Goal: Task Accomplishment & Management: Use online tool/utility

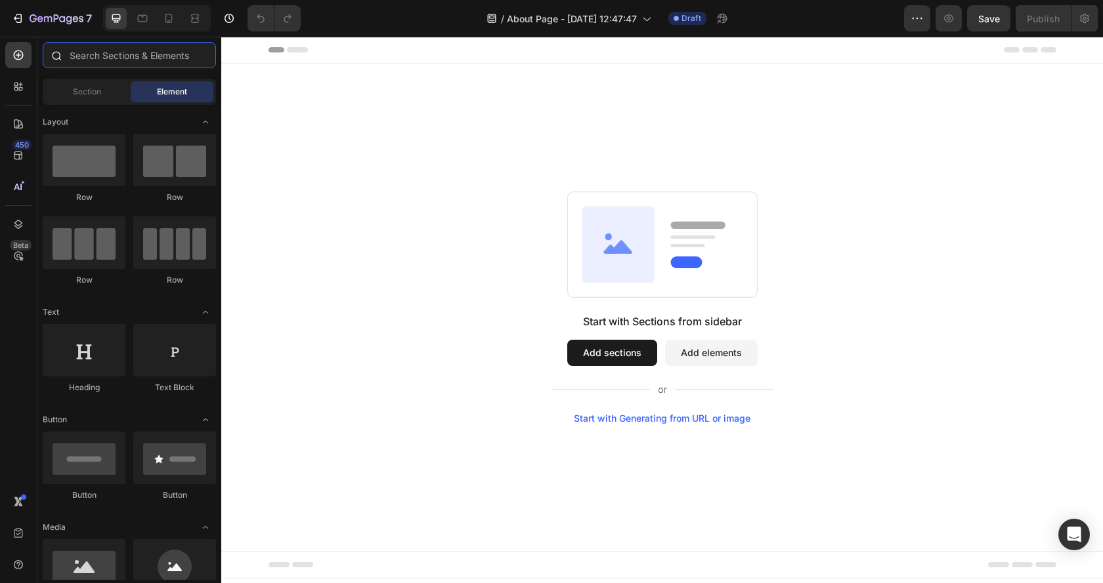
click at [102, 51] on input "text" at bounding box center [129, 55] width 173 height 26
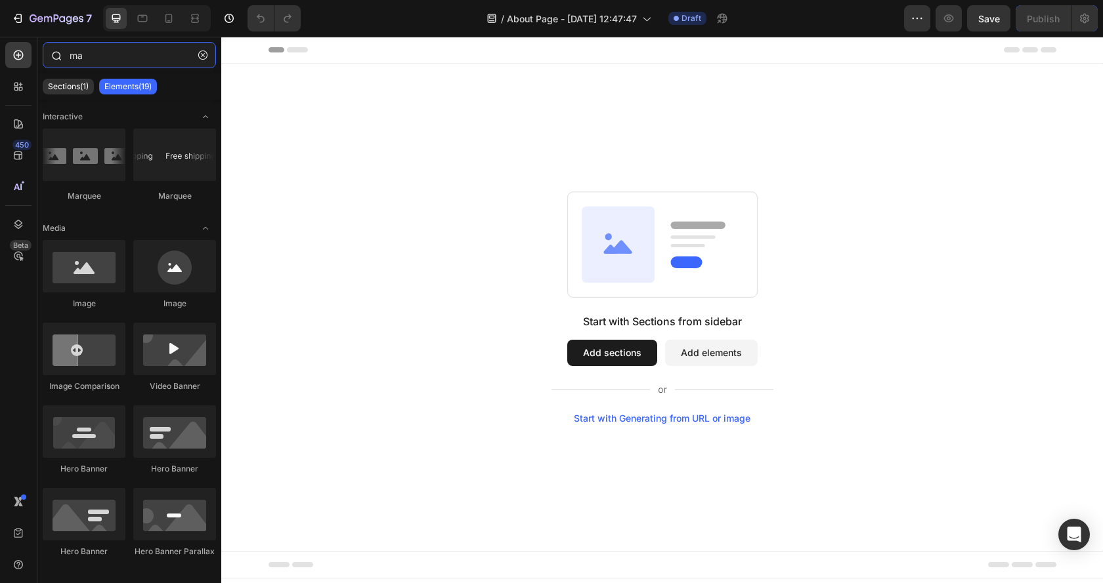
type input "m"
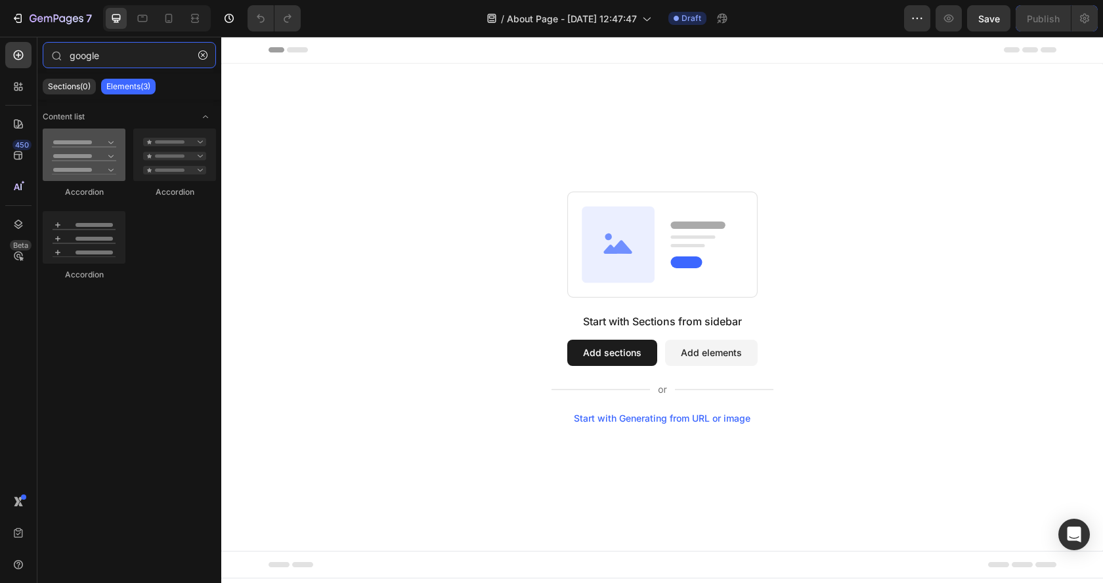
type input "google"
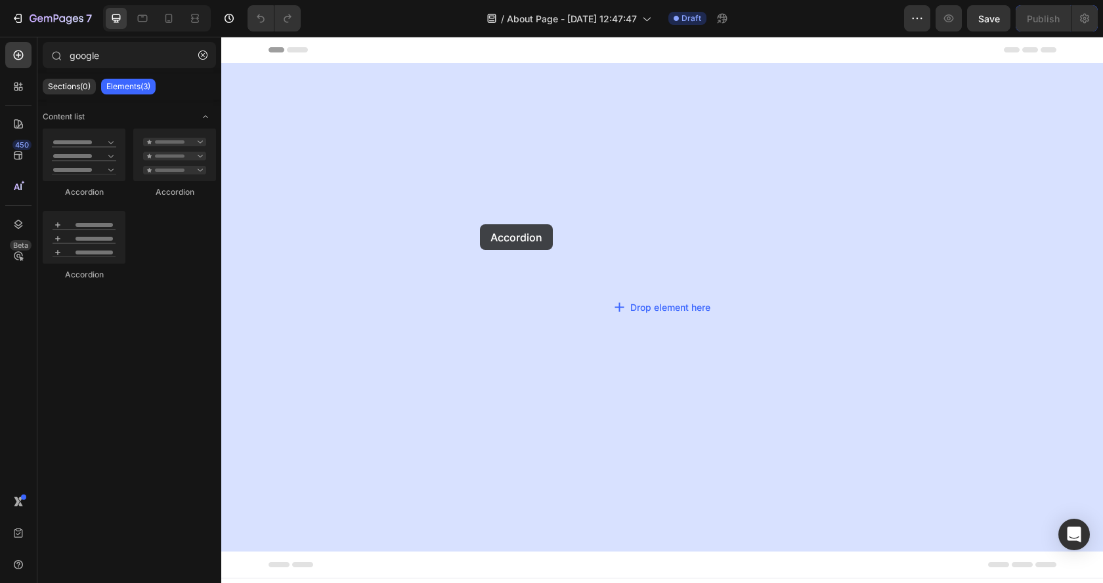
drag, startPoint x: 319, startPoint y: 201, endPoint x: 480, endPoint y: 224, distance: 162.5
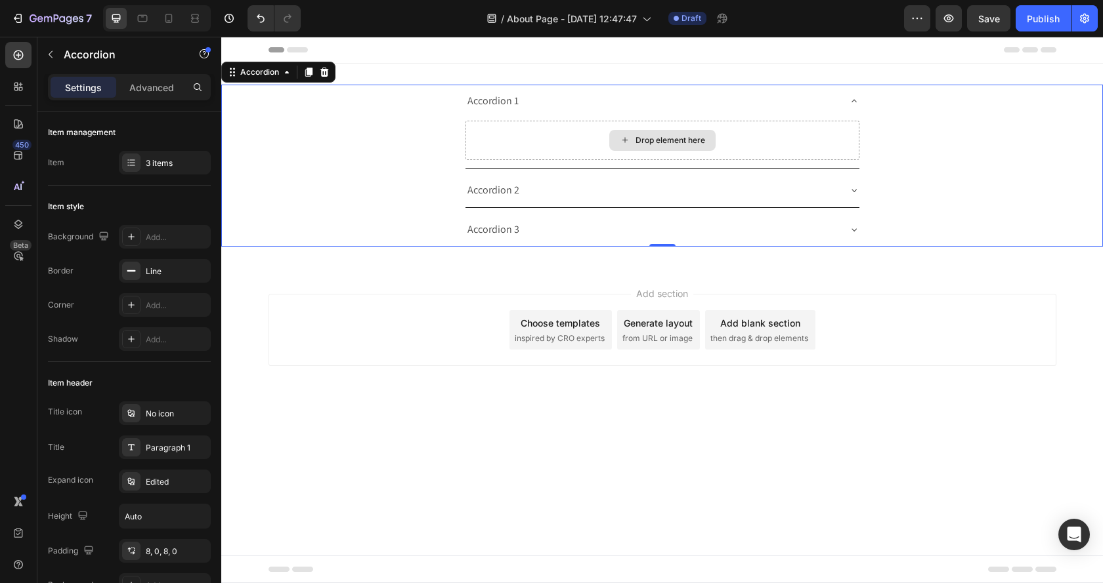
click at [734, 142] on div "Drop element here" at bounding box center [662, 140] width 394 height 39
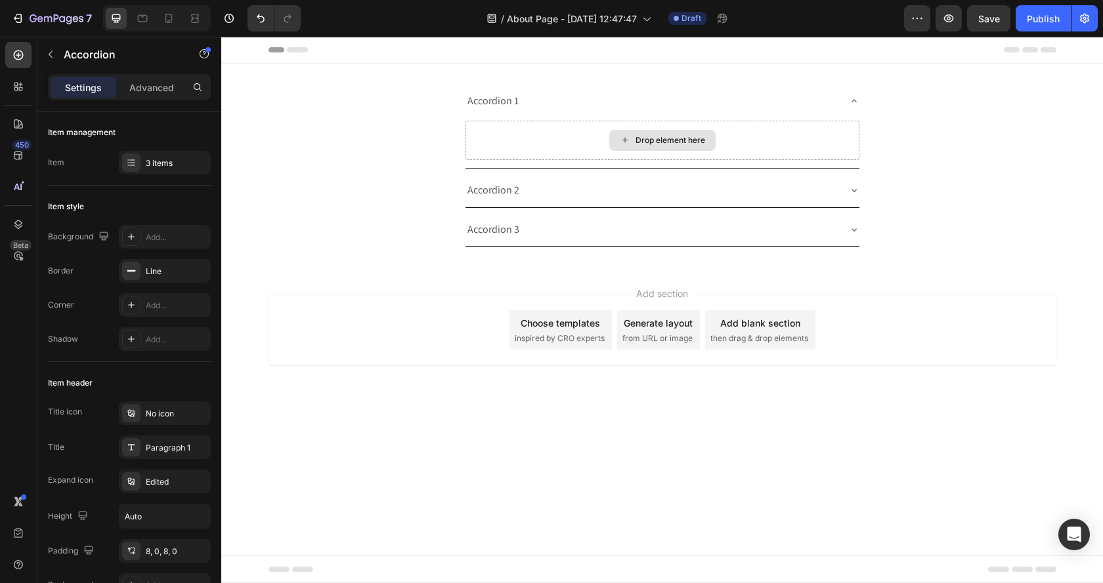
click at [671, 144] on div "Drop element here" at bounding box center [670, 140] width 70 height 11
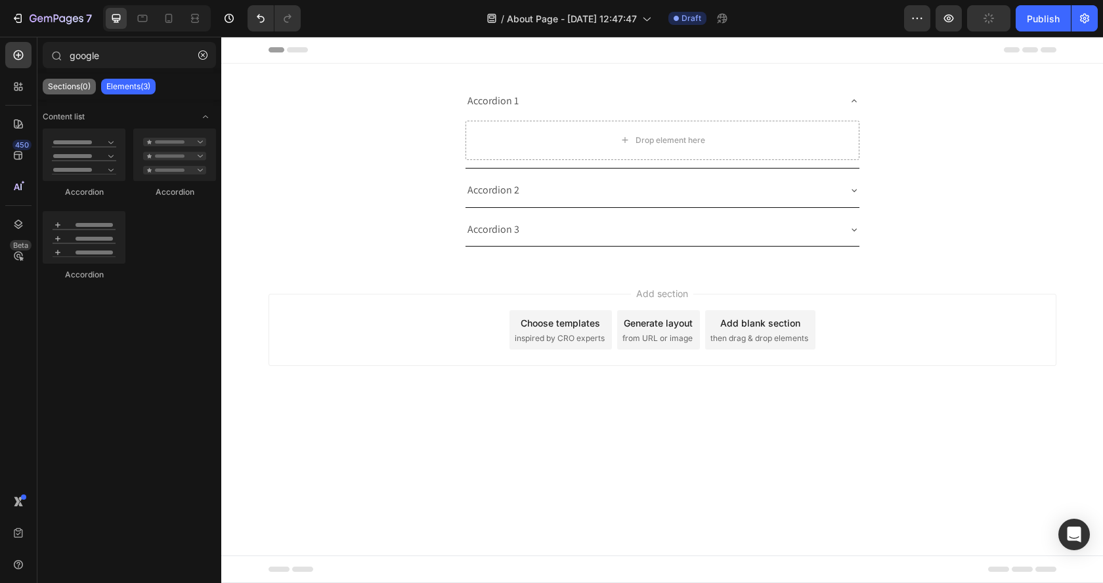
click at [65, 86] on p "Sections(0)" at bounding box center [69, 86] width 43 height 11
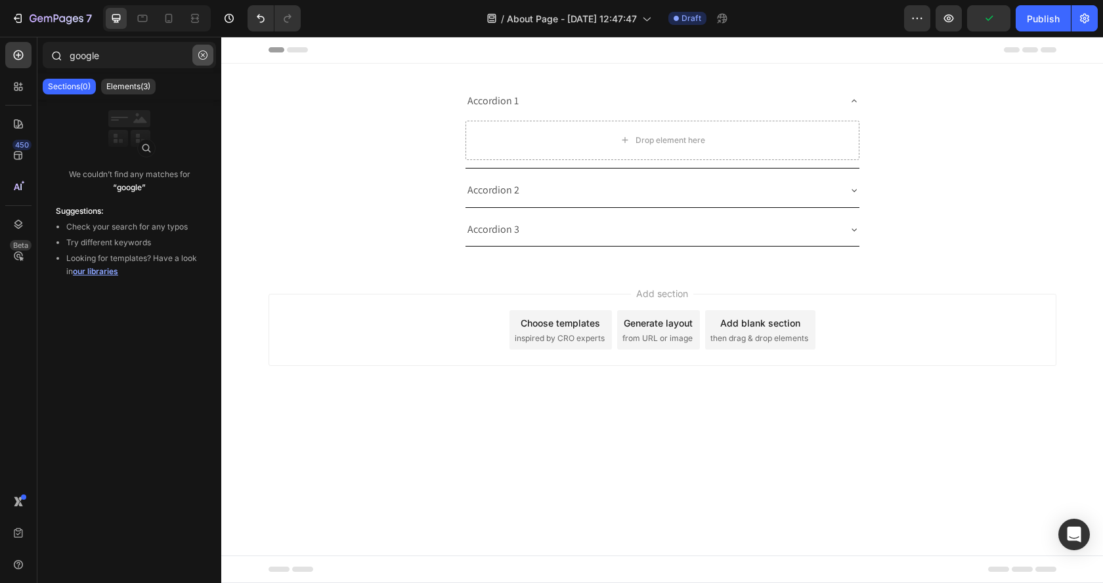
click at [204, 57] on icon "button" at bounding box center [202, 55] width 9 height 9
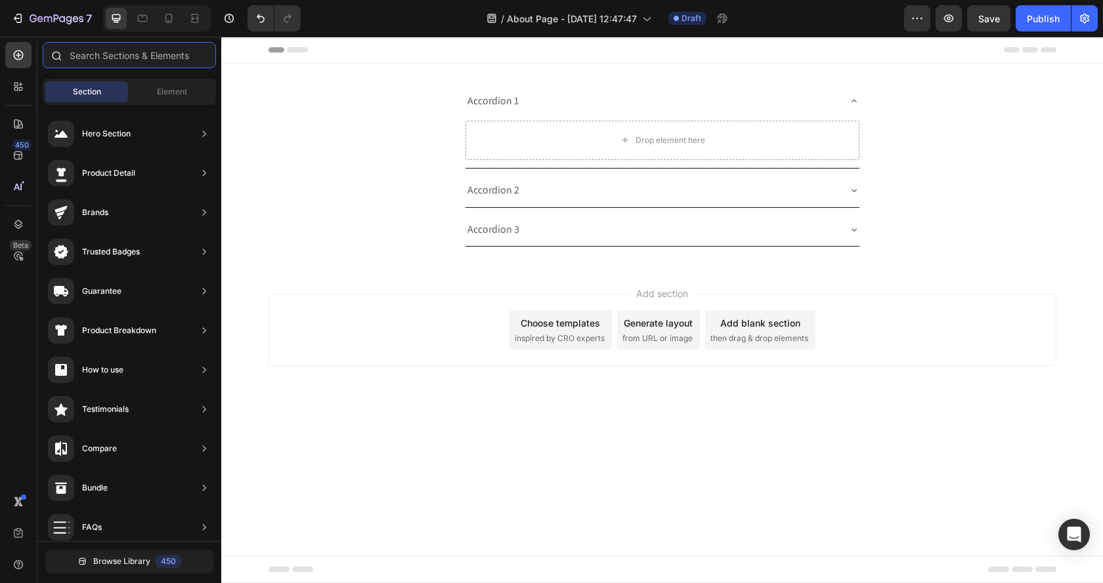
click at [104, 56] on input "text" at bounding box center [129, 55] width 173 height 26
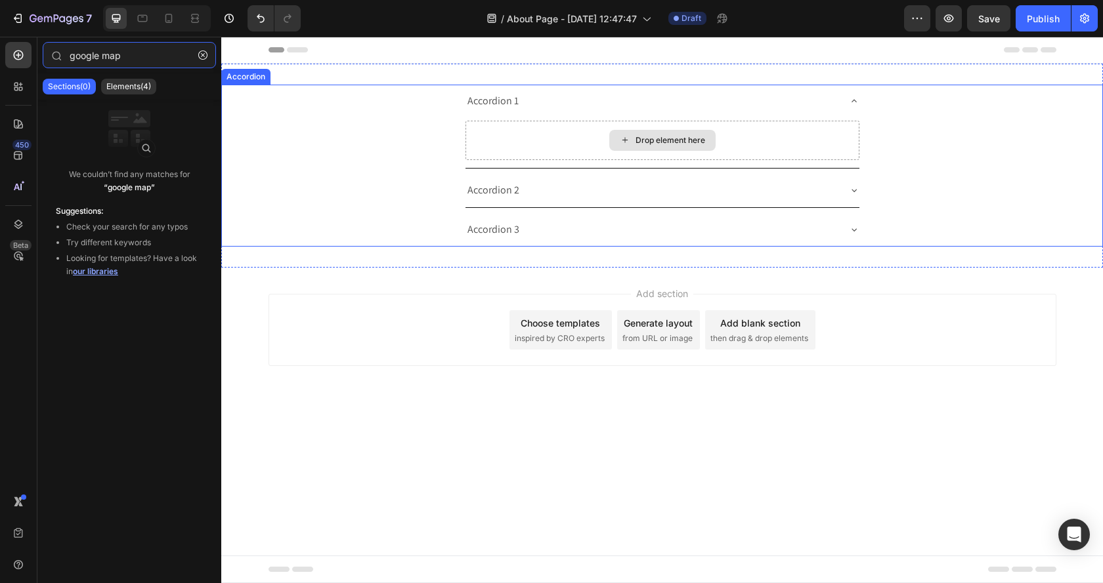
type input "google map"
click at [688, 141] on div "Drop element here" at bounding box center [670, 140] width 70 height 11
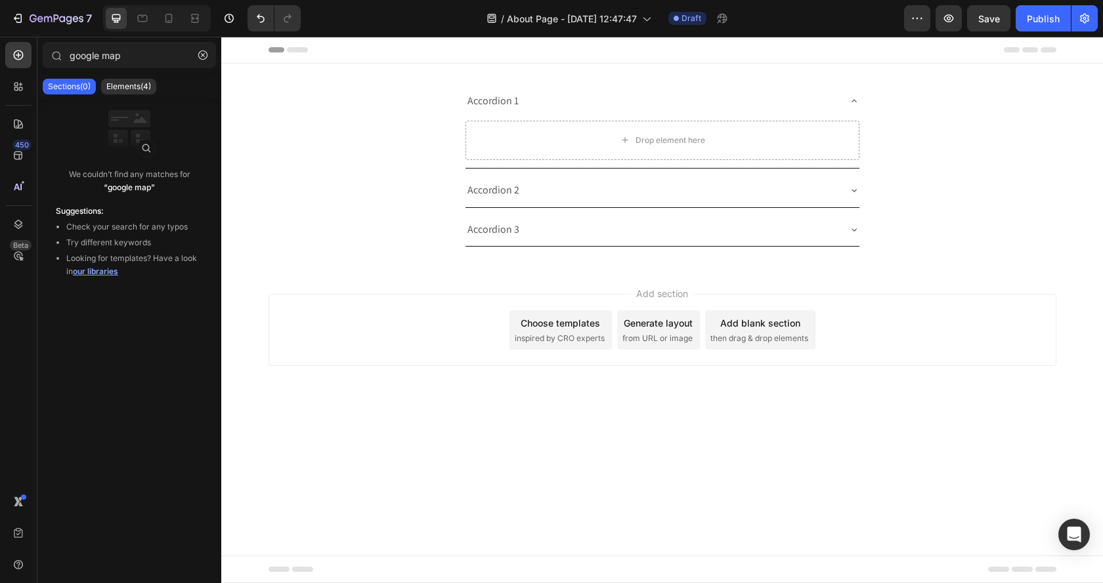
click at [642, 335] on span "from URL or image" at bounding box center [657, 339] width 70 height 12
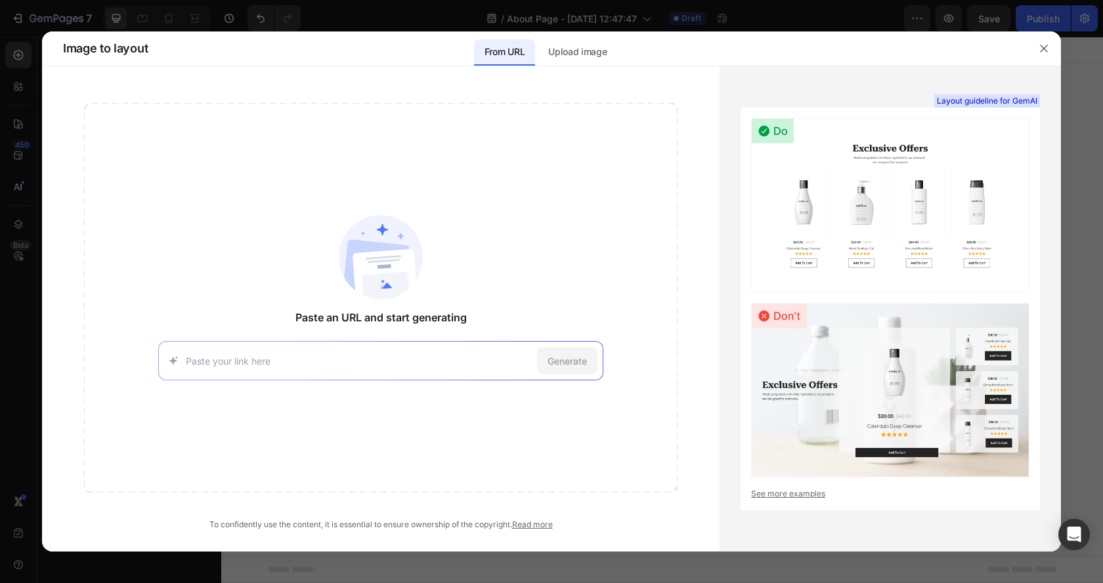
click at [344, 356] on input at bounding box center [359, 361] width 346 height 14
paste input "https://outfitters.com.pk/pages/simplified-store-locator"
type input "https://outfitters.com.pk/pages/simplified-store-locator"
click at [568, 367] on span "Generate" at bounding box center [566, 361] width 39 height 14
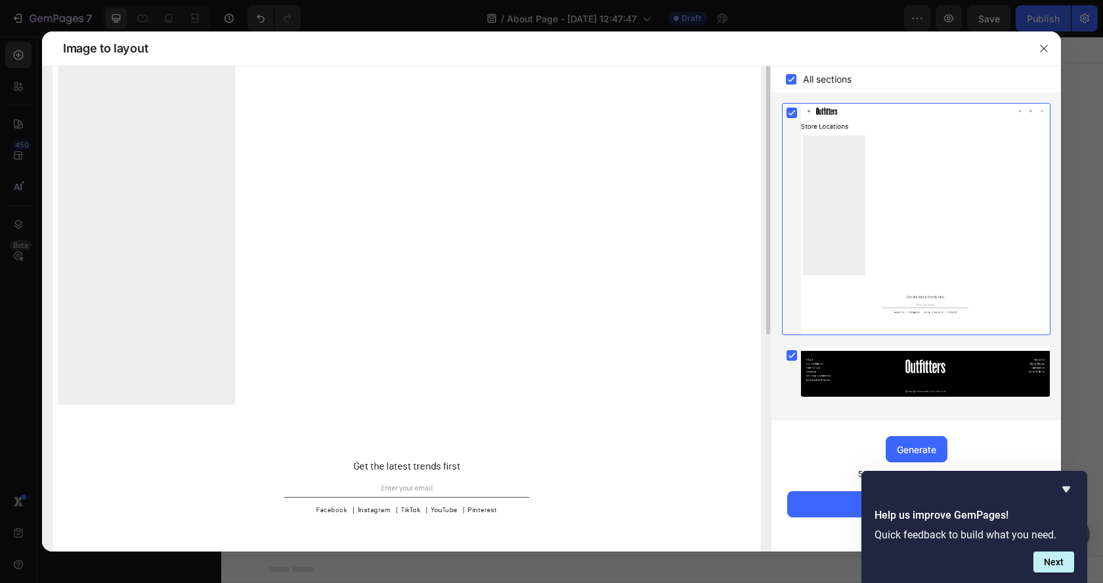
scroll to position [96, 0]
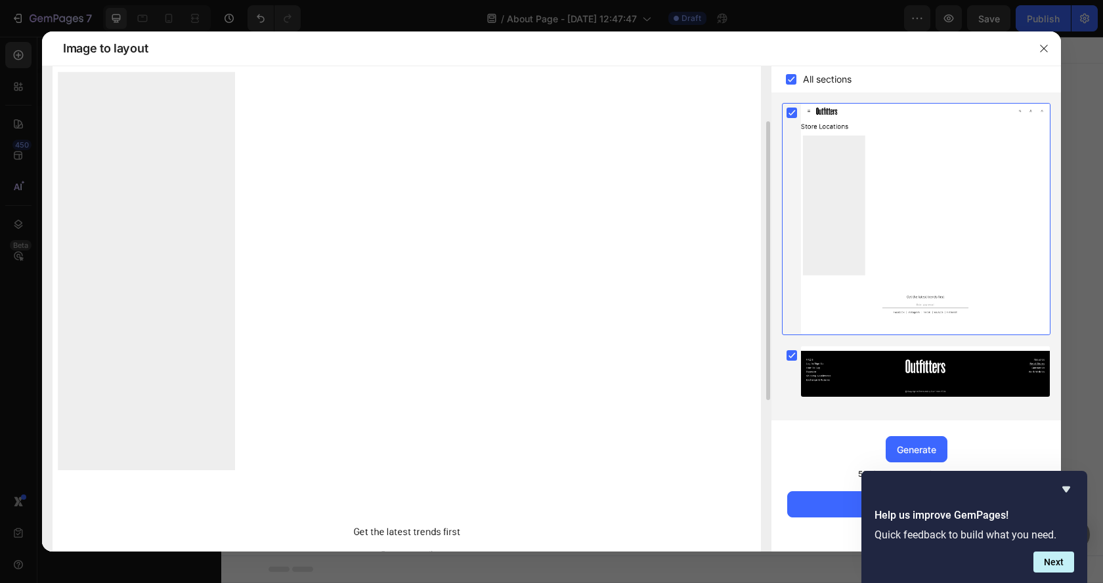
click at [342, 206] on img at bounding box center [407, 310] width 708 height 658
click at [1071, 491] on icon "Hide survey" at bounding box center [1066, 490] width 16 height 16
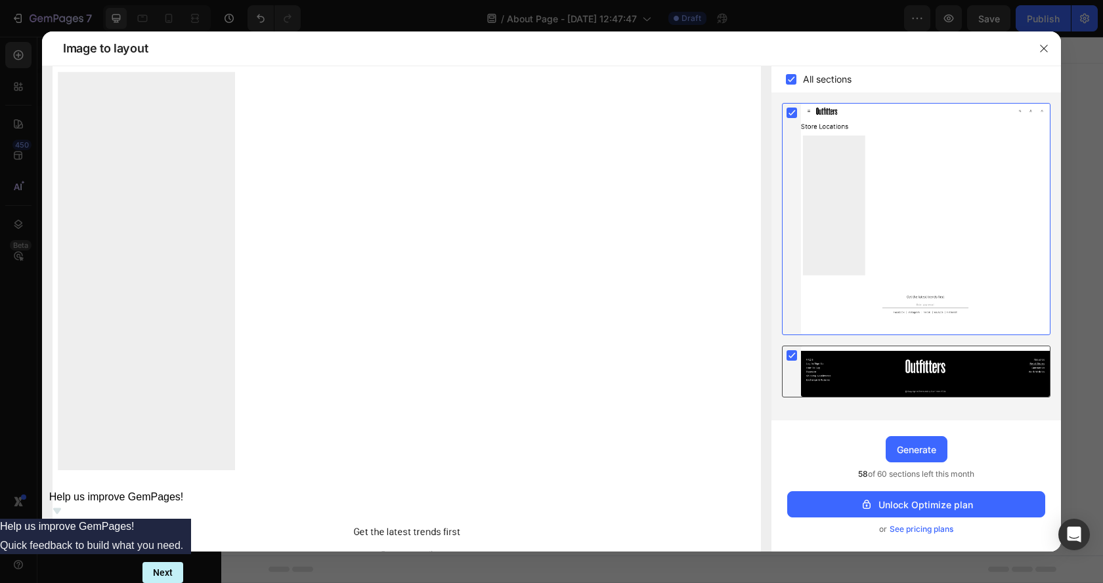
click at [794, 356] on rect at bounding box center [791, 355] width 11 height 11
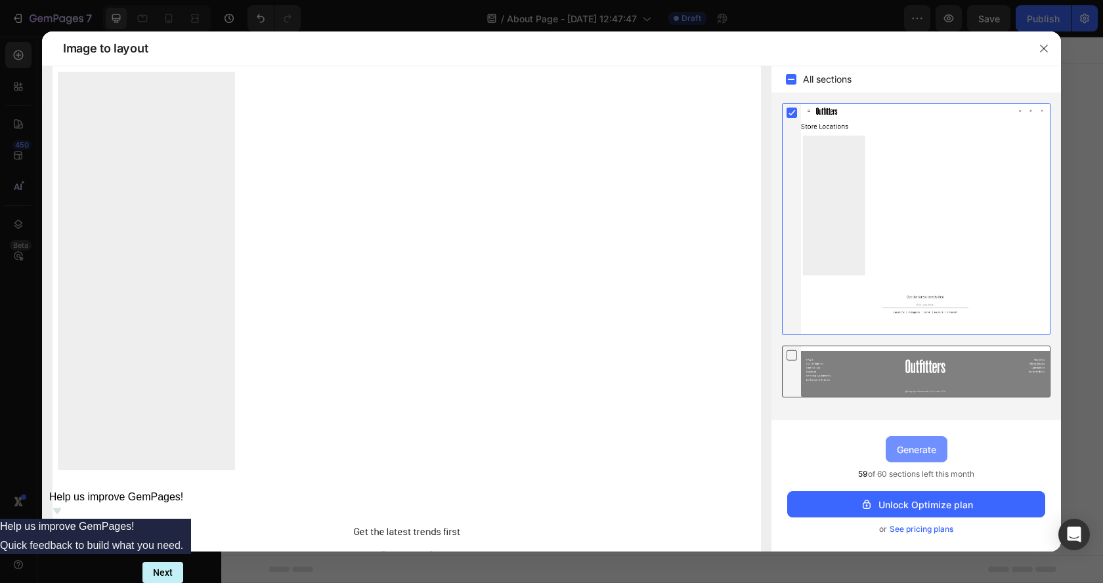
click at [920, 449] on div "Generate" at bounding box center [915, 450] width 39 height 14
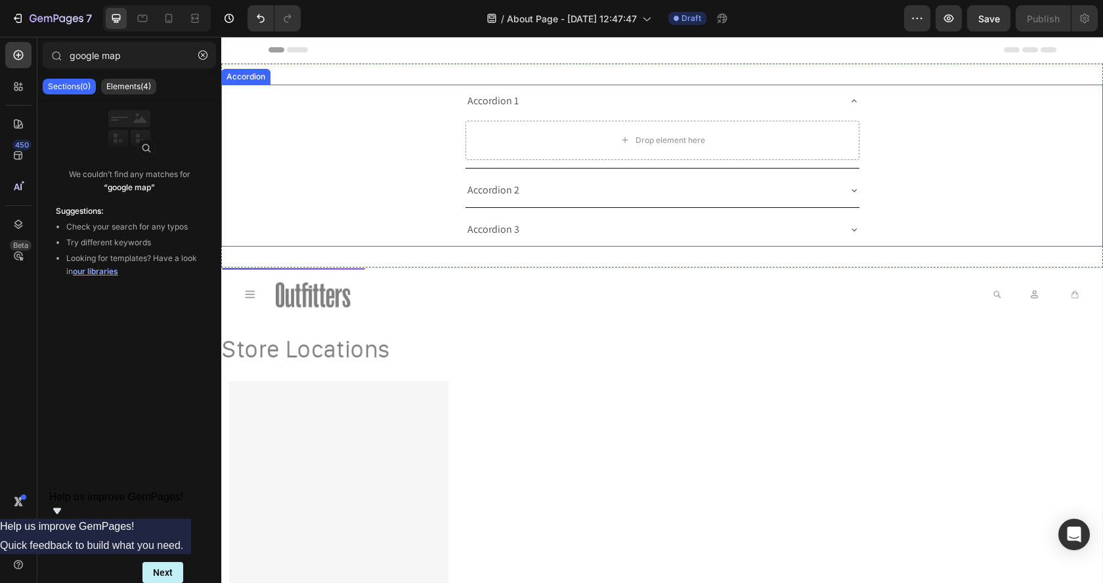
click at [914, 117] on div "Accordion 1 Drop element here" at bounding box center [662, 127] width 880 height 84
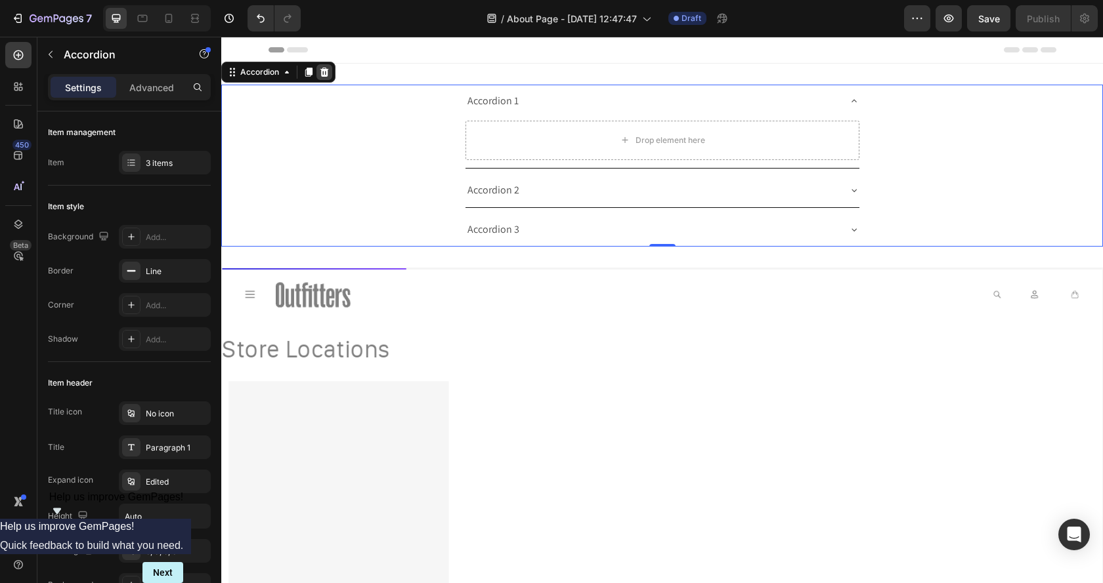
click at [325, 74] on icon at bounding box center [324, 72] width 11 height 11
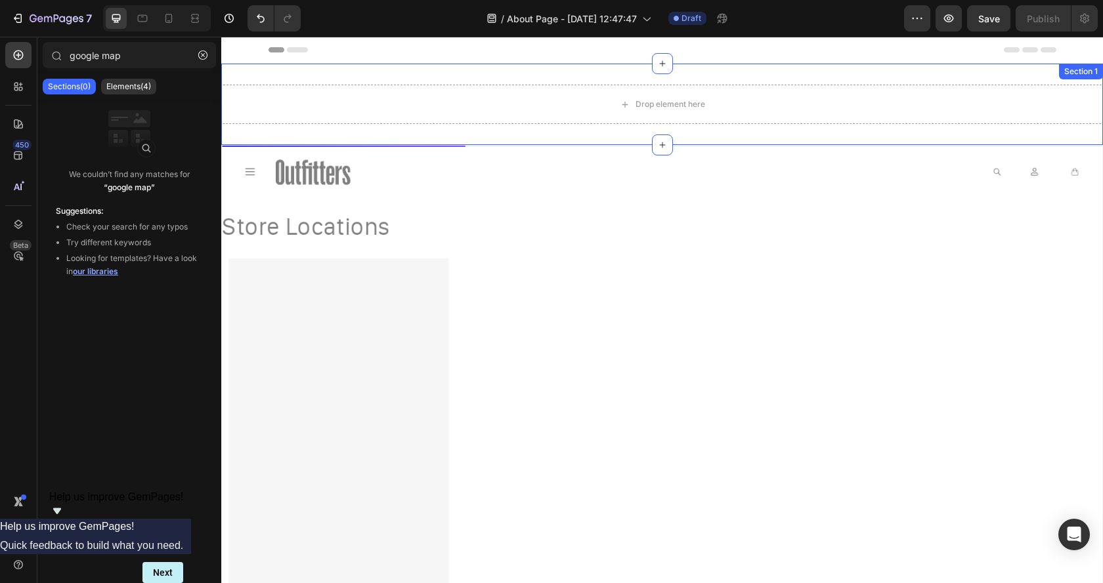
click at [404, 70] on div "Drop element here Section 1" at bounding box center [661, 104] width 881 height 81
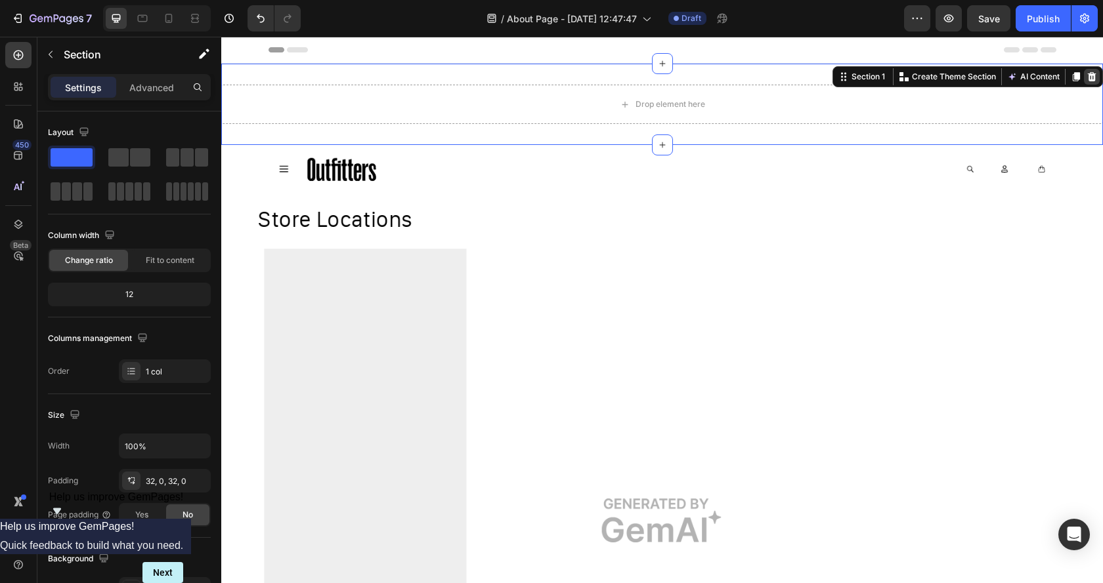
click at [1087, 76] on icon at bounding box center [1091, 76] width 9 height 9
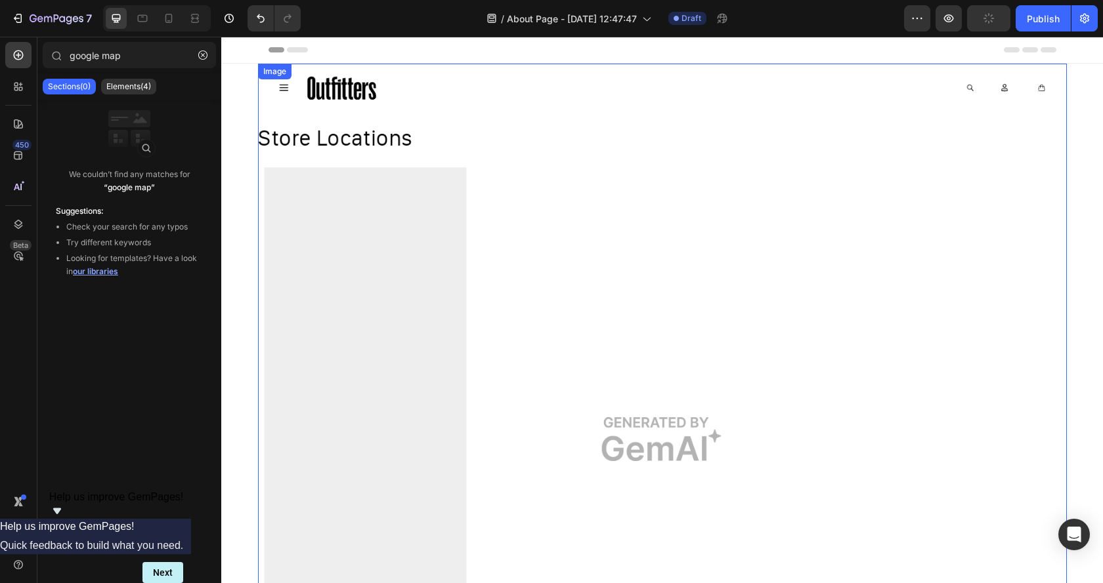
click at [379, 314] on img at bounding box center [662, 439] width 809 height 751
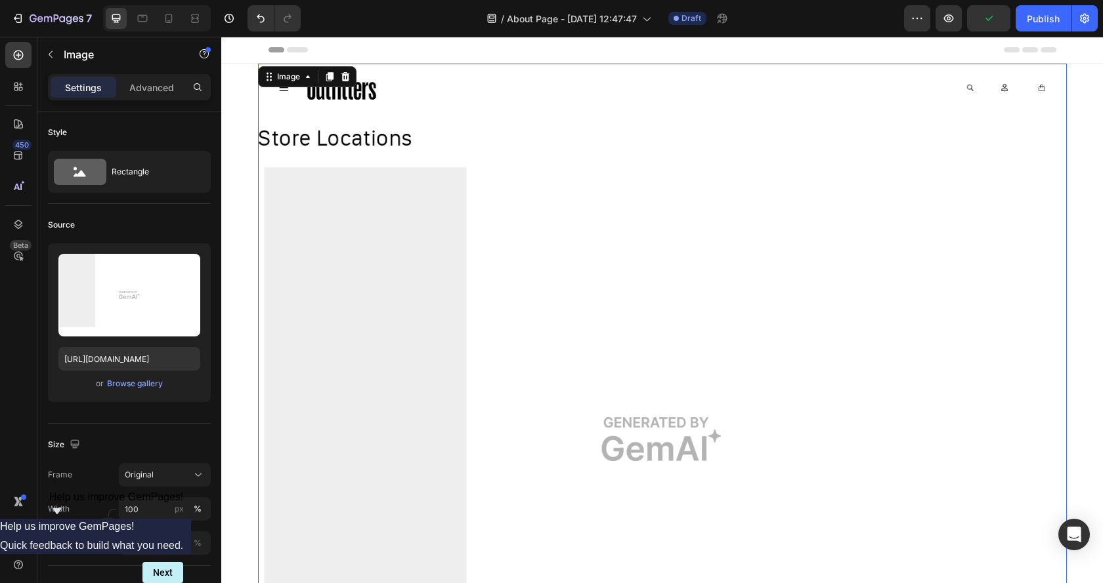
click at [335, 238] on img at bounding box center [662, 439] width 809 height 751
click at [395, 354] on img at bounding box center [662, 439] width 809 height 751
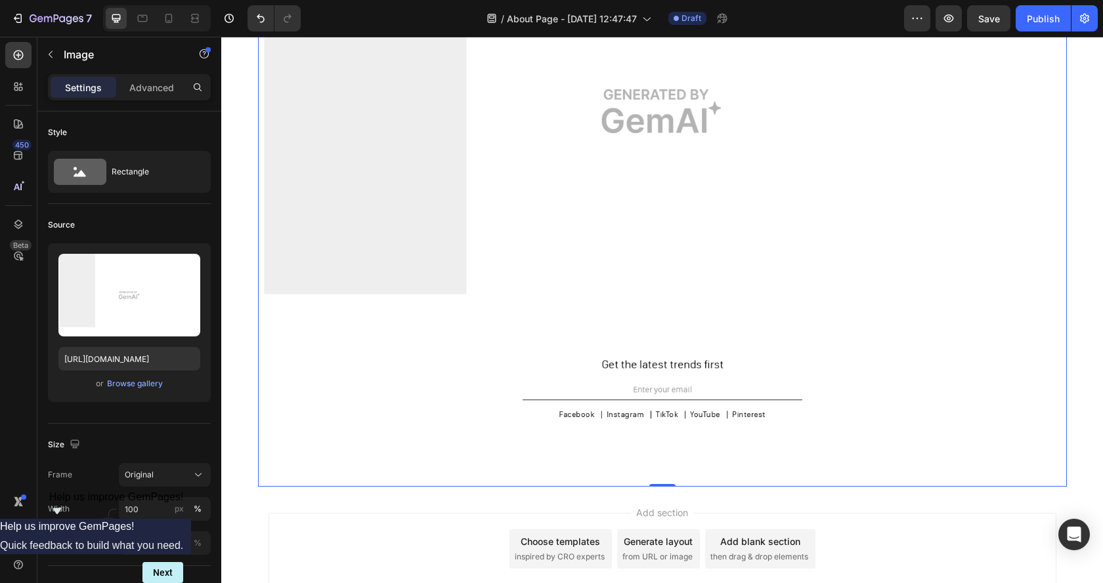
scroll to position [421, 0]
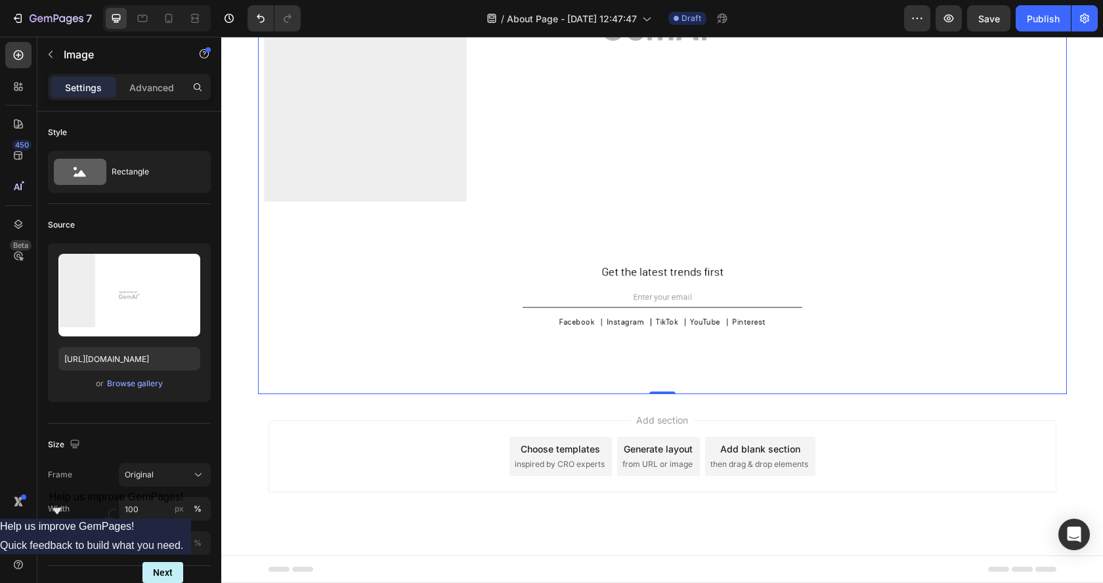
click at [566, 314] on img at bounding box center [662, 18] width 809 height 751
click at [333, 180] on img at bounding box center [662, 18] width 809 height 751
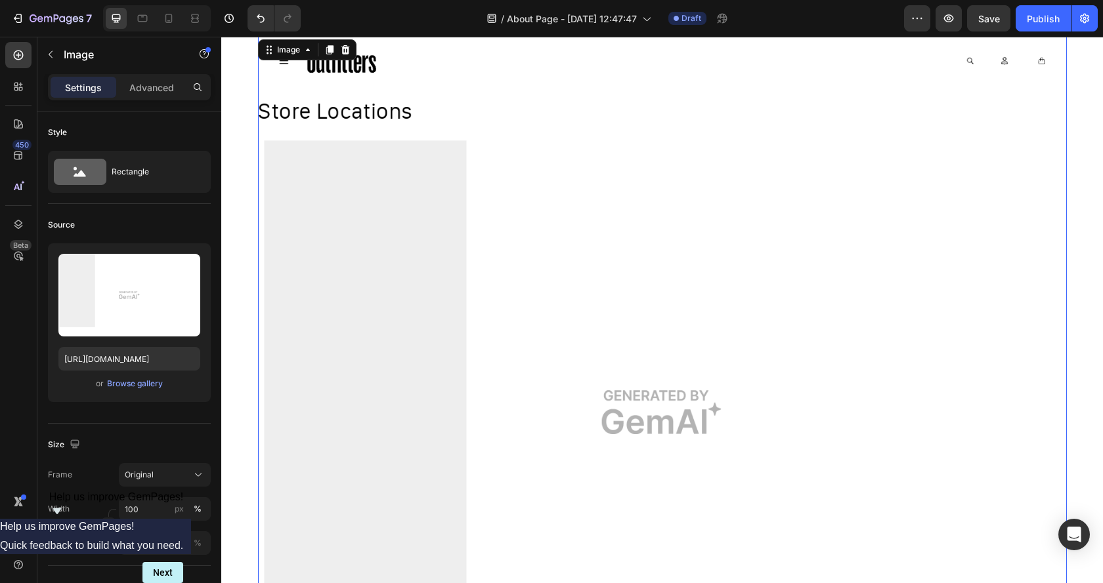
scroll to position [0, 0]
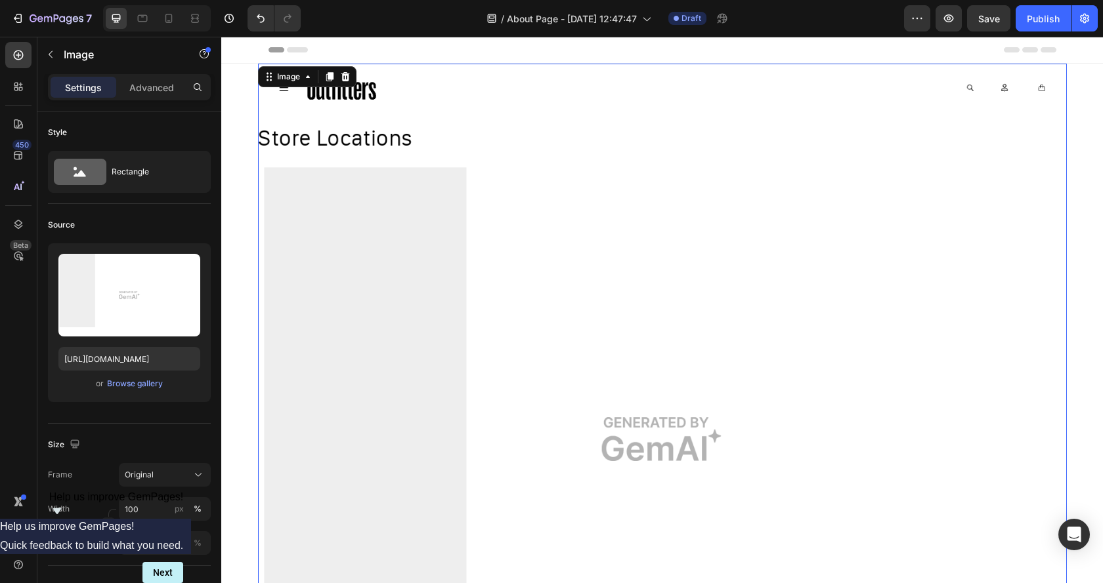
click at [364, 231] on img at bounding box center [662, 439] width 809 height 751
click at [649, 451] on img at bounding box center [662, 439] width 809 height 751
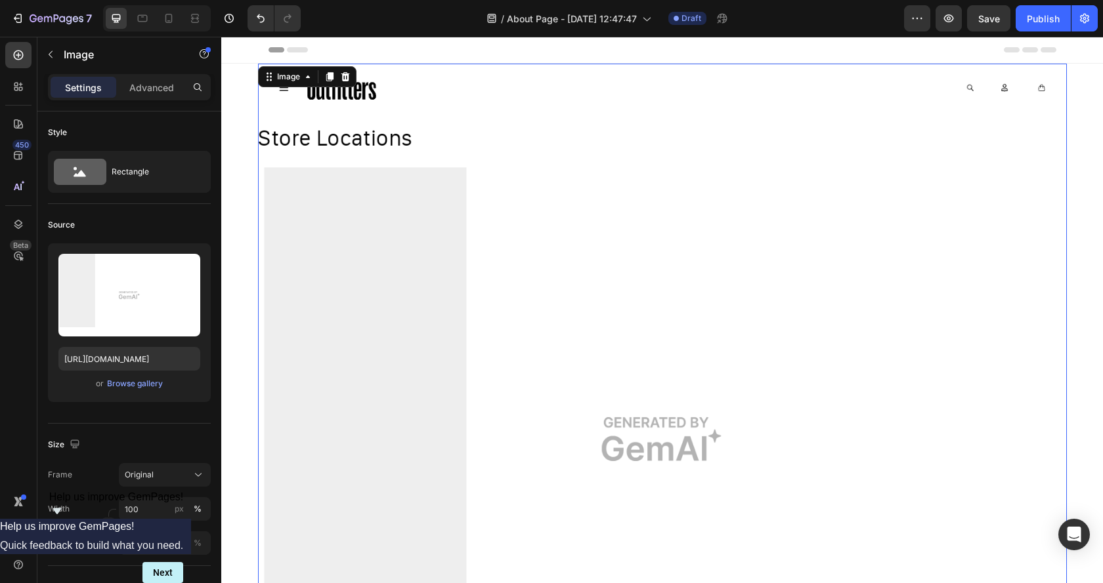
click at [649, 451] on img at bounding box center [662, 439] width 809 height 751
click at [16, 18] on icon "button" at bounding box center [17, 18] width 6 height 4
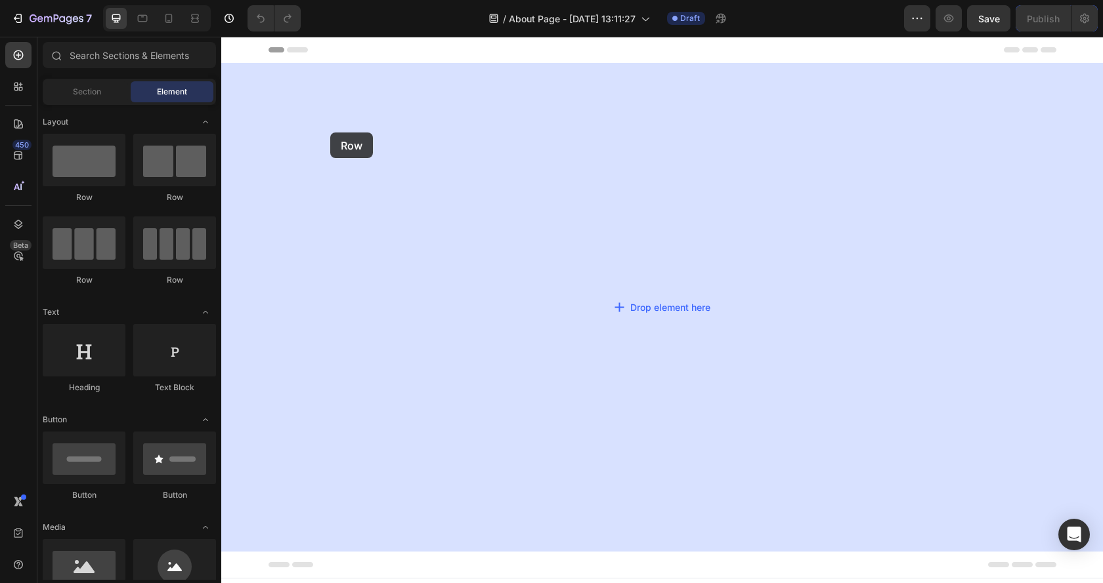
drag, startPoint x: 304, startPoint y: 204, endPoint x: 330, endPoint y: 133, distance: 76.2
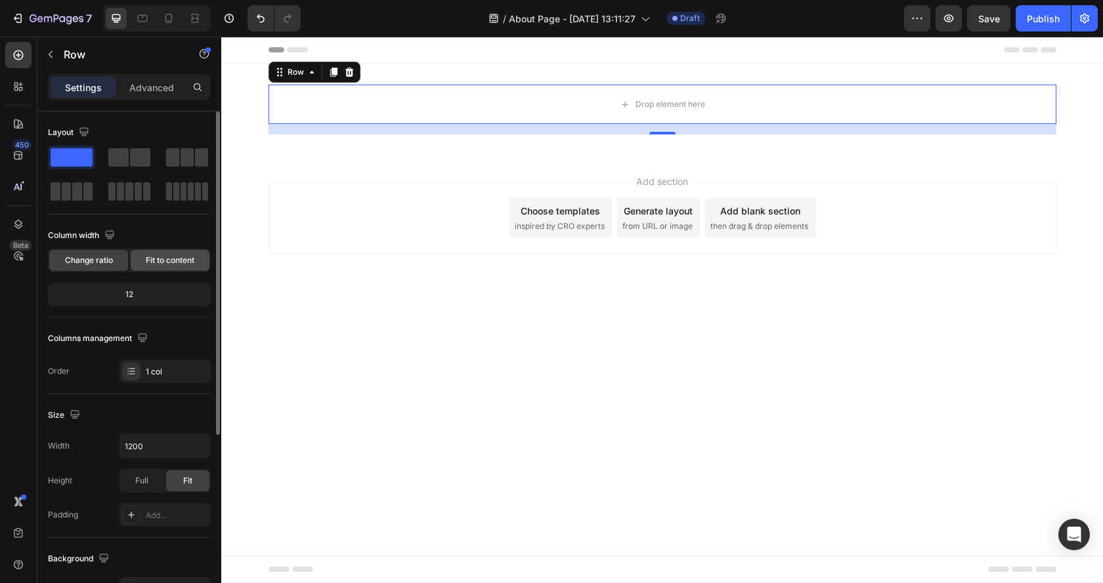
click at [169, 259] on span "Fit to content" at bounding box center [170, 261] width 49 height 12
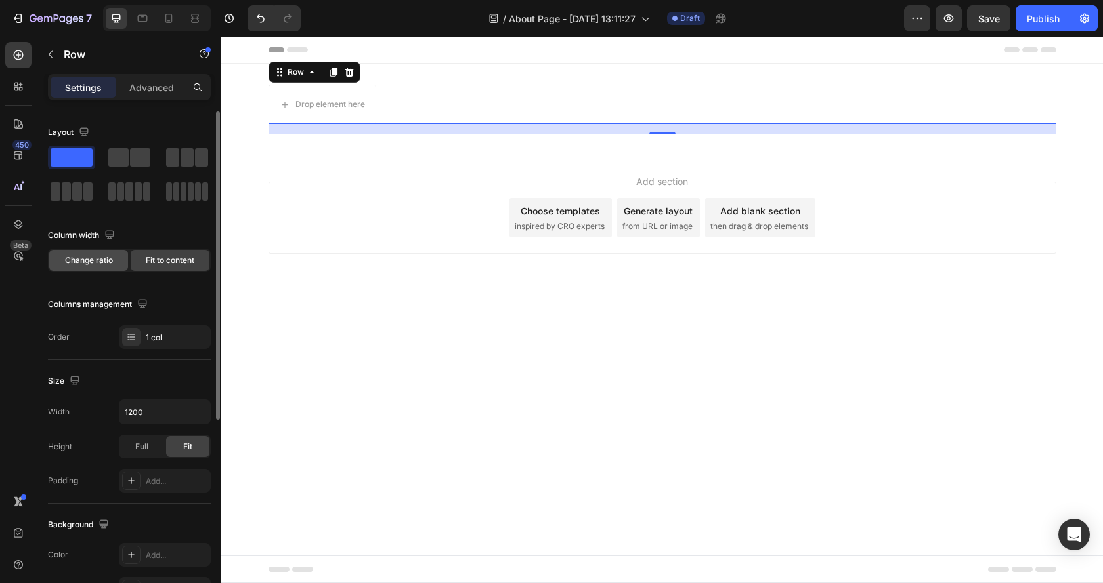
click at [100, 259] on span "Change ratio" at bounding box center [89, 261] width 48 height 12
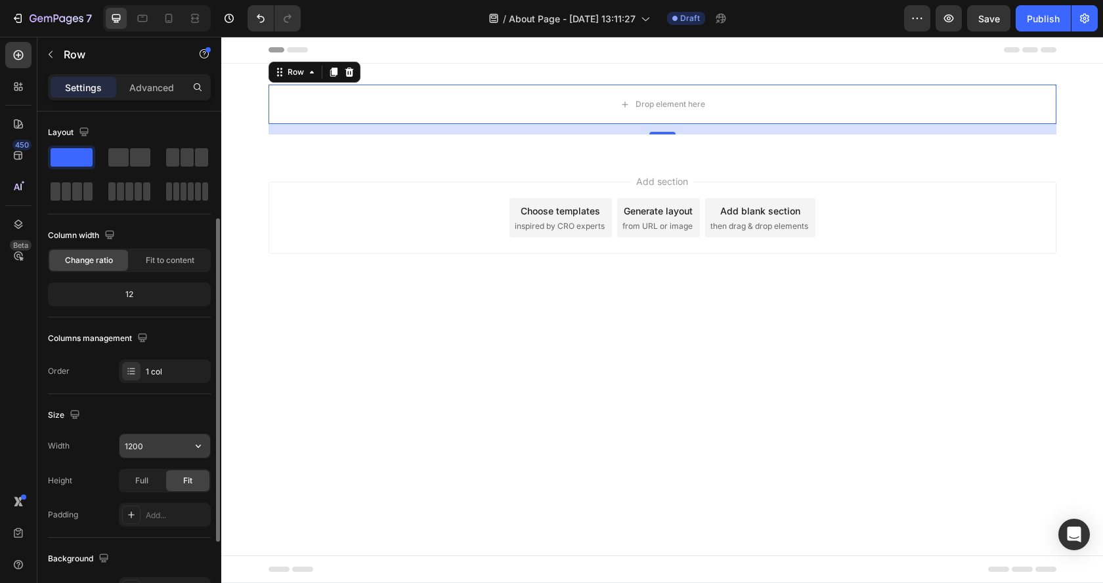
scroll to position [131, 0]
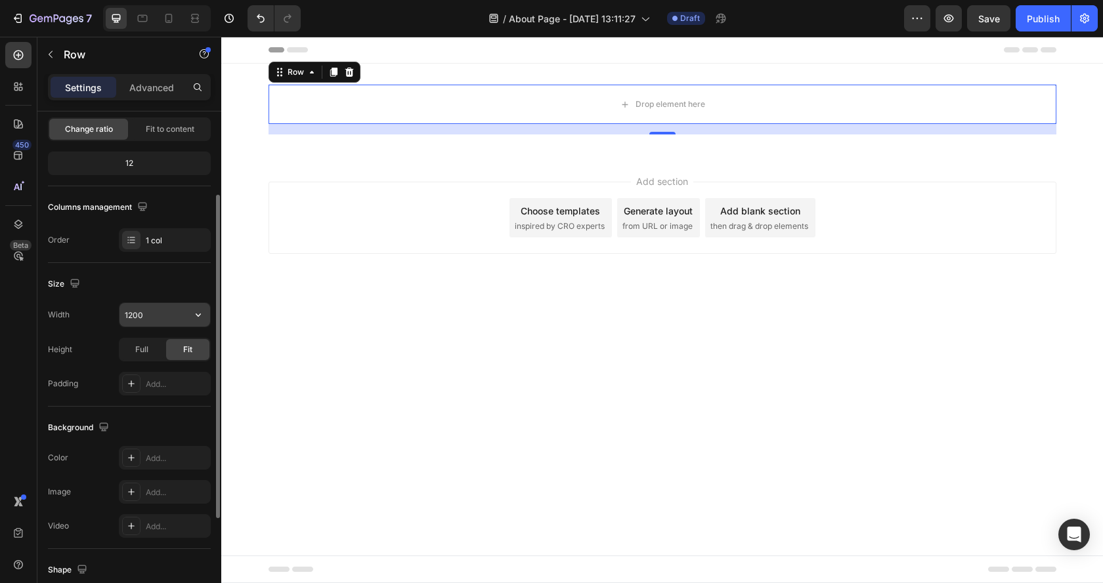
click at [158, 309] on input "1200" at bounding box center [164, 315] width 91 height 24
click at [198, 311] on icon "button" at bounding box center [198, 314] width 13 height 13
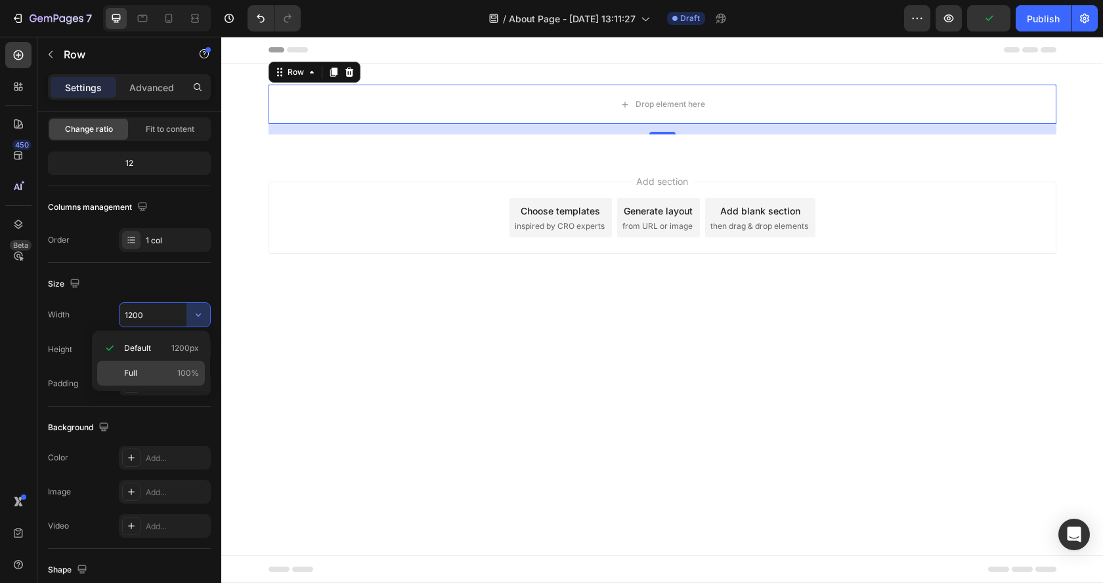
click at [140, 368] on p "Full 100%" at bounding box center [161, 374] width 75 height 12
type input "100%"
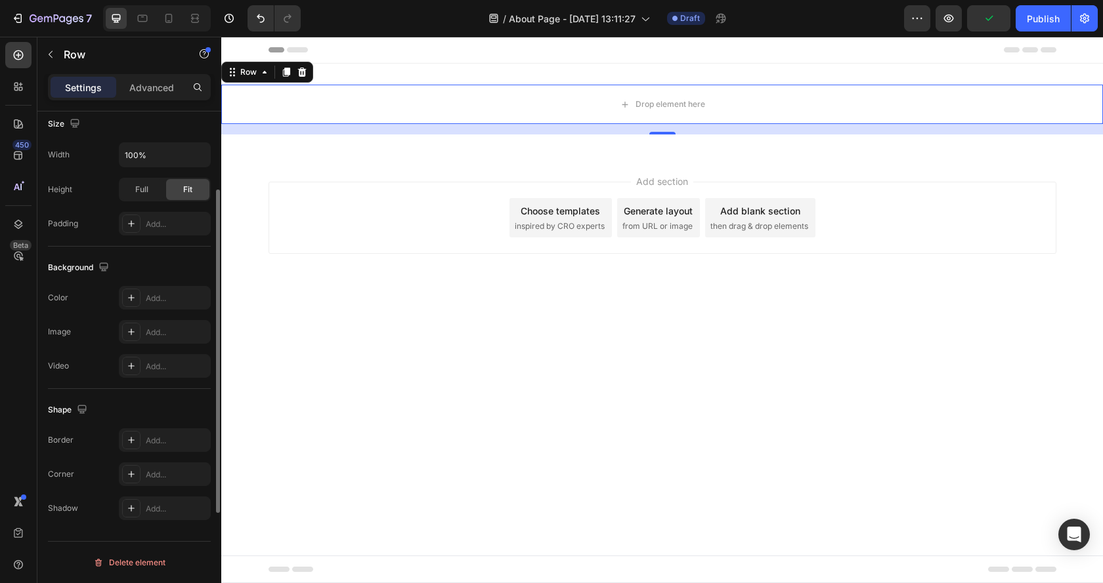
scroll to position [0, 0]
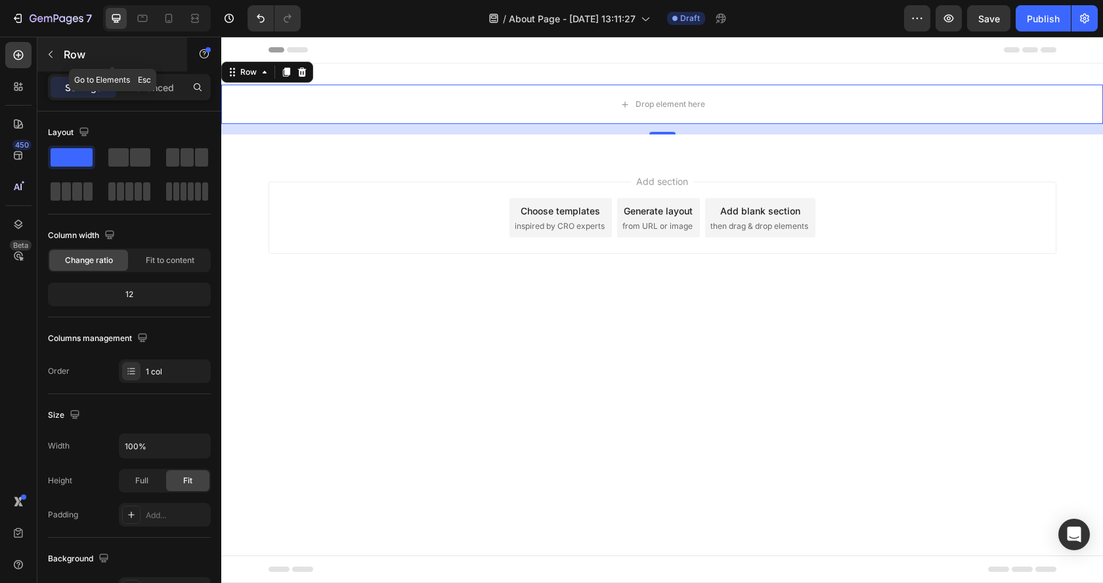
click at [47, 58] on icon "button" at bounding box center [50, 54] width 11 height 11
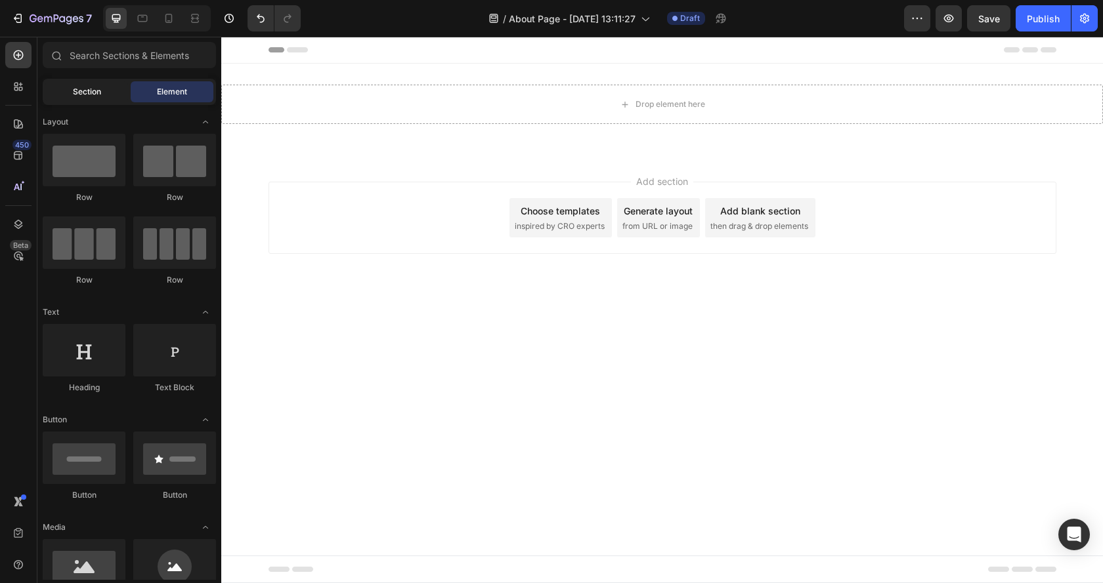
click at [81, 94] on span "Section" at bounding box center [87, 92] width 28 height 12
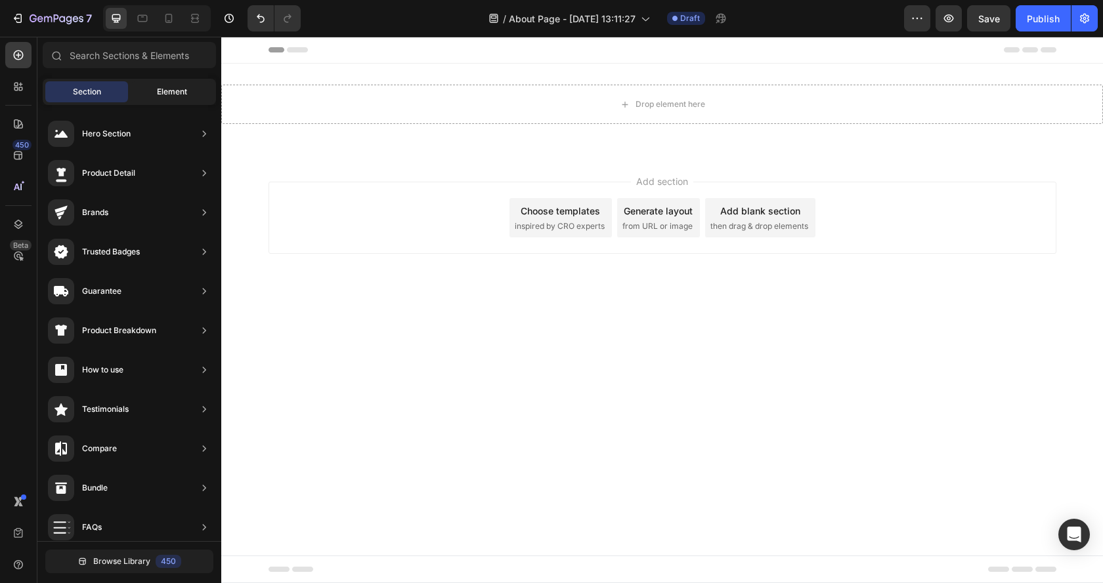
click at [175, 87] on span "Element" at bounding box center [172, 92] width 30 height 12
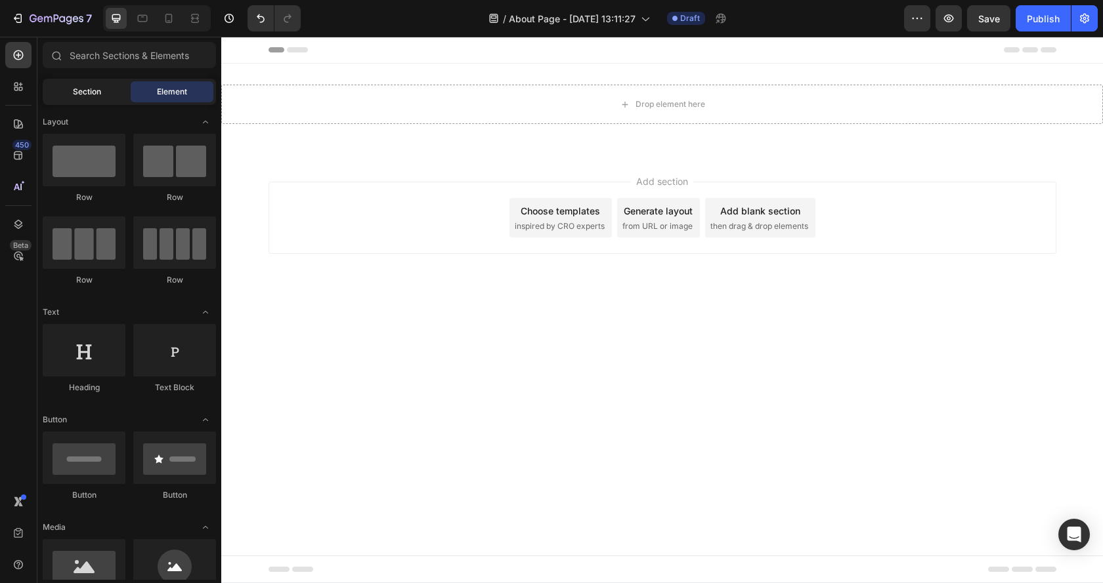
click at [85, 94] on span "Section" at bounding box center [87, 92] width 28 height 12
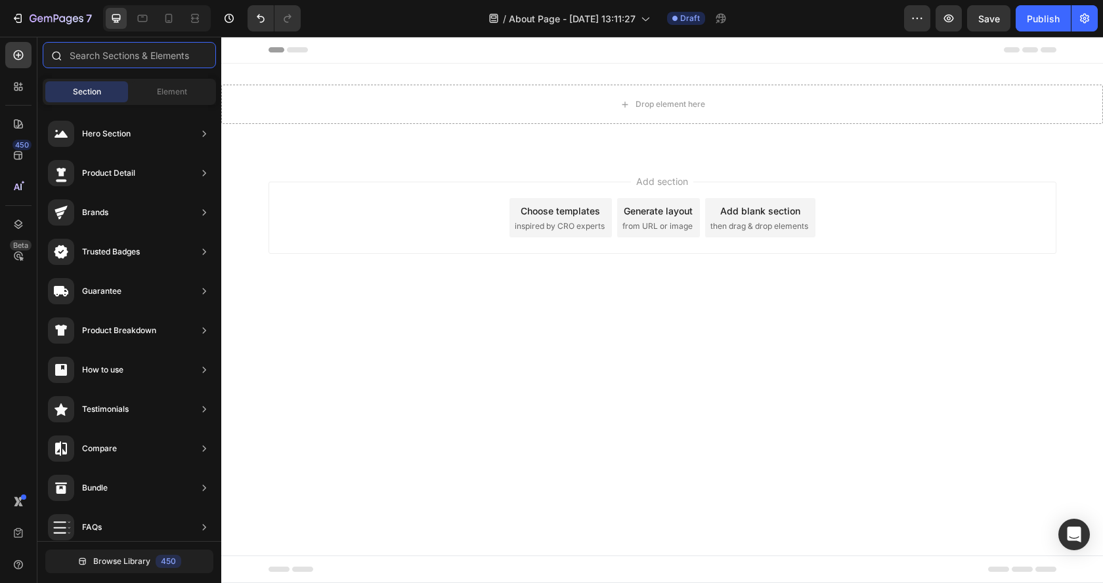
click at [129, 47] on input "text" at bounding box center [129, 55] width 173 height 26
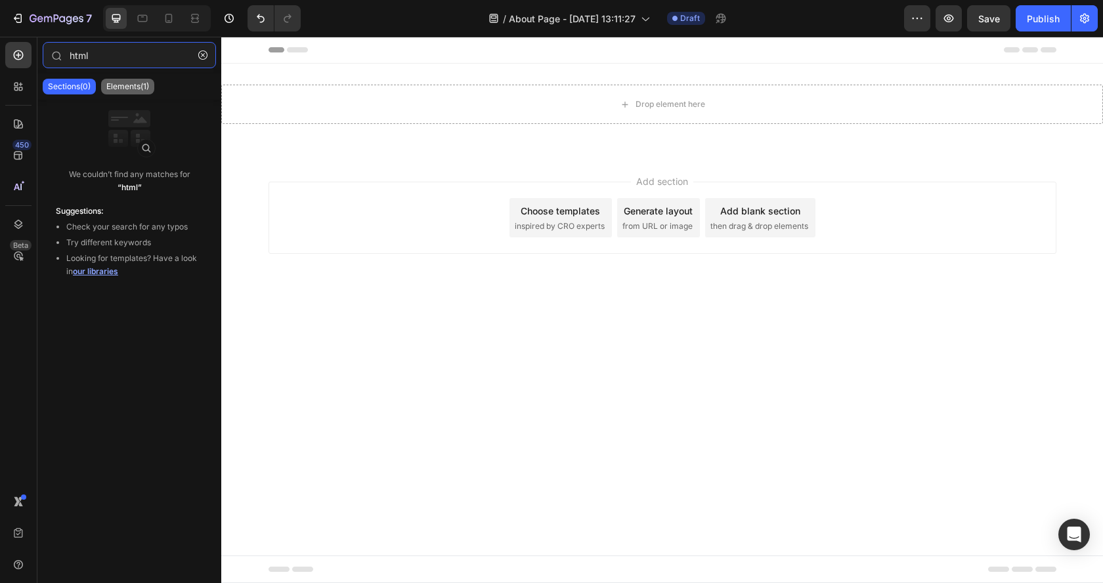
type input "html"
click at [142, 88] on p "Elements(1)" at bounding box center [127, 86] width 43 height 11
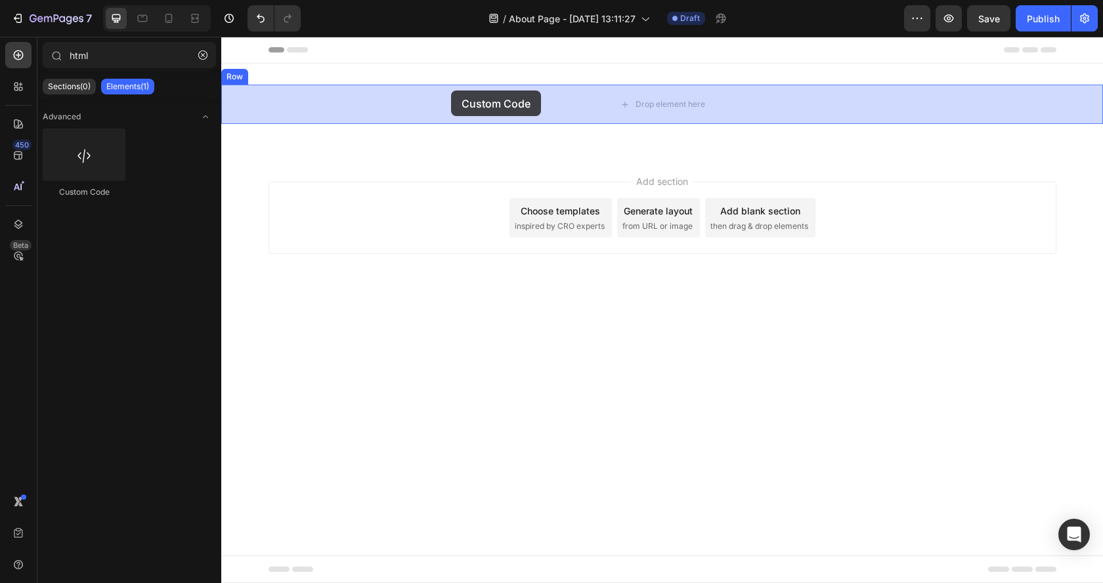
drag, startPoint x: 310, startPoint y: 185, endPoint x: 451, endPoint y: 91, distance: 169.3
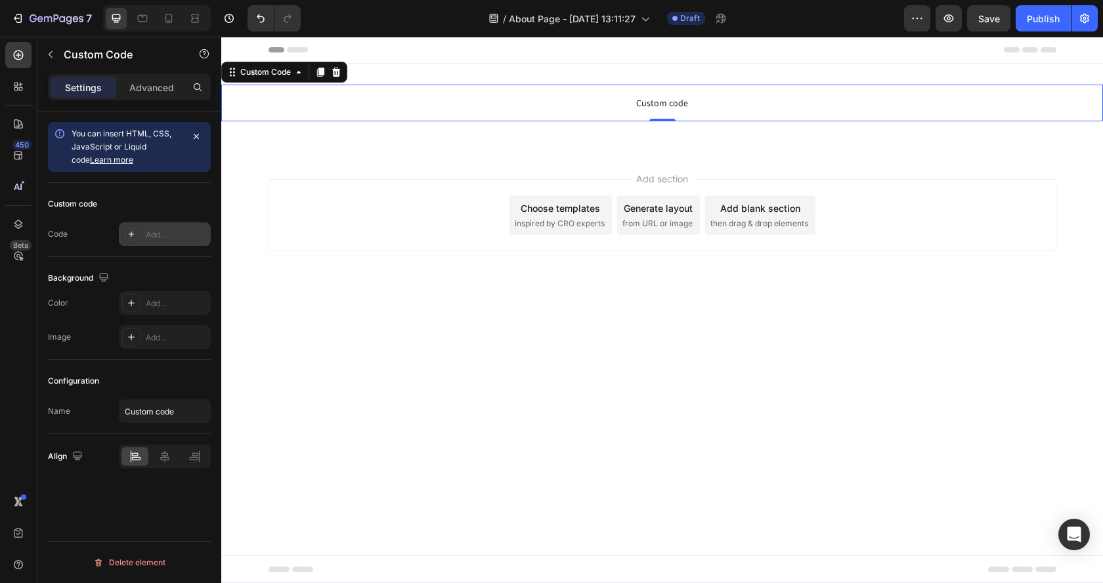
click at [161, 234] on div "Add..." at bounding box center [177, 235] width 62 height 12
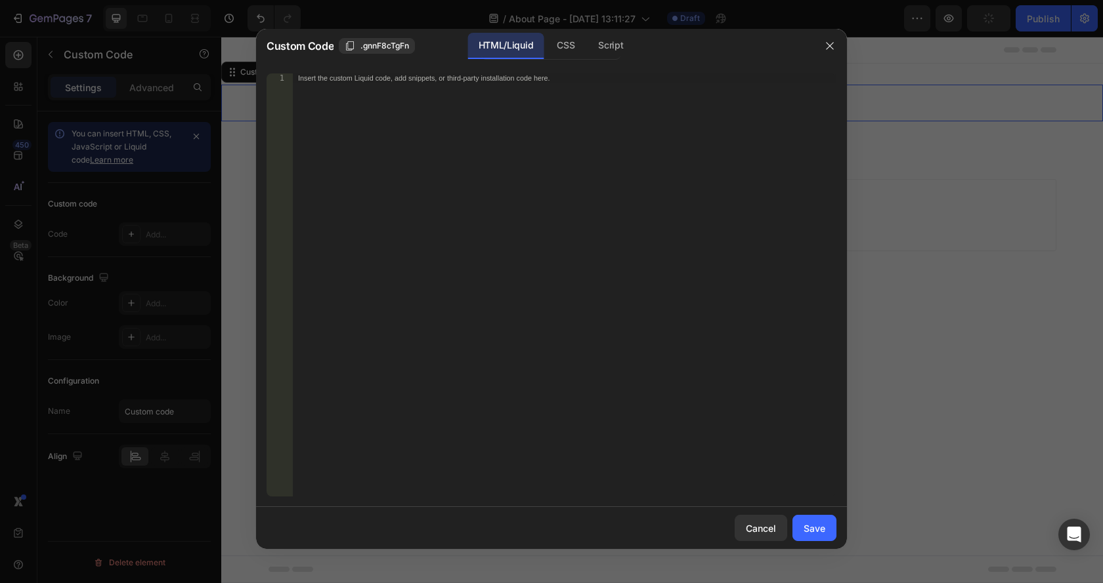
click at [436, 175] on div "Insert the custom Liquid code, add snippets, or third-party installation code h…" at bounding box center [564, 295] width 543 height 442
paste textarea "</html>"
type textarea "</html>"
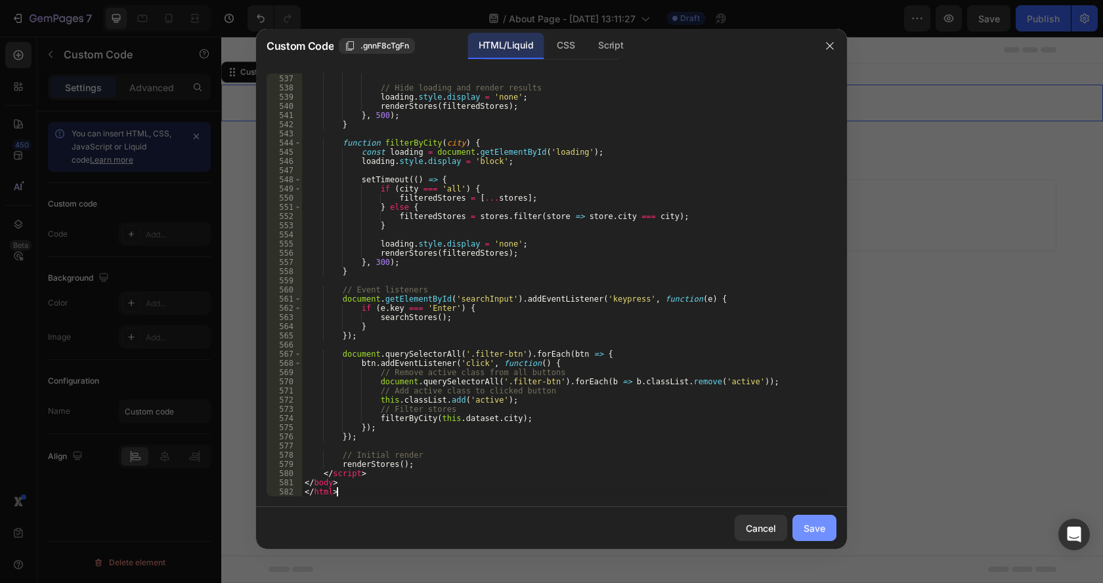
click at [814, 522] on div "Save" at bounding box center [814, 529] width 22 height 14
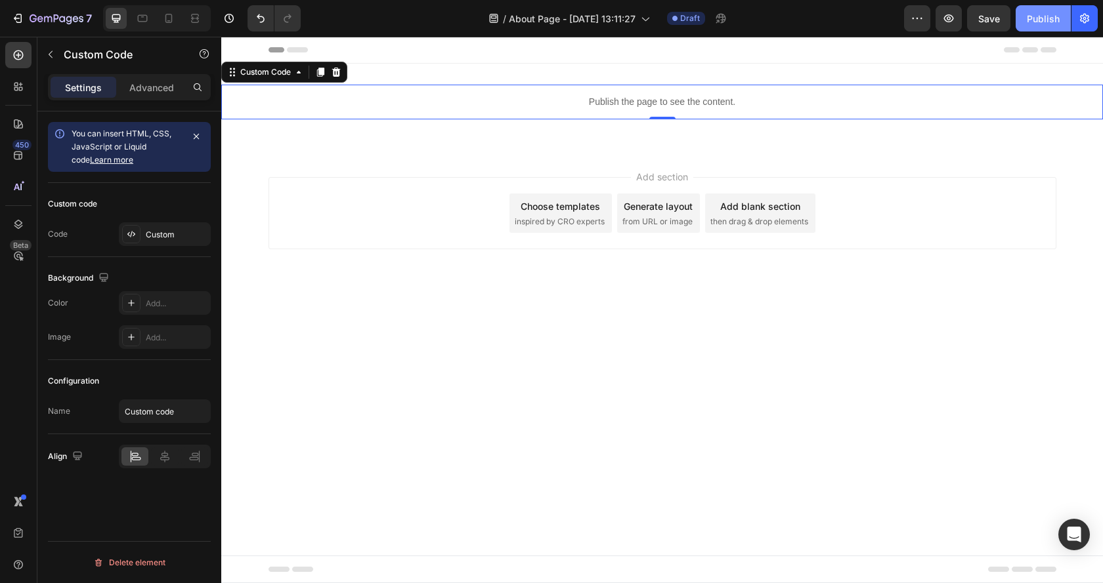
click at [1041, 16] on div "Publish" at bounding box center [1042, 19] width 33 height 14
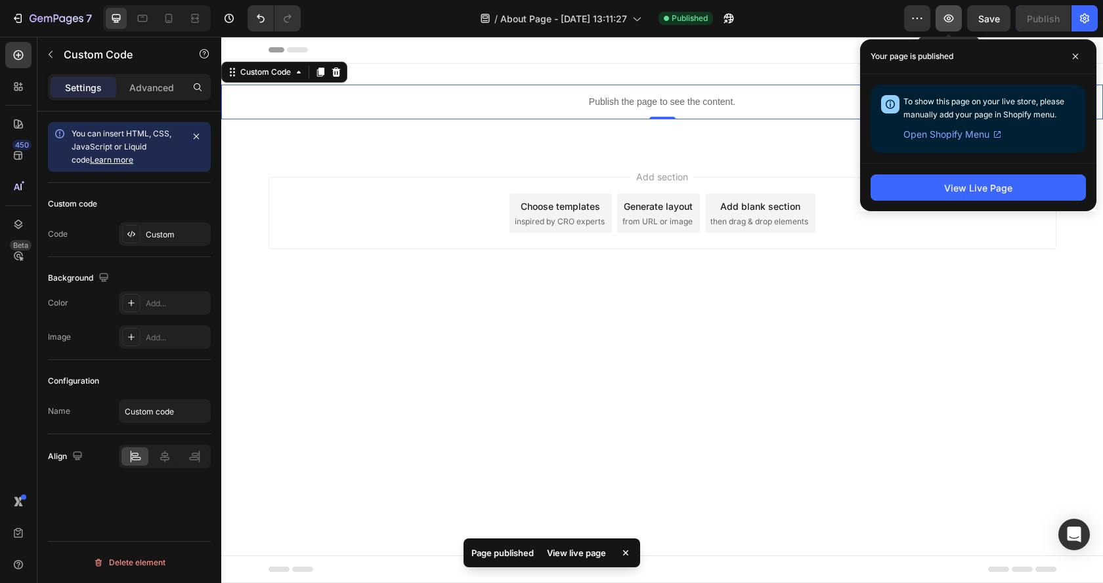
click at [949, 24] on icon "button" at bounding box center [948, 18] width 13 height 13
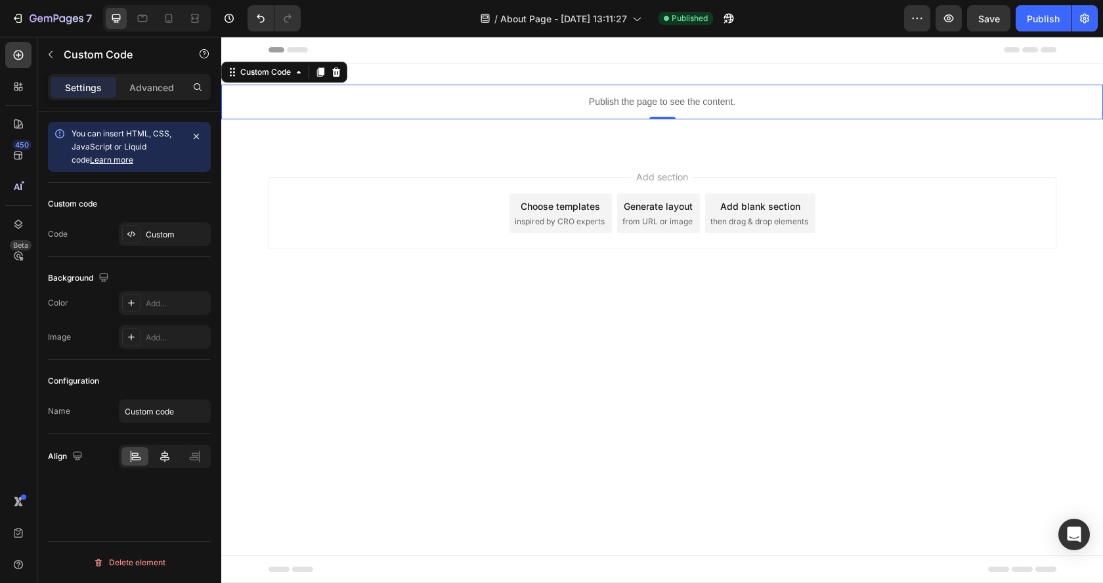
click at [165, 453] on icon at bounding box center [164, 457] width 9 height 12
click at [158, 83] on p "Advanced" at bounding box center [151, 88] width 45 height 14
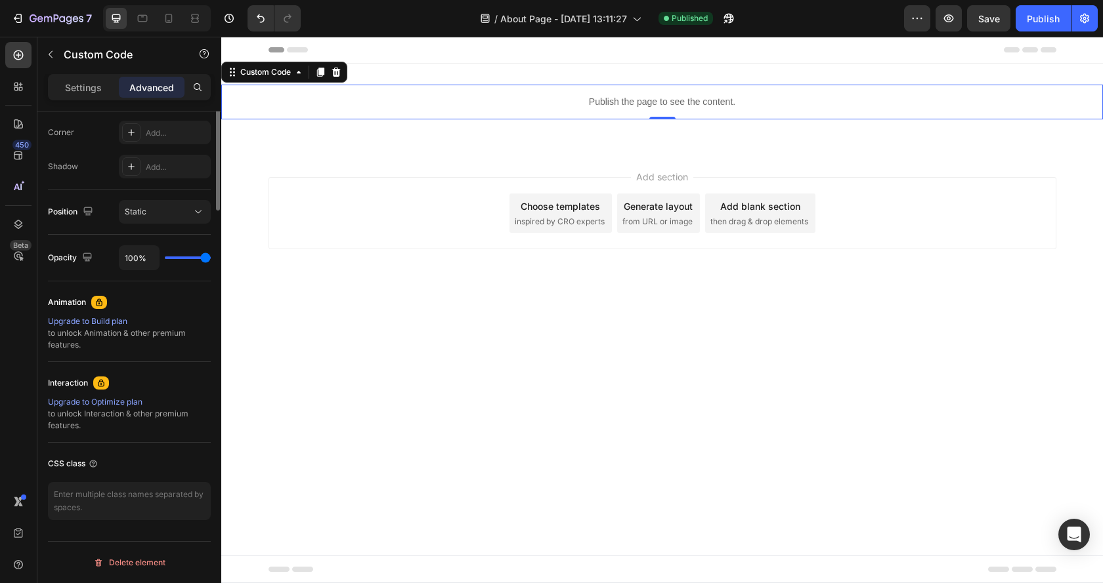
scroll to position [0, 0]
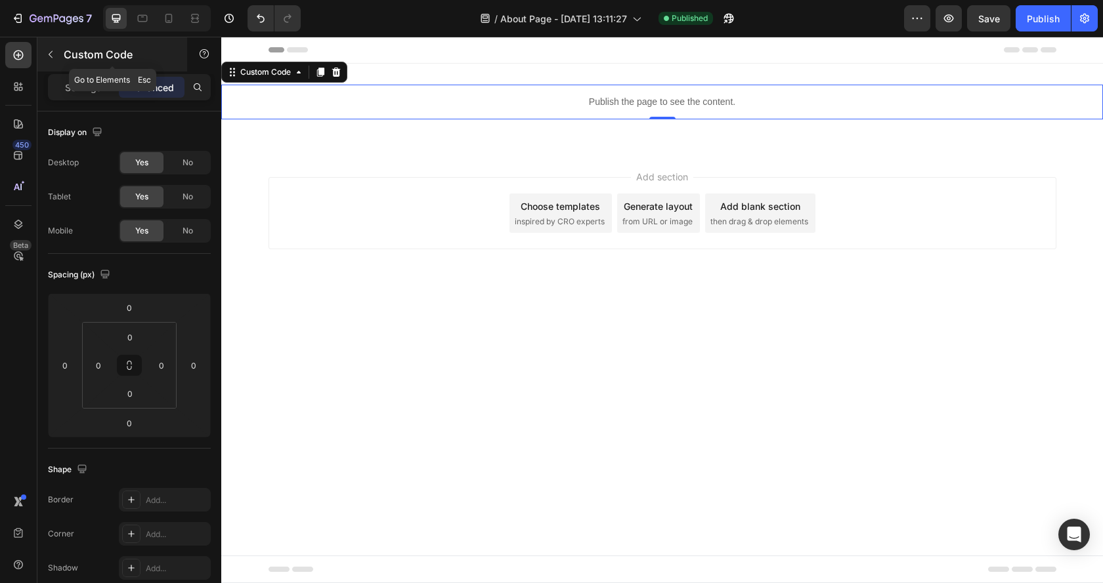
click at [51, 57] on icon "button" at bounding box center [51, 54] width 4 height 7
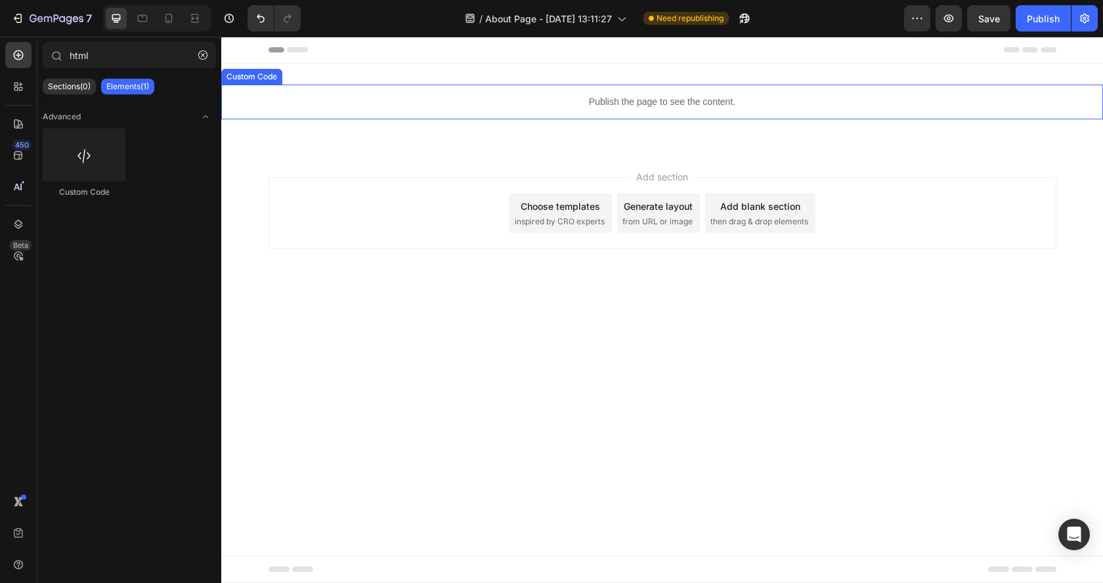
click at [603, 96] on p "Publish the page to see the content." at bounding box center [661, 102] width 881 height 14
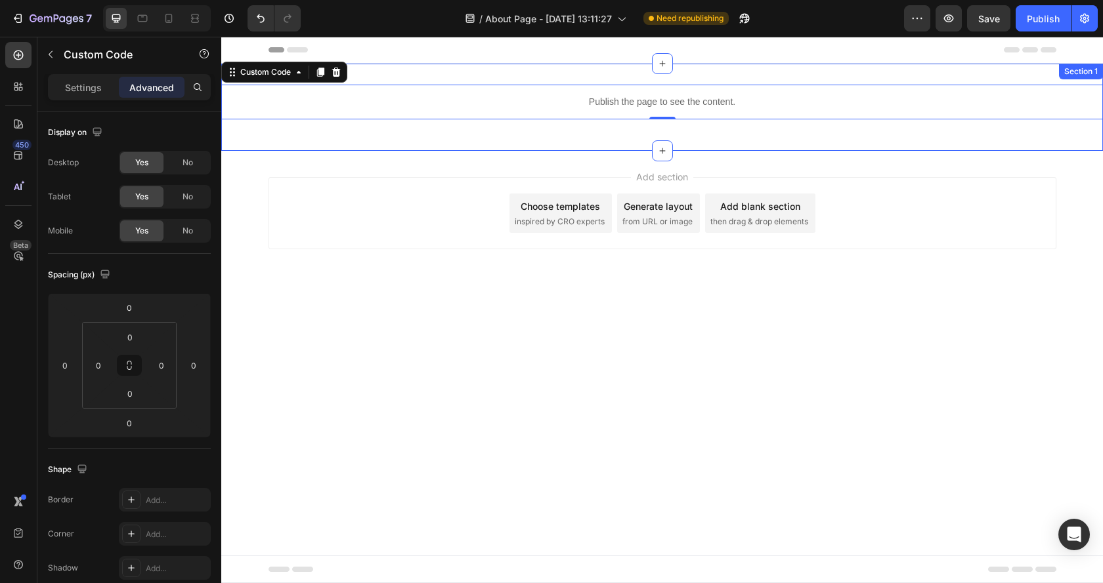
click at [474, 66] on div "Publish the page to see the content. Custom Code 0 Row Section 1" at bounding box center [661, 107] width 881 height 87
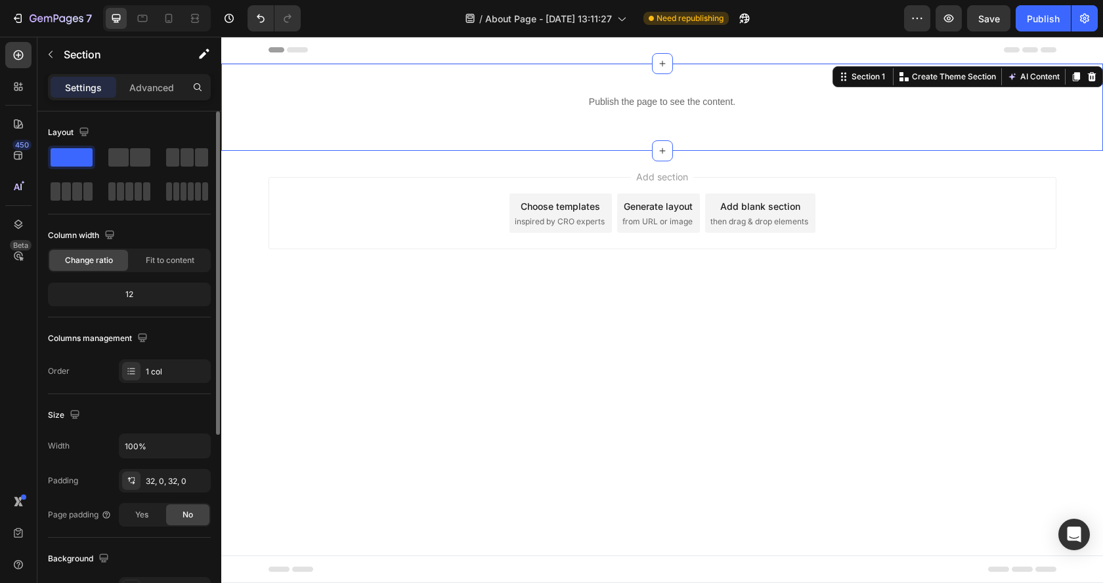
click at [125, 296] on div "12" at bounding box center [130, 294] width 158 height 18
click at [141, 296] on div "12" at bounding box center [130, 294] width 158 height 18
click at [164, 448] on input "100%" at bounding box center [164, 446] width 91 height 24
click at [196, 450] on icon "button" at bounding box center [198, 446] width 13 height 13
click at [161, 506] on p "Default 1200px" at bounding box center [161, 505] width 75 height 12
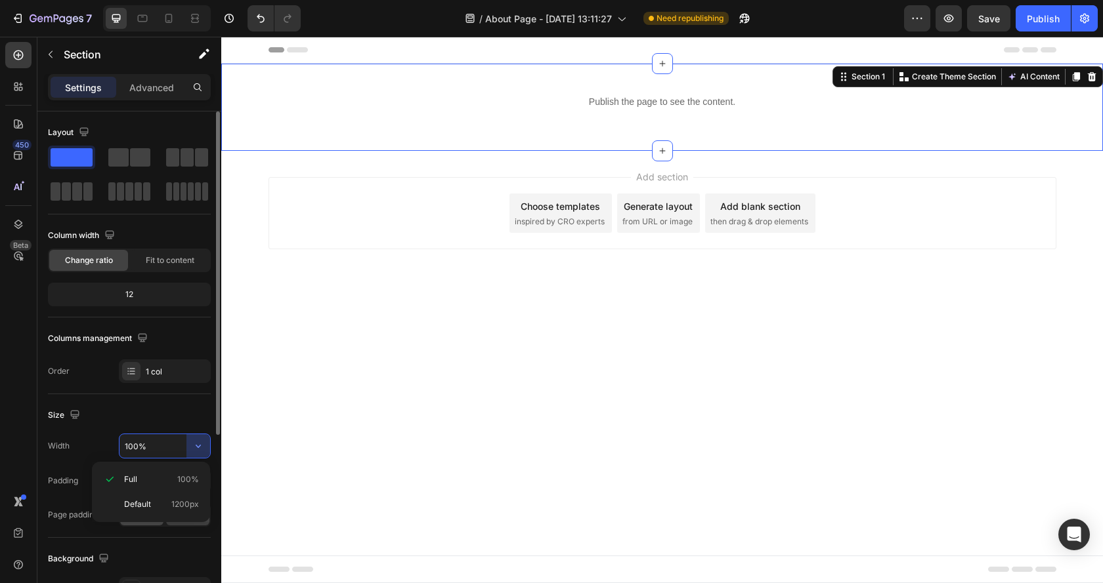
type input "1200"
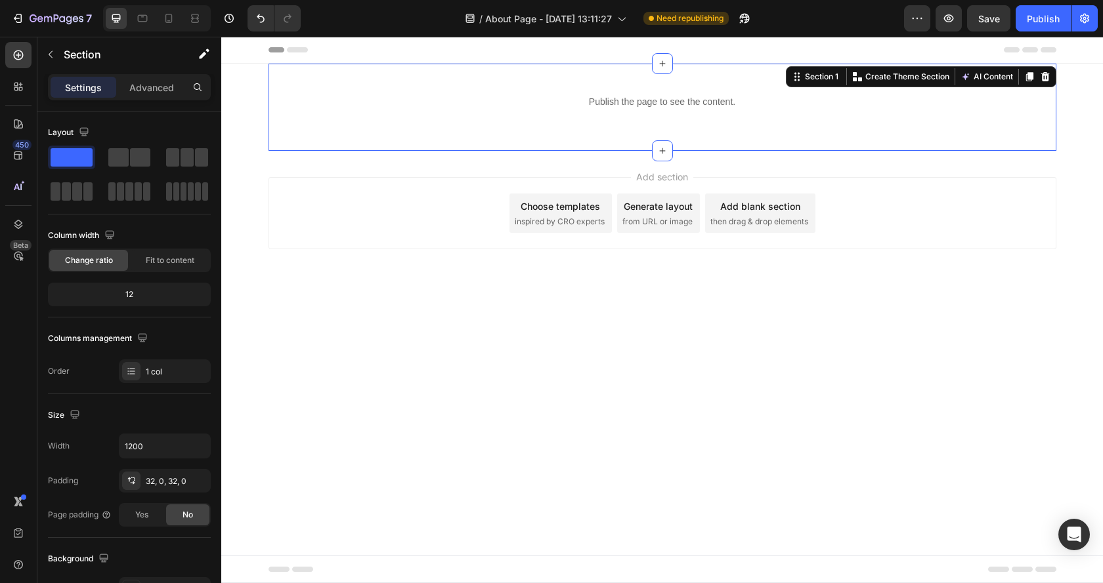
click at [1079, 141] on div "Publish the page to see the content. Custom Code Row Section 1 You can create r…" at bounding box center [661, 107] width 881 height 87
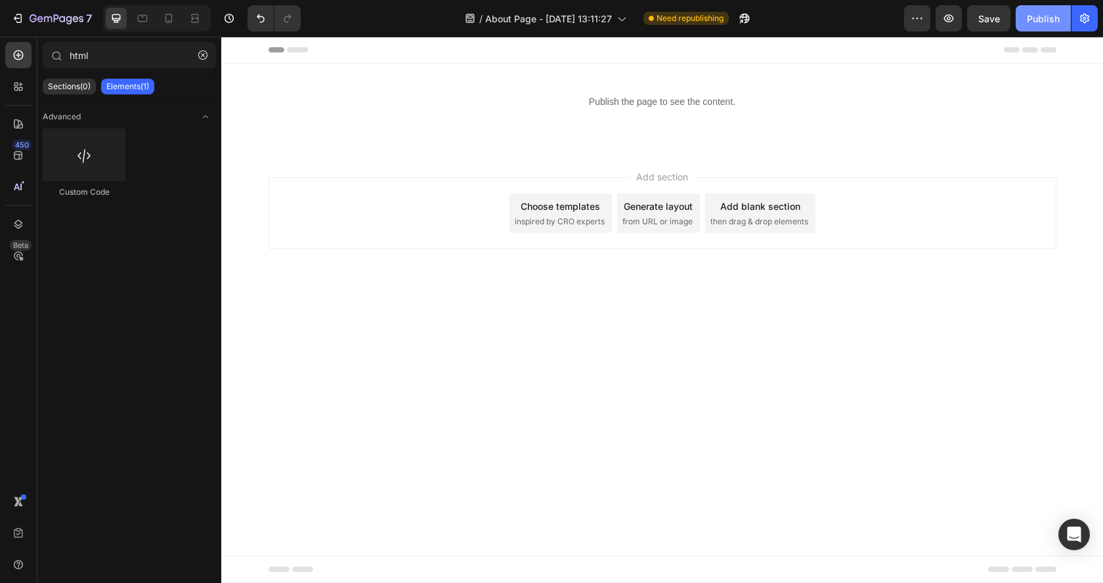
click at [1041, 19] on div "Publish" at bounding box center [1042, 19] width 33 height 14
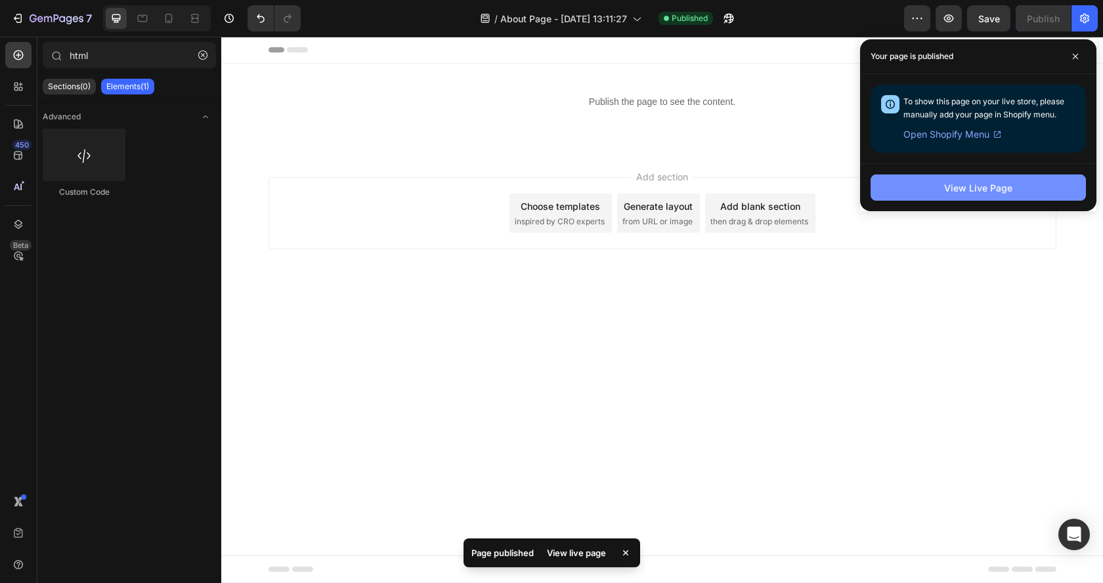
click at [965, 191] on div "View Live Page" at bounding box center [978, 188] width 68 height 14
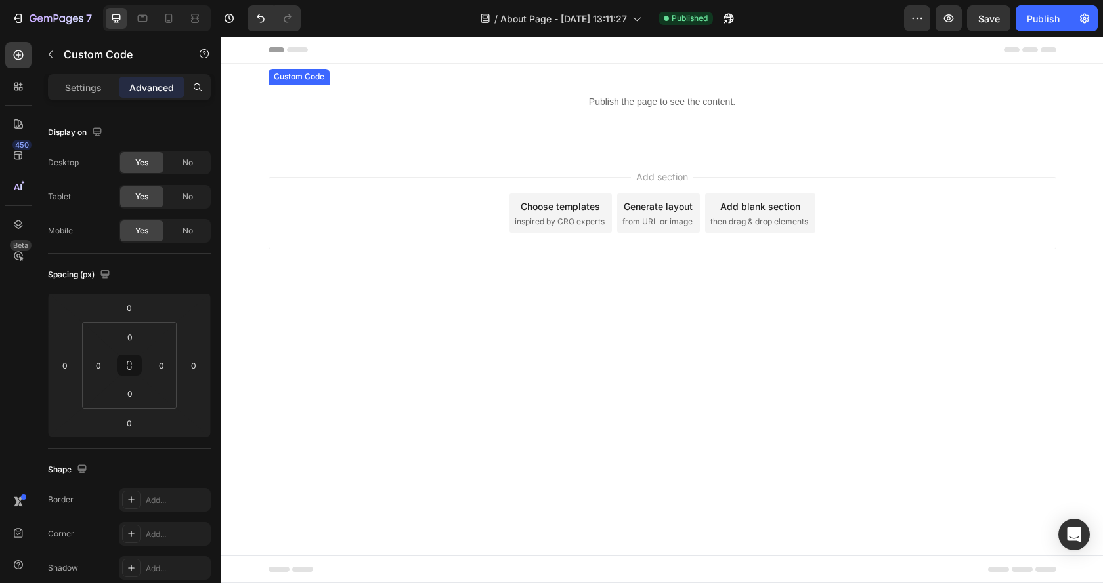
click at [582, 112] on div "Publish the page to see the content." at bounding box center [662, 102] width 788 height 35
click at [439, 106] on p "Publish the page to see the content." at bounding box center [662, 102] width 788 height 14
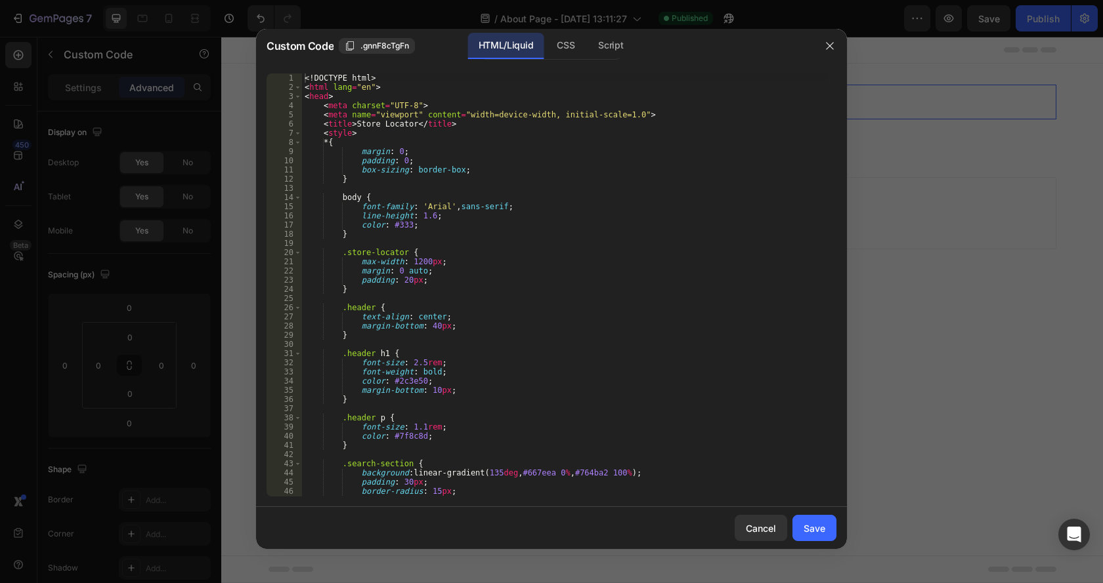
click at [448, 190] on div "<! DOCTYPE html > < html lang = "en" > < head > < meta charset = "UTF-8" > < me…" at bounding box center [564, 295] width 524 height 442
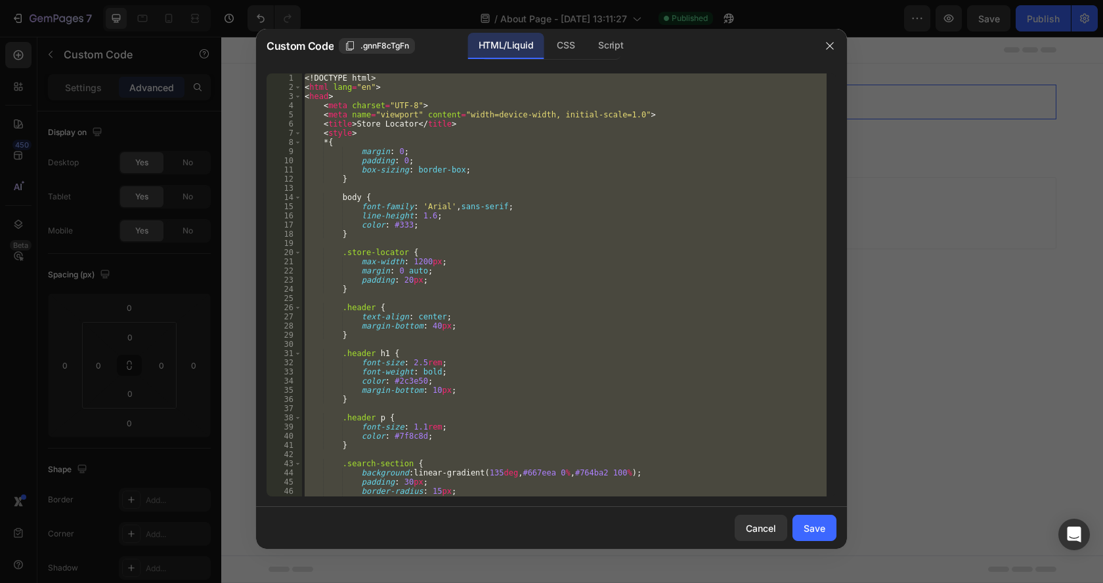
paste textarea
type textarea "</html>"
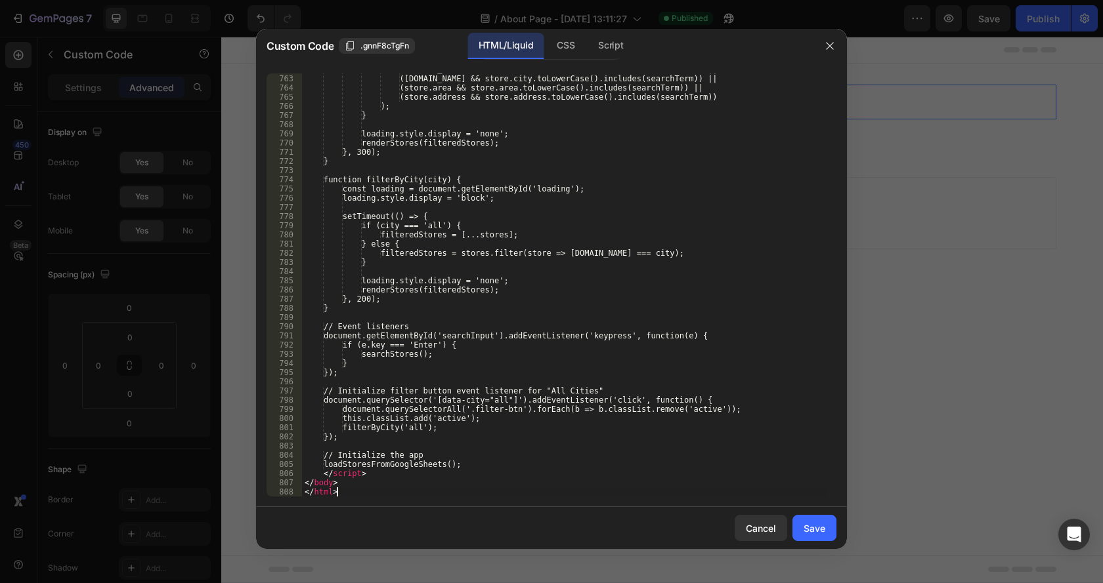
scroll to position [7175, 0]
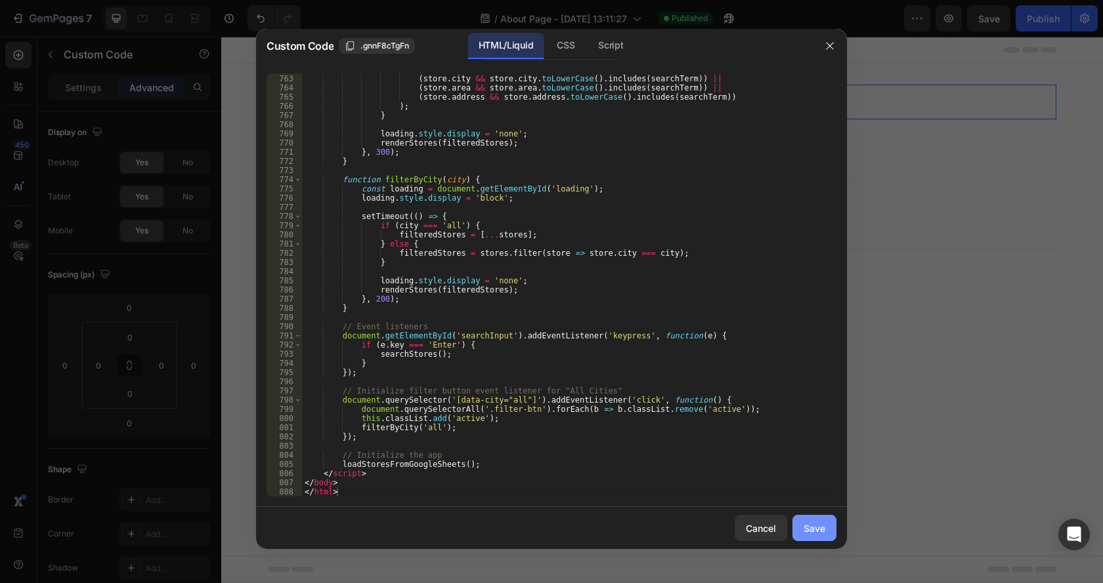
click at [816, 532] on div "Save" at bounding box center [814, 529] width 22 height 14
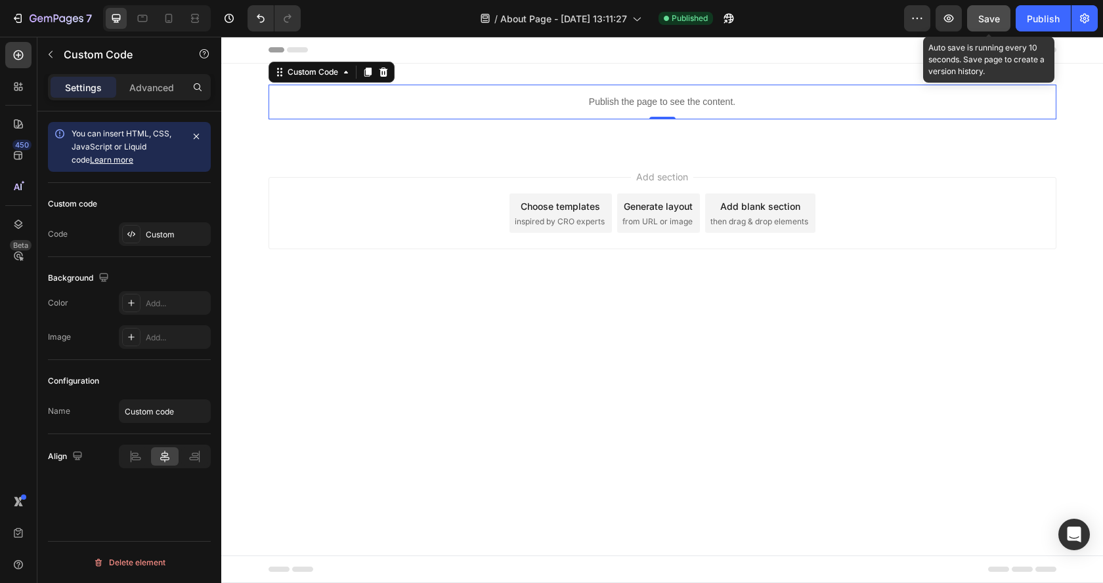
click at [980, 21] on span "Save" at bounding box center [989, 18] width 22 height 11
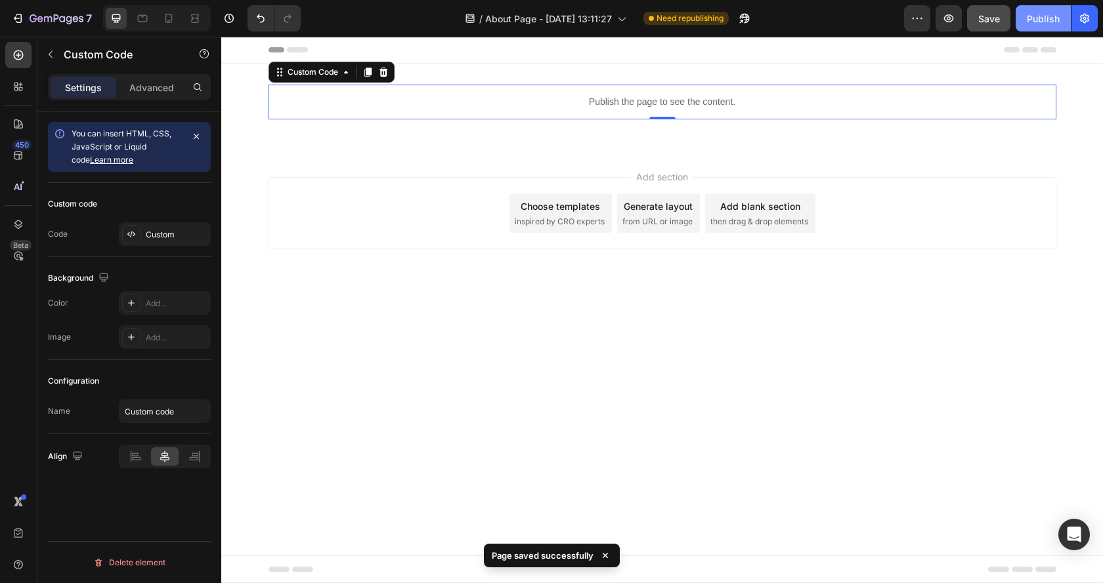
click at [1039, 18] on div "Publish" at bounding box center [1042, 19] width 33 height 14
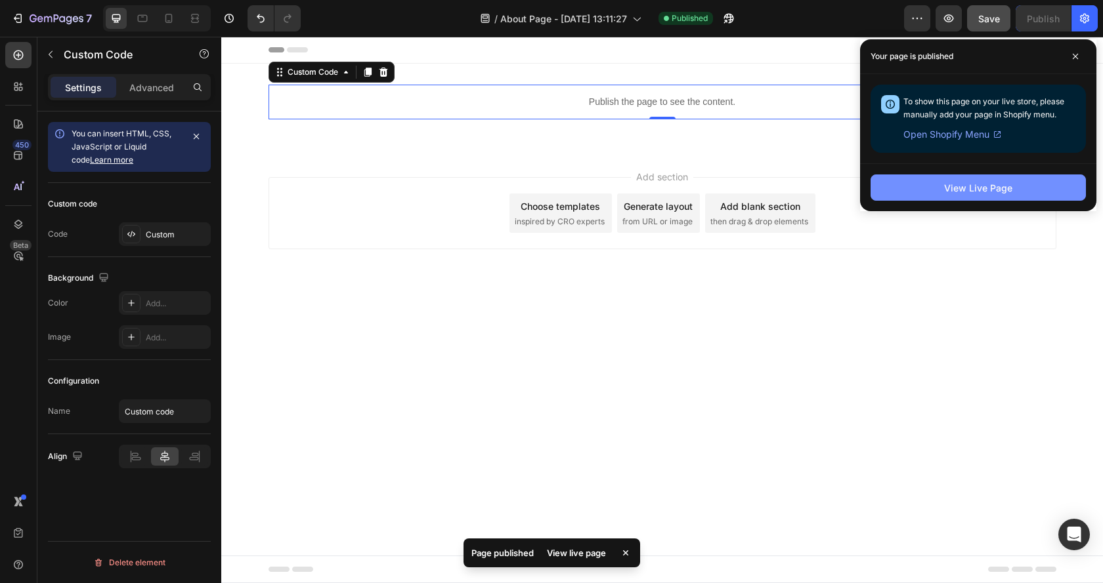
click at [981, 192] on div "View Live Page" at bounding box center [978, 188] width 68 height 14
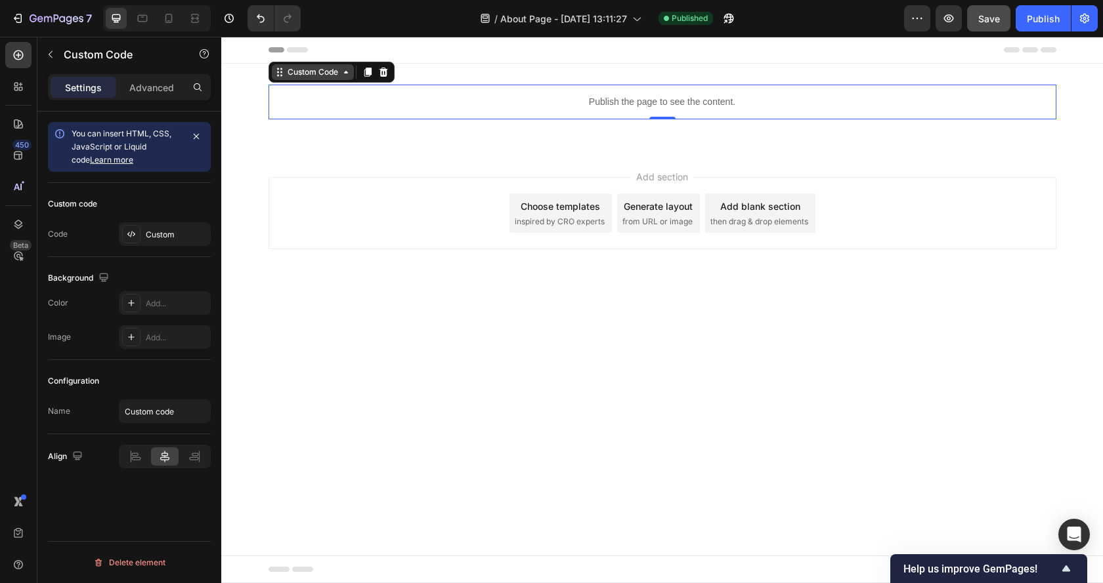
click at [316, 74] on div "Custom Code" at bounding box center [313, 72] width 56 height 12
click at [387, 118] on div "Publish the page to see the content." at bounding box center [662, 102] width 788 height 35
click at [406, 105] on p "Publish the page to see the content." at bounding box center [662, 102] width 788 height 14
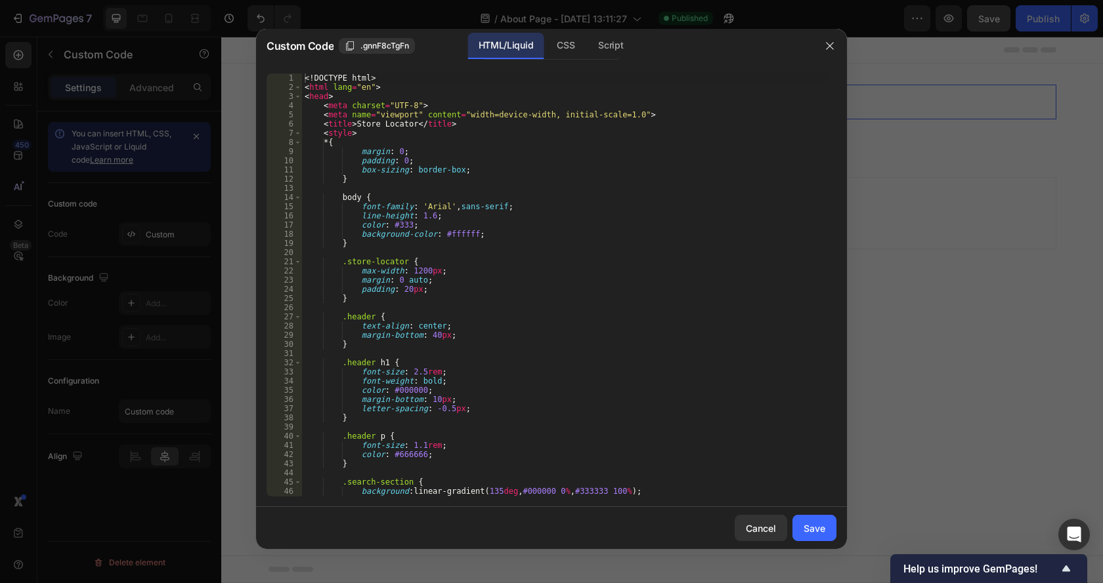
click at [492, 203] on div "<! DOCTYPE html > < html lang = "en" > < head > < meta charset = "UTF-8" > < me…" at bounding box center [564, 295] width 524 height 442
type textarea "font-family: 'Arial', sans-serif;"
click at [544, 191] on div "<! DOCTYPE html > < html lang = "en" > < head > < meta charset = "UTF-8" > < me…" at bounding box center [564, 295] width 524 height 442
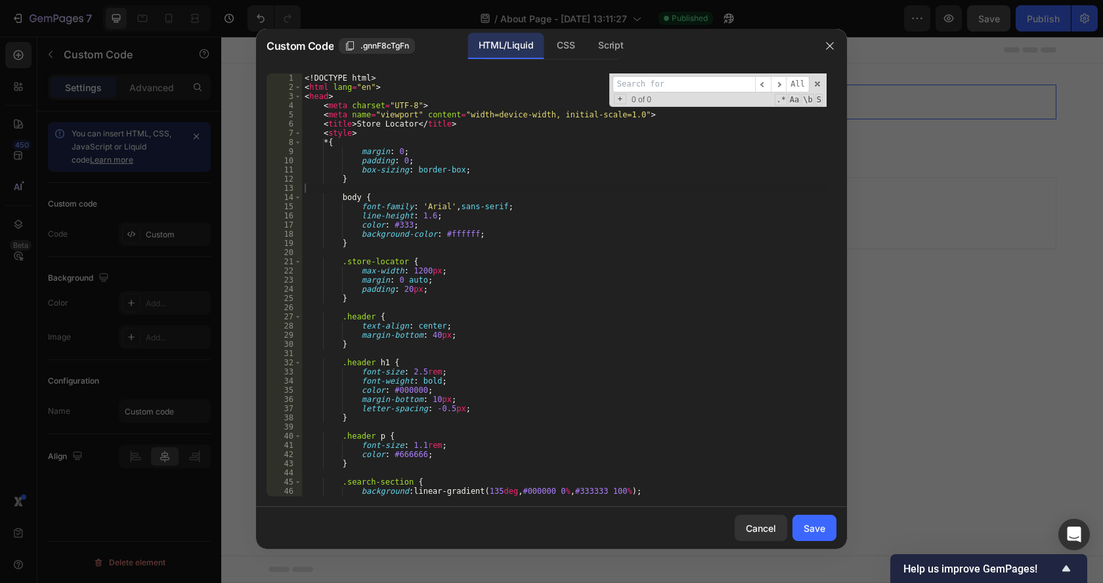
type input ".search-input"
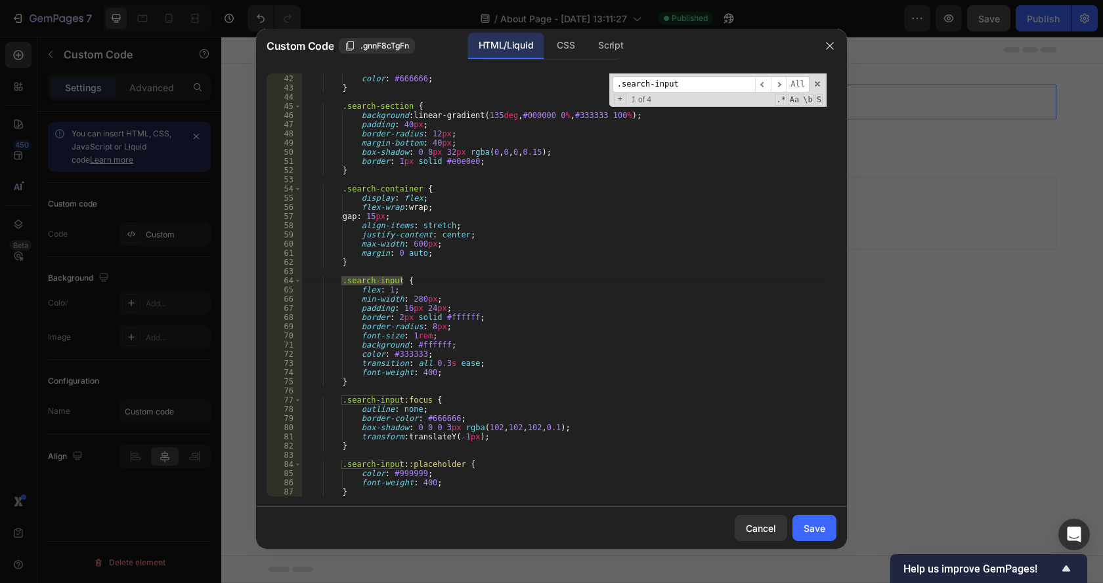
scroll to position [377, 0]
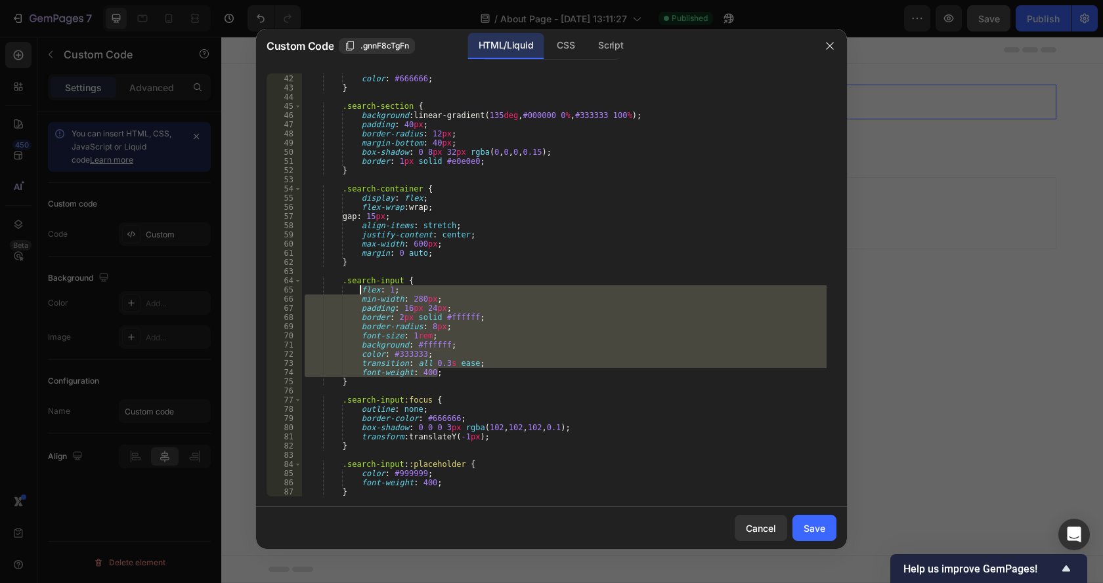
drag, startPoint x: 444, startPoint y: 375, endPoint x: 358, endPoint y: 291, distance: 119.7
click at [358, 291] on div "font-size : 1.1 rem ; color : #666666 ; } .search-section { background : linear…" at bounding box center [564, 286] width 524 height 442
paste textarea ".search-input"
drag, startPoint x: 444, startPoint y: 373, endPoint x: 357, endPoint y: 294, distance: 117.6
click at [357, 294] on div "font-size : 1.1 rem ; color : #666666 ; } .search-section { background : linear…" at bounding box center [564, 286] width 524 height 442
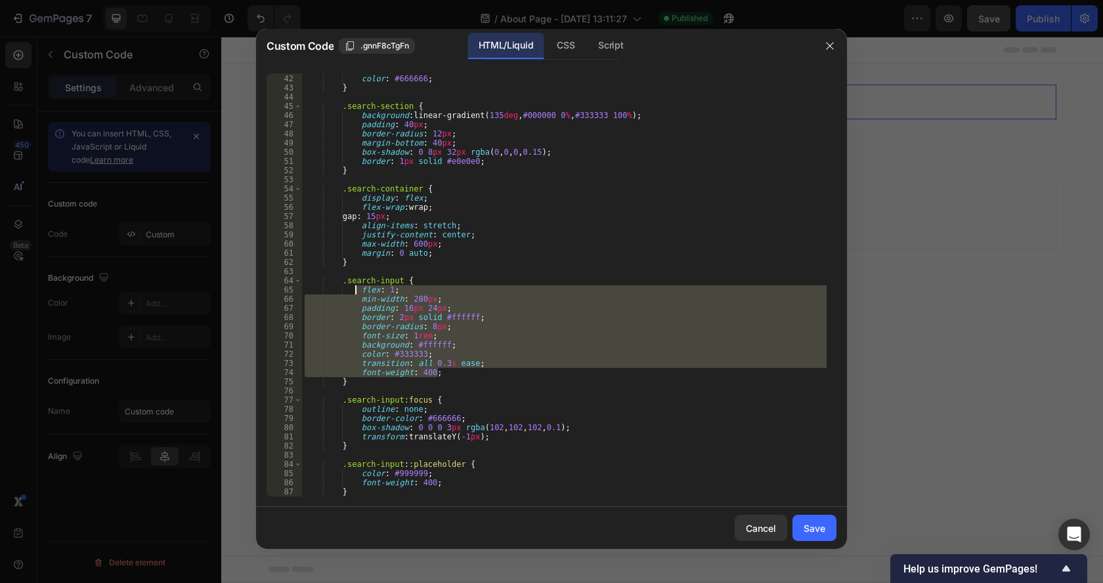
paste textarea "font-weight: 400 !important"
type textarea "font-weight: 400 !important;"
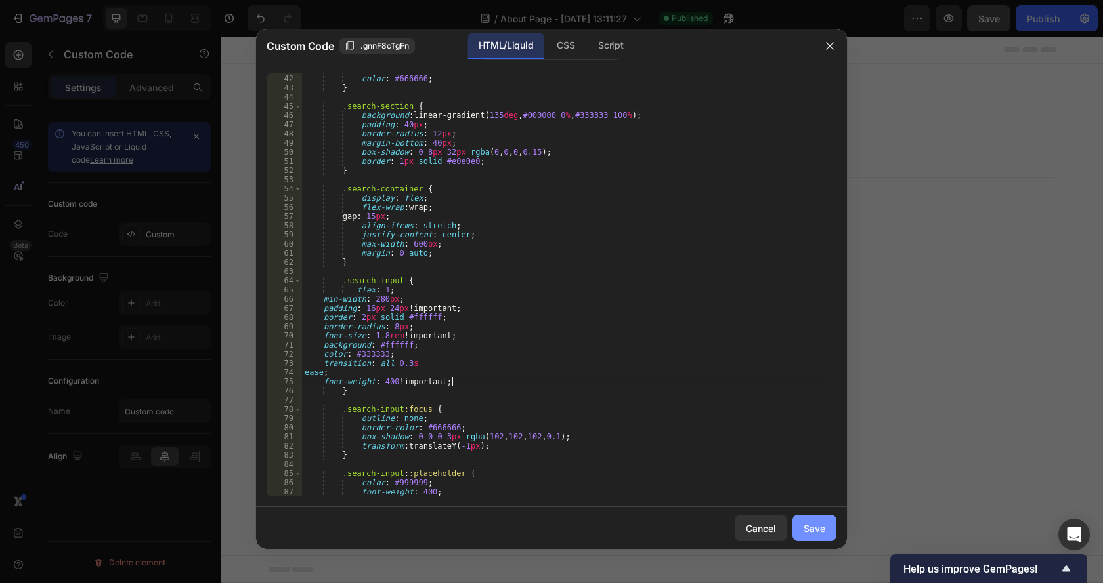
click at [821, 536] on button "Save" at bounding box center [814, 528] width 44 height 26
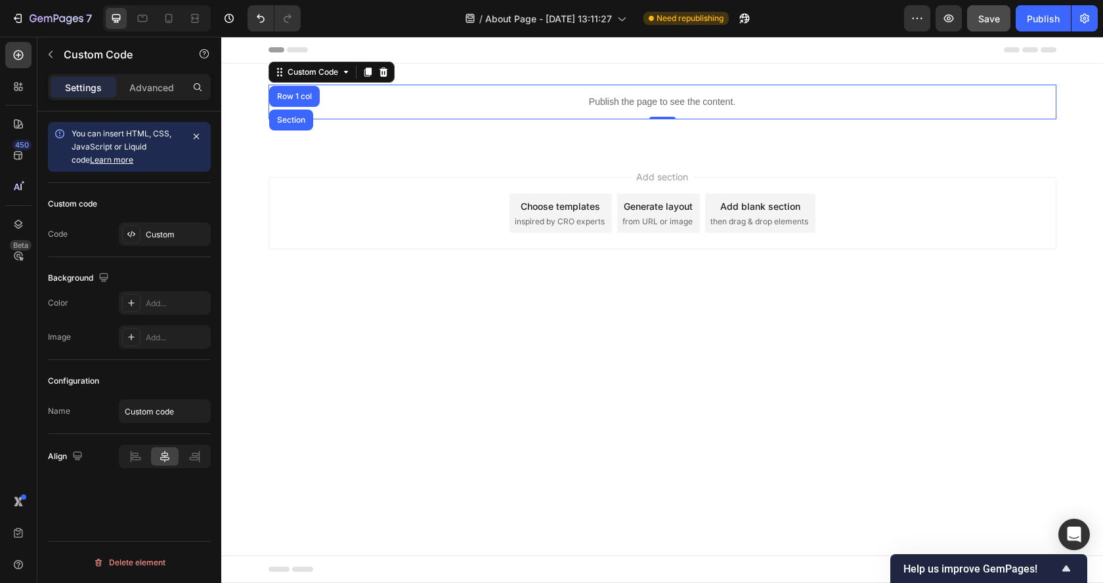
click at [544, 96] on p "Publish the page to see the content." at bounding box center [662, 102] width 788 height 14
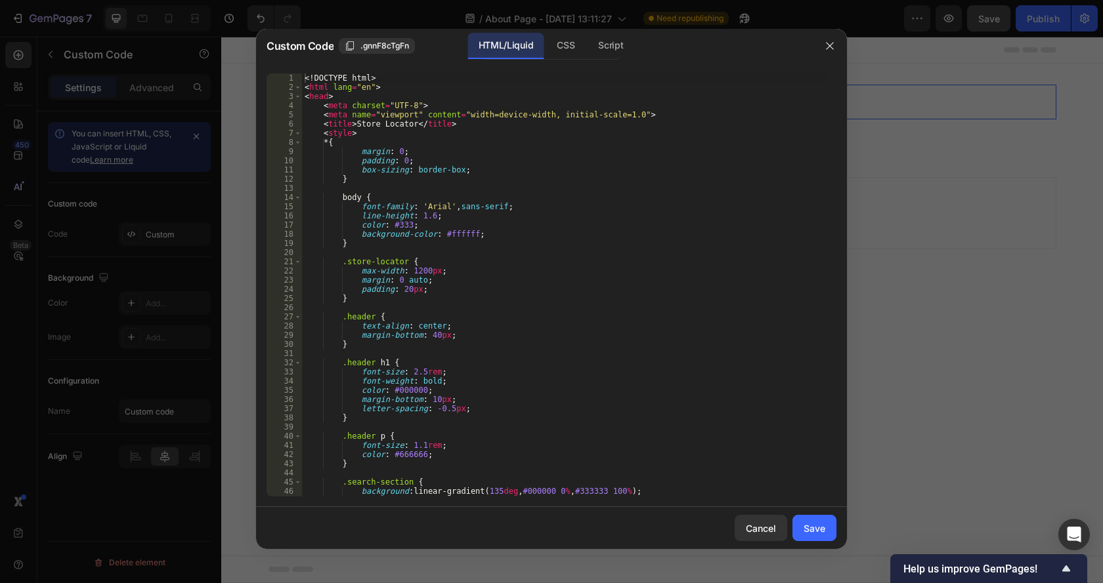
type textarea "padding: 0;"
click at [591, 165] on div "<! DOCTYPE html > < html lang = "en" > < head > < meta charset = "UTF-8" > < me…" at bounding box center [564, 295] width 524 height 442
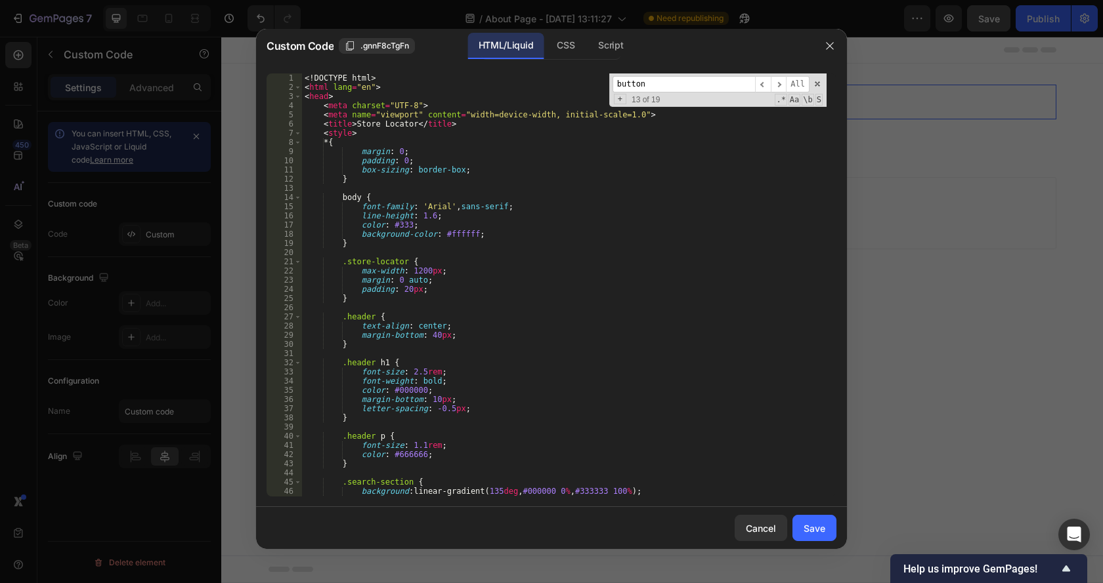
scroll to position [0, 0]
type input "button"
click at [459, 192] on div "<! DOCTYPE html > < html lang = "en" > < head > < meta charset = "UTF-8" > < me…" at bounding box center [564, 295] width 524 height 442
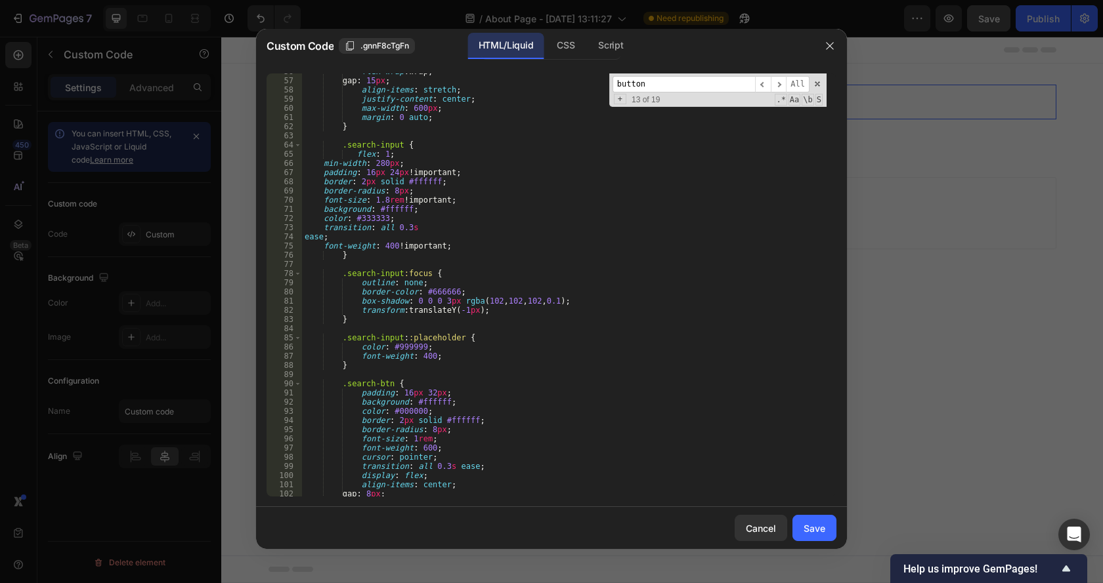
scroll to position [551, 0]
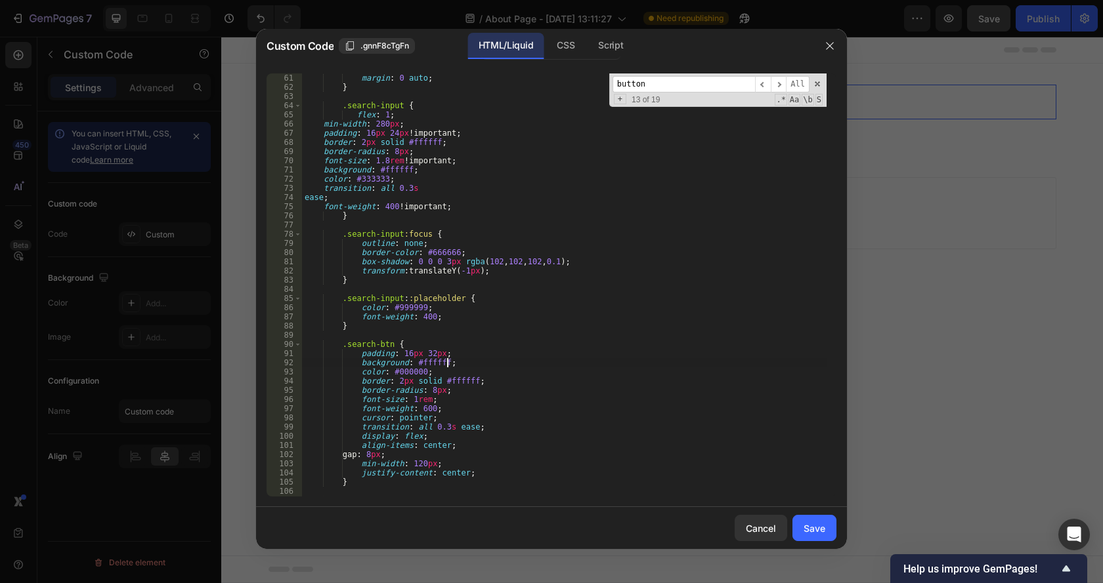
click at [446, 364] on div "margin : 0 auto ; } .search-input { flex : 1 ; min-width : 280 px ; padding : 1…" at bounding box center [564, 295] width 524 height 442
click at [373, 347] on div "margin : 0 auto ; } .search-input { flex : 1 ; min-width : 280 px ; padding : 1…" at bounding box center [564, 295] width 524 height 442
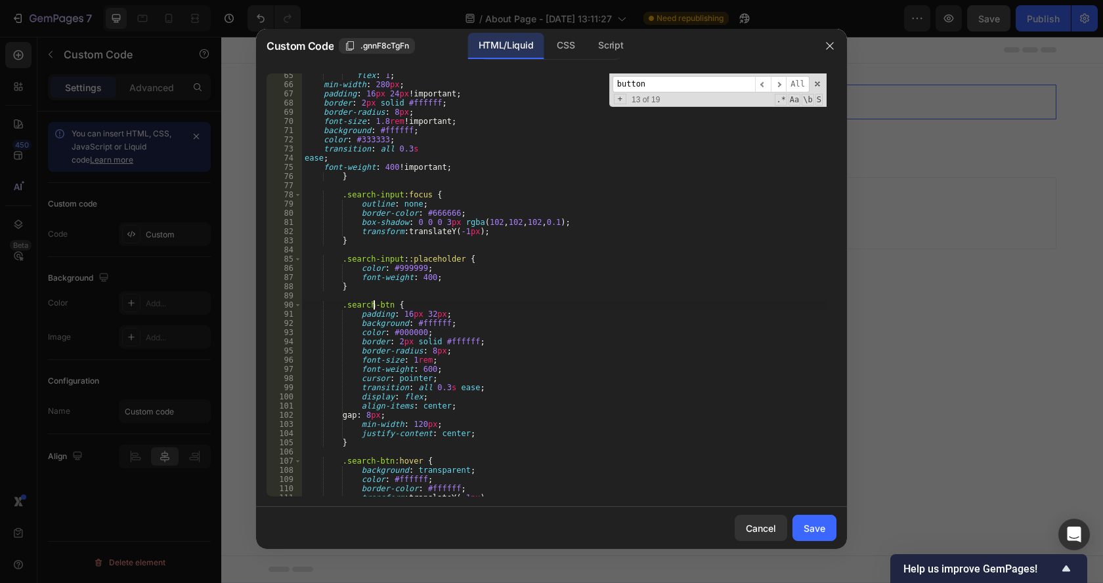
scroll to position [591, 0]
drag, startPoint x: 420, startPoint y: 323, endPoint x: 444, endPoint y: 324, distance: 24.3
click at [444, 324] on div "flex : 1 ; min-width : 280 px ; padding : 16 px 24 px !important ; border : 2 p…" at bounding box center [564, 292] width 524 height 442
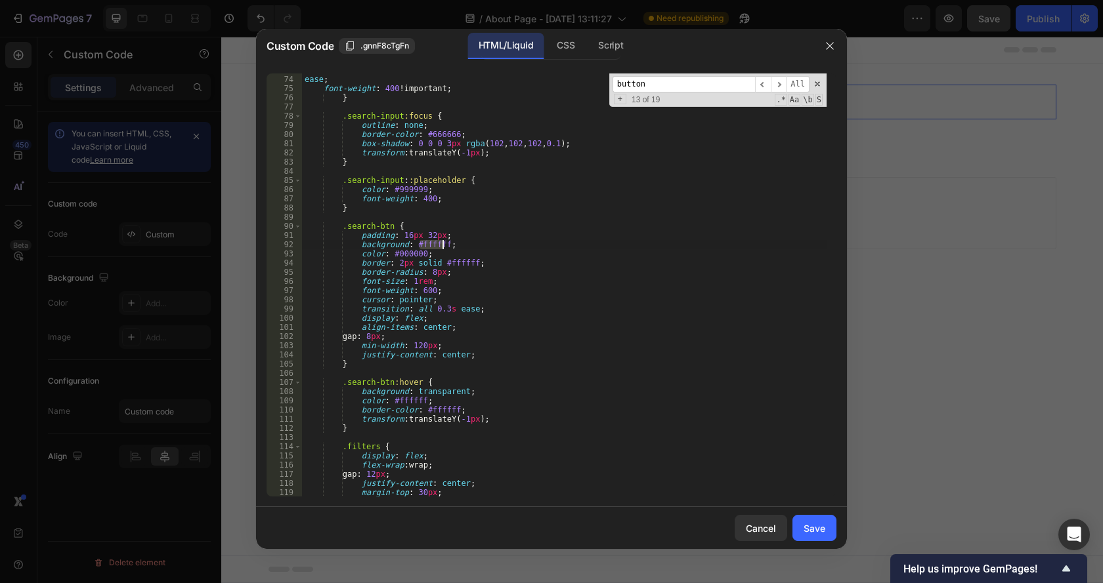
scroll to position [669, 0]
click at [419, 245] on div "transition : all 0.3 s ease ; font-weight : 400 !important ; } .search-input :f…" at bounding box center [564, 285] width 524 height 423
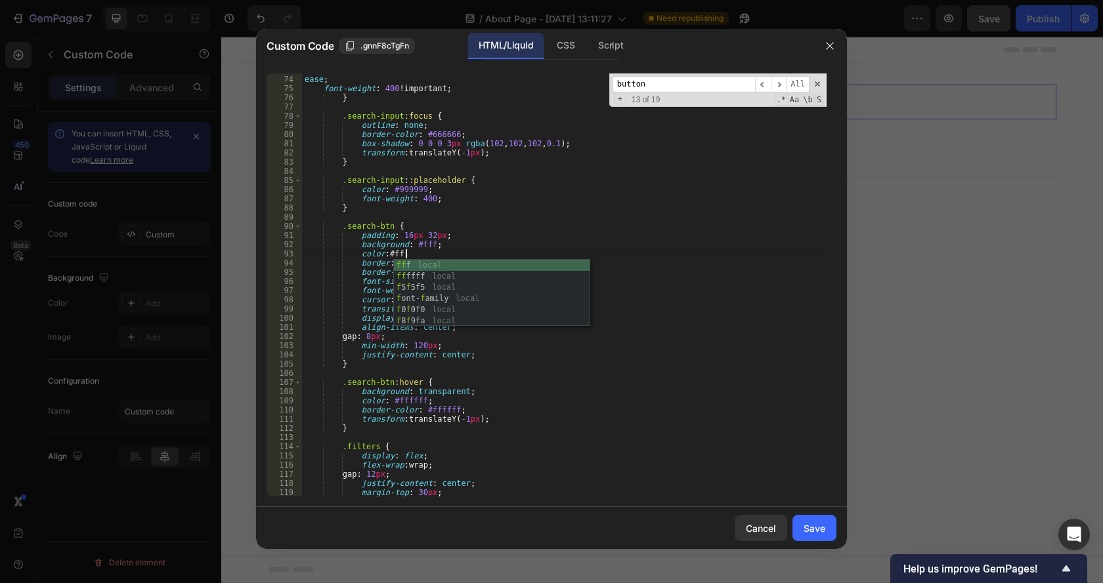
scroll to position [0, 15]
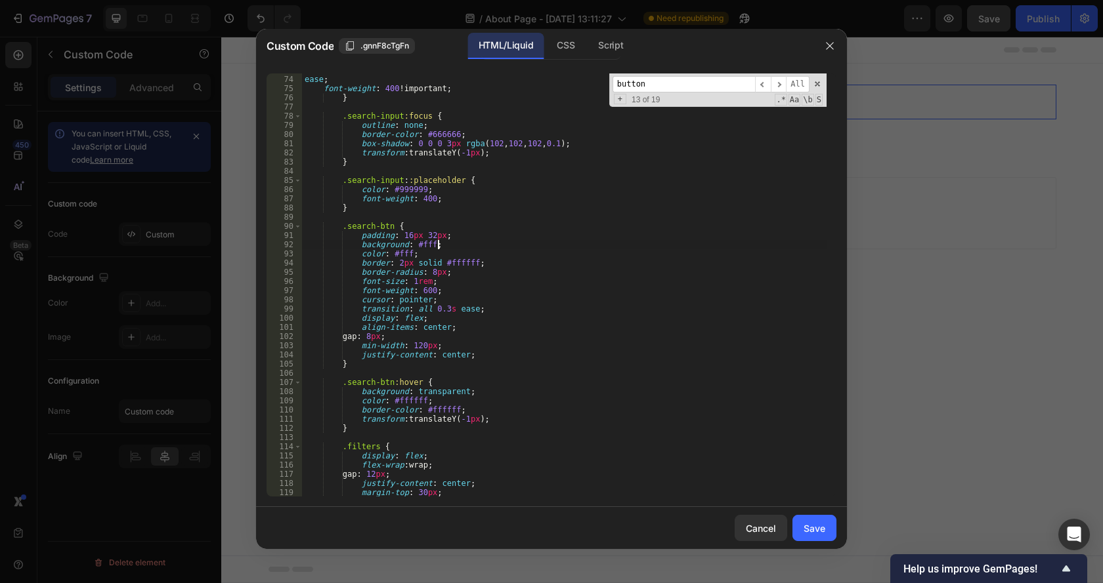
click at [452, 246] on div "transition : all 0.3 s ease ; font-weight : 400 !important ; } .search-input :f…" at bounding box center [564, 287] width 524 height 442
drag, startPoint x: 441, startPoint y: 244, endPoint x: 360, endPoint y: 243, distance: 81.4
click at [360, 243] on div "transition : all 0.3 s ease ; font-weight : 400 !important ; } .search-input :f…" at bounding box center [564, 287] width 524 height 442
drag, startPoint x: 471, startPoint y: 390, endPoint x: 362, endPoint y: 394, distance: 109.7
click at [362, 394] on div "transition : all 0.3 s ease ; font-weight : 400 !important ; } .search-input :f…" at bounding box center [564, 287] width 524 height 442
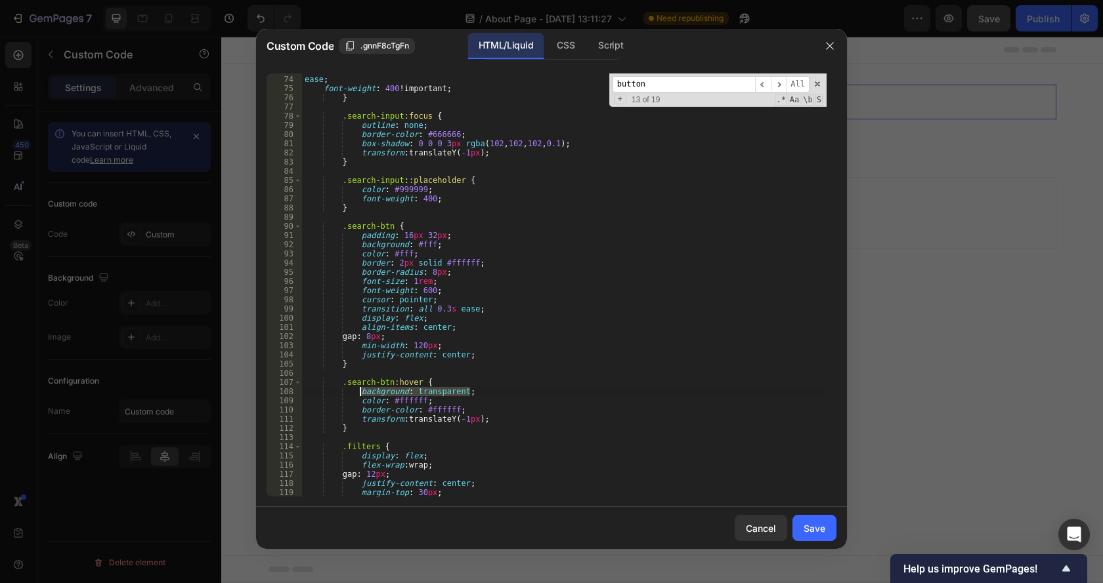
paste textarea "#fff"
type textarea "background: #fff;"
click at [820, 522] on div "Save" at bounding box center [814, 529] width 22 height 14
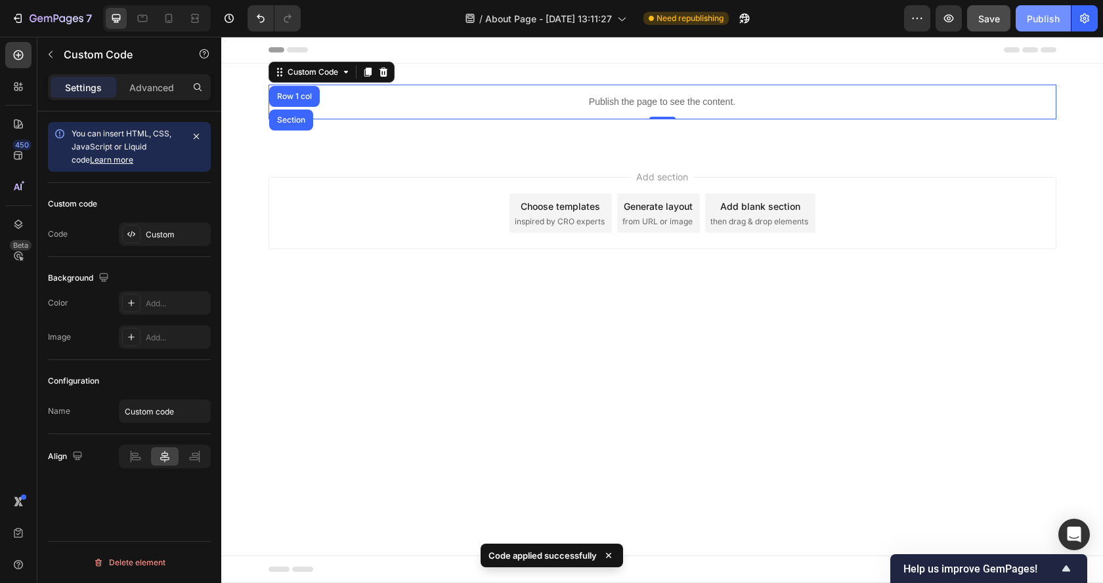
click at [1047, 19] on div "Publish" at bounding box center [1042, 19] width 33 height 14
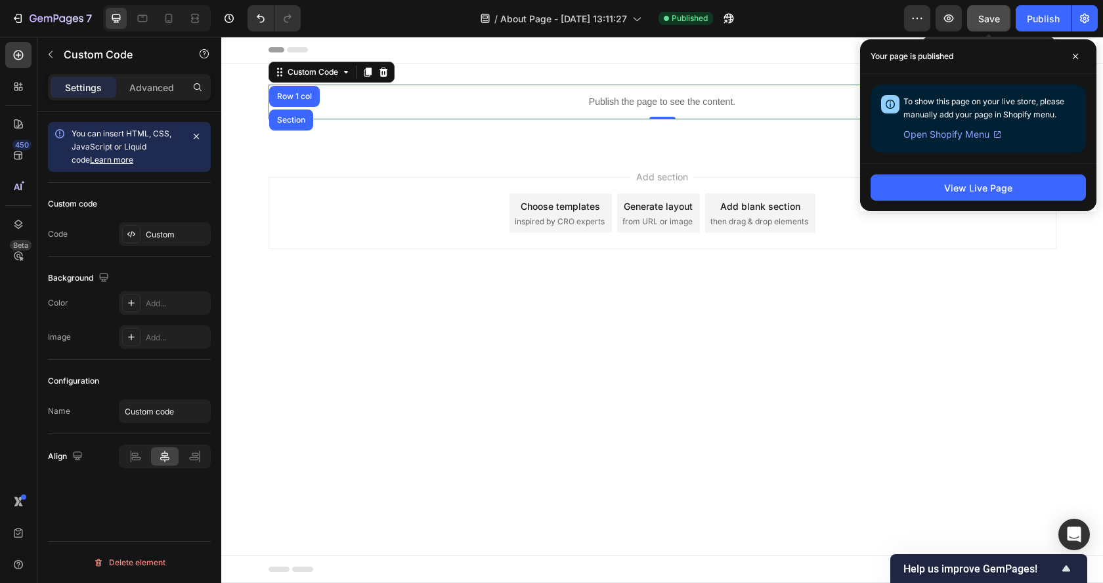
click at [989, 10] on button "Save" at bounding box center [988, 18] width 43 height 26
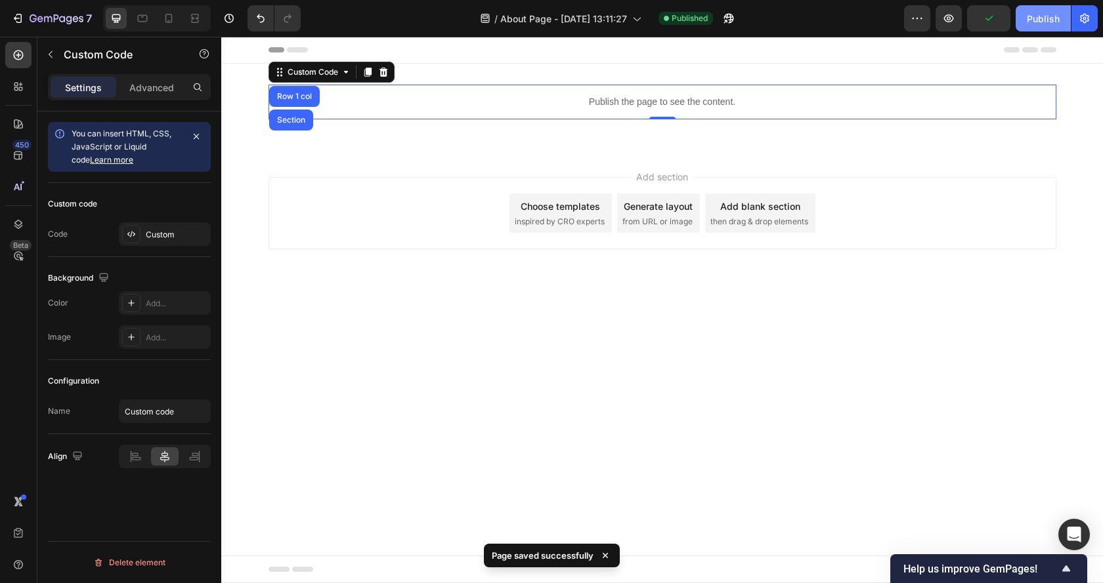
click at [1043, 20] on div "Publish" at bounding box center [1042, 19] width 33 height 14
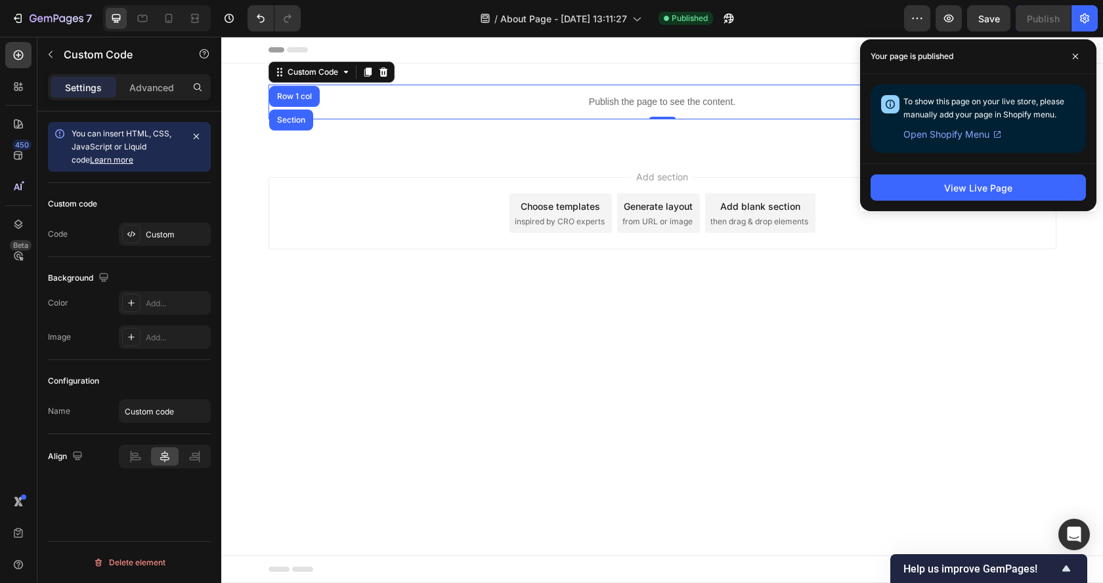
click at [656, 98] on p "Publish the page to see the content." at bounding box center [662, 102] width 788 height 14
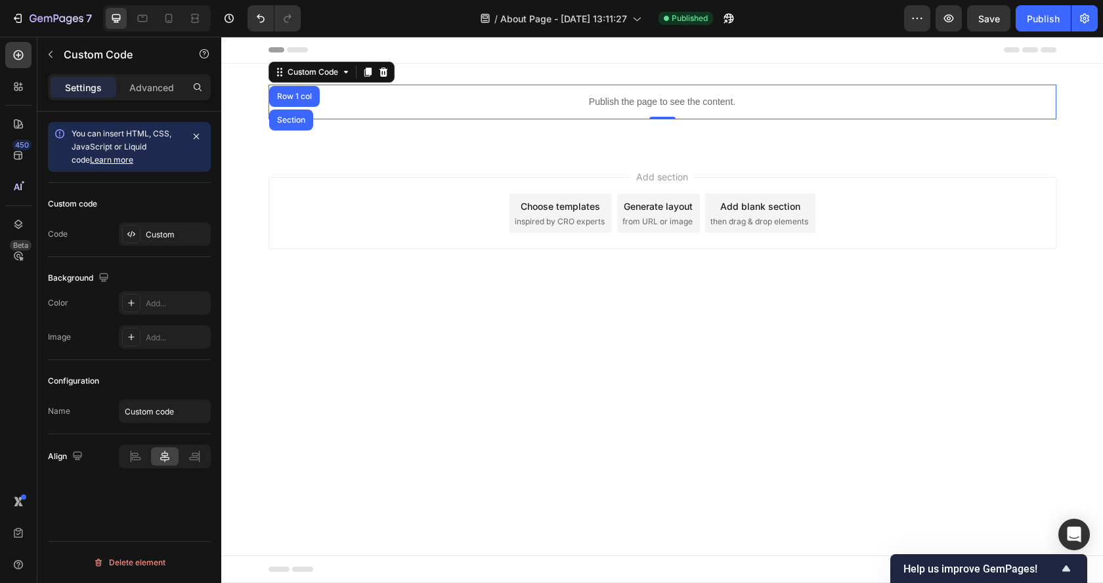
click at [656, 98] on p "Publish the page to see the content." at bounding box center [662, 102] width 788 height 14
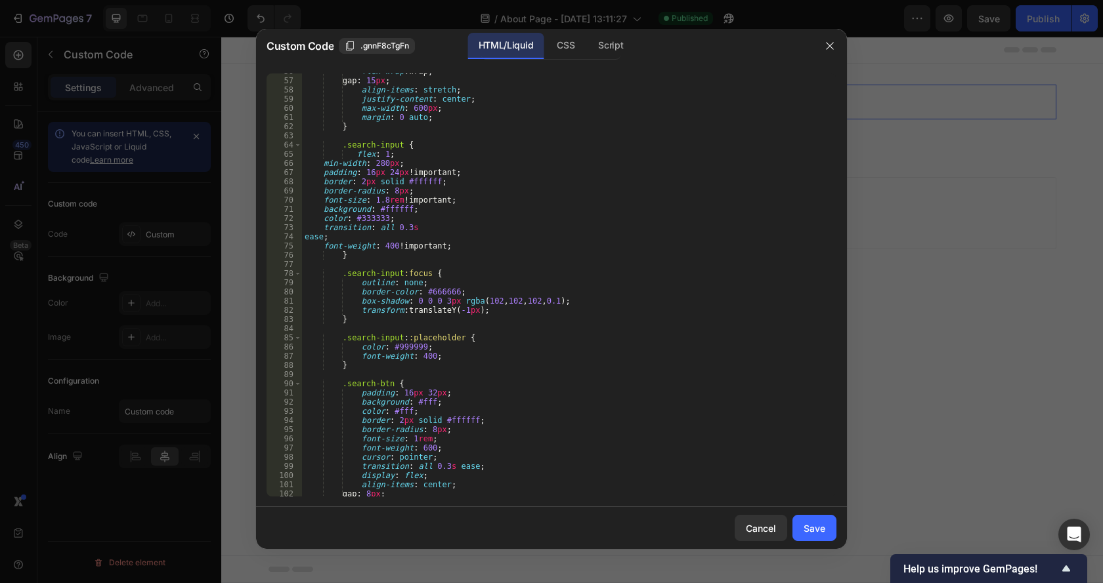
scroll to position [591, 0]
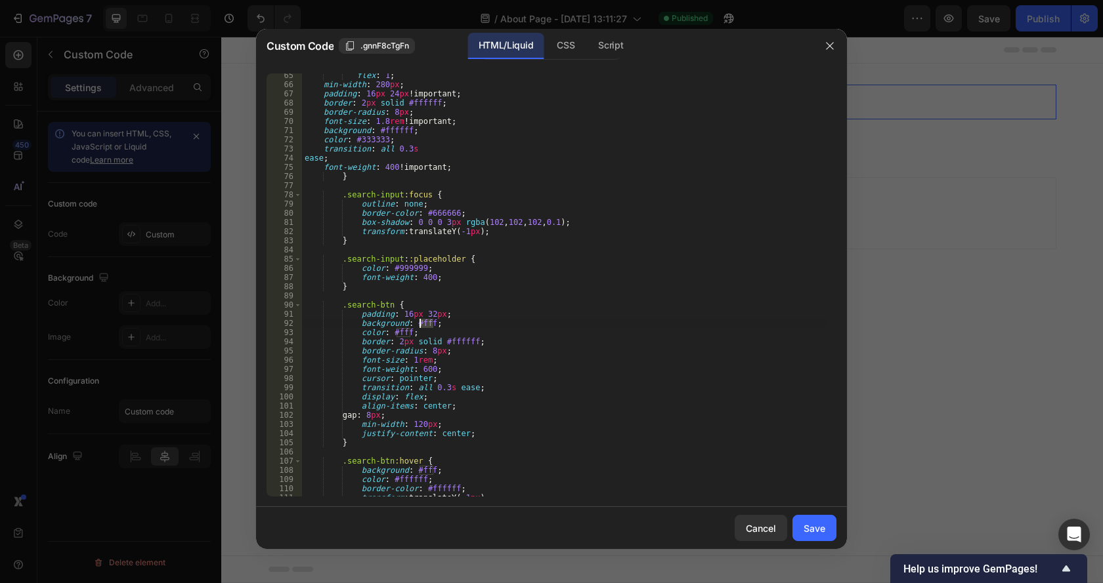
drag, startPoint x: 434, startPoint y: 322, endPoint x: 421, endPoint y: 324, distance: 13.9
click at [421, 324] on div "flex : 1 ; min-width : 280 px ; padding : 16 px 24 px !important ; border : 2 p…" at bounding box center [564, 292] width 524 height 442
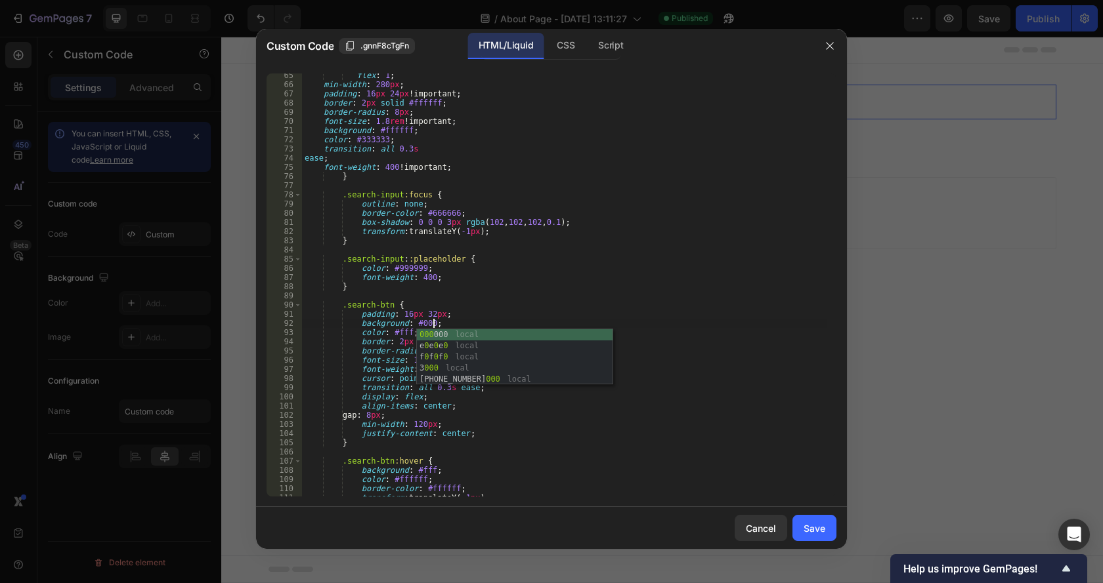
scroll to position [0, 18]
click at [488, 321] on div "flex : 1 ; min-width : 280 px ; padding : 16 px 24 px !important ; border : 2 p…" at bounding box center [564, 292] width 524 height 442
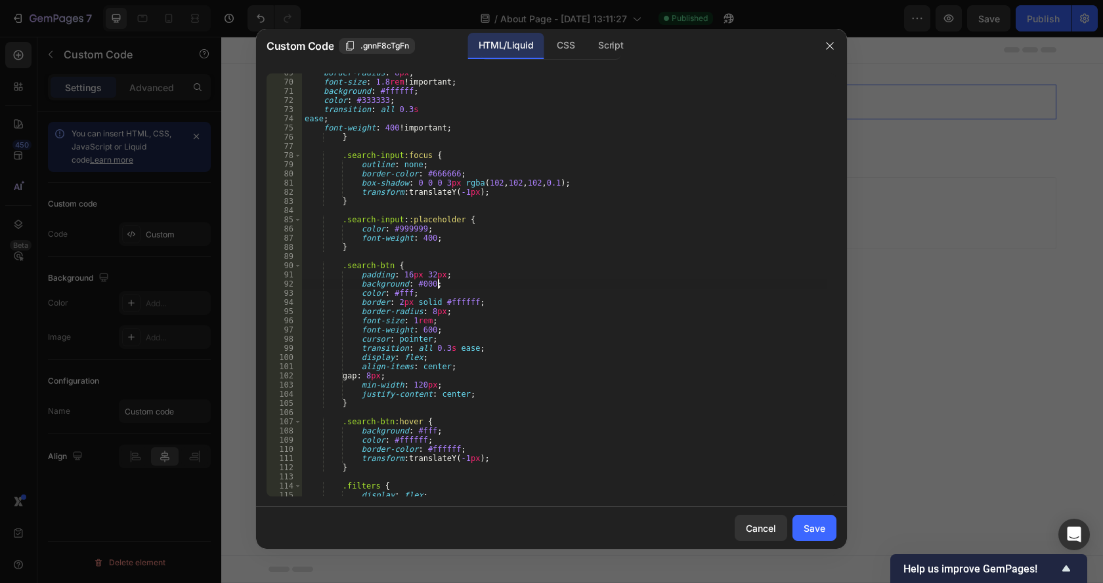
scroll to position [669, 0]
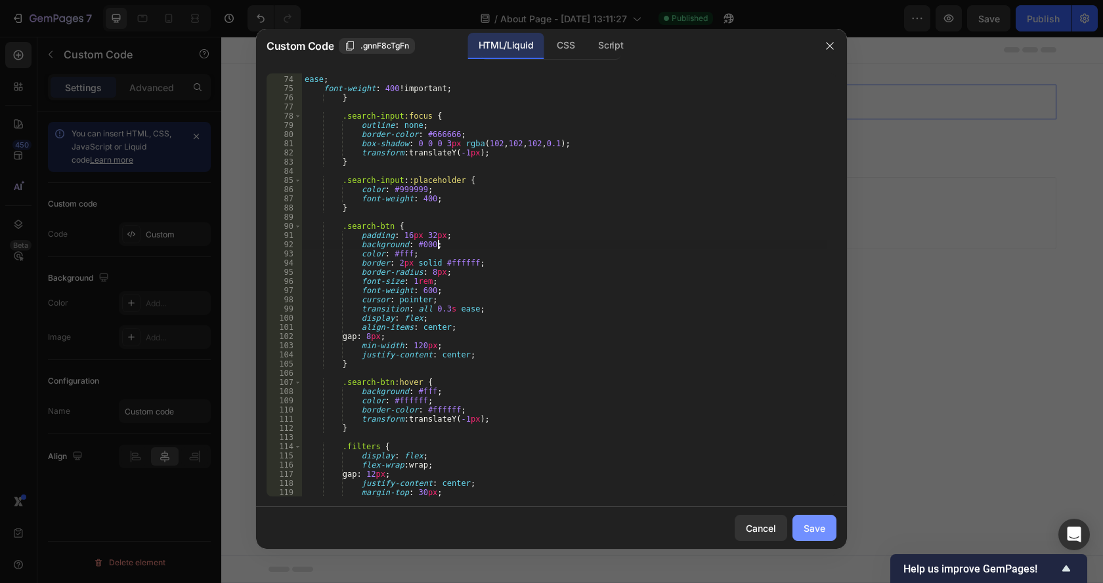
type textarea "background: #000;"
click at [822, 532] on div "Save" at bounding box center [814, 529] width 22 height 14
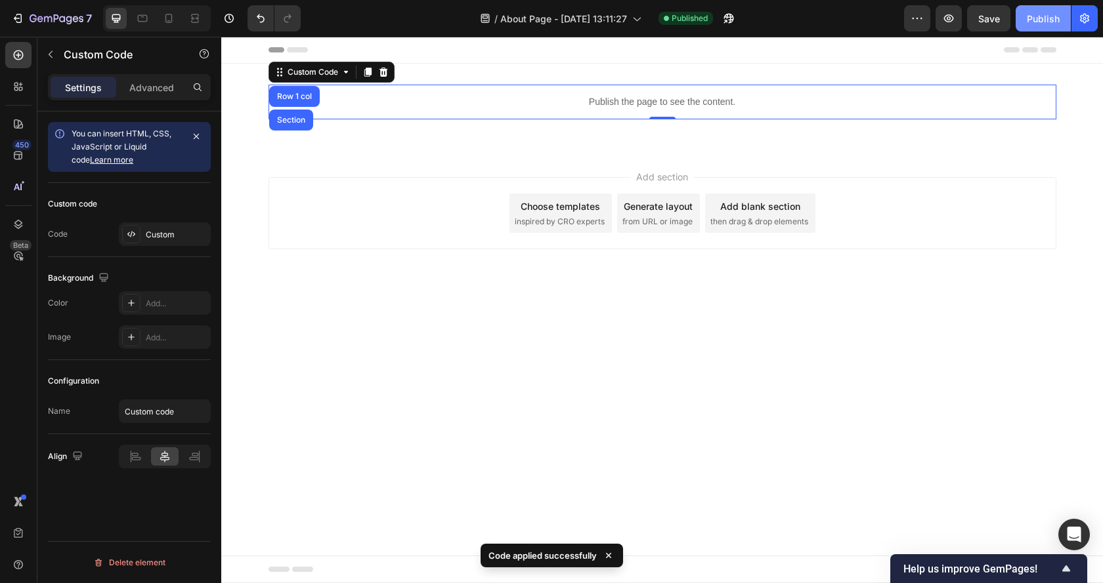
click at [1024, 15] on button "Publish" at bounding box center [1042, 18] width 55 height 26
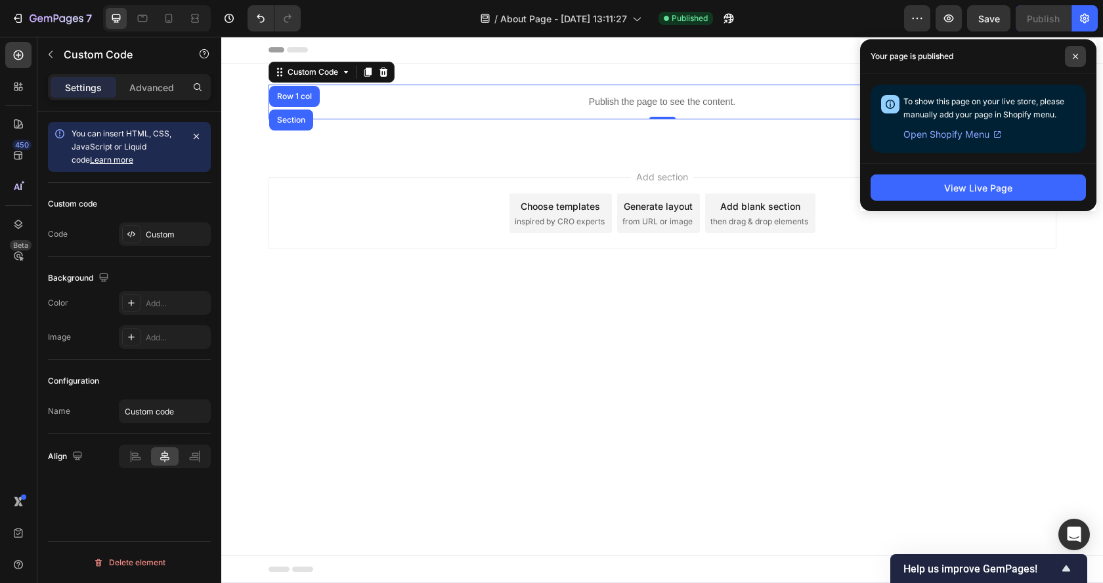
click at [1074, 49] on span at bounding box center [1074, 56] width 21 height 21
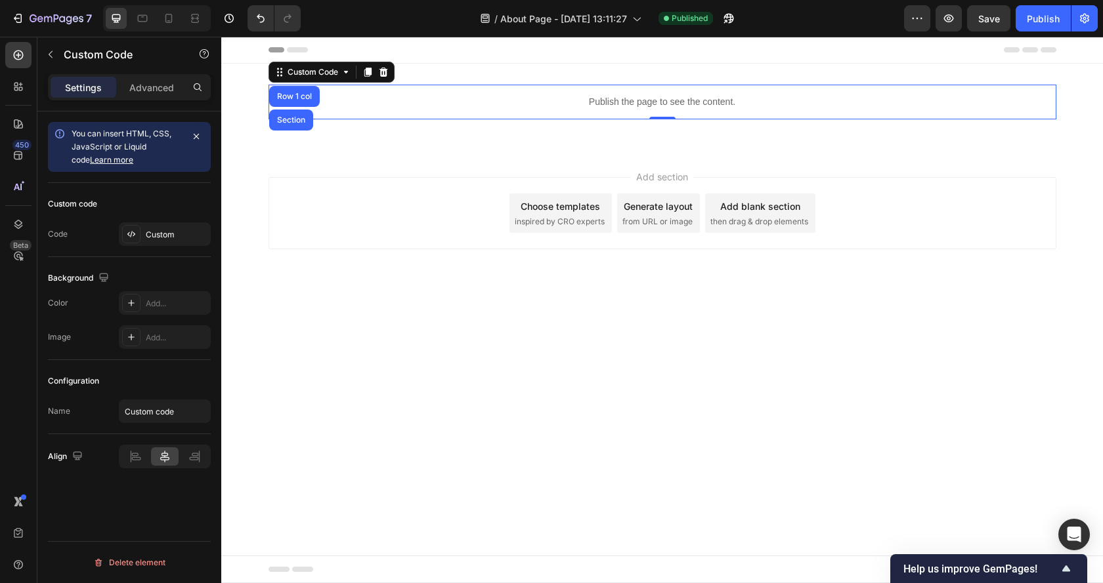
click at [532, 96] on p "Publish the page to see the content." at bounding box center [662, 102] width 788 height 14
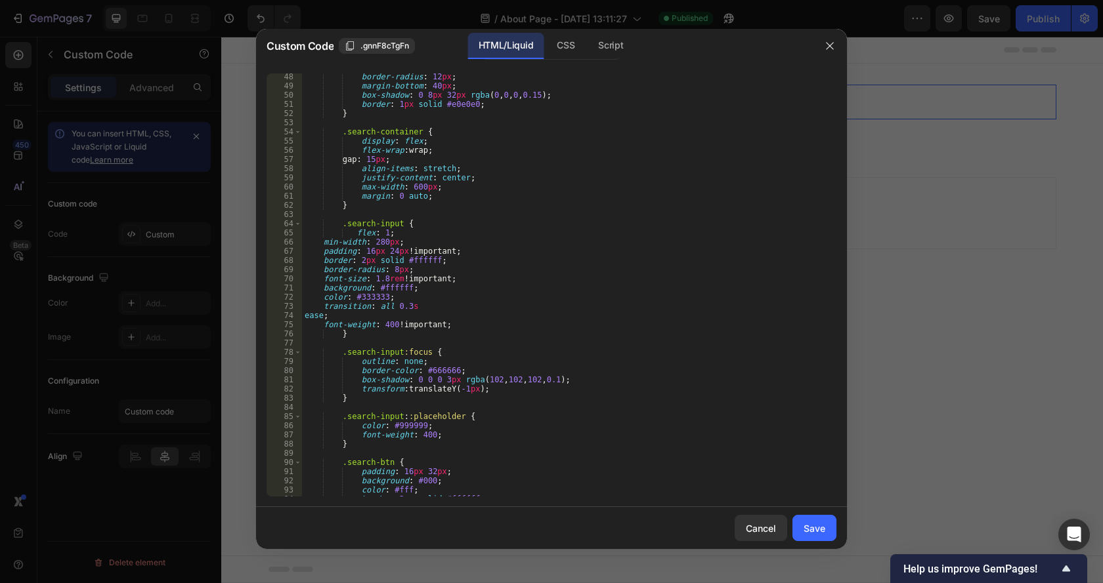
scroll to position [473, 0]
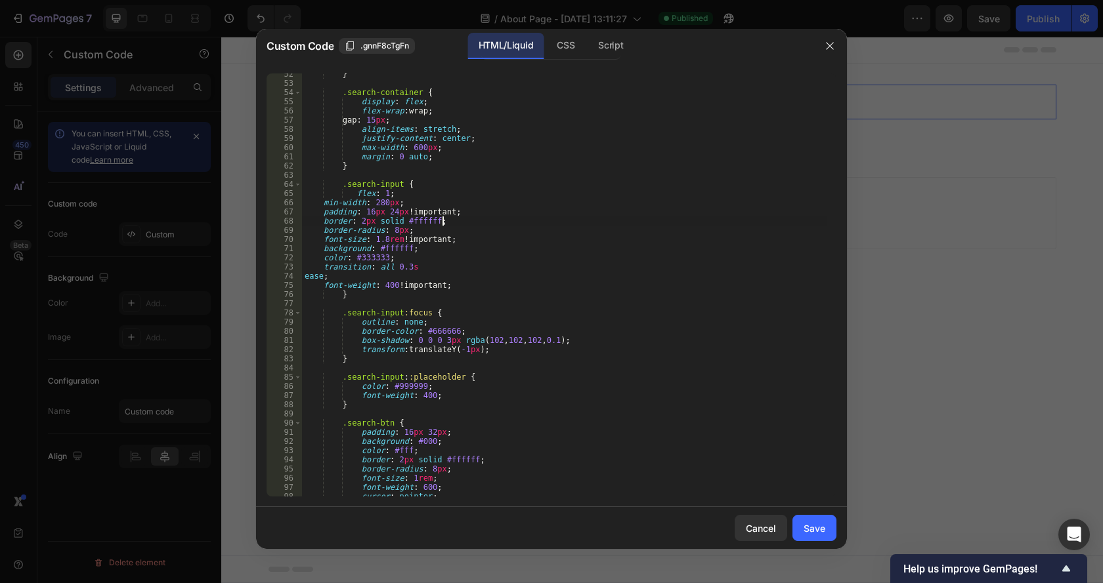
click at [474, 224] on div "} .search-container { display : flex ; flex-wrap : wrap ; gap : 15 px ; align-i…" at bounding box center [564, 291] width 524 height 442
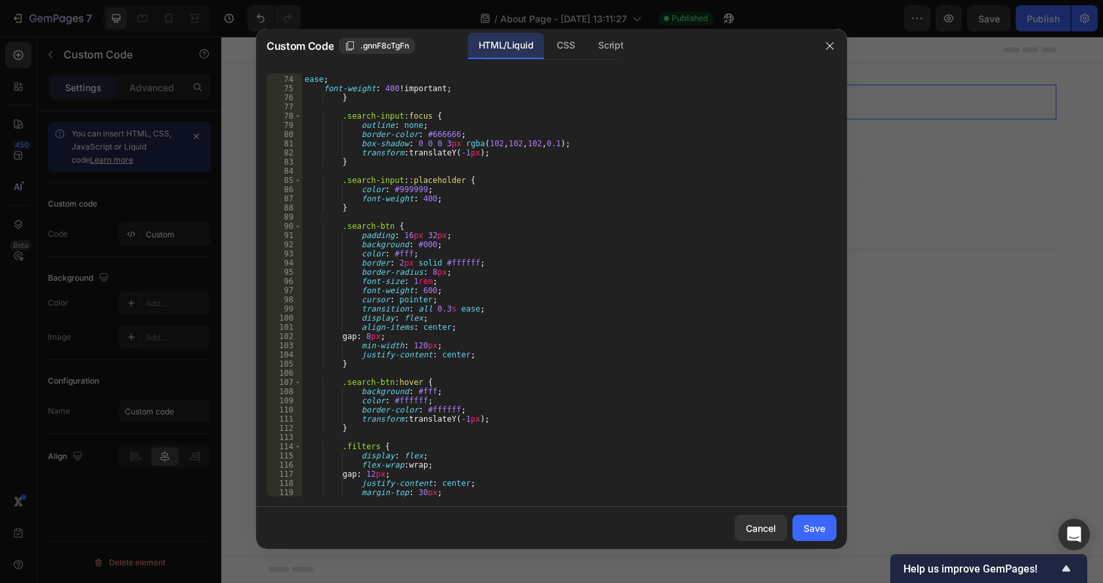
scroll to position [669, 0]
drag, startPoint x: 432, startPoint y: 390, endPoint x: 421, endPoint y: 392, distance: 12.0
click at [421, 392] on div "transition : all 0.3 s ease ; font-weight : 400 !important ; } .search-input :f…" at bounding box center [564, 287] width 524 height 442
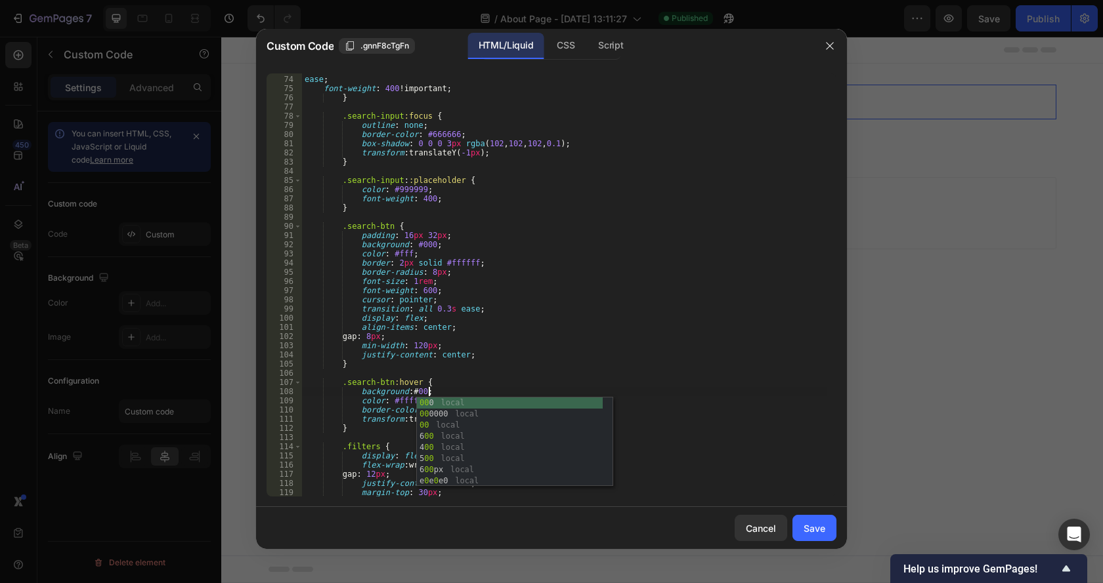
scroll to position [0, 18]
click at [401, 401] on div "transition : all 0.3 s ease ; font-weight : 400 !important ; } .search-input :f…" at bounding box center [564, 287] width 524 height 442
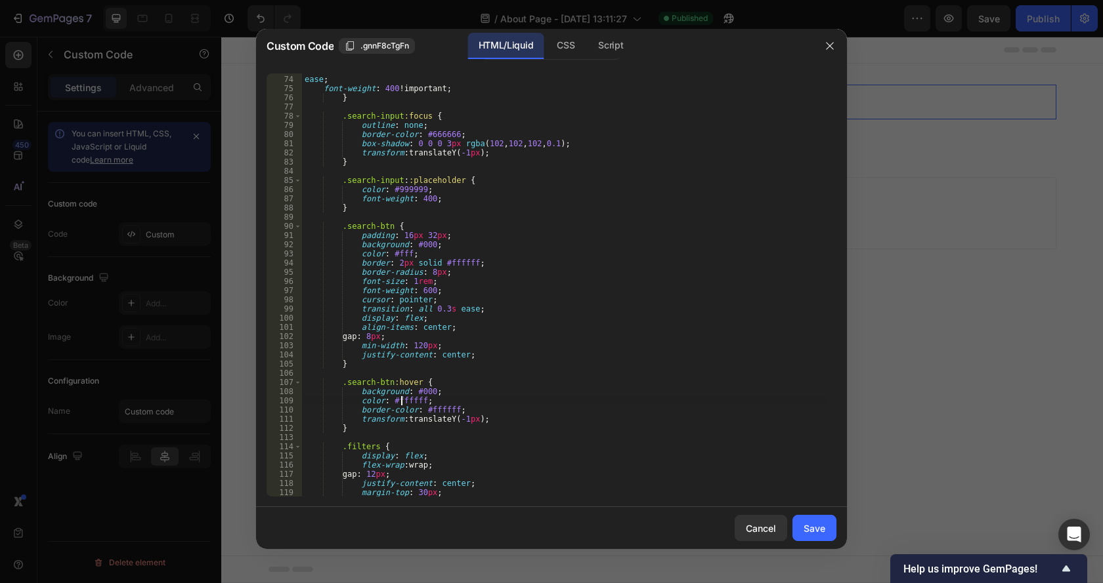
scroll to position [0, 17]
drag, startPoint x: 395, startPoint y: 400, endPoint x: 425, endPoint y: 404, distance: 29.9
click at [425, 404] on div "transition : all 0.3 s ease ; font-weight : 400 !important ; } .search-input :f…" at bounding box center [564, 287] width 524 height 442
type textarea "color: #ffffff;"
click at [815, 536] on button "Save" at bounding box center [814, 528] width 44 height 26
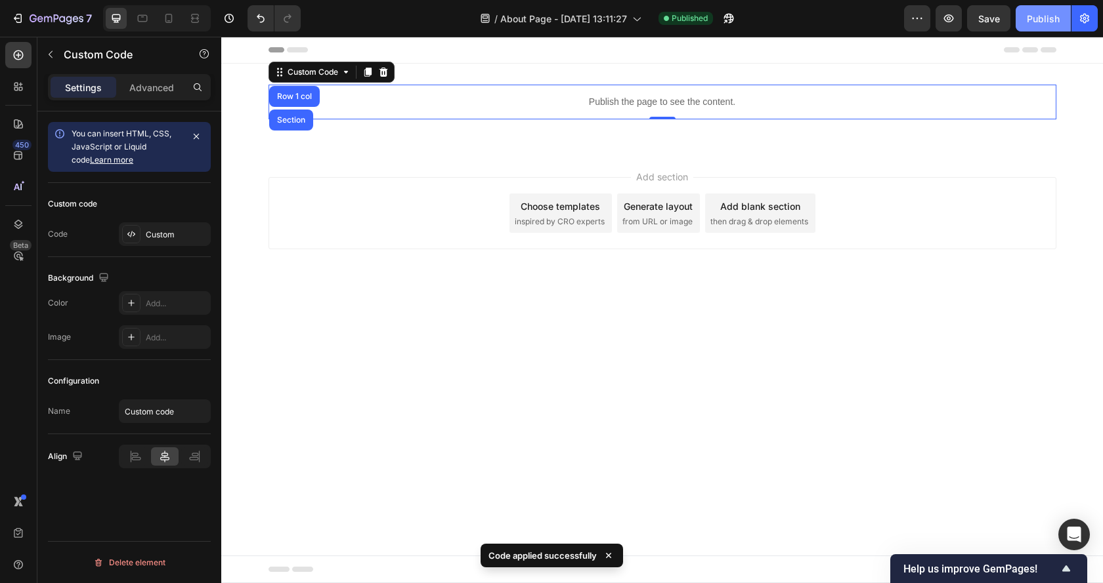
click at [1038, 16] on div "Publish" at bounding box center [1042, 19] width 33 height 14
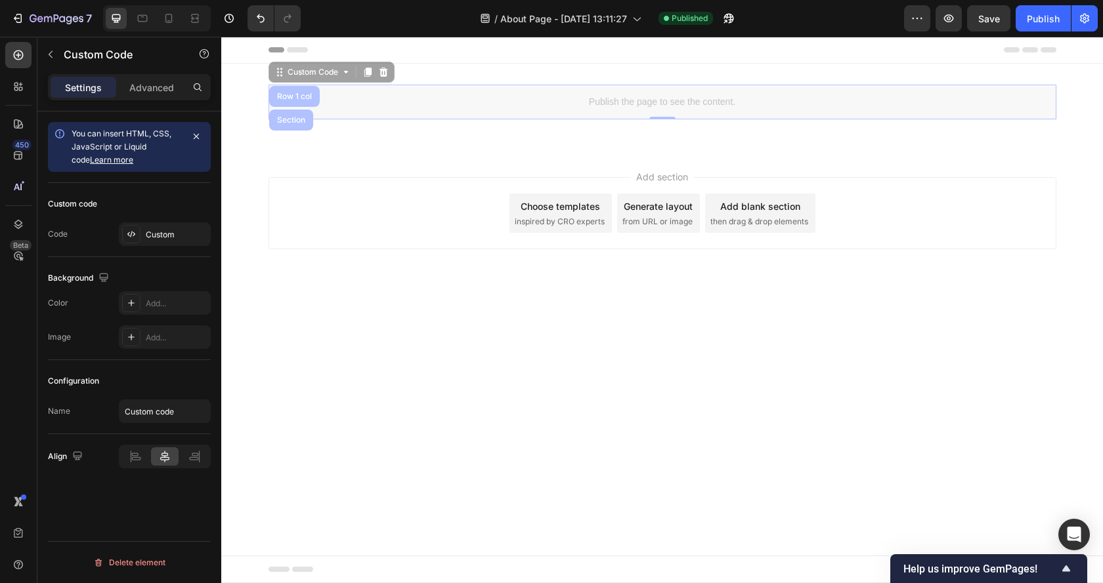
click at [221, 37] on p "Publish the page to see the content." at bounding box center [221, 37] width 0 height 0
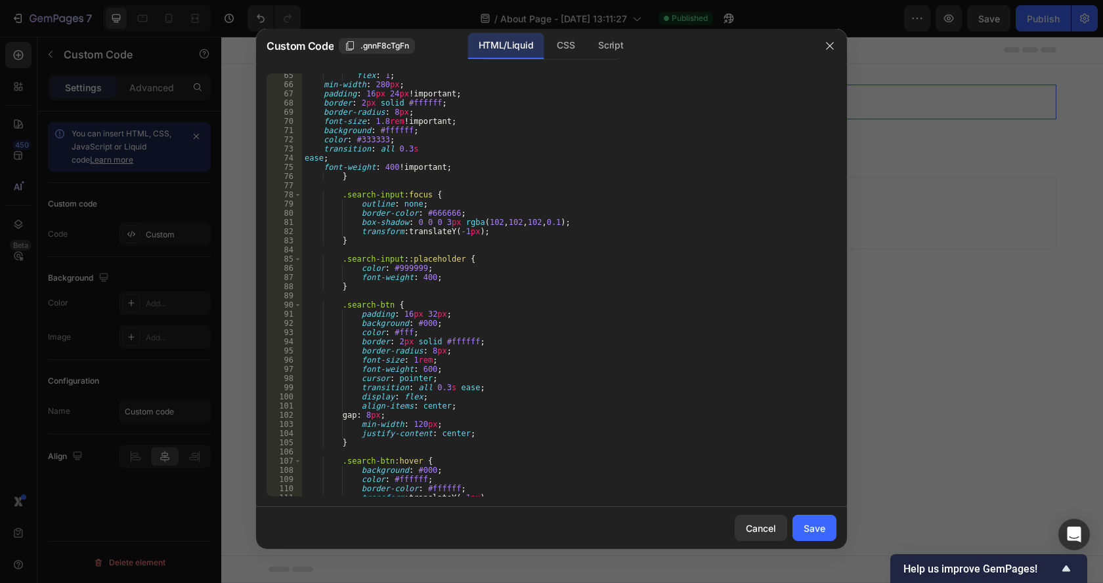
scroll to position [630, 0]
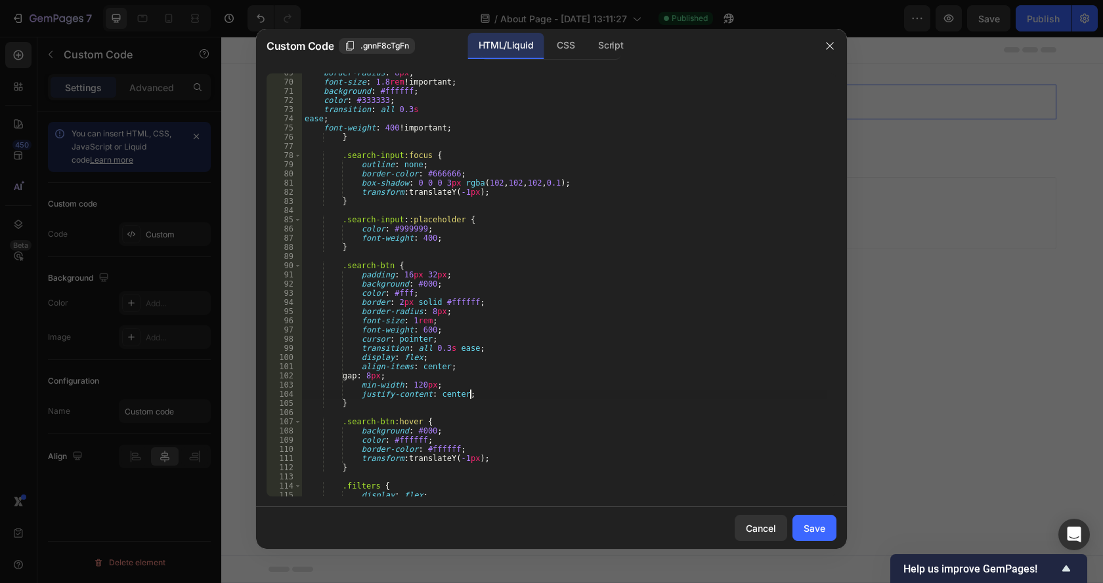
click at [490, 398] on div "border-radius : 8 px ; font-size : 1.8 rem !important ; background : #ffffff ; …" at bounding box center [564, 289] width 524 height 442
drag, startPoint x: 450, startPoint y: 274, endPoint x: 360, endPoint y: 278, distance: 90.6
click at [360, 278] on div "border-radius : 8 px ; font-size : 1.8 rem !important ; background : #ffffff ; …" at bounding box center [564, 289] width 524 height 442
paste textarea "8px 32px !important"
drag, startPoint x: 428, startPoint y: 291, endPoint x: 361, endPoint y: 293, distance: 67.0
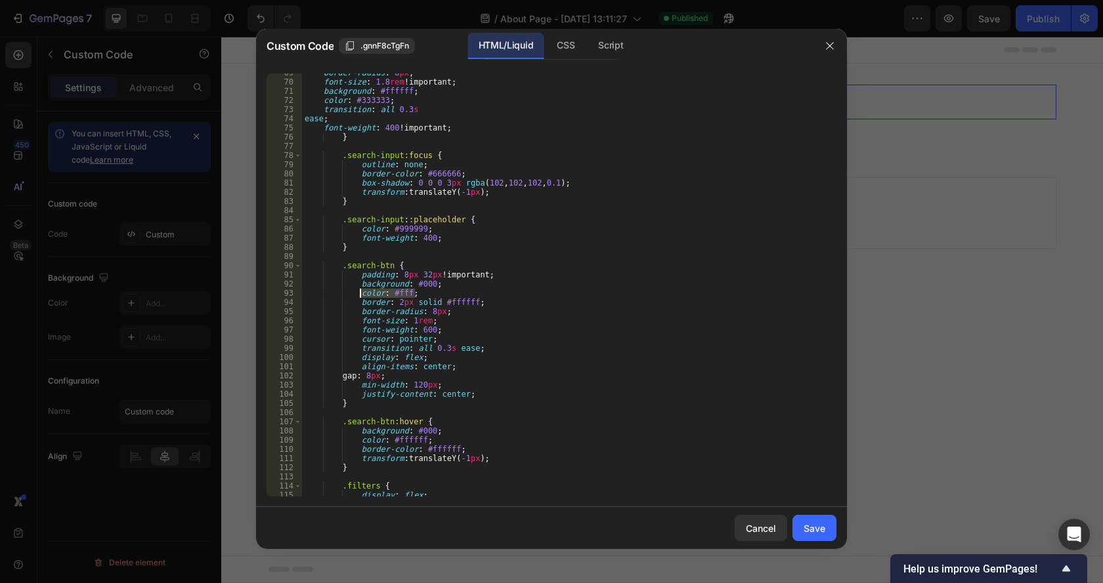
click at [361, 293] on div "border-radius : 8 px ; font-size : 1.8 rem !important ; background : #ffffff ; …" at bounding box center [564, 289] width 524 height 442
paste textarea "!important"
click at [522, 331] on div "border-radius : 8 px ; font-size : 1.8 rem !important ; background : #ffffff ; …" at bounding box center [564, 289] width 524 height 442
type textarea "font-weight: 600;"
click at [812, 528] on div "Save" at bounding box center [814, 529] width 22 height 14
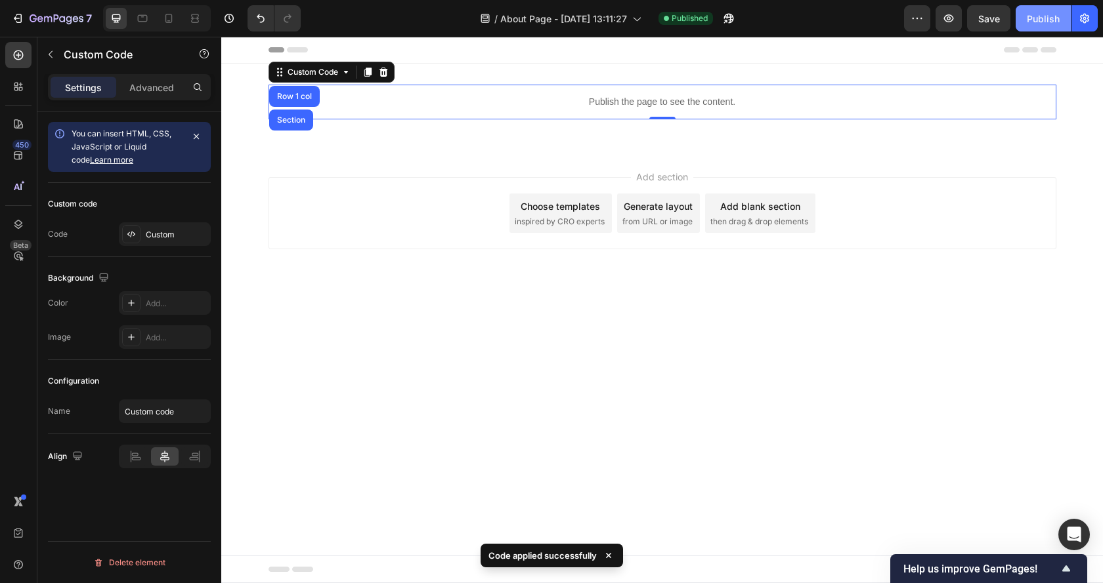
click at [1030, 10] on button "Publish" at bounding box center [1042, 18] width 55 height 26
click at [511, 98] on p "Publish the page to see the content." at bounding box center [662, 102] width 788 height 14
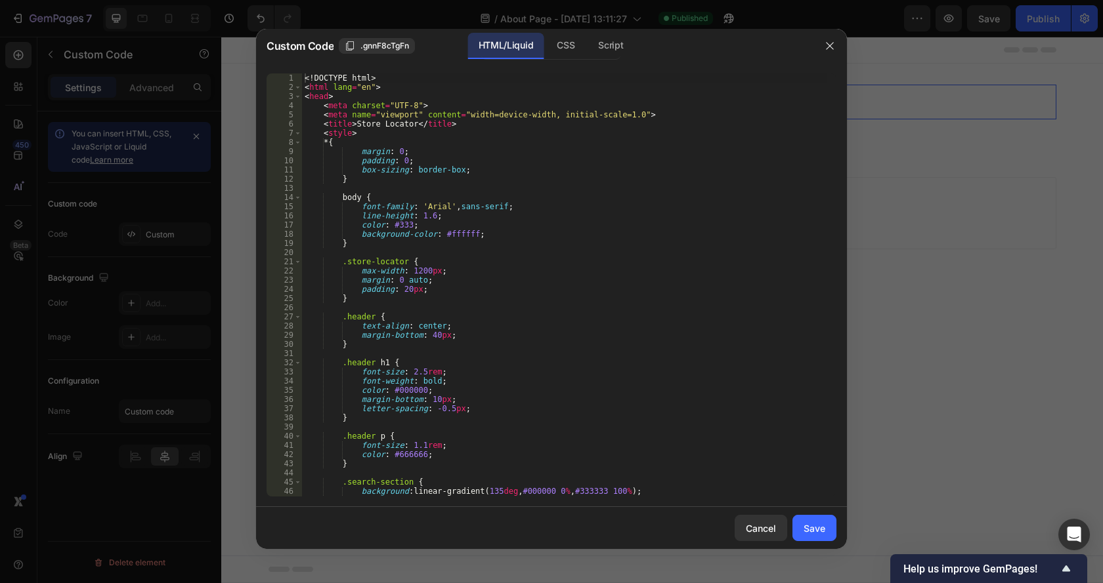
type textarea "margin: 0 auto;"
click at [683, 283] on div "<! DOCTYPE html > < html lang = "en" > < head > < meta charset = "UTF-8" > < me…" at bounding box center [564, 295] width 524 height 442
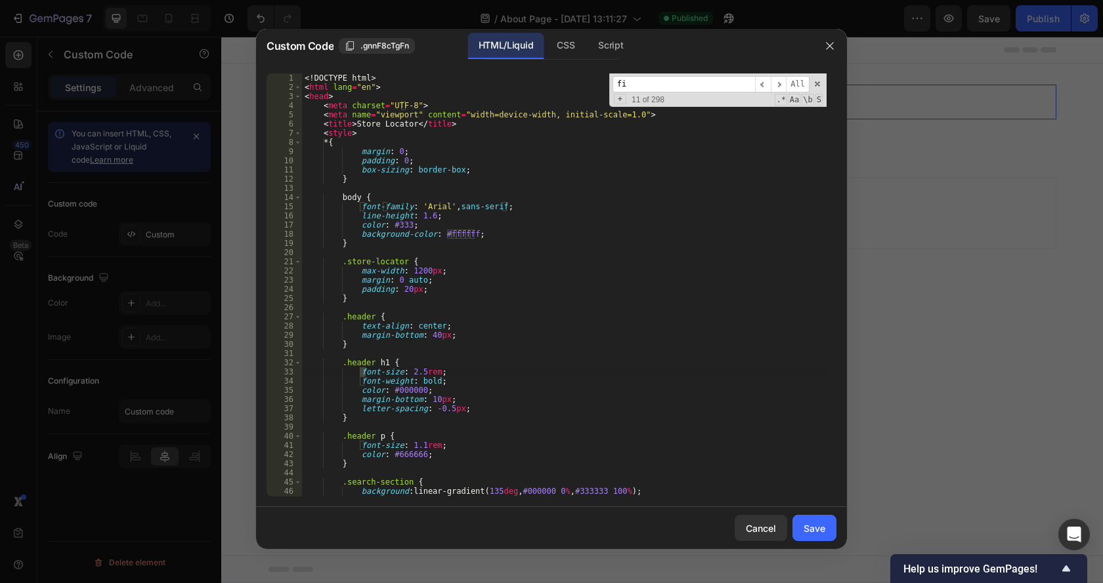
scroll to position [836, 0]
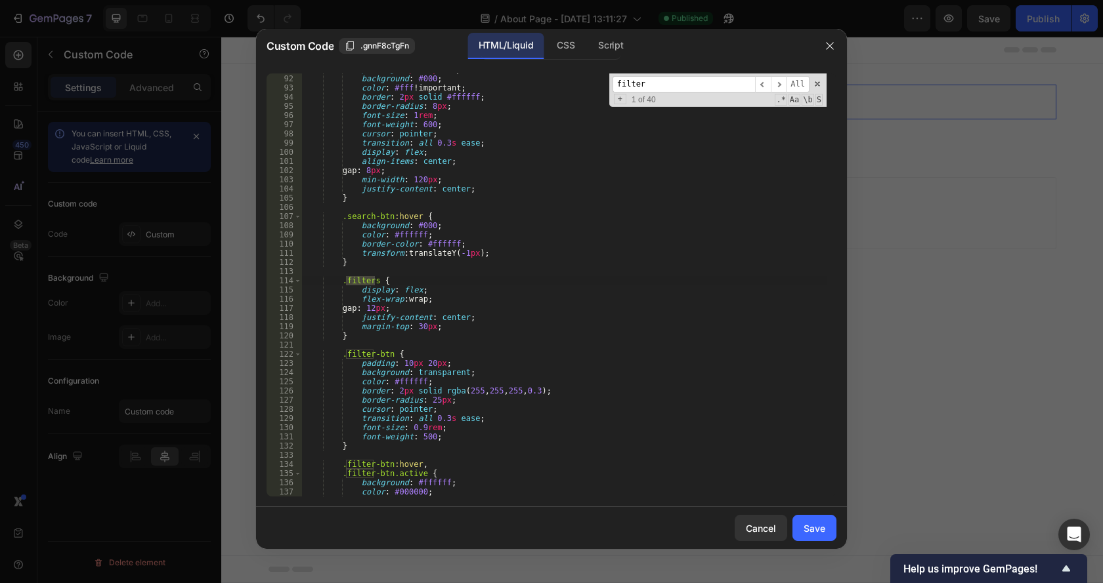
type input "filter"
drag, startPoint x: 452, startPoint y: 363, endPoint x: 360, endPoint y: 364, distance: 92.5
click at [360, 364] on div "padding : 8 px 32 px !important ; background : #000 ; color : #fff !important ;…" at bounding box center [564, 286] width 524 height 442
paste textarea "5px 20px !important"
click at [423, 383] on div "padding : 8 px 32 px !important ; background : #000 ; color : #fff !important ;…" at bounding box center [564, 286] width 524 height 442
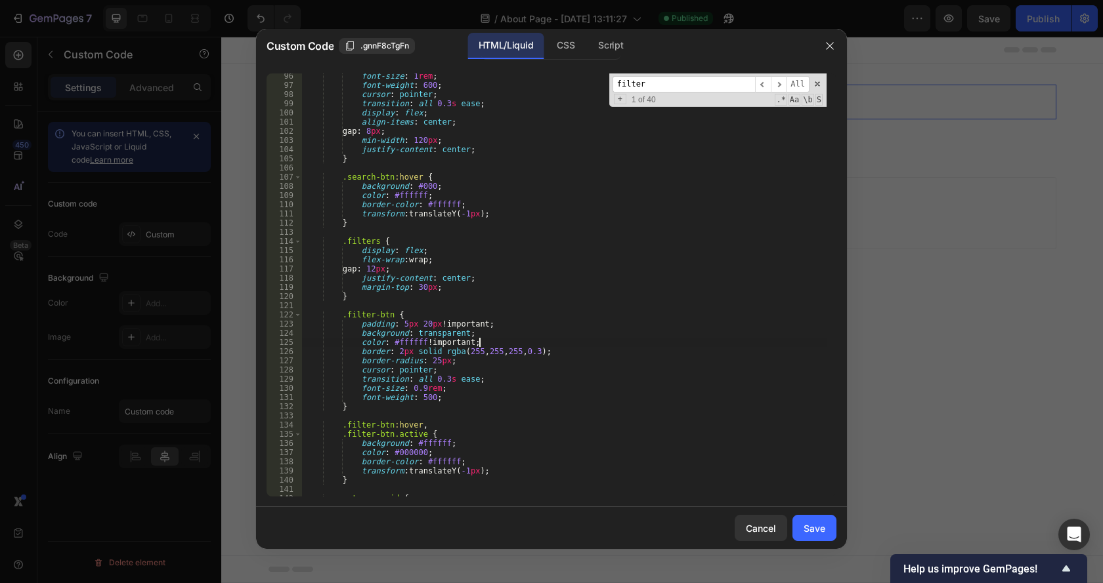
scroll to position [915, 0]
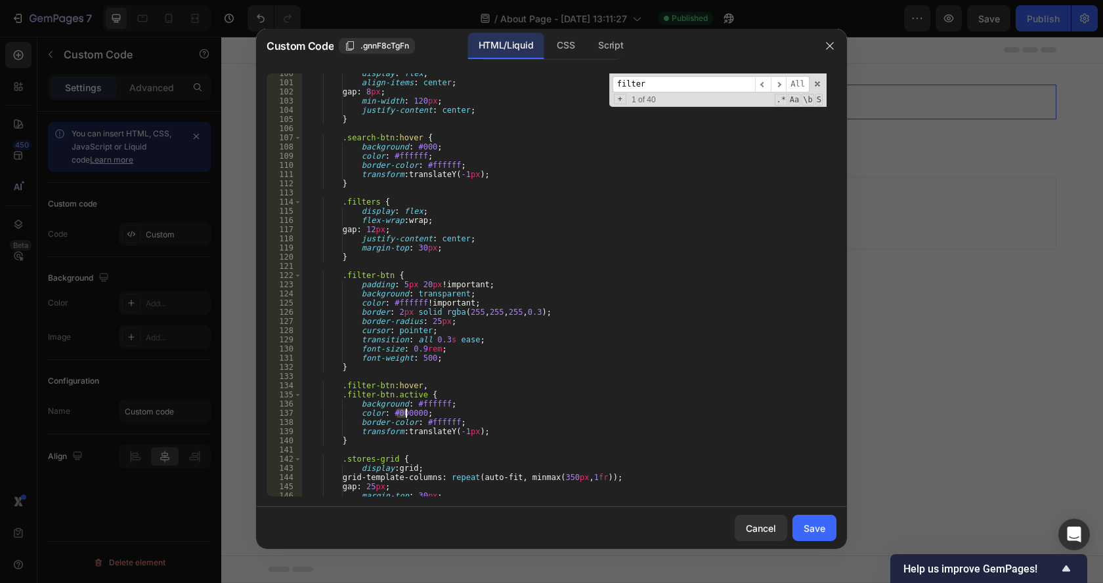
drag, startPoint x: 395, startPoint y: 414, endPoint x: 408, endPoint y: 414, distance: 12.5
click at [408, 414] on div "display : flex ; align-items : center ; gap : 8 px ; min-width : 120 px ; justi…" at bounding box center [564, 290] width 524 height 442
click at [425, 413] on div "display : flex ; align-items : center ; gap : 8 px ; min-width : 120 px ; justi…" at bounding box center [564, 290] width 524 height 442
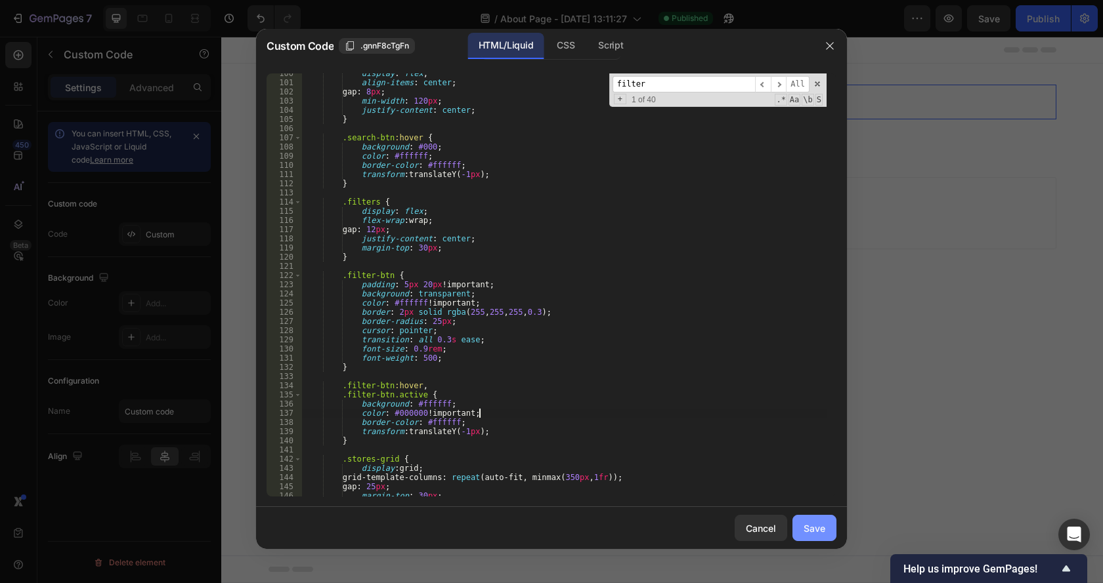
type textarea "color: #000000 !important;"
click at [809, 532] on div "Save" at bounding box center [814, 529] width 22 height 14
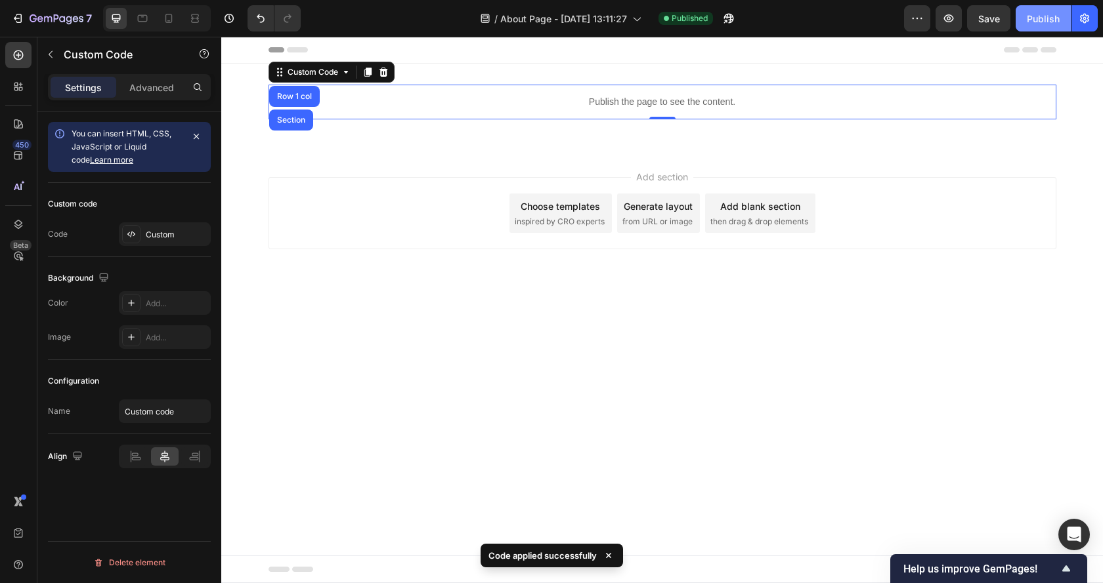
click at [1043, 19] on div "Publish" at bounding box center [1042, 19] width 33 height 14
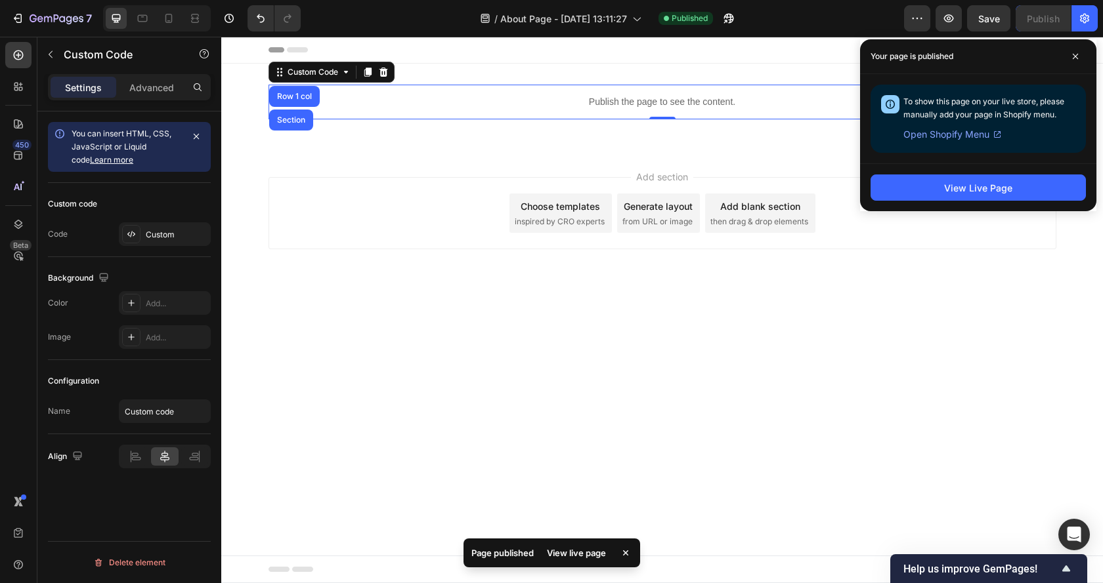
click at [508, 98] on p "Publish the page to see the content." at bounding box center [662, 102] width 788 height 14
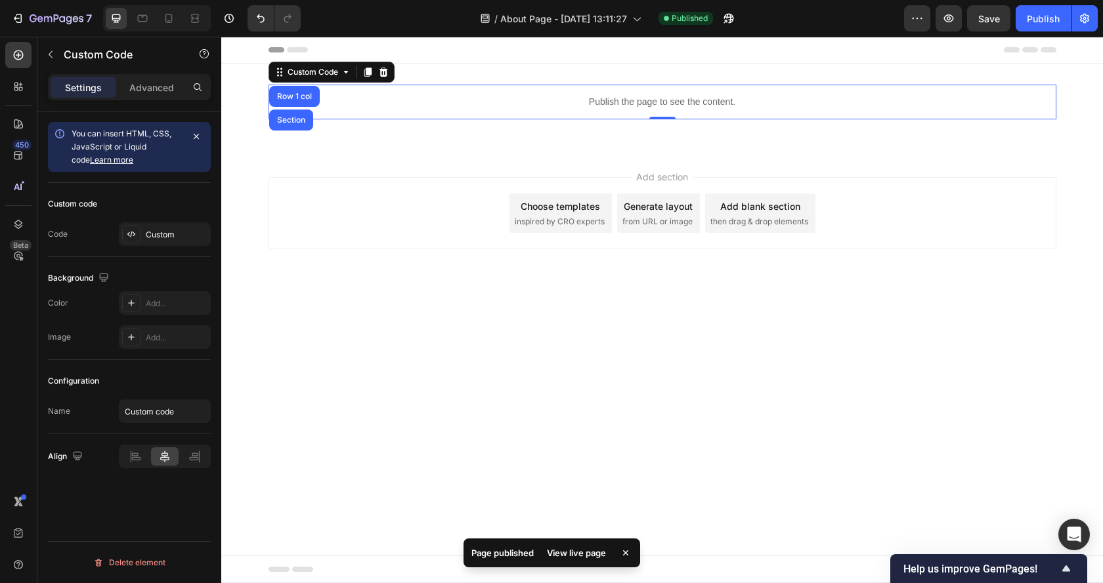
click at [508, 98] on p "Publish the page to see the content." at bounding box center [662, 102] width 788 height 14
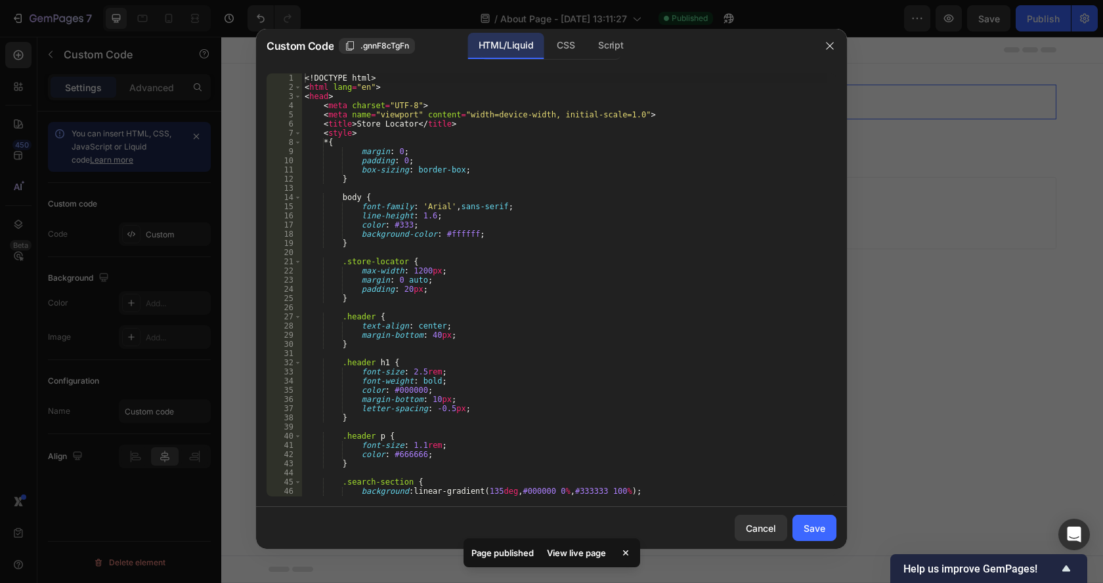
scroll to position [79, 0]
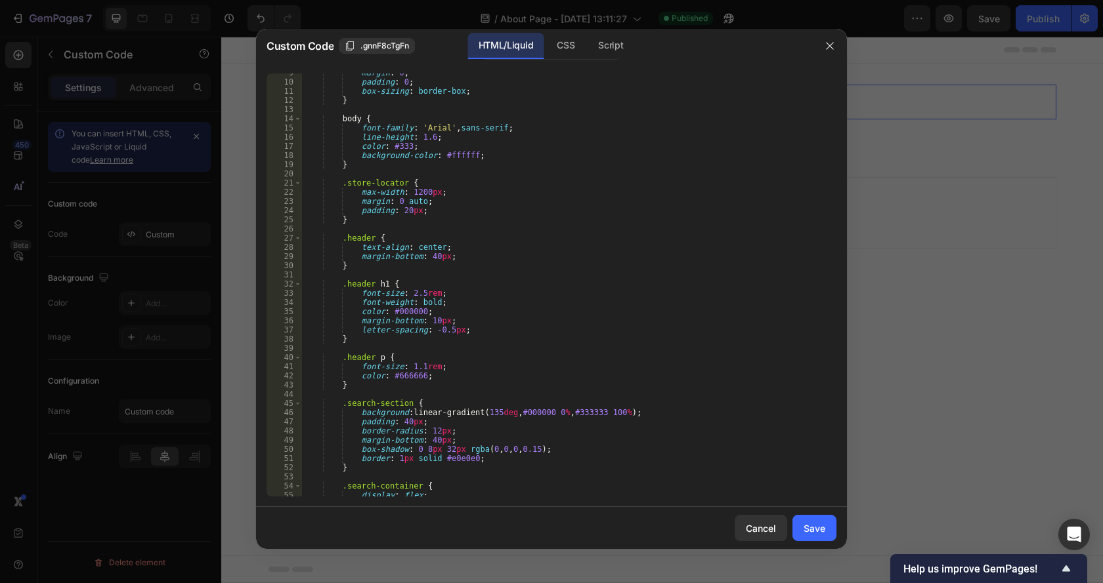
type textarea "margin-bottom: 40px;"
click at [522, 258] on div "margin : 0 ; padding : 0 ; box-sizing : border-box ; } body { font-family : ' A…" at bounding box center [564, 289] width 524 height 442
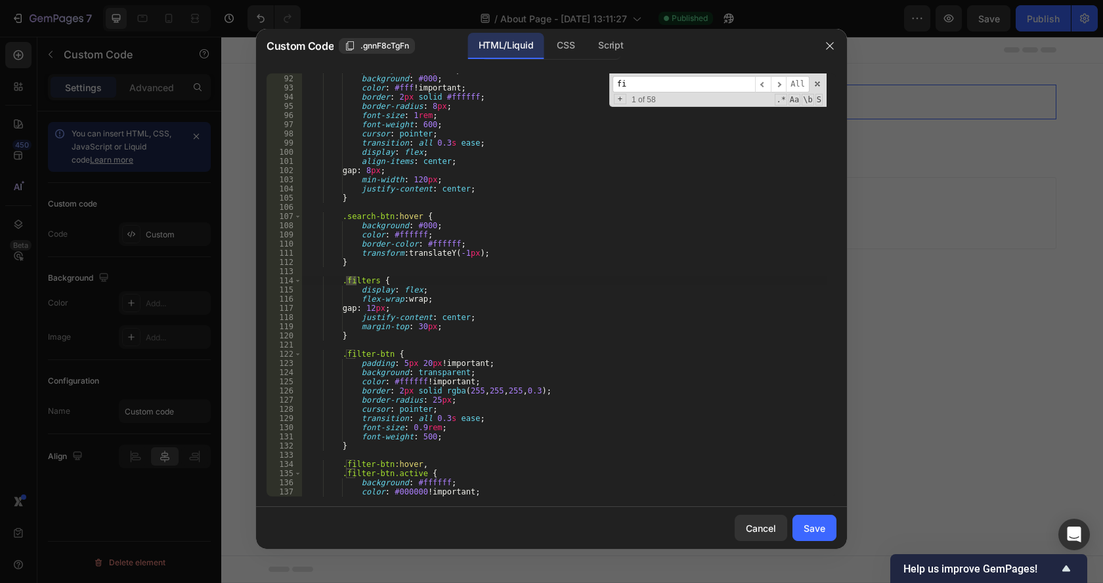
scroll to position [836, 0]
type input "filter"
type textarea "padding: 5px 20px !important;"
click at [453, 363] on div "padding : 8 px 32 px !important ; background : #000 ; color : #fff !important ;…" at bounding box center [564, 286] width 524 height 442
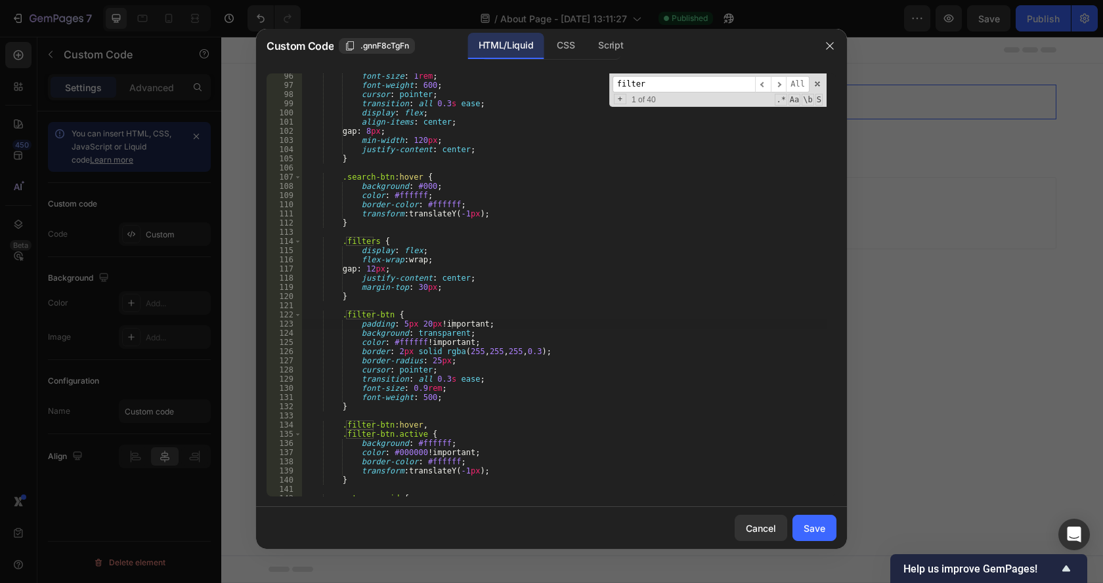
drag, startPoint x: 665, startPoint y: 82, endPoint x: 596, endPoint y: 79, distance: 69.6
click at [596, 79] on div "font-size : 1 rem ; font-weight : 600 ; cursor : pointer ; transition : all 0.3…" at bounding box center [564, 285] width 524 height 423
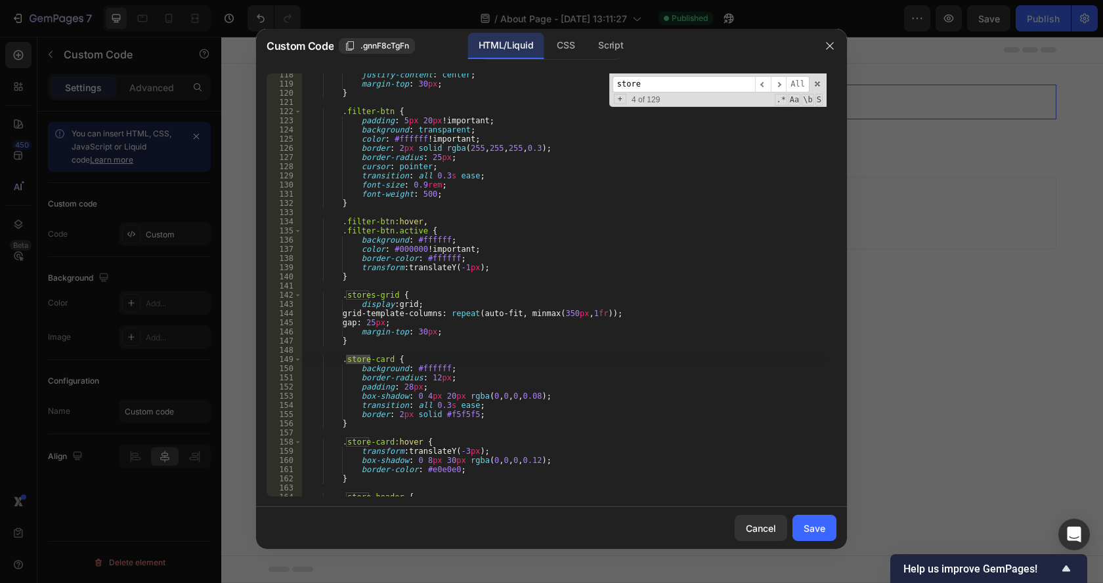
scroll to position [1079, 0]
click at [644, 86] on input "store" at bounding box center [683, 84] width 142 height 16
paste input "-header"
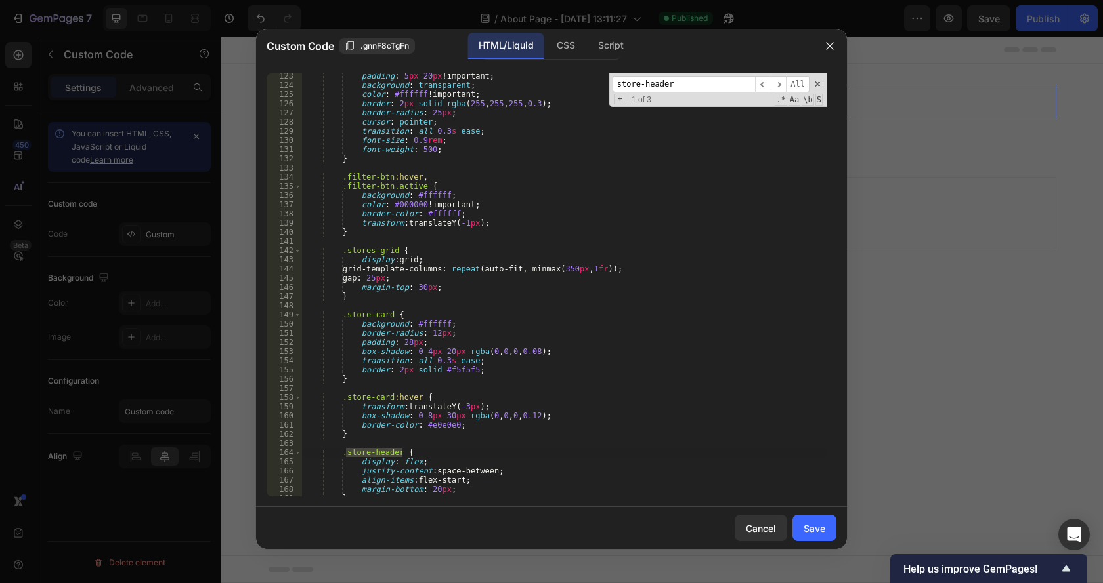
scroll to position [1202, 0]
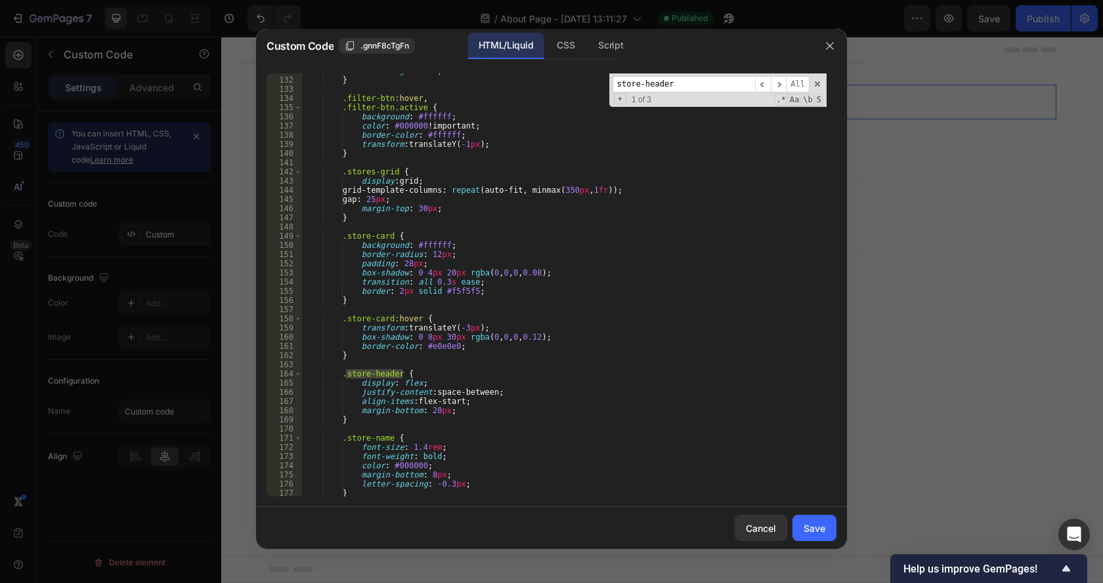
drag, startPoint x: 677, startPoint y: 79, endPoint x: 553, endPoint y: 83, distance: 124.7
click at [553, 83] on div "font-weight : 500 ; } .filter-btn :hover , .filter-btn.active { background : #f…" at bounding box center [564, 285] width 524 height 423
paste input "."
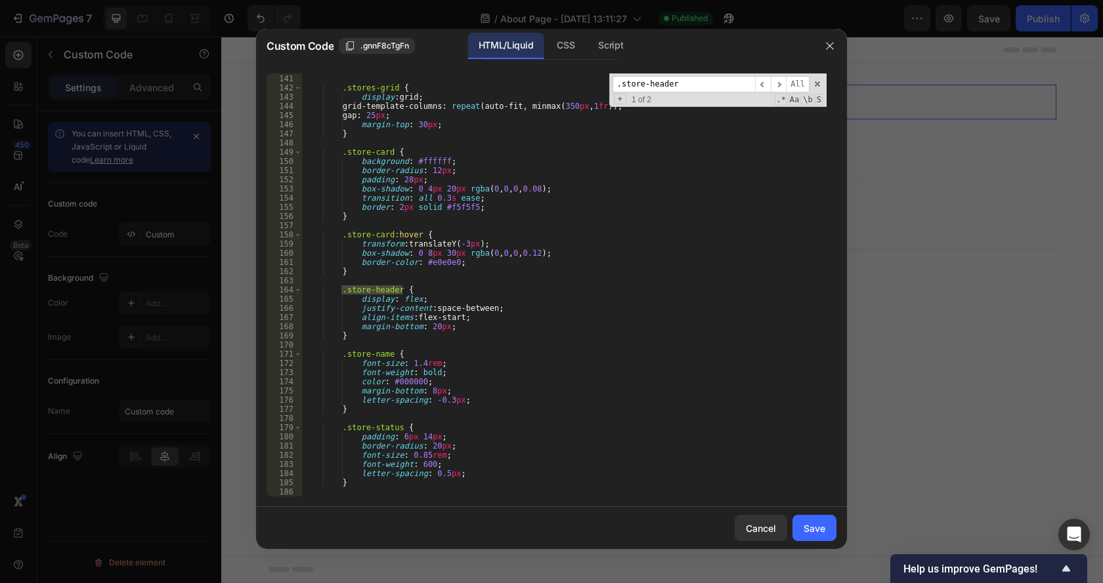
scroll to position [3023, 0]
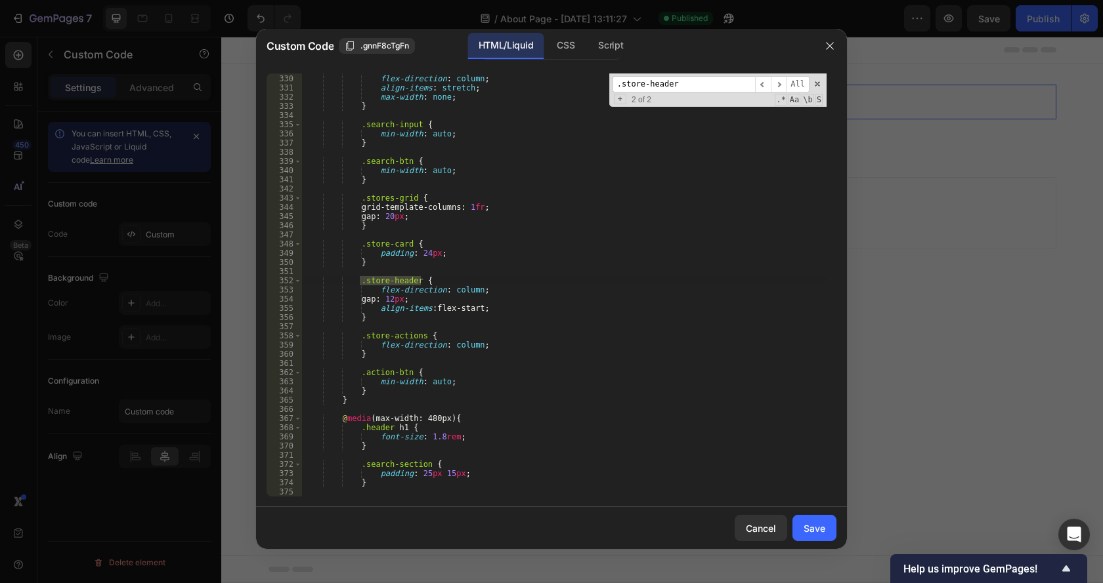
type input ".store-header"
drag, startPoint x: 450, startPoint y: 291, endPoint x: 480, endPoint y: 291, distance: 30.2
click at [480, 291] on div ".search-container { flex-direction : column ; align-items : stretch ; max-width…" at bounding box center [564, 286] width 524 height 442
click at [705, 310] on div ".search-container { flex-direction : column ; align-items : stretch ; max-width…" at bounding box center [564, 286] width 524 height 442
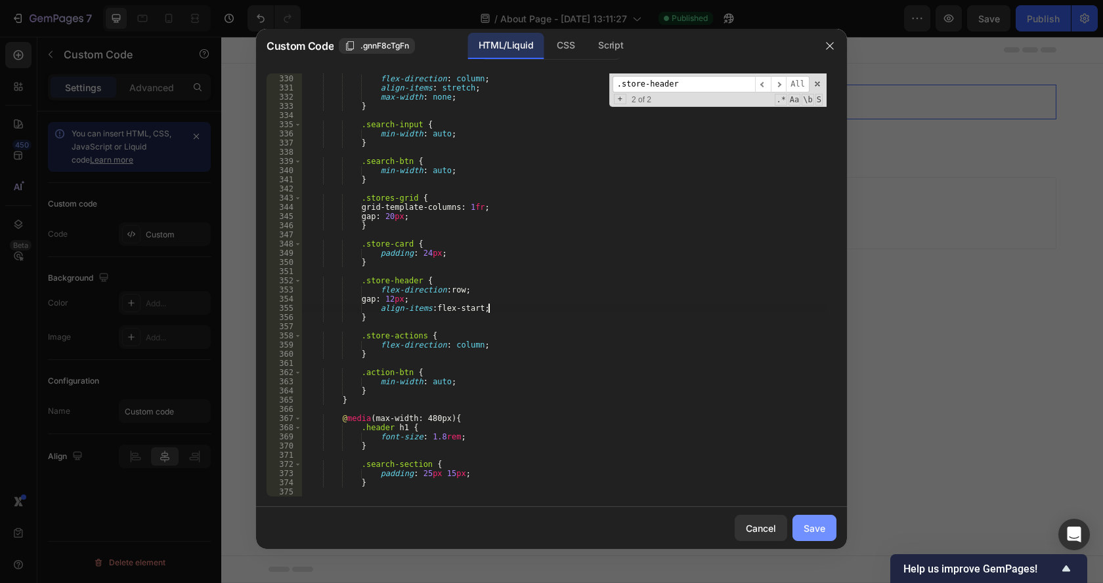
type textarea "align-items: flex-start;"
click at [807, 527] on div "Save" at bounding box center [814, 529] width 22 height 14
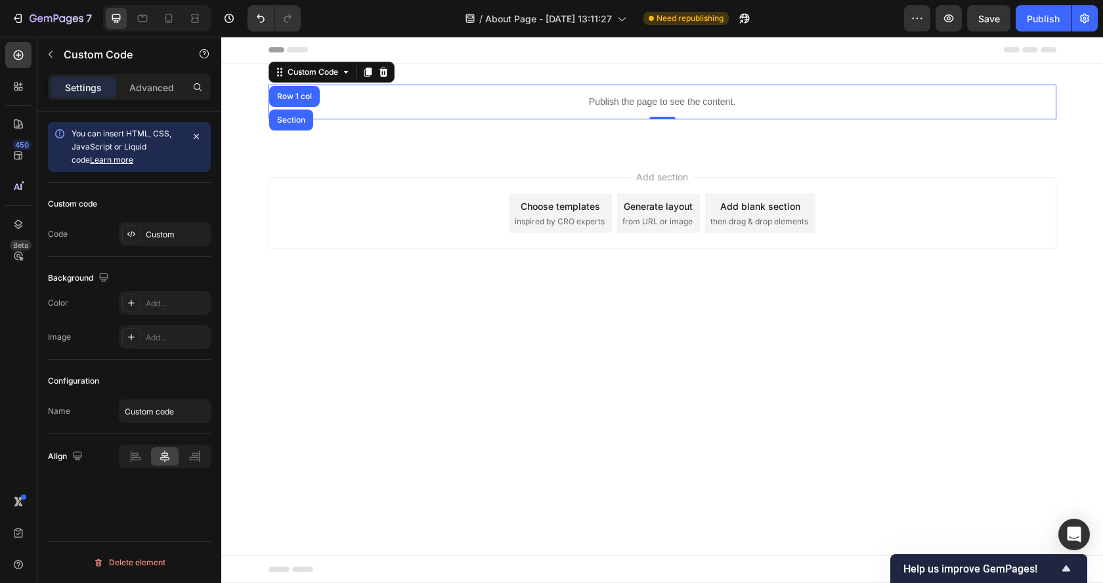
click at [559, 108] on p "Publish the page to see the content." at bounding box center [662, 102] width 788 height 14
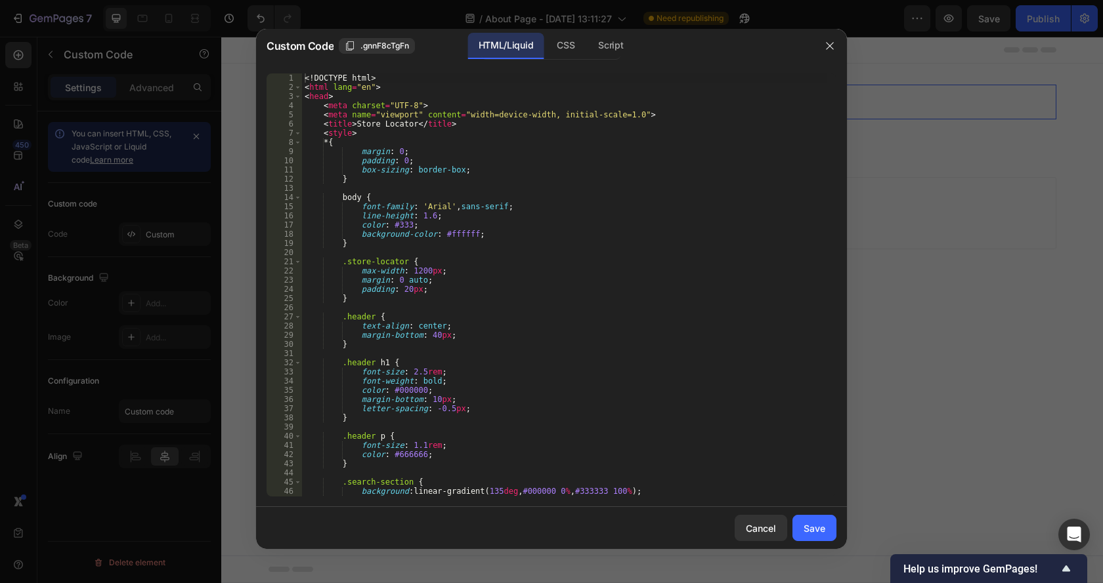
type textarea "body {"
click at [555, 198] on div "<! DOCTYPE html > < html lang = "en" > < head > < meta charset = "UTF-8" > < me…" at bounding box center [564, 295] width 524 height 442
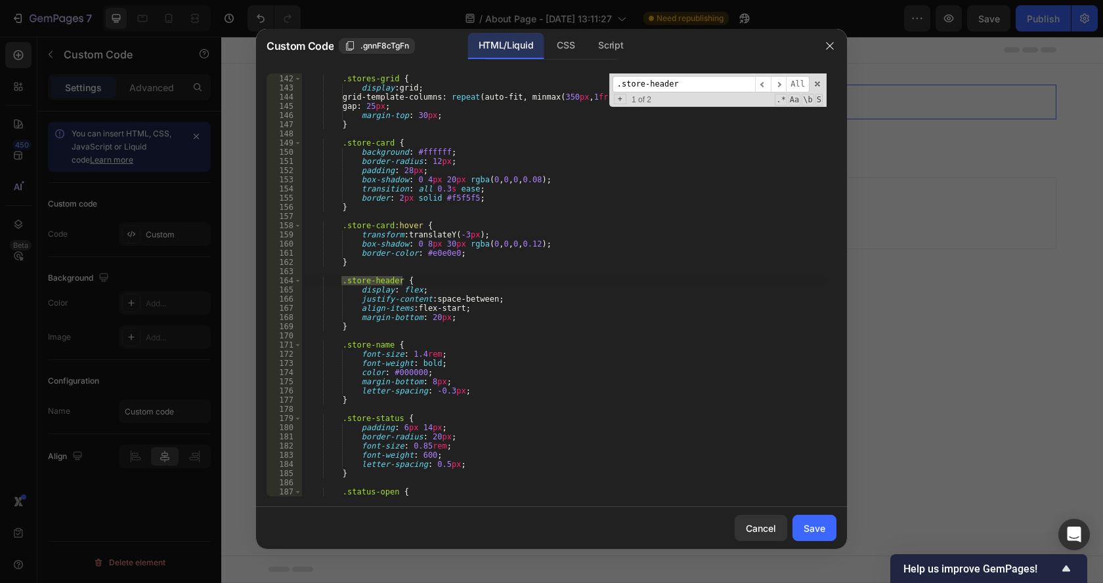
scroll to position [1295, 0]
type input ".store-header"
click at [431, 319] on div ".stores-grid { display : grid ; grid-template-columns : repeat (auto-fit, minma…" at bounding box center [564, 286] width 524 height 442
type textarea "margin-bottom: 2px;"
click at [818, 524] on div "Save" at bounding box center [814, 529] width 22 height 14
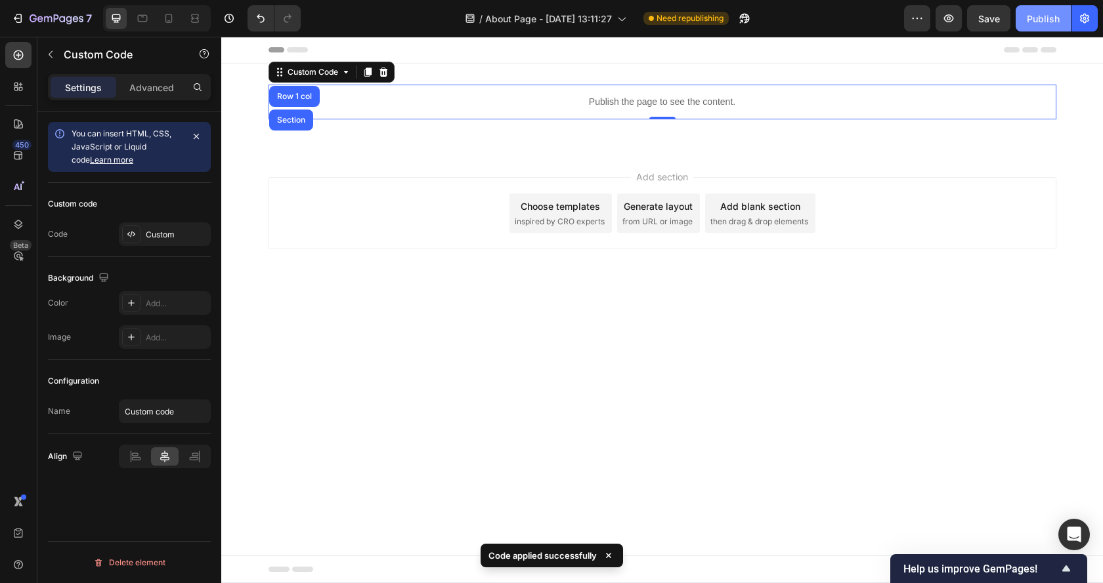
click at [1051, 16] on div "Publish" at bounding box center [1042, 19] width 33 height 14
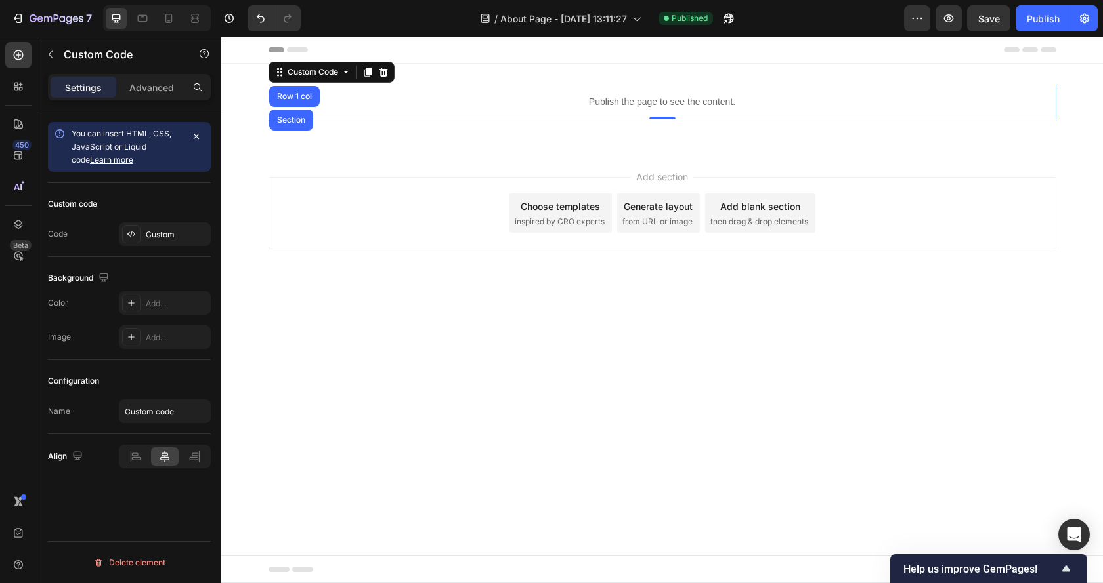
click at [591, 102] on p "Publish the page to see the content." at bounding box center [662, 102] width 788 height 14
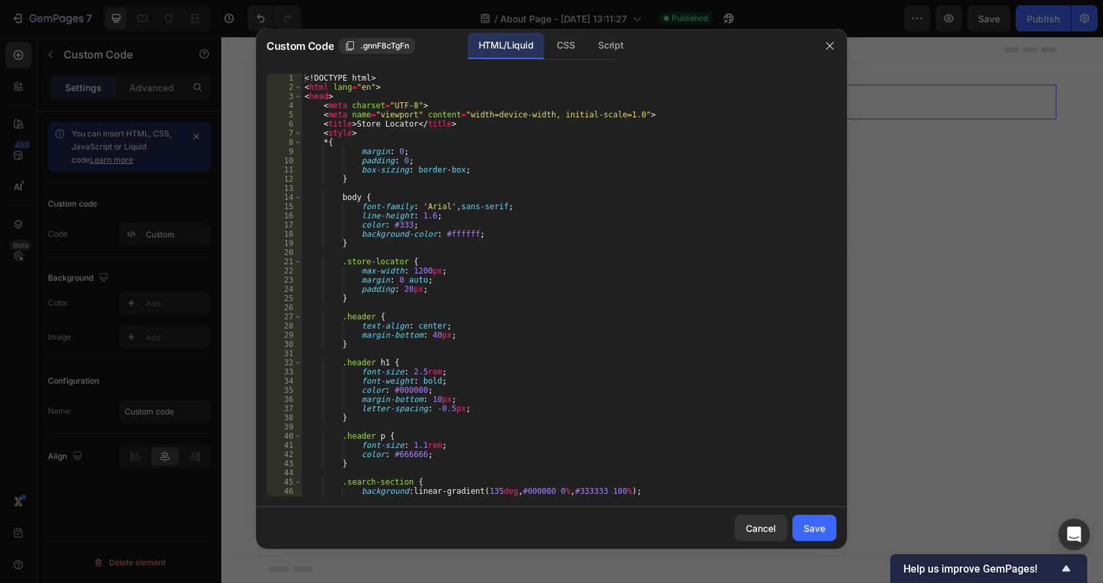
type textarea "padding: 20px;"
click at [492, 292] on div "<! DOCTYPE html > < html lang = "en" > < head > < meta charset = "UTF-8" > < me…" at bounding box center [564, 295] width 524 height 442
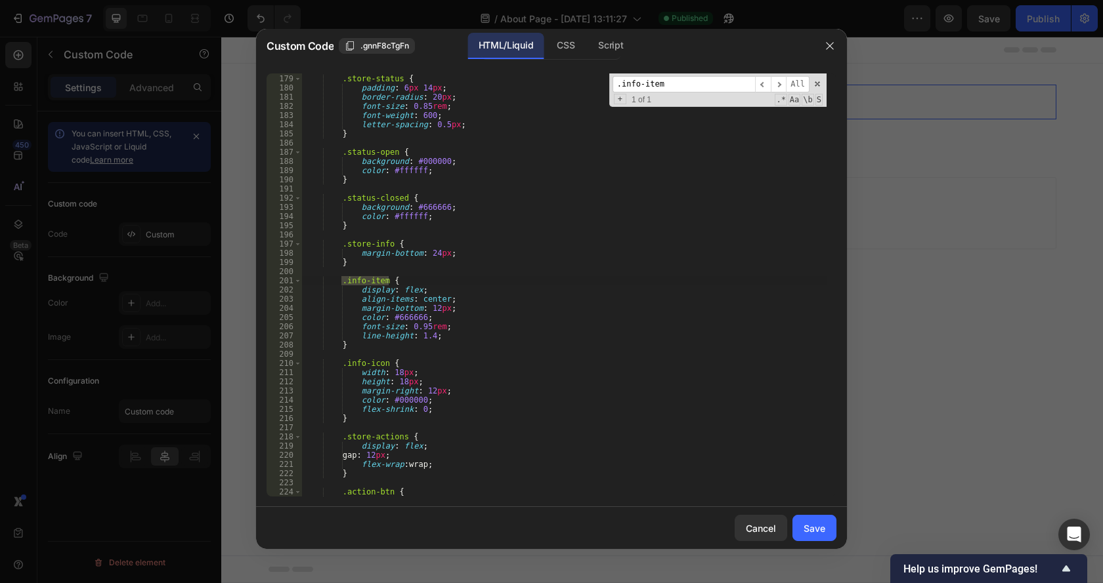
scroll to position [1635, 0]
type input ".info-item"
drag, startPoint x: 411, startPoint y: 327, endPoint x: 427, endPoint y: 326, distance: 15.2
click at [427, 326] on div ".store-status { padding : 6 px 14 px ; border-radius : 20 px ; font-size : 0.85…" at bounding box center [564, 286] width 524 height 442
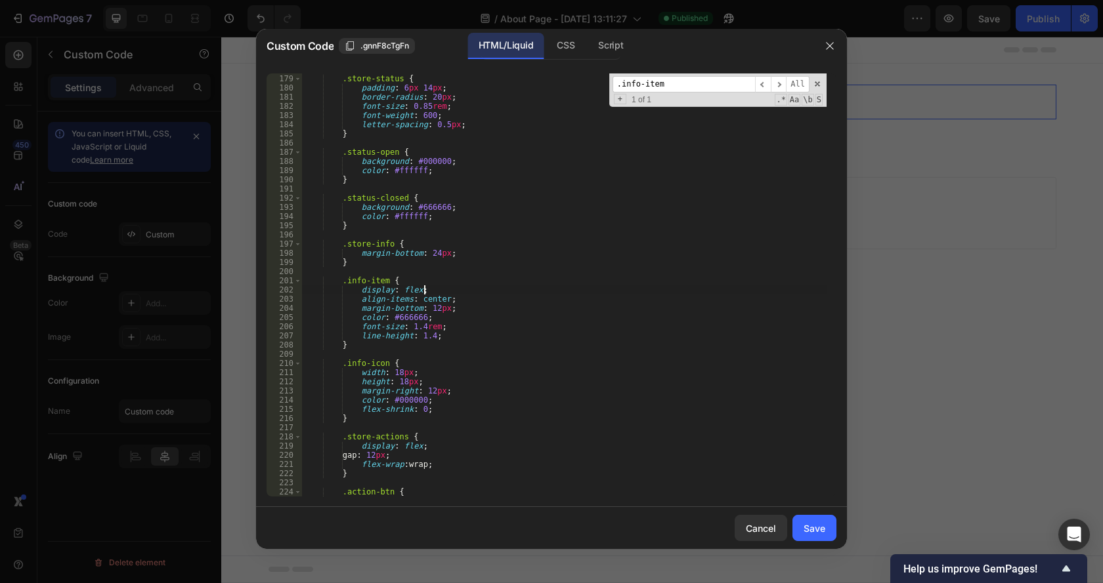
click at [587, 289] on div ".store-status { padding : 6 px 14 px ; border-radius : 20 px ; font-size : 0.85…" at bounding box center [564, 286] width 524 height 442
type textarea "display: flex;"
click at [699, 75] on div ".info-item ​ ​ All Replace All + 1 of 1 .* Aa \b S" at bounding box center [717, 90] width 217 height 33
click at [695, 79] on input ".info-item" at bounding box center [683, 84] width 142 height 16
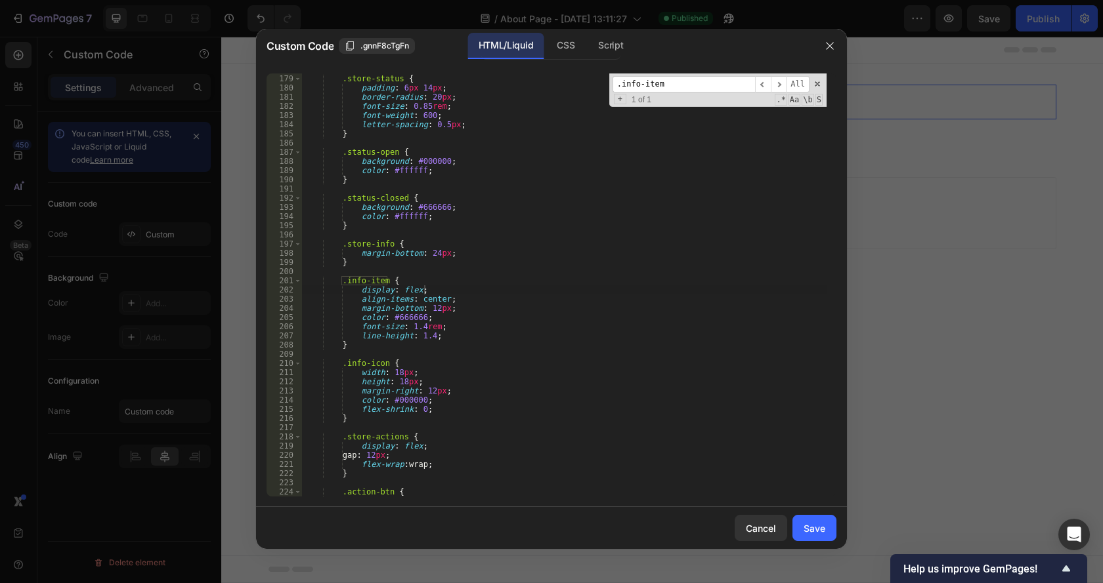
click at [695, 79] on input ".info-item" at bounding box center [683, 84] width 142 height 16
paste input "store-name"
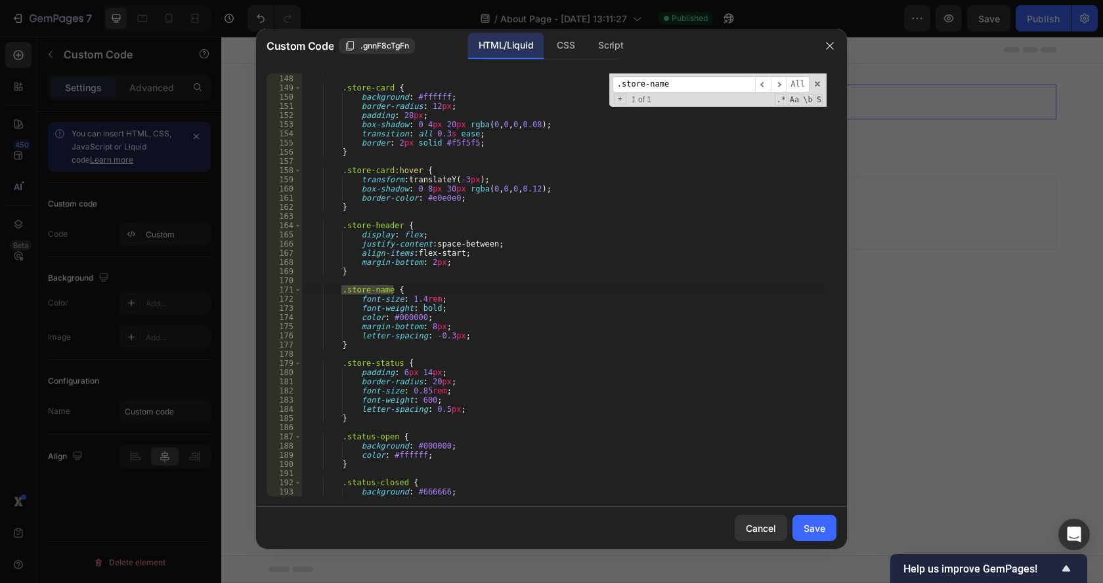
scroll to position [1351, 0]
type input ".store-name"
click at [419, 299] on div "} .store-card { background : #ffffff ; border-radius : 12 px ; padding : 28 px …" at bounding box center [564, 286] width 524 height 442
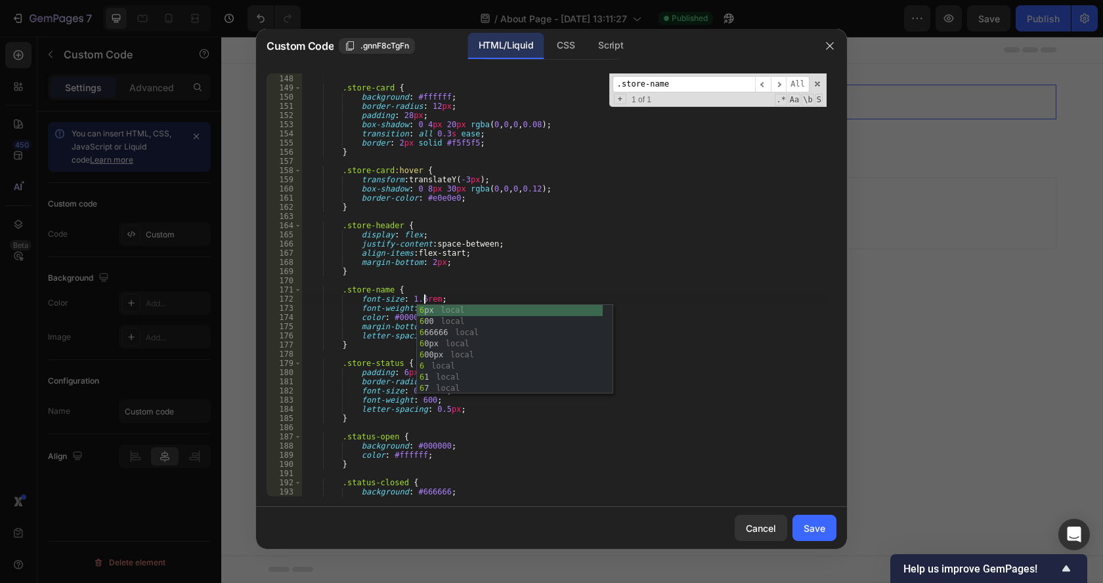
click at [686, 288] on div "} .store-card { background : #ffffff ; border-radius : 12 px ; padding : 28 px …" at bounding box center [564, 286] width 524 height 442
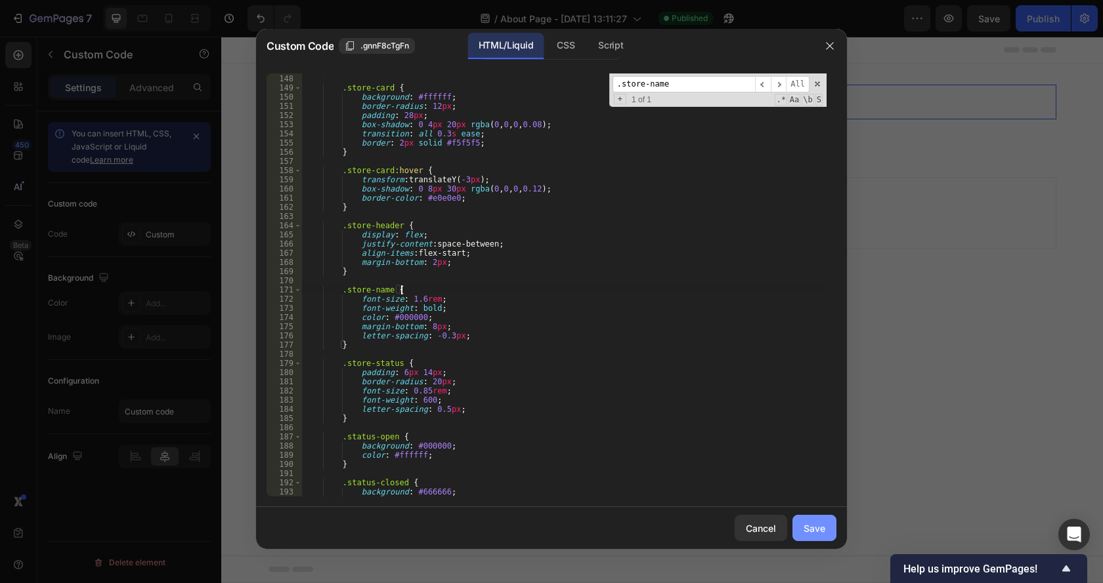
type textarea ".store-name {"
click at [819, 530] on div "Save" at bounding box center [814, 529] width 22 height 14
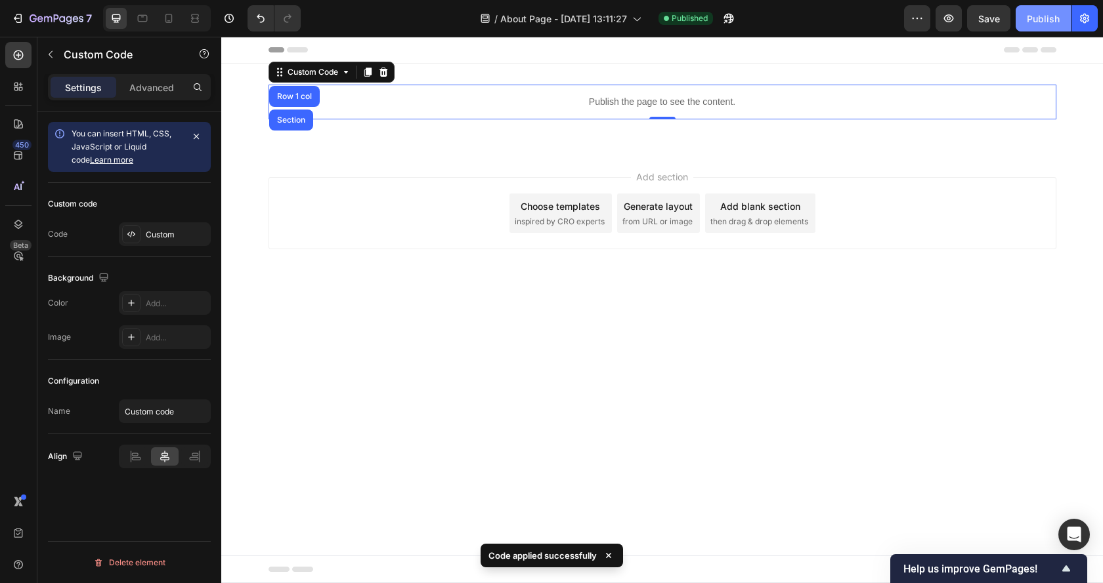
click at [1034, 12] on div "Publish" at bounding box center [1042, 19] width 33 height 14
click at [581, 113] on div "Publish the page to see the content." at bounding box center [662, 102] width 788 height 35
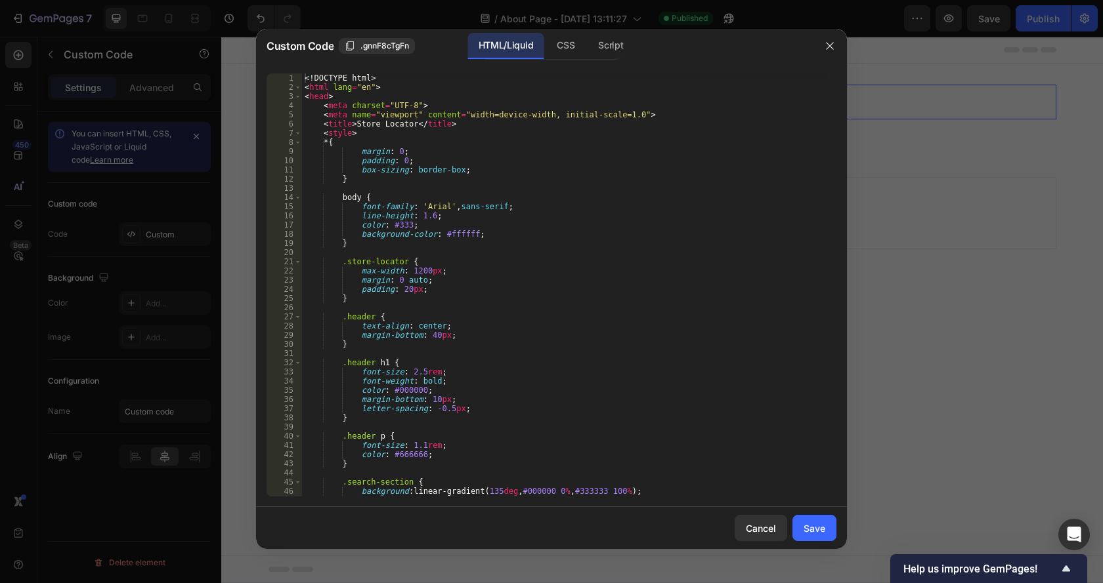
type textarea "}"
click at [534, 301] on div "<! DOCTYPE html > < html lang = "en" > < head > < meta charset = "UTF-8" > < me…" at bounding box center [564, 295] width 524 height 442
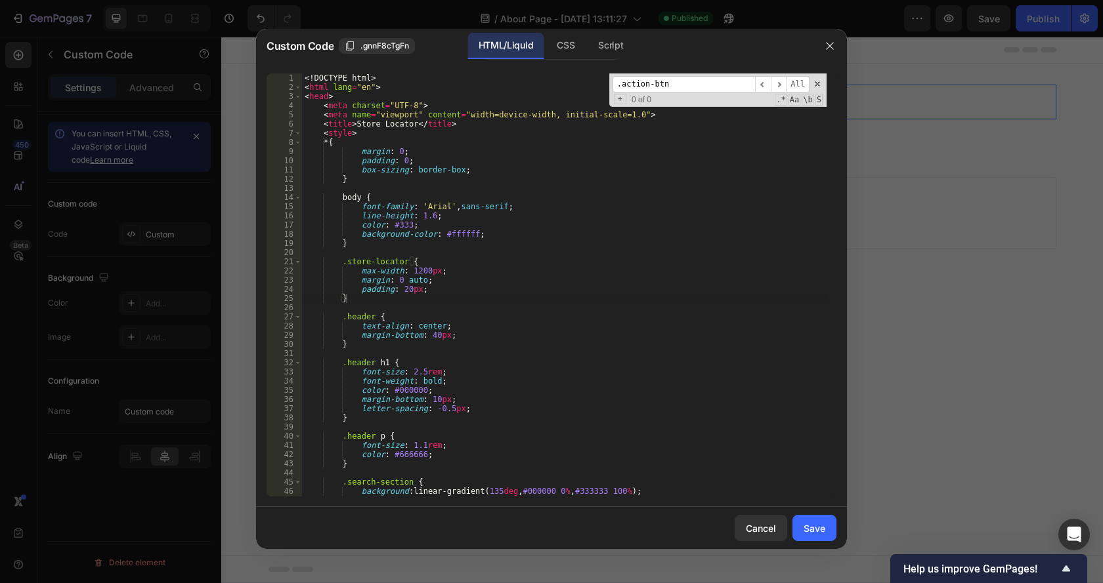
scroll to position [1847, 0]
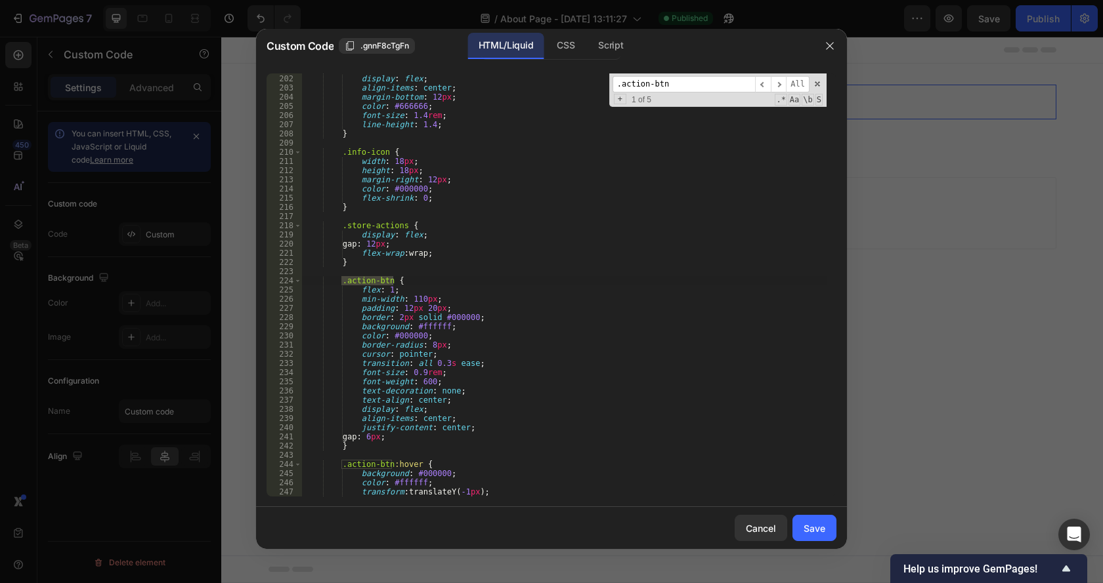
type input ".action-btn"
click at [434, 364] on div ".info-item { display : flex ; align-items : center ; margin-bottom : 12 px ; co…" at bounding box center [564, 286] width 524 height 442
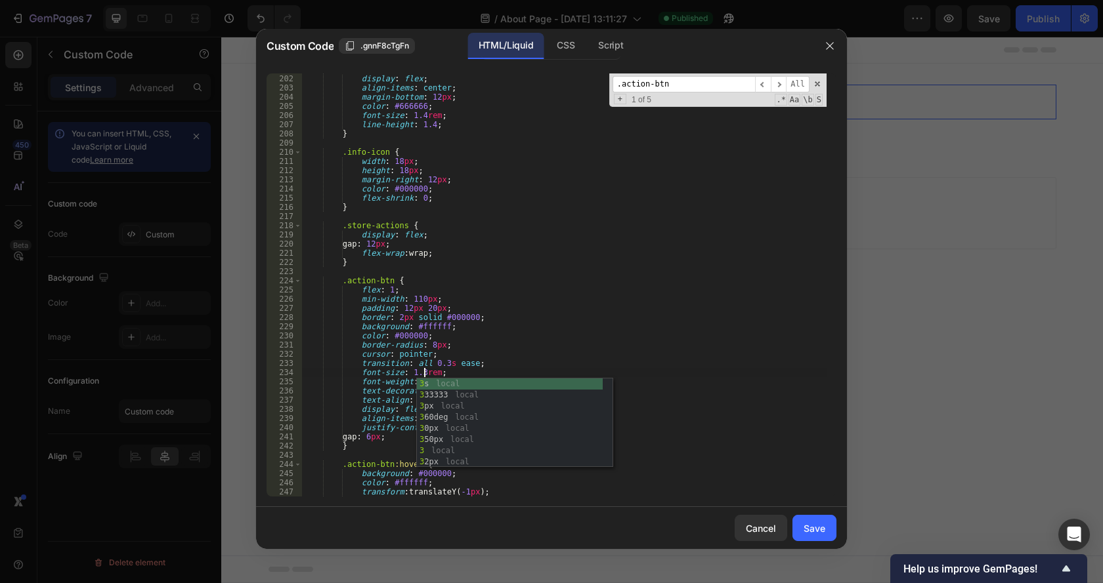
scroll to position [0, 17]
click at [593, 336] on div ".info-item { display : flex ; align-items : center ; margin-bottom : 12 px ; co…" at bounding box center [564, 286] width 524 height 442
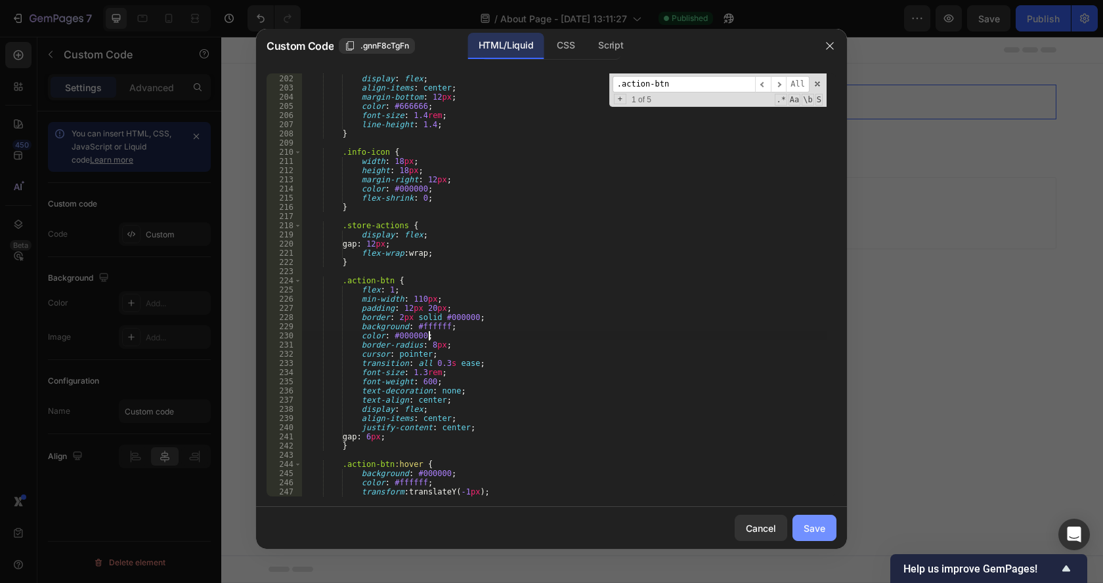
type textarea "color: #000000;"
click at [810, 530] on div "Save" at bounding box center [814, 529] width 22 height 14
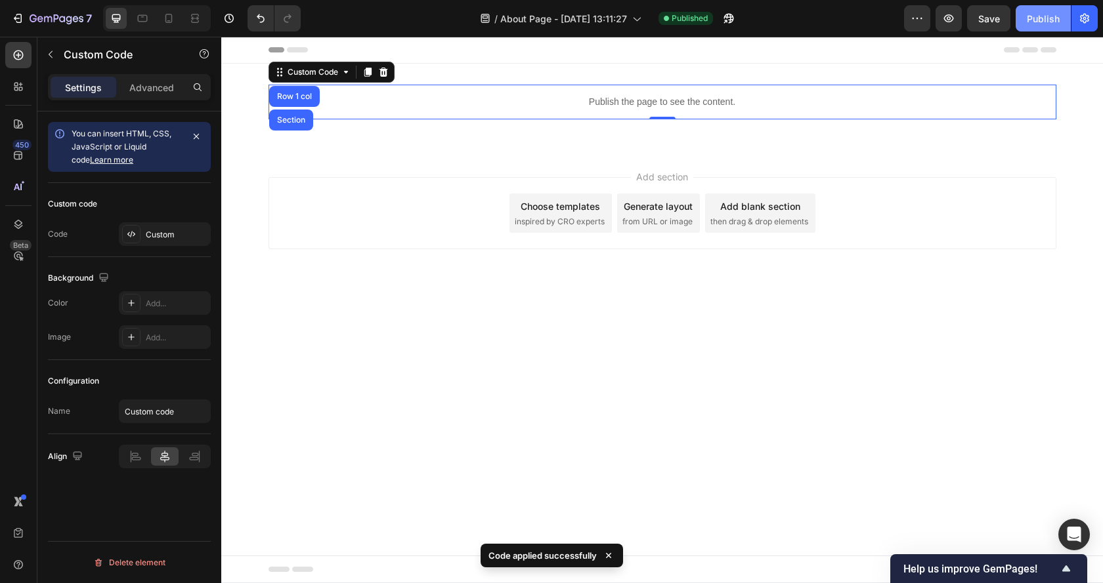
click at [1043, 16] on div "Publish" at bounding box center [1042, 19] width 33 height 14
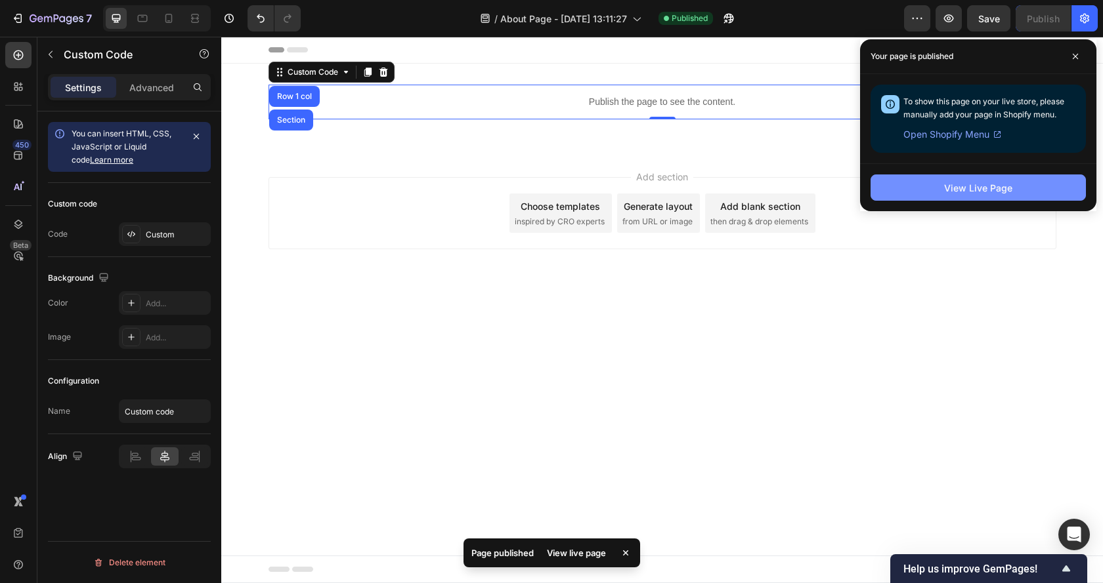
click at [991, 180] on button "View Live Page" at bounding box center [977, 188] width 215 height 26
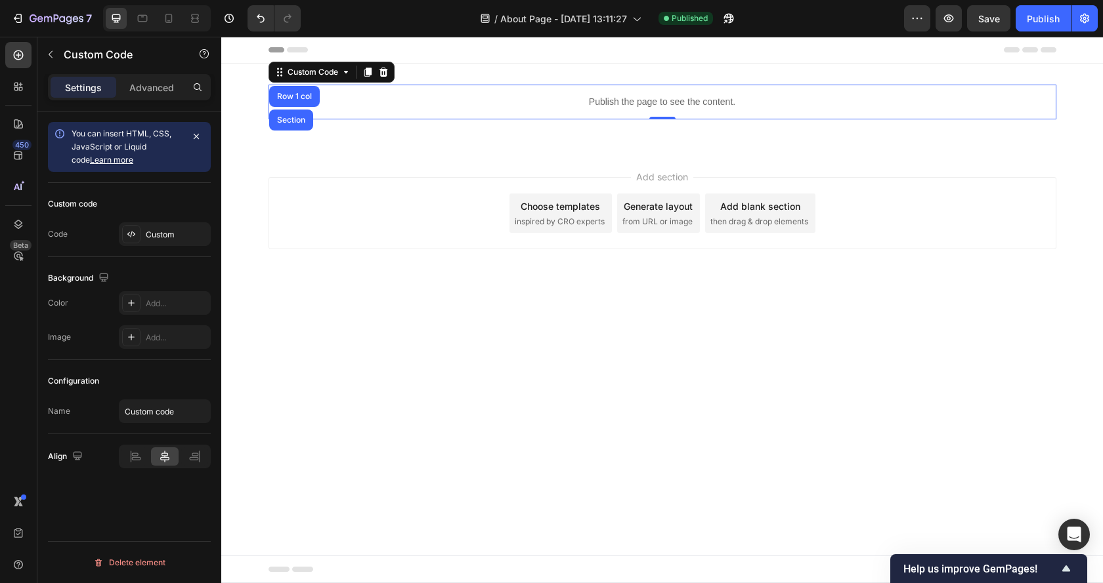
click at [707, 101] on p "Publish the page to see the content." at bounding box center [662, 102] width 788 height 14
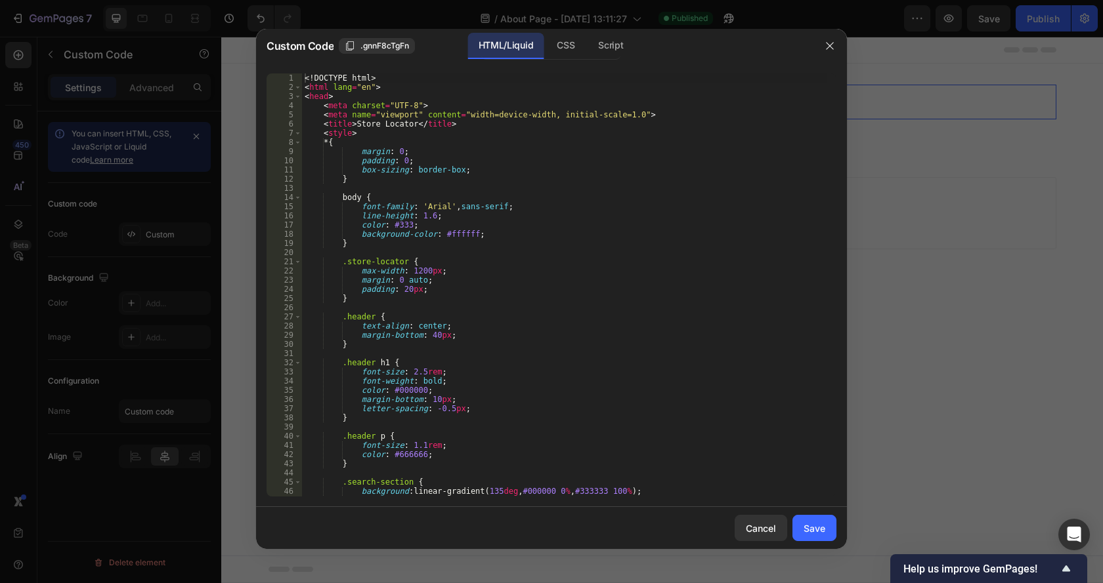
type textarea "margin: 0;"
click at [673, 152] on div "<! DOCTYPE html > < html lang = "en" > < head > < meta charset = "UTF-8" > < me…" at bounding box center [564, 295] width 524 height 442
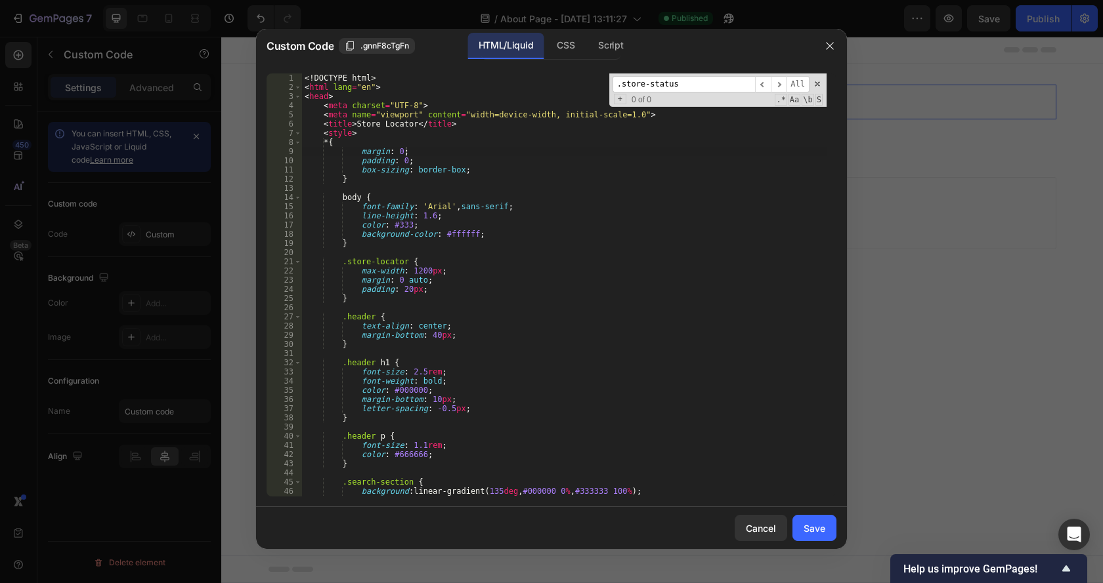
scroll to position [1433, 0]
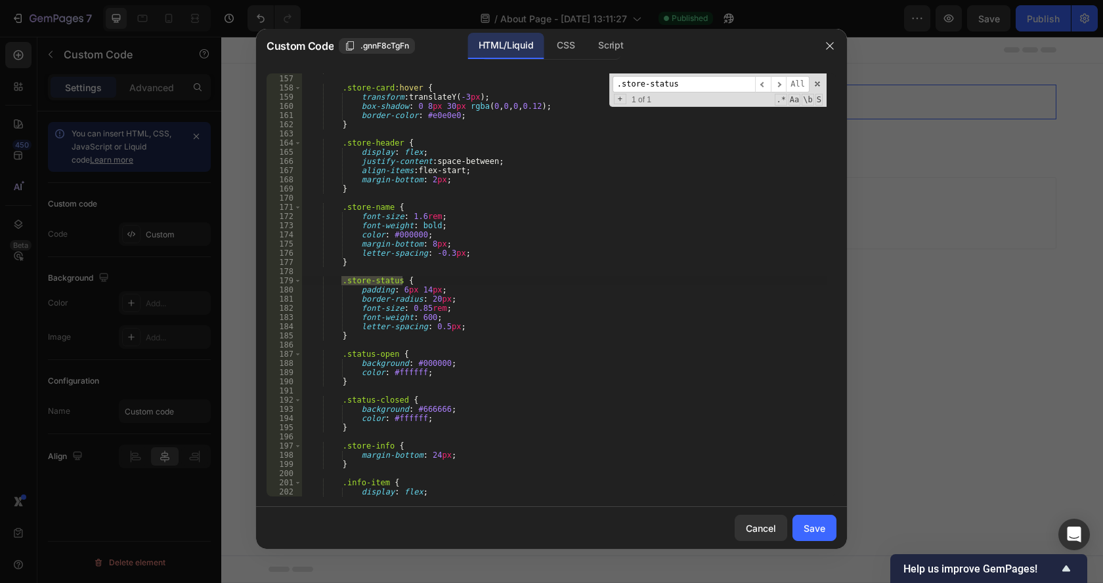
type input ".store-status"
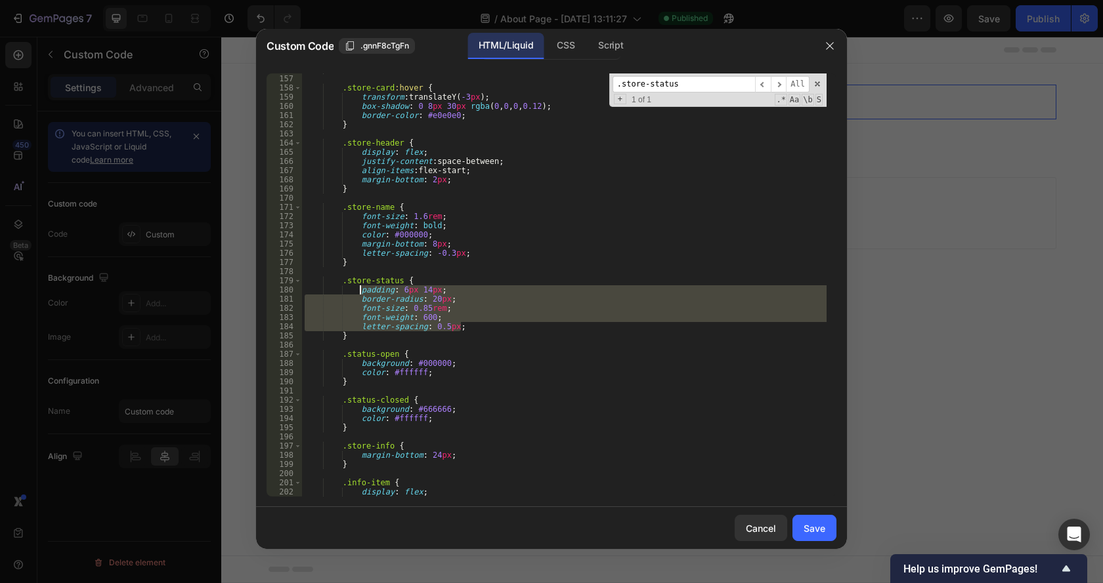
drag, startPoint x: 466, startPoint y: 327, endPoint x: 360, endPoint y: 291, distance: 111.7
click at [360, 291] on div "} .store-card :hover { transform : translateY( -3 px ) ; box-shadow : 0 8 px 30…" at bounding box center [564, 286] width 524 height 442
paste textarea "letter-spacing: 1.5"
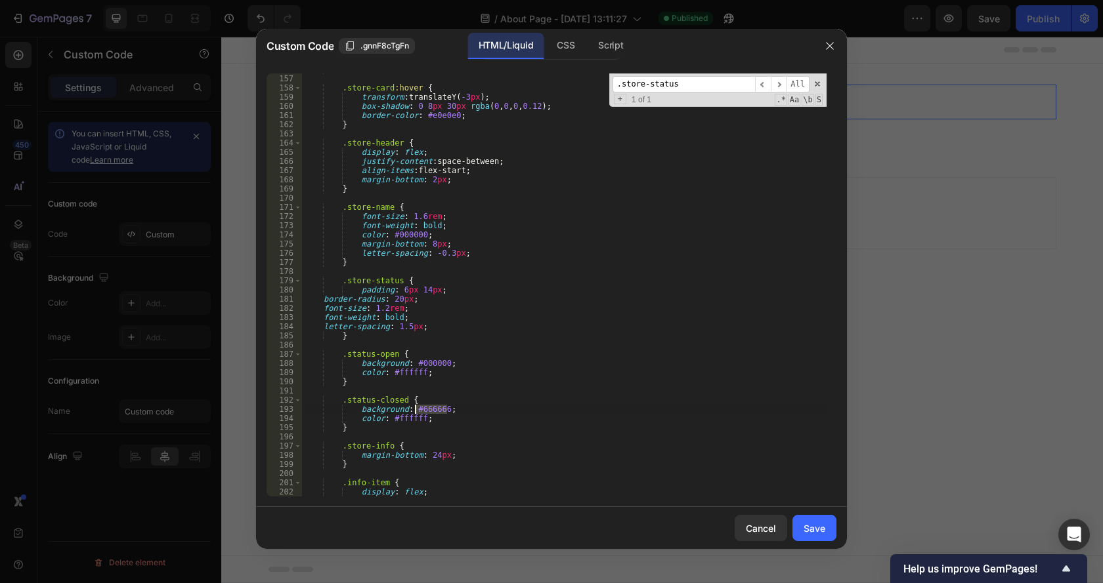
drag, startPoint x: 446, startPoint y: 411, endPoint x: 416, endPoint y: 410, distance: 29.6
click at [416, 410] on div "} .store-card :hover { transform : translateY( -3 px ) ; box-shadow : 0 8 px 30…" at bounding box center [564, 286] width 524 height 442
paste textarea "ff4e00"
drag, startPoint x: 413, startPoint y: 364, endPoint x: 446, endPoint y: 364, distance: 32.2
click at [446, 364] on div "} .store-card :hover { transform : translateY( -3 px ) ; box-shadow : 0 8 px 30…" at bounding box center [564, 286] width 524 height 442
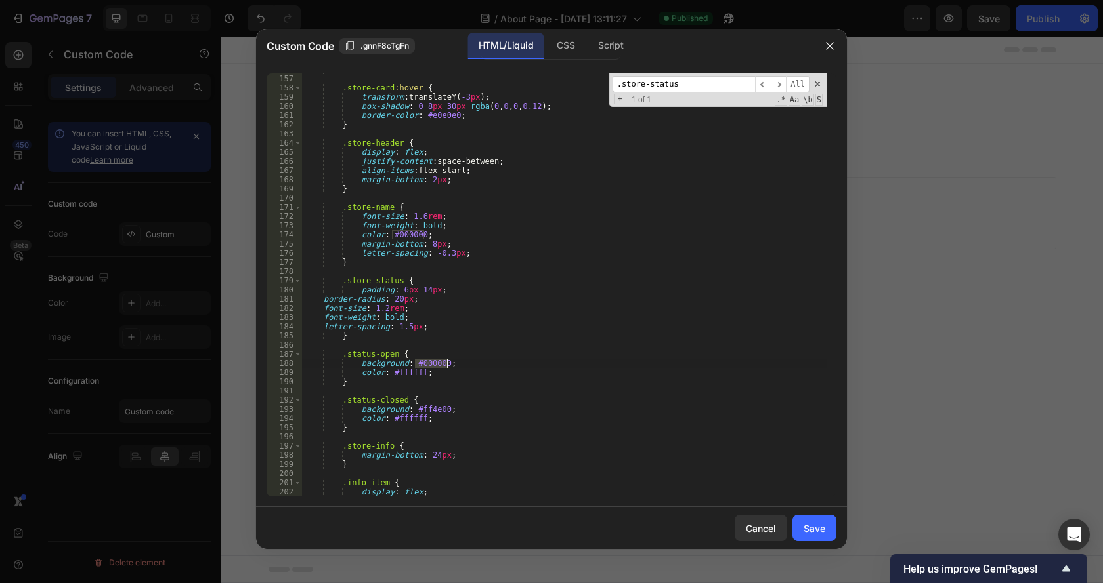
paste textarea "27ae6"
type textarea "background: #27ae60;"
click at [811, 528] on div "Save" at bounding box center [814, 529] width 22 height 14
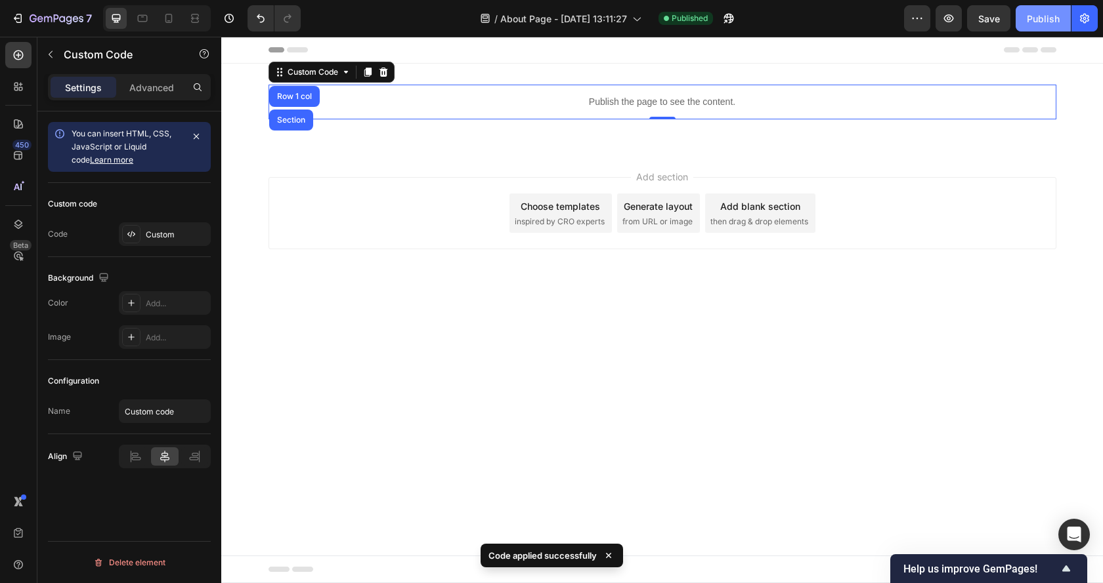
click at [1040, 15] on div "Publish" at bounding box center [1042, 19] width 33 height 14
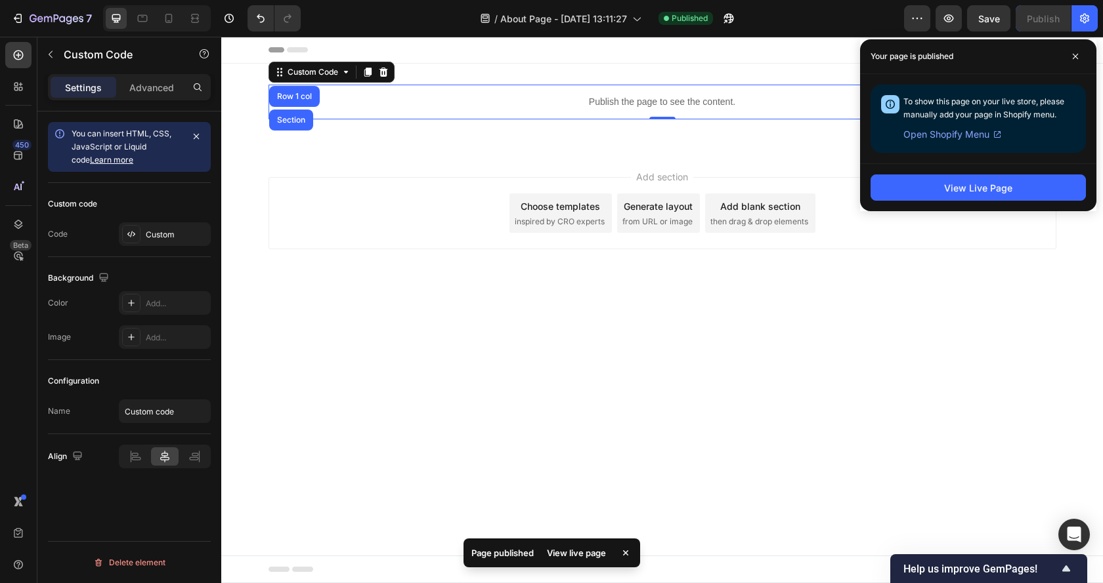
click at [583, 90] on div "Publish the page to see the content." at bounding box center [662, 102] width 788 height 35
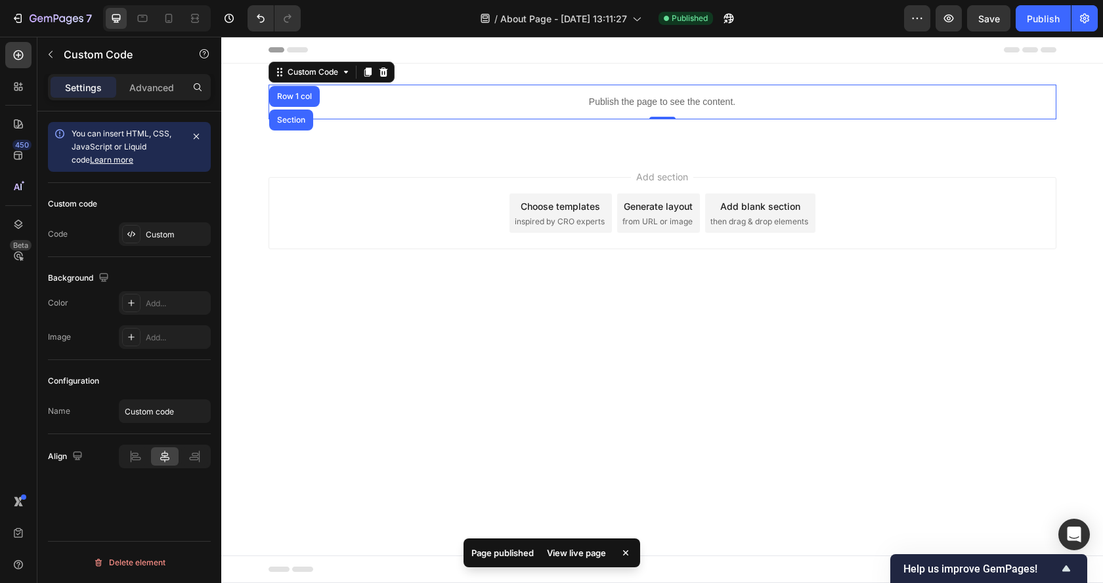
click at [583, 90] on div "Publish the page to see the content." at bounding box center [662, 102] width 788 height 35
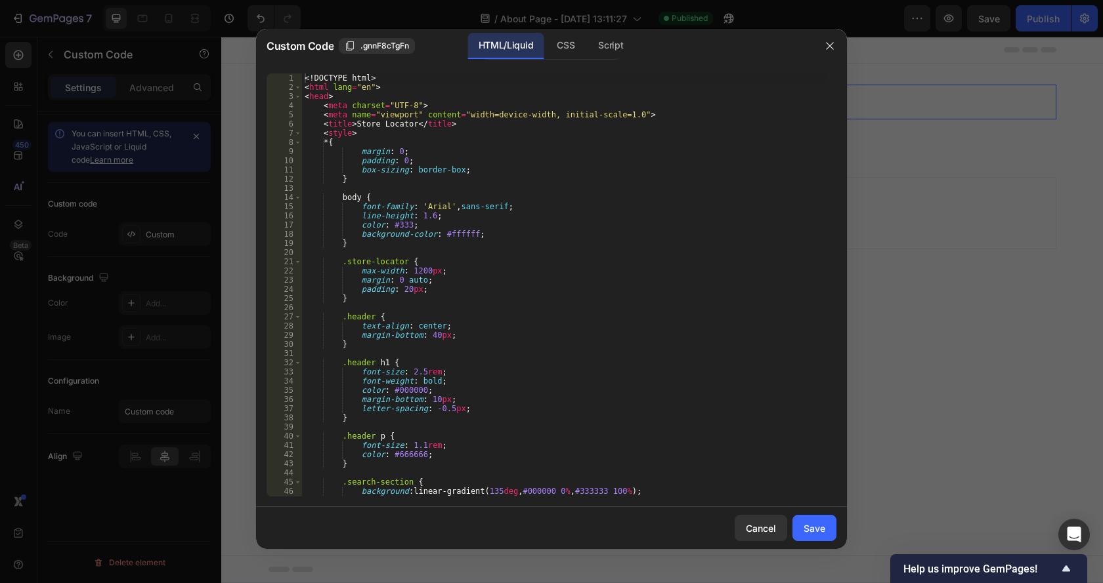
click at [487, 204] on div "<! DOCTYPE html > < html lang = "en" > < head > < meta charset = "UTF-8" > < me…" at bounding box center [564, 295] width 524 height 442
type textarea "font-family: 'Arial', sans-serif;"
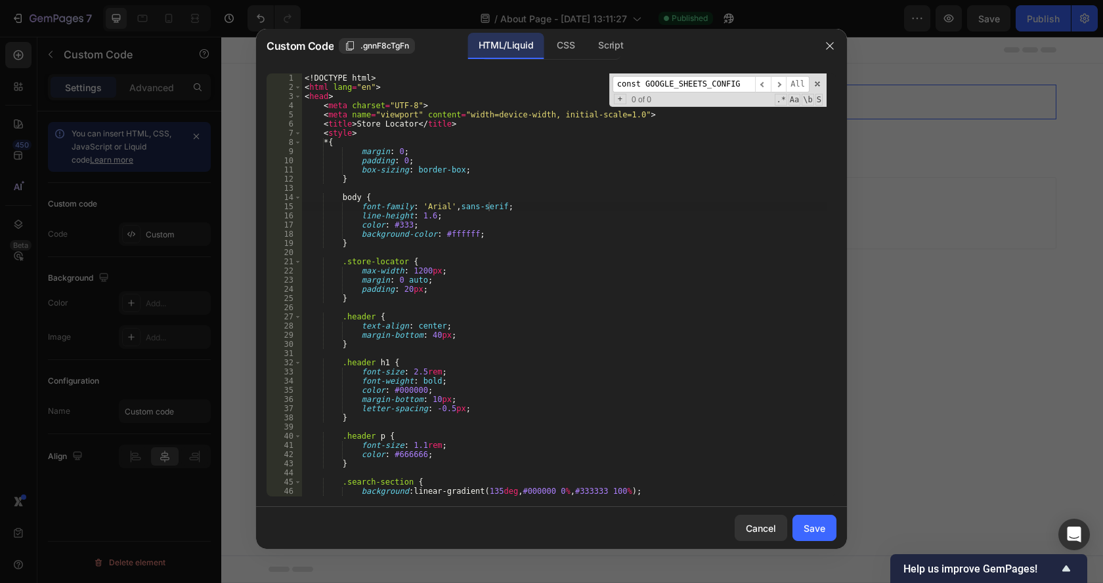
scroll to position [3794, 0]
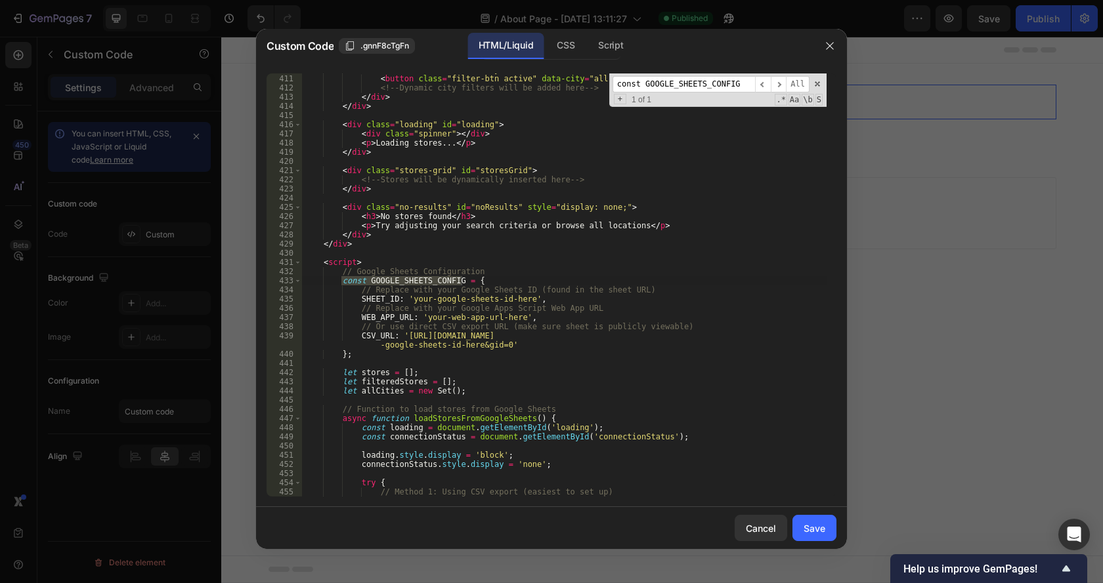
type input "const GOOGLE_SHEETS_CONFIG"
click at [480, 312] on div "< div class = "filters" id = "cityFilters" > < button class = "filter-btn activ…" at bounding box center [564, 286] width 524 height 442
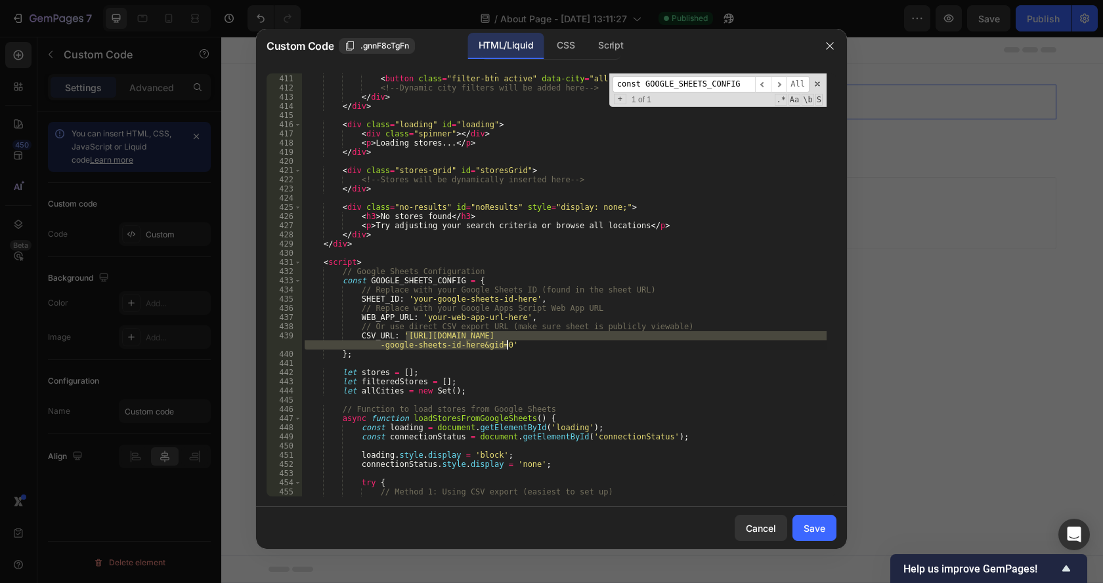
drag, startPoint x: 404, startPoint y: 333, endPoint x: 507, endPoint y: 348, distance: 104.0
click at [507, 348] on div "< div class = "filters" id = "cityFilters" > < button class = "filter-btn activ…" at bounding box center [564, 286] width 524 height 442
paste textarea "const GOOGLE_SHEETS_CONFIG"
paste textarea "1sgfQkxJRLjhT1EVFLfA_uCFxfdfxtXGBYpxQG01QHbY/edit?usp=sharing"
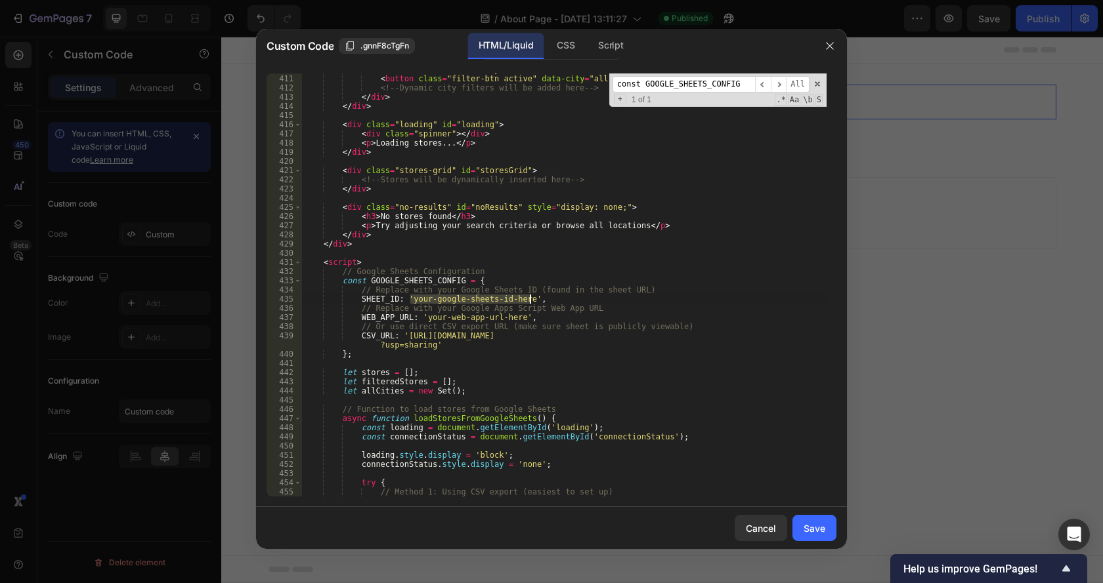
drag, startPoint x: 409, startPoint y: 299, endPoint x: 529, endPoint y: 297, distance: 120.1
click at [529, 297] on div "< div class = "filters" id = "cityFilters" > < button class = "filter-btn activ…" at bounding box center [564, 286] width 524 height 442
paste textarea "1sgfQkxJRLjhT1EVFLfA_uCFxfdfxtXGBYpxQG01QHbY"
type textarea "SHEET_ID: '1sgfQkxJRLjhT1EVFLfA_uCFxfdfxtXGBYpxQG01QHbY',"
click at [815, 530] on div "Save" at bounding box center [814, 529] width 22 height 14
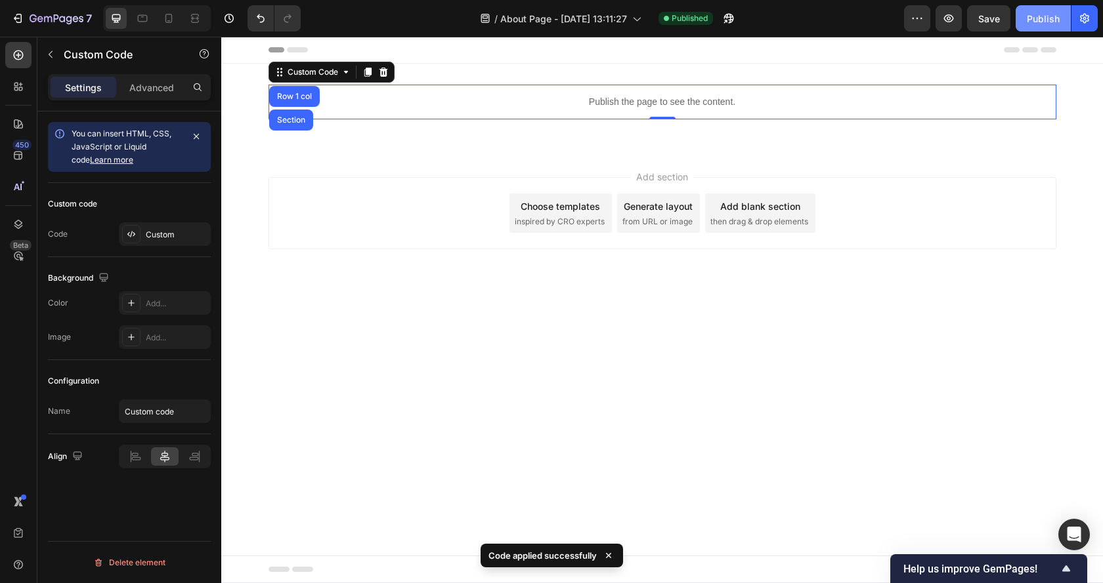
click at [1055, 20] on div "Publish" at bounding box center [1042, 19] width 33 height 14
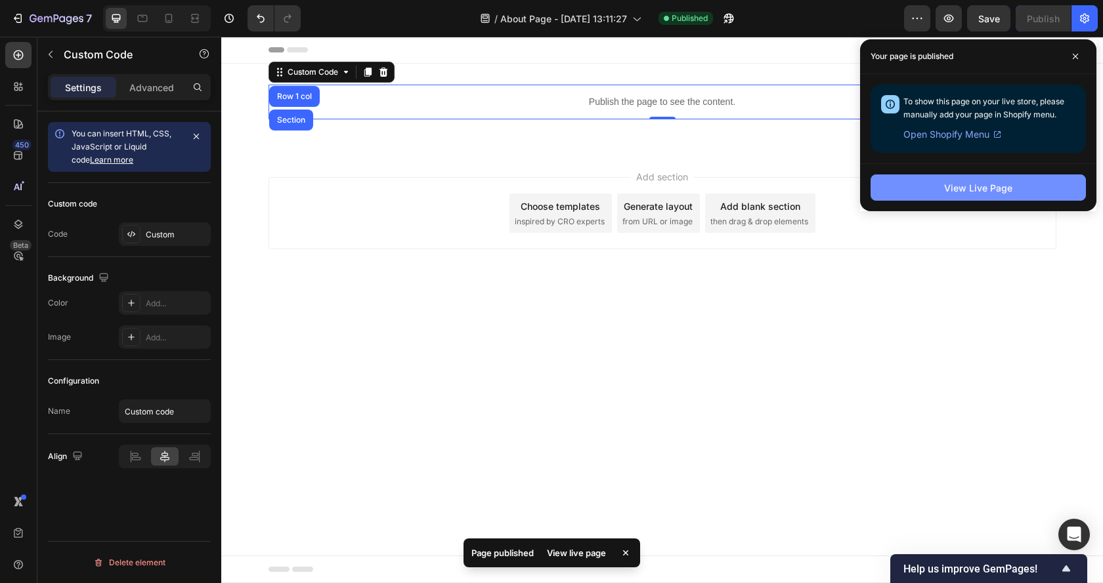
click at [986, 189] on div "View Live Page" at bounding box center [978, 188] width 68 height 14
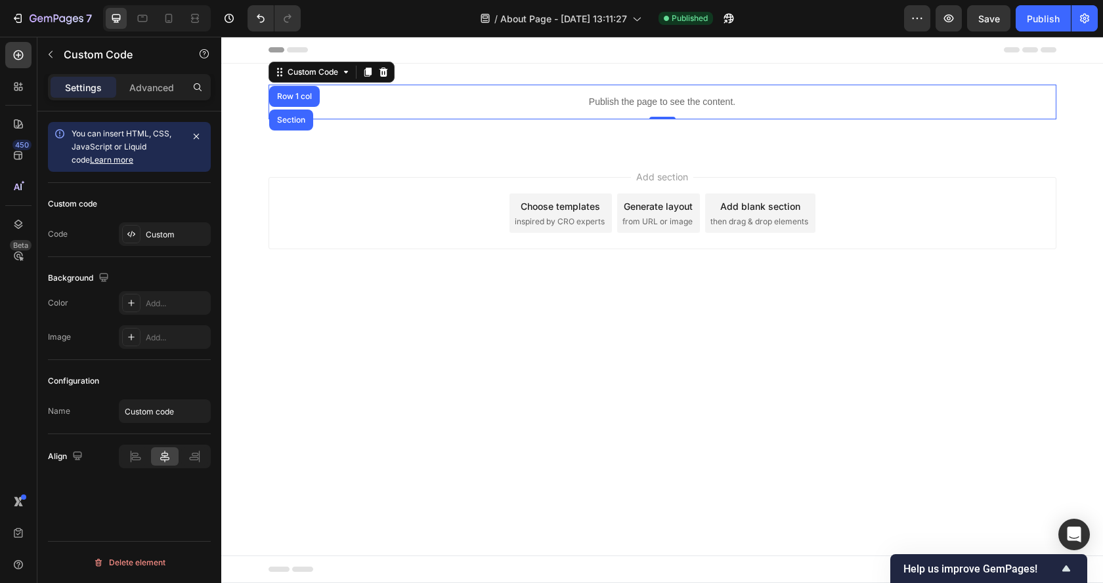
click at [705, 104] on p "Publish the page to see the content." at bounding box center [662, 102] width 788 height 14
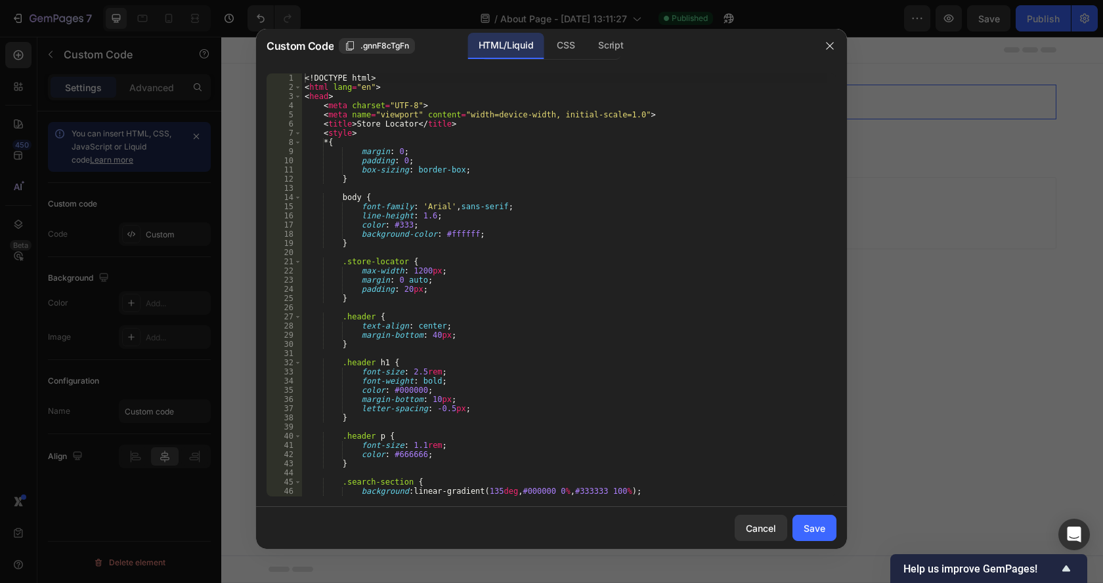
type textarea ".store-locator {"
click at [588, 263] on div "<! DOCTYPE html > < html lang = "en" > < head > < meta charset = "UTF-8" > < me…" at bounding box center [564, 295] width 524 height 442
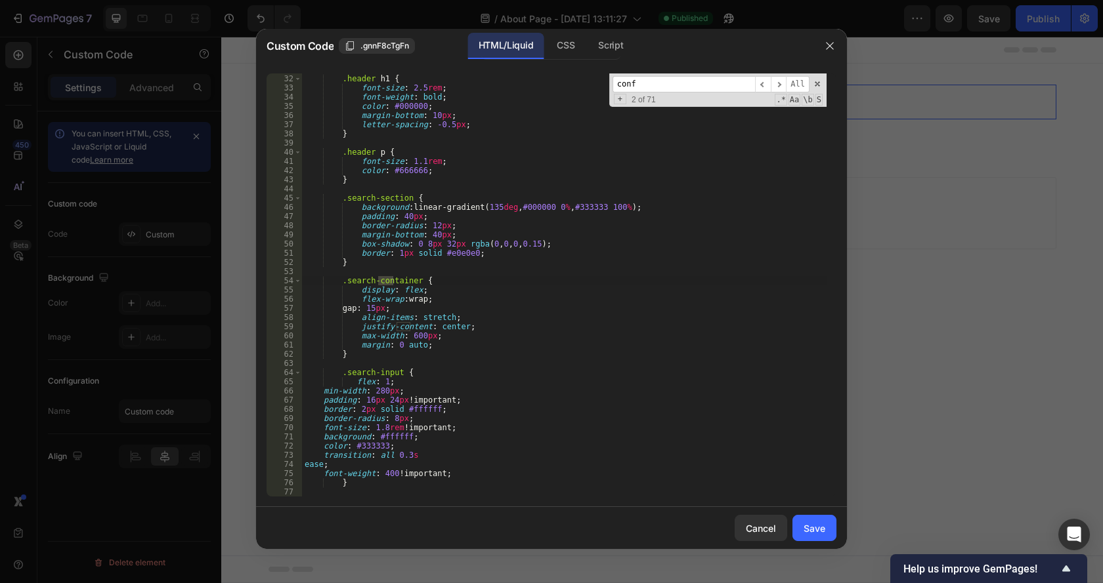
scroll to position [3785, 0]
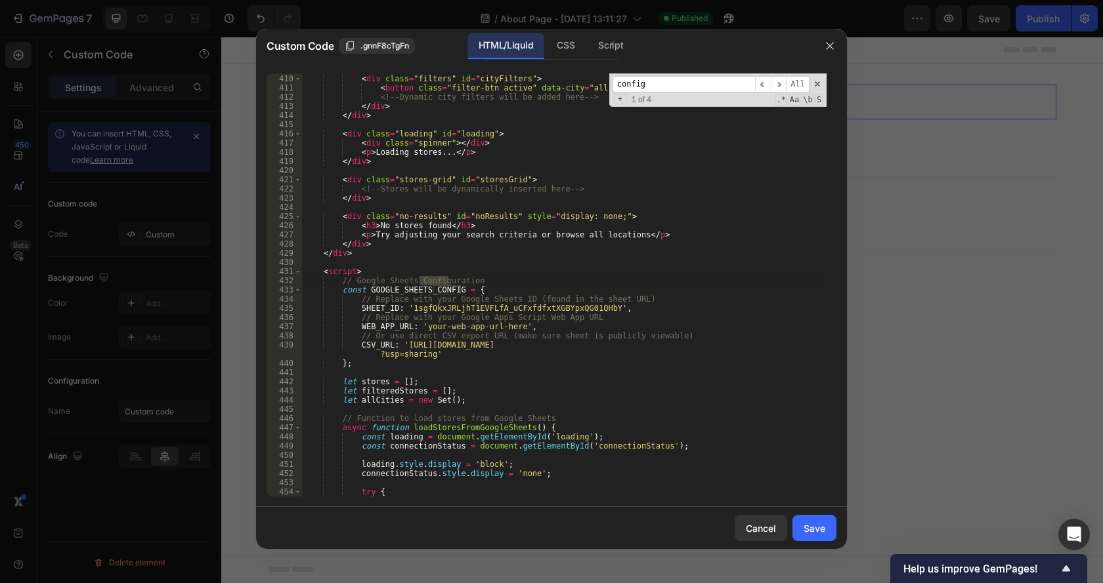
type input "config"
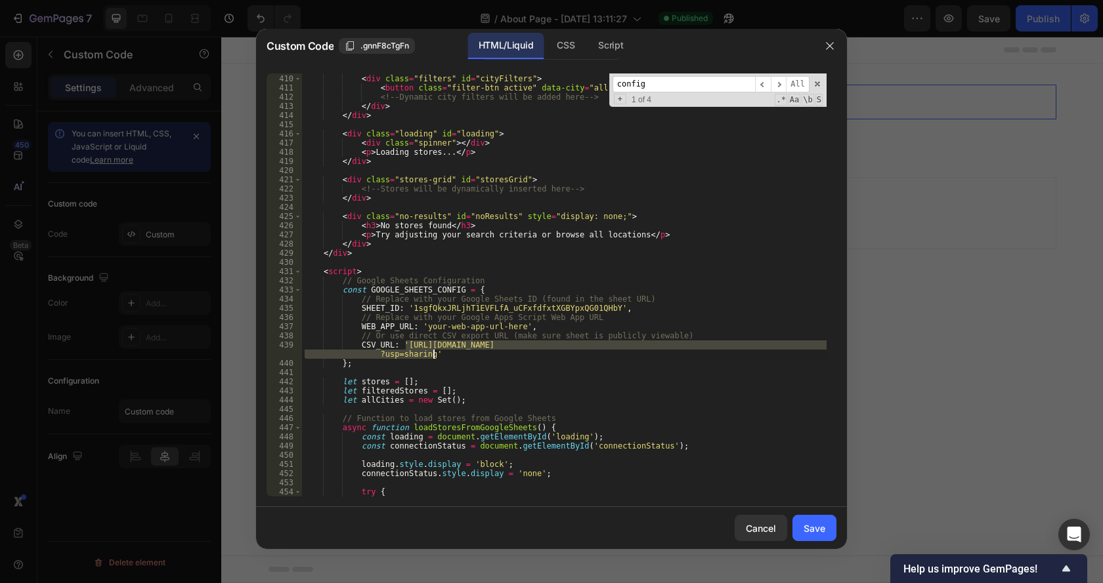
drag, startPoint x: 406, startPoint y: 345, endPoint x: 434, endPoint y: 357, distance: 30.0
click at [434, 357] on div "</ div > < div class = "filters" id = "cityFilters" > < button class = "filter-…" at bounding box center [564, 286] width 524 height 442
paste textarea
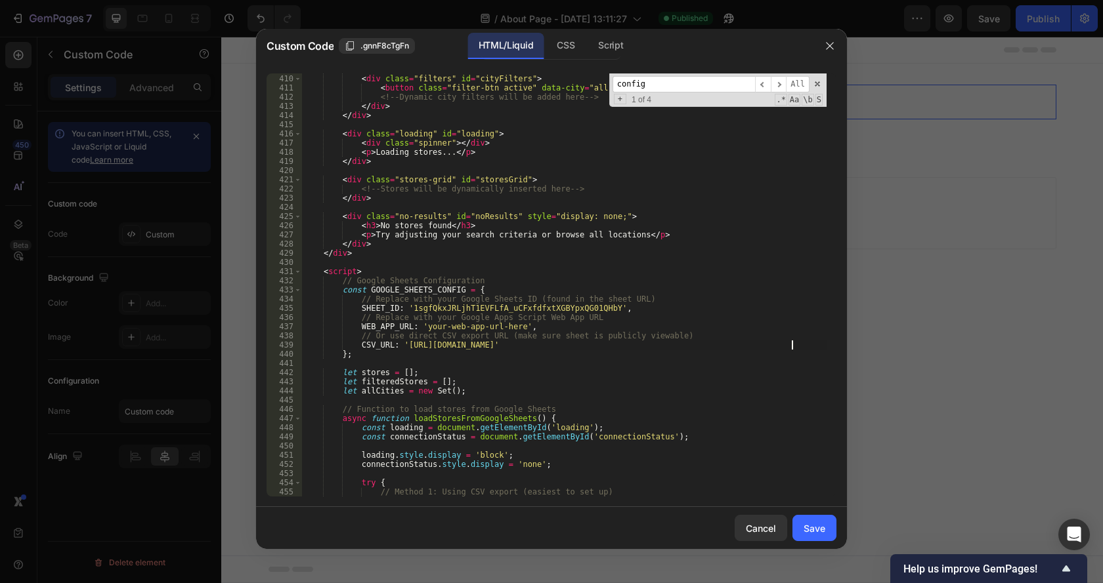
type textarea "CSV_URL: '[URL][DOMAIN_NAME]'"
click at [816, 528] on div "Save" at bounding box center [814, 529] width 22 height 14
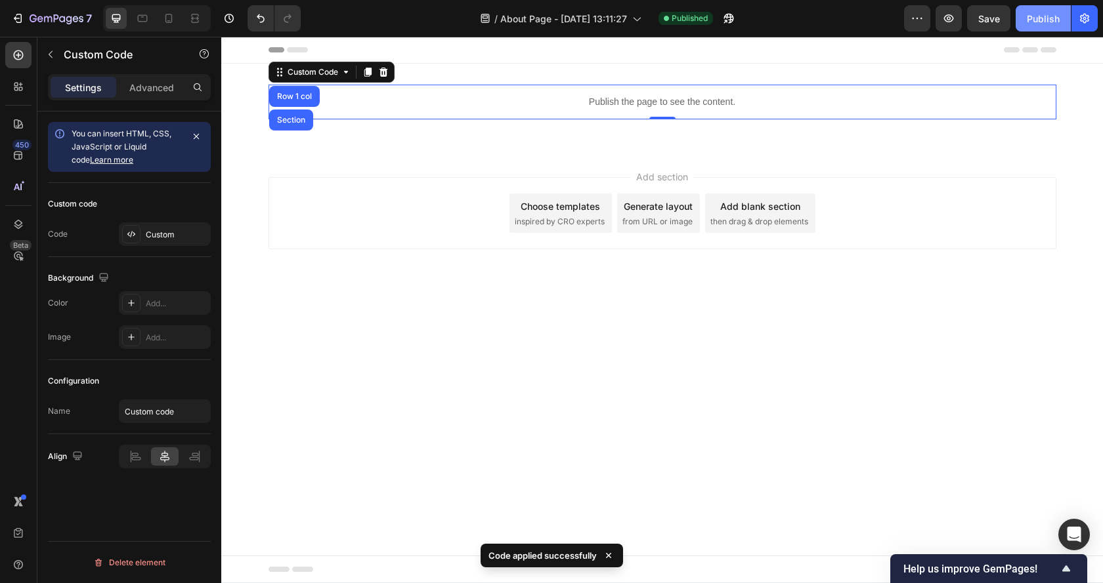
click at [1037, 14] on div "Publish" at bounding box center [1042, 19] width 33 height 14
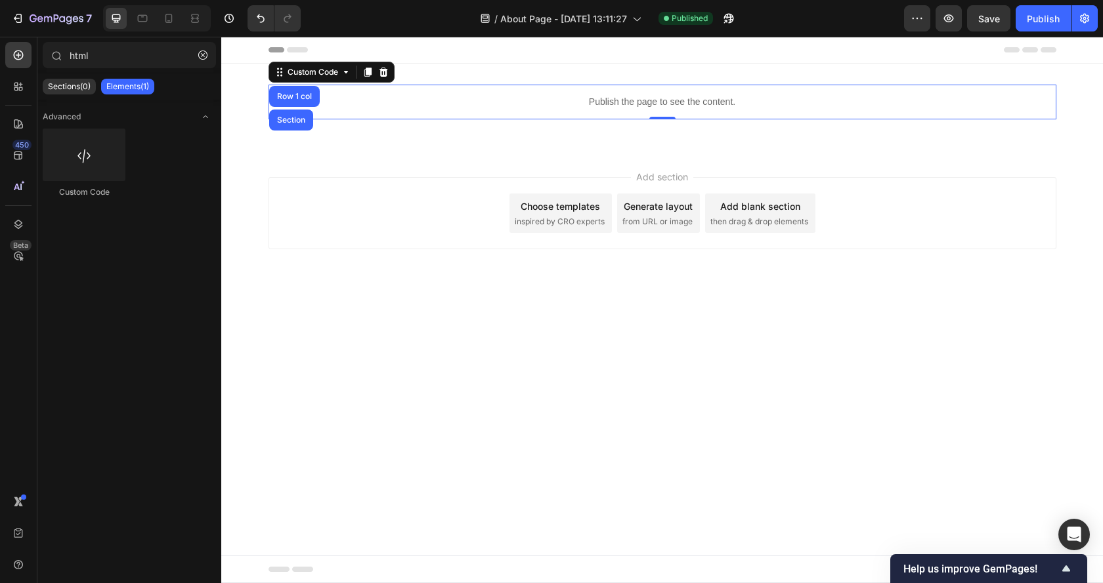
click at [642, 325] on body "Header Publish the page to see the content. Custom Code Row 1 col Section 0 Row…" at bounding box center [661, 310] width 881 height 547
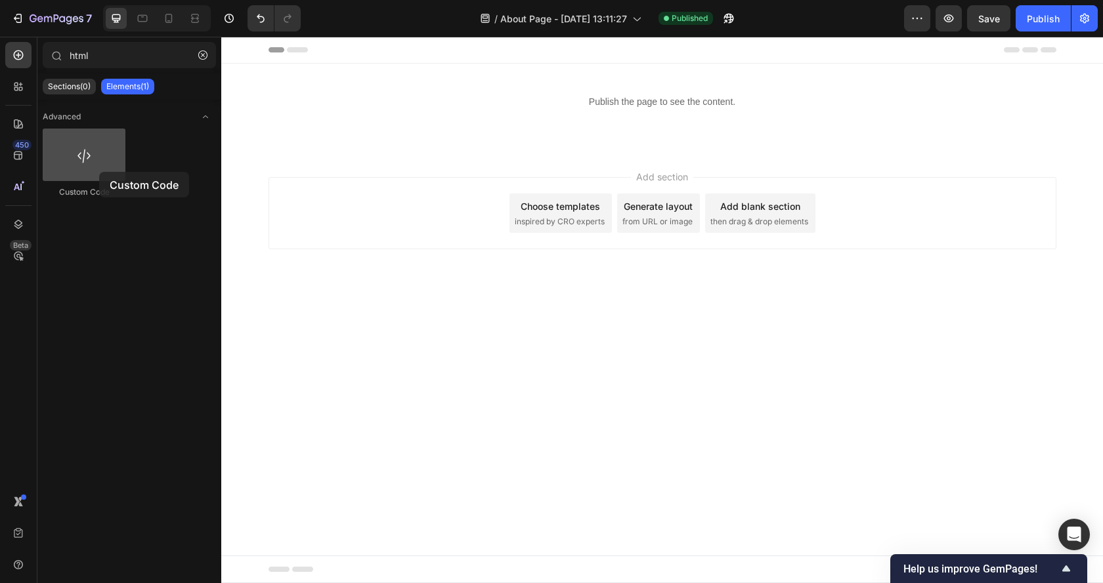
click at [99, 172] on div at bounding box center [84, 155] width 83 height 53
click at [89, 162] on div at bounding box center [84, 155] width 83 height 53
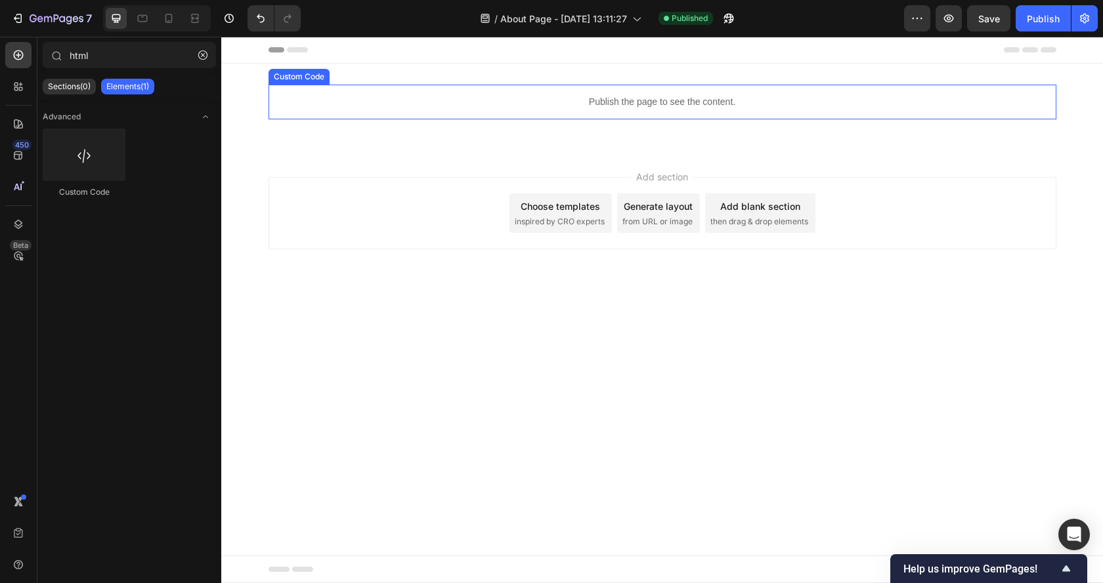
click at [591, 104] on p "Publish the page to see the content." at bounding box center [662, 102] width 788 height 14
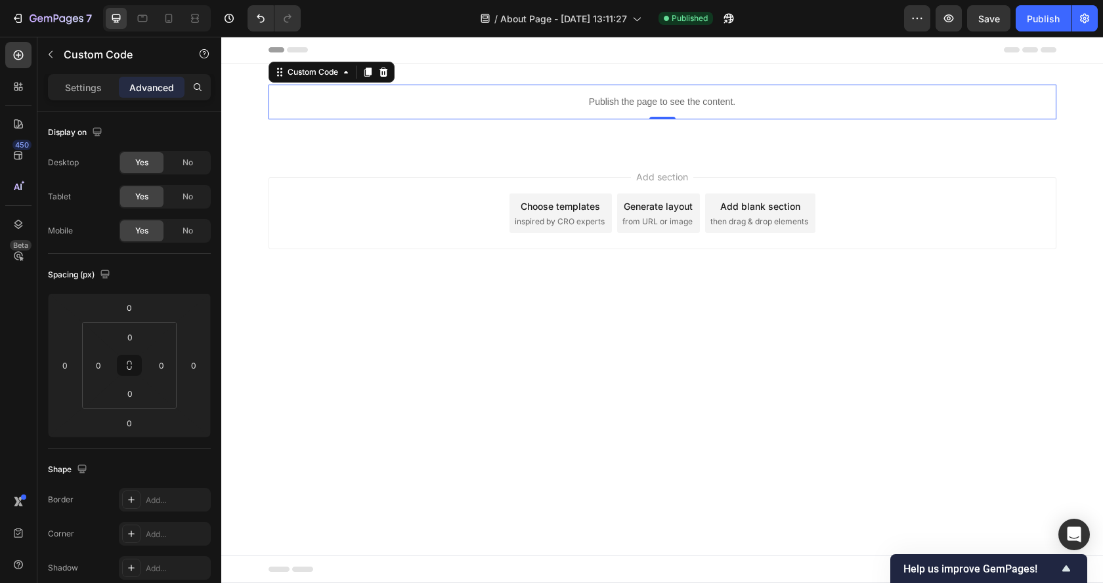
click at [558, 104] on p "Publish the page to see the content." at bounding box center [662, 102] width 788 height 14
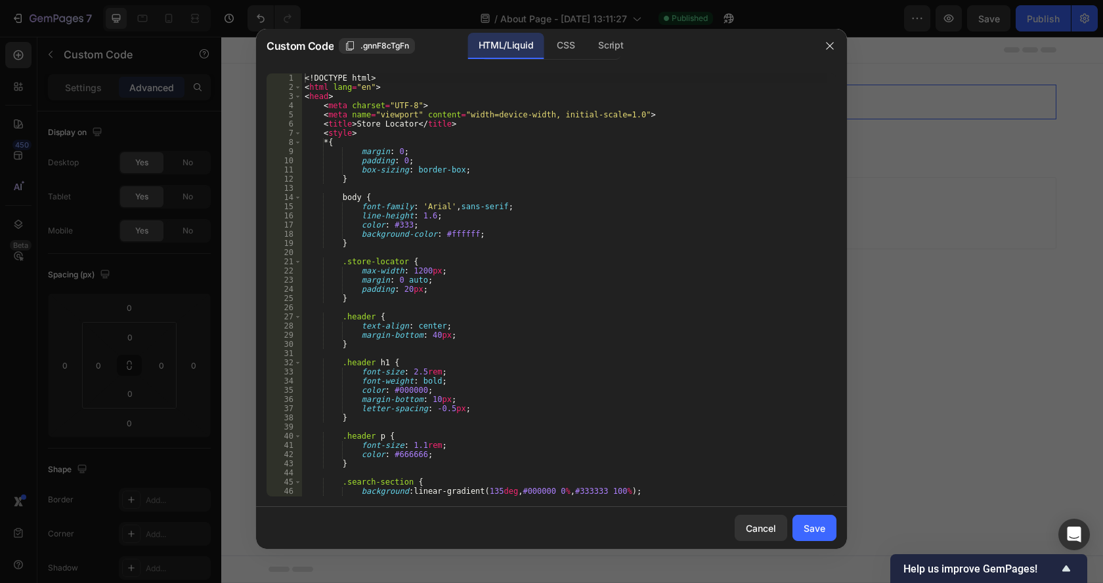
type textarea "margin: 0 auto;"
click at [526, 283] on div "<! DOCTYPE html > < html lang = "en" > < head > < meta charset = "UTF-8" > < me…" at bounding box center [564, 295] width 524 height 442
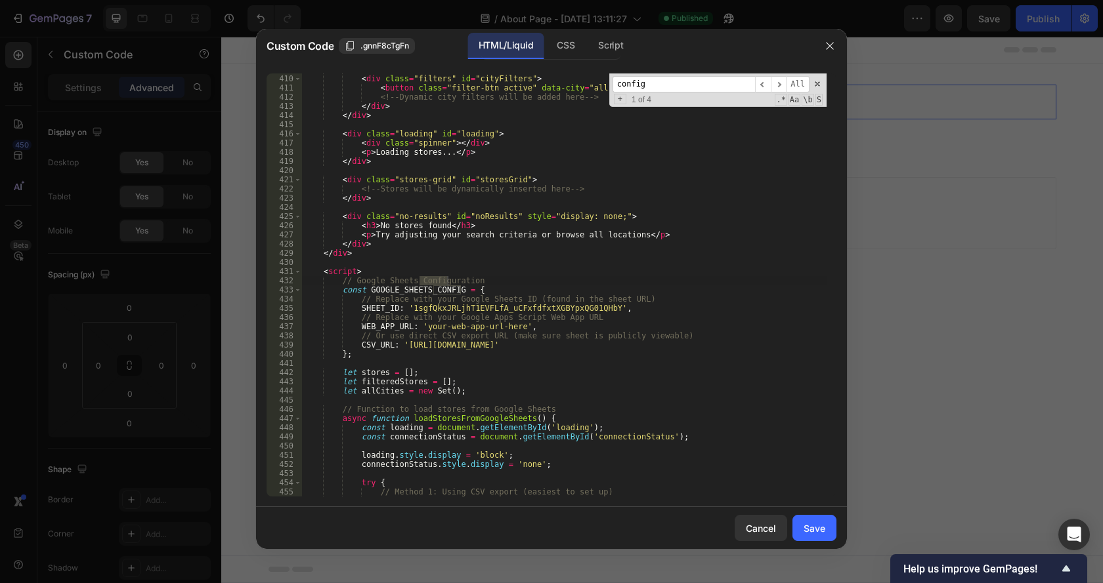
type input "config"
click at [452, 318] on div "</ div > < div class = "filters" id = "cityFilters" > < button class = "filter-…" at bounding box center [564, 286] width 524 height 442
click at [534, 353] on div "</ div > < div class = "filters" id = "cityFilters" > < button class = "filter-…" at bounding box center [564, 286] width 524 height 442
drag, startPoint x: 406, startPoint y: 345, endPoint x: 787, endPoint y: 345, distance: 381.3
click at [787, 345] on div "</ div > < div class = "filters" id = "cityFilters" > < button class = "filter-…" at bounding box center [564, 286] width 524 height 442
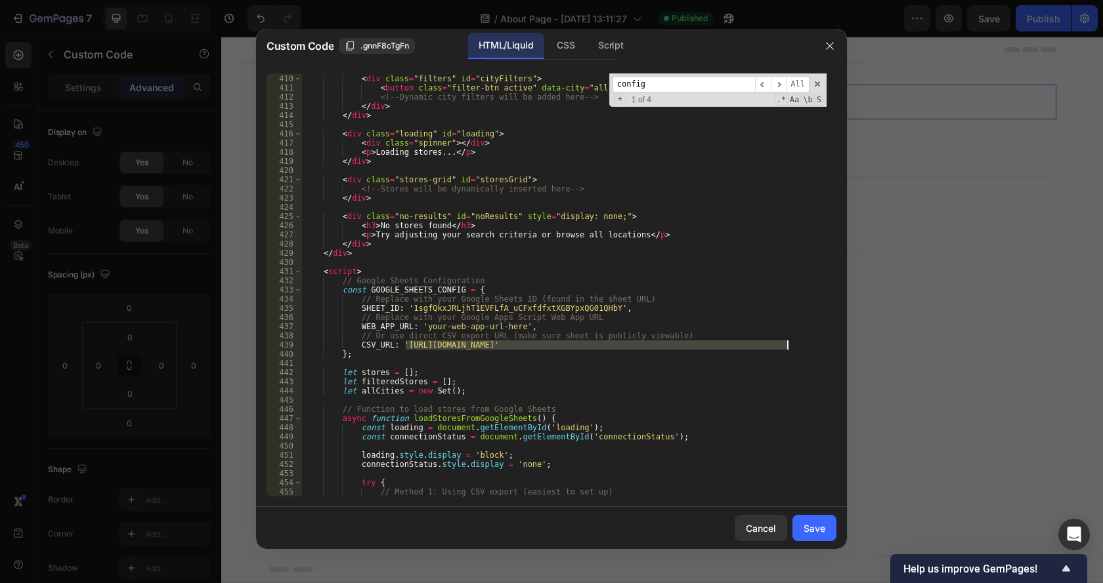
paste textarea "CSV_URL: '[URL][DOMAIN_NAME]'"
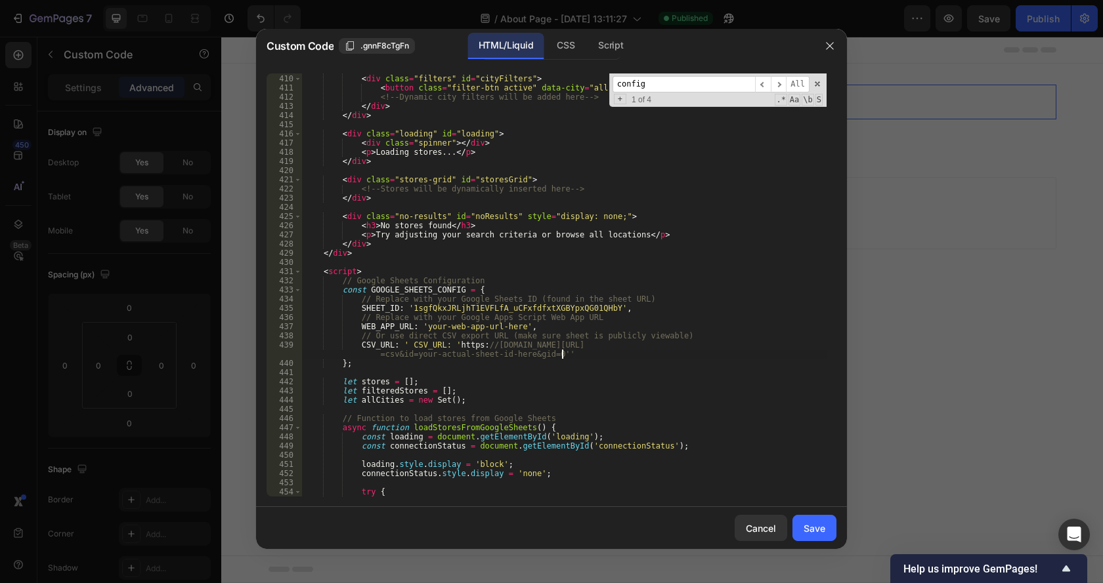
type textarea "CSV_URL: ' CSV_URL: '[URL][DOMAIN_NAME]'"
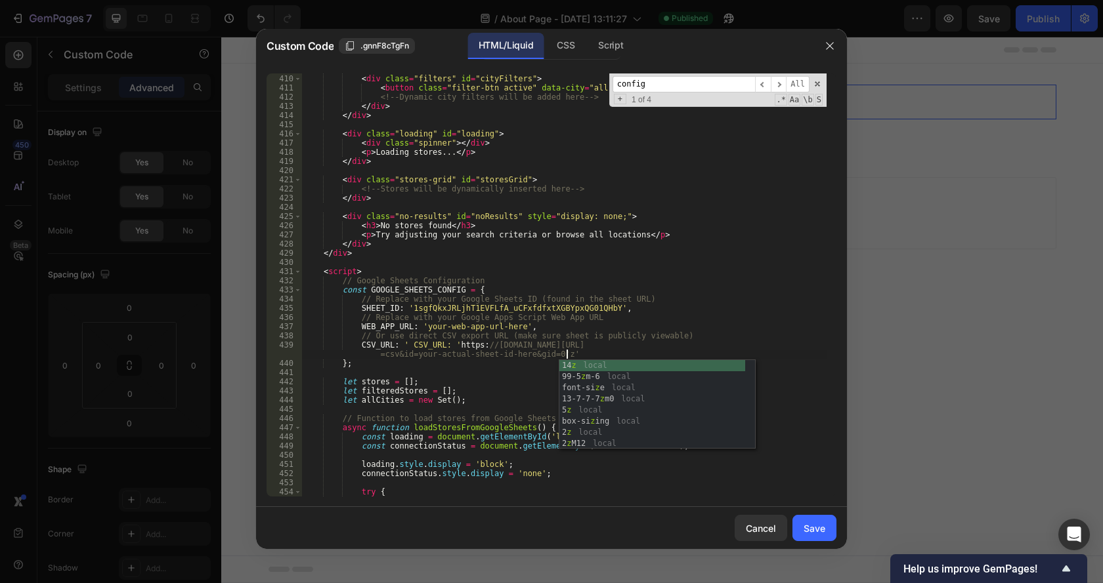
click at [509, 372] on div "</ div > < div class = "filters" id = "cityFilters" > < button class = "filter-…" at bounding box center [564, 286] width 524 height 442
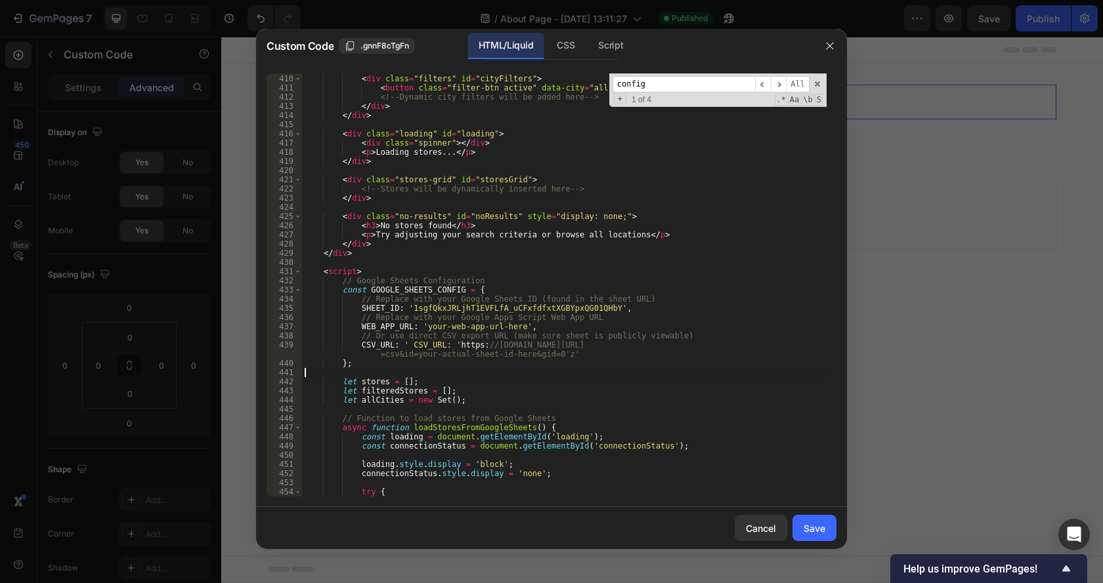
scroll to position [0, 0]
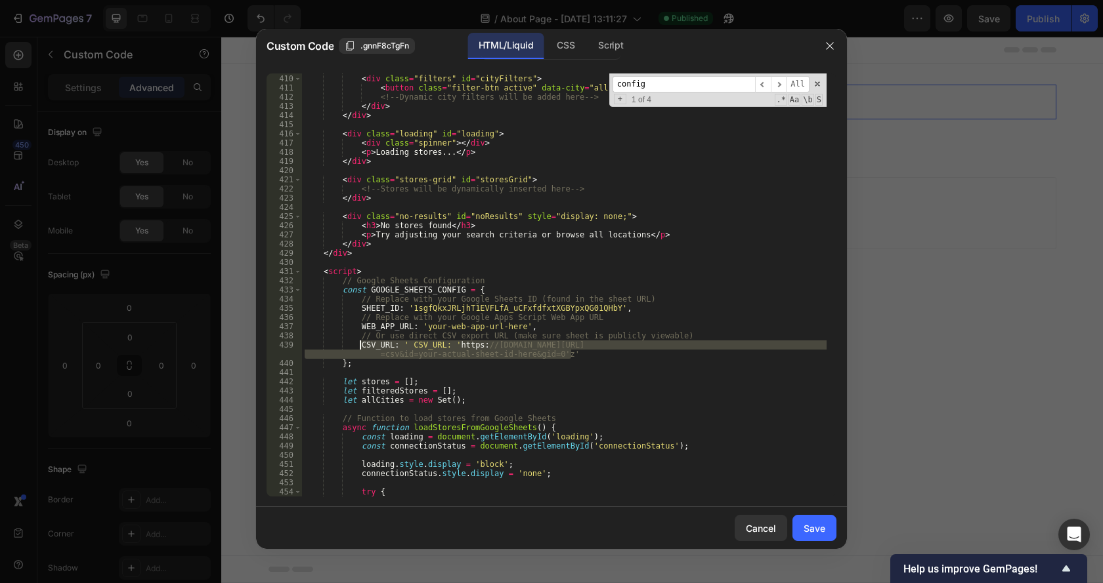
drag, startPoint x: 574, startPoint y: 355, endPoint x: 361, endPoint y: 344, distance: 213.6
click at [361, 344] on div "</ div > < div class = "filters" id = "cityFilters" > < button class = "filter-…" at bounding box center [564, 286] width 524 height 442
paste textarea "CSV_URL: '[URL][DOMAIN_NAME]"
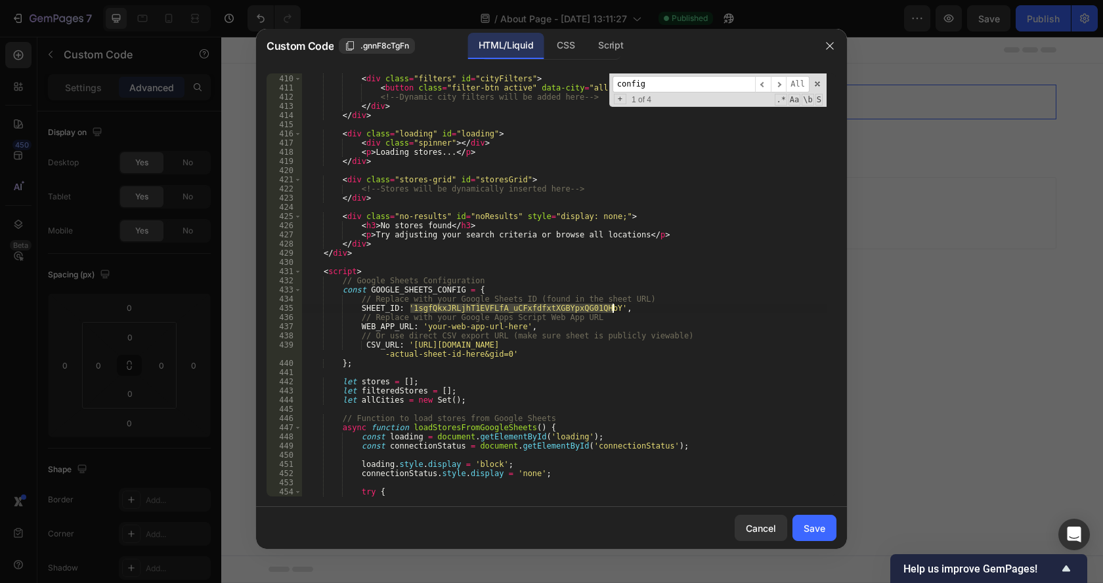
drag, startPoint x: 410, startPoint y: 309, endPoint x: 613, endPoint y: 308, distance: 203.4
click at [613, 308] on div "</ div > < div class = "filters" id = "cityFilters" > < button class = "filter-…" at bounding box center [564, 286] width 524 height 442
drag, startPoint x: 589, startPoint y: 345, endPoint x: 702, endPoint y: 348, distance: 113.6
click at [702, 348] on div "</ div > < div class = "filters" id = "cityFilters" > < button class = "filter-…" at bounding box center [564, 286] width 524 height 442
paste textarea "1sgfQkxJRLjhT1EVFLfA_uCFxfdfxtXGBYpxQG01QHbY"
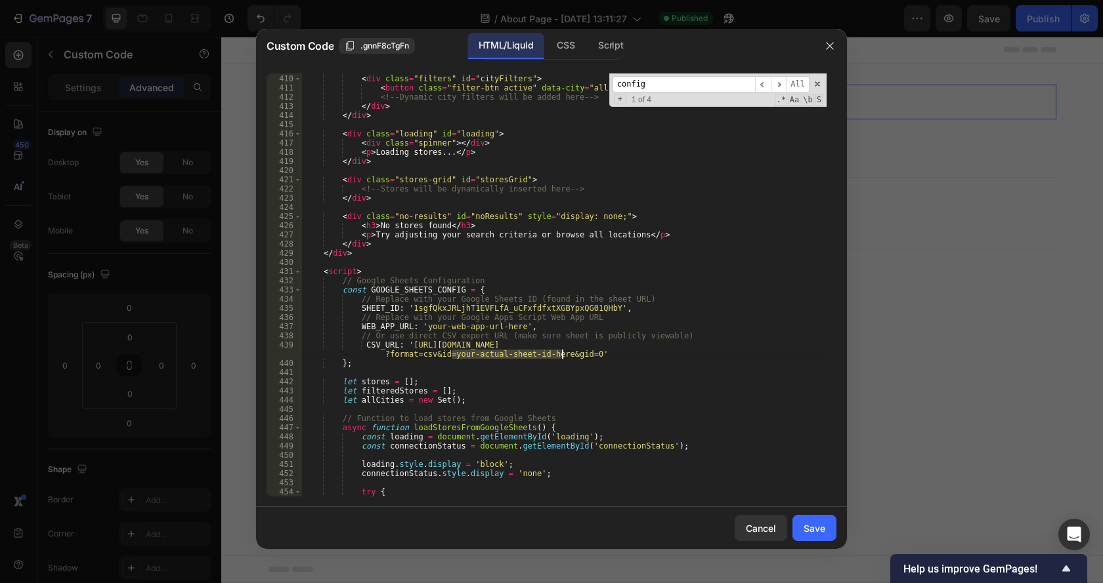
drag, startPoint x: 452, startPoint y: 354, endPoint x: 564, endPoint y: 355, distance: 112.2
click at [564, 355] on div "</ div > < div class = "filters" id = "cityFilters" > < button class = "filter-…" at bounding box center [564, 286] width 524 height 442
paste textarea "1sgfQkxJRLjhT1EVFLfA_uCFxfdfxtXGBYpxQG01QHbY"
type textarea "CSV_URL: '[URL][DOMAIN_NAME]'"
drag, startPoint x: 815, startPoint y: 528, endPoint x: 595, endPoint y: 492, distance: 223.5
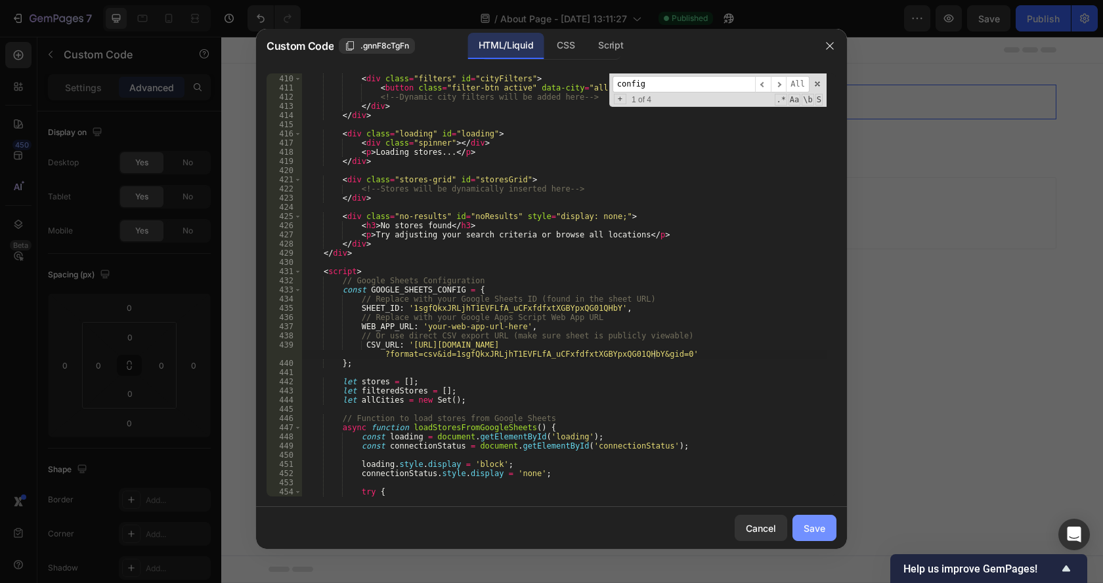
click at [816, 528] on div "Save" at bounding box center [814, 529] width 22 height 14
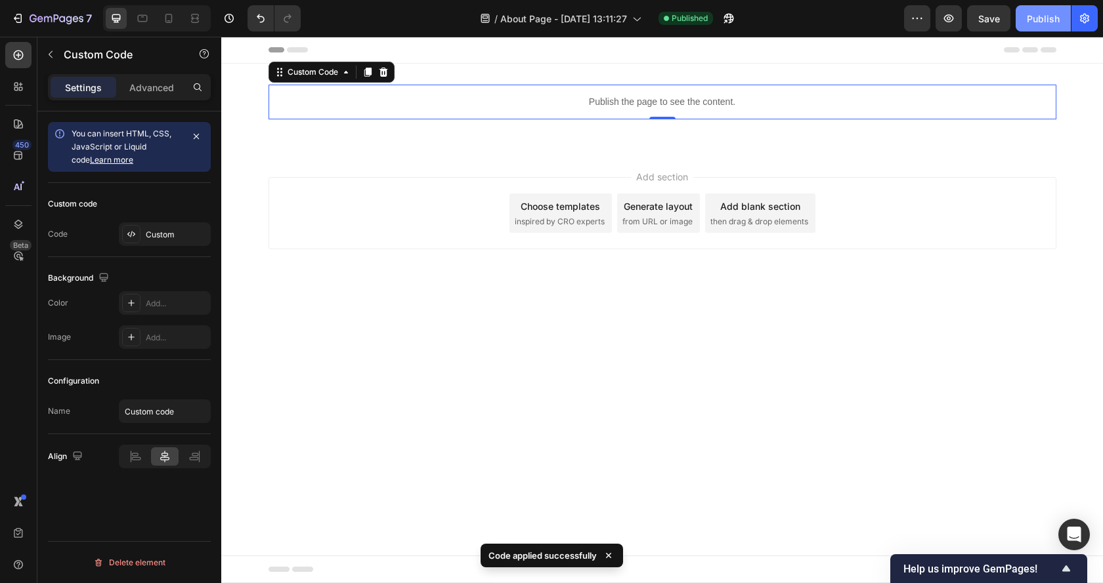
click at [1026, 12] on div "Publish" at bounding box center [1042, 19] width 33 height 14
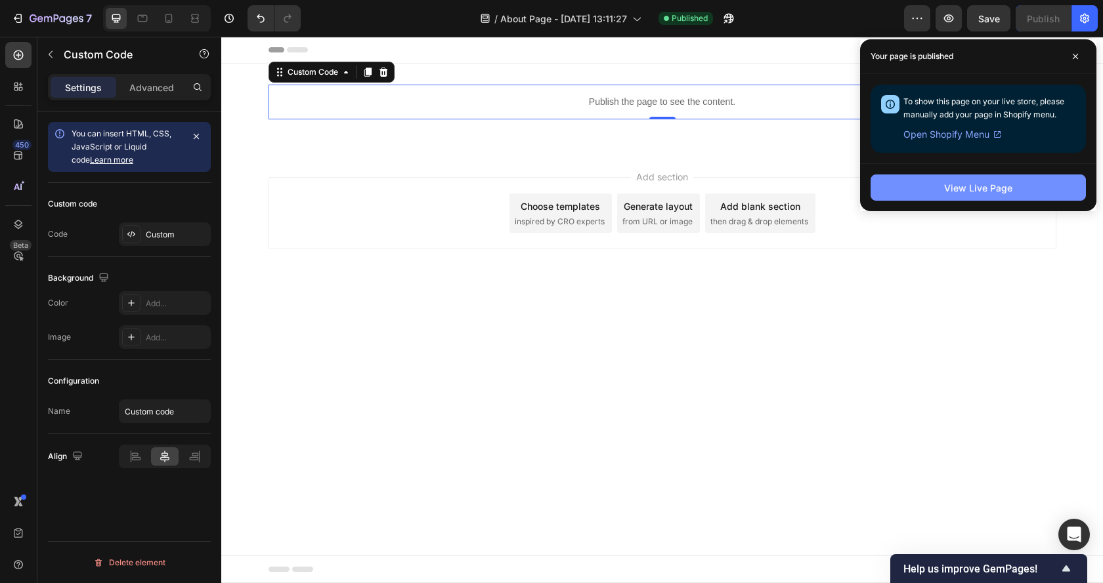
click at [987, 190] on div "View Live Page" at bounding box center [978, 188] width 68 height 14
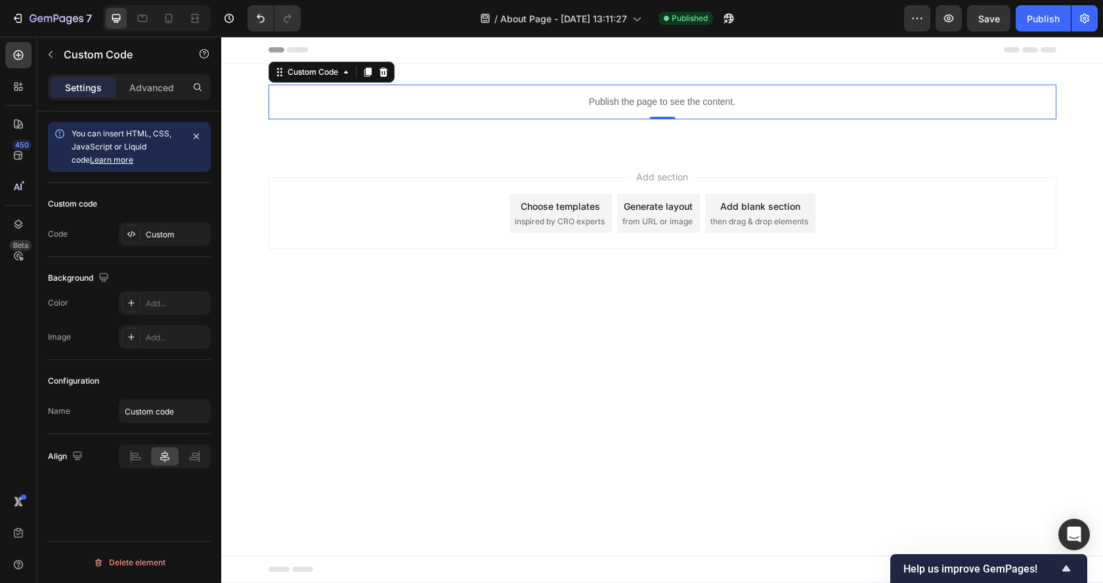
click at [564, 100] on p "Publish the page to see the content." at bounding box center [662, 102] width 788 height 14
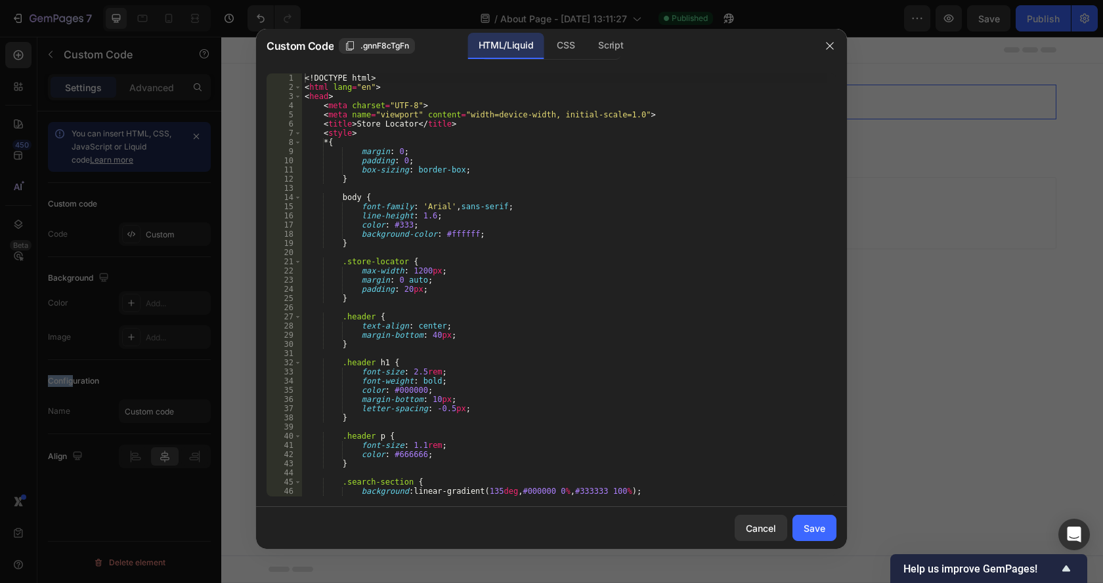
type textarea "font-weight: bold;"
click at [576, 382] on div "<! DOCTYPE html > < html lang = "en" > < head > < meta charset = "UTF-8" > < me…" at bounding box center [564, 295] width 524 height 442
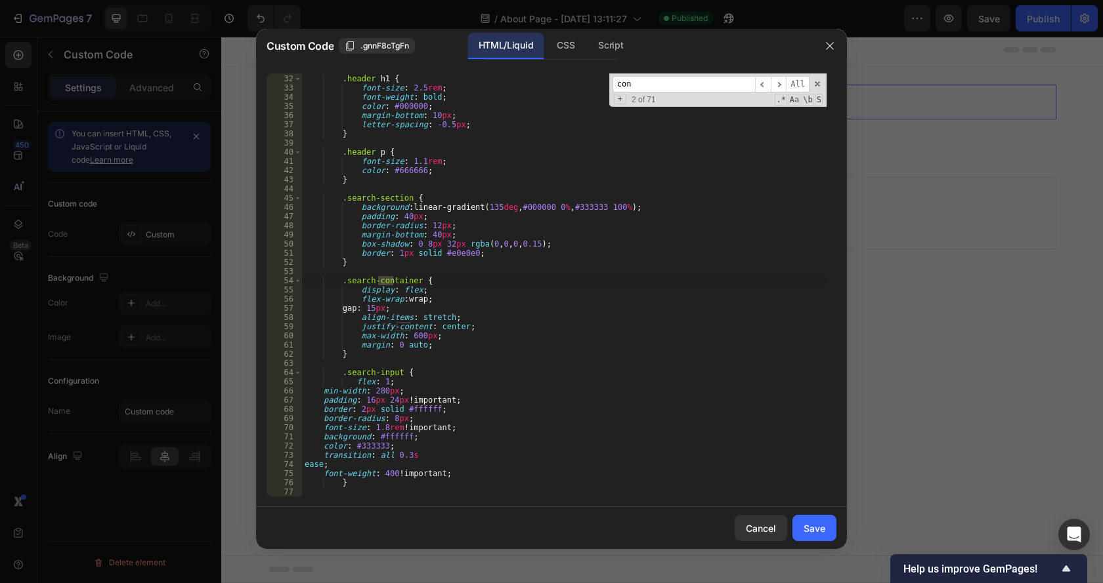
scroll to position [3785, 0]
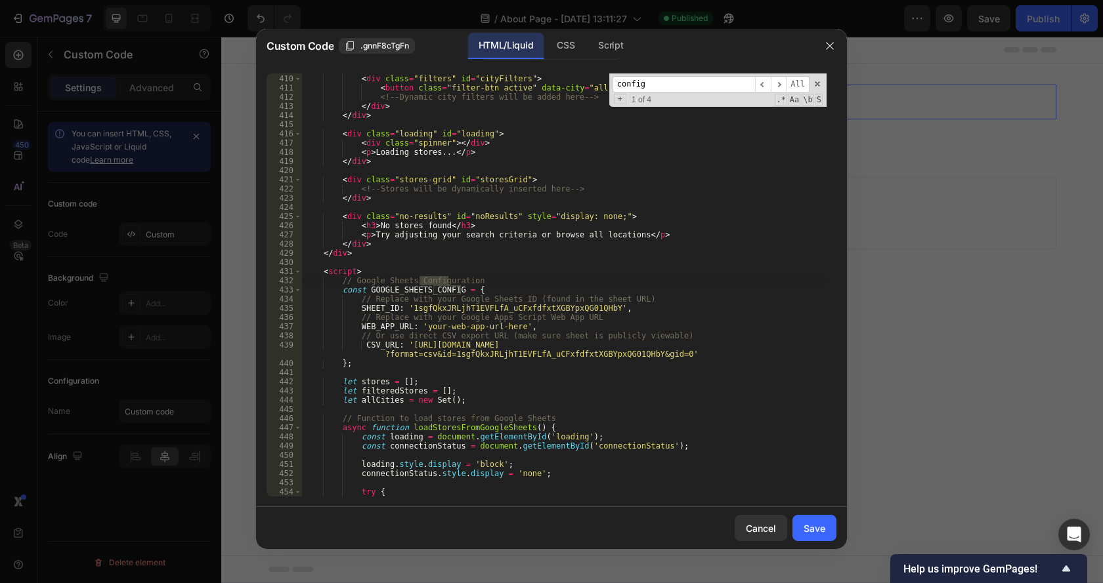
type input "config"
type textarea "CSV_URL: '[URL][DOMAIN_NAME]'"
click at [658, 354] on div "</ div > < div class = "filters" id = "cityFilters" > < button class = "filter-…" at bounding box center [564, 286] width 524 height 442
click at [490, 354] on div "</ div > < div class = "filters" id = "cityFilters" > < button class = "filter-…" at bounding box center [564, 286] width 524 height 442
click at [807, 525] on div "Save" at bounding box center [814, 529] width 22 height 14
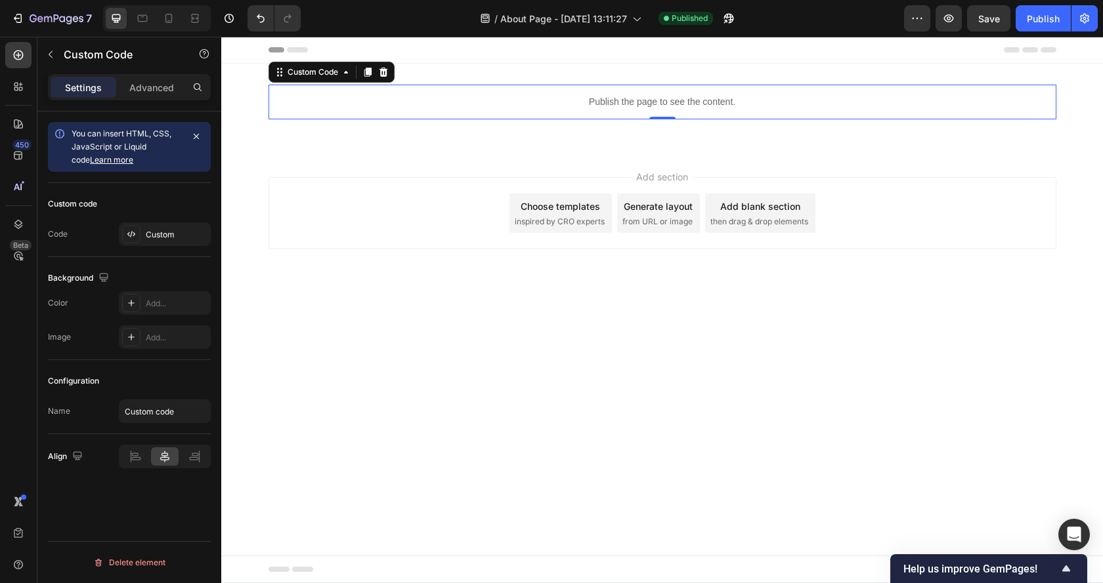
click at [563, 97] on p "Publish the page to see the content." at bounding box center [662, 102] width 788 height 14
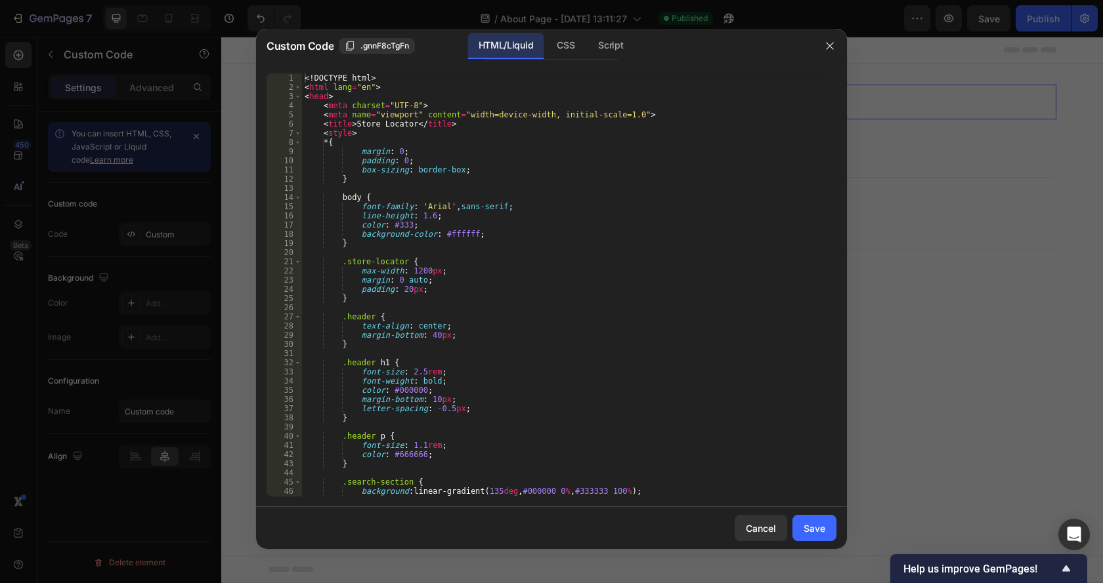
type textarea "padding: 20px;"
click at [543, 285] on div "<! DOCTYPE html > < html lang = "en" > < head > < meta charset = "UTF-8" > < me…" at bounding box center [564, 295] width 524 height 442
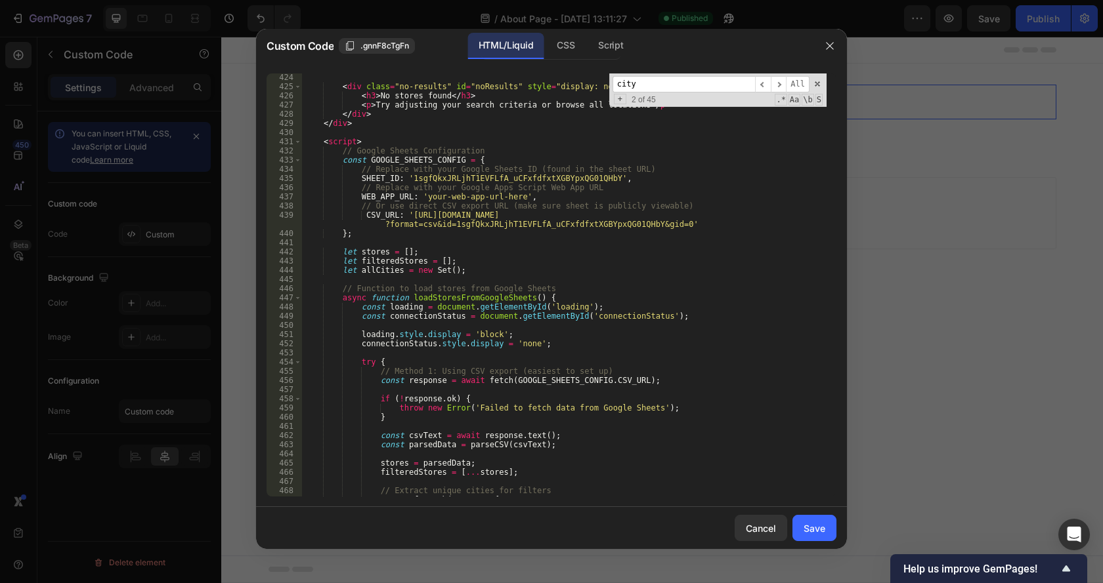
scroll to position [3797, 0]
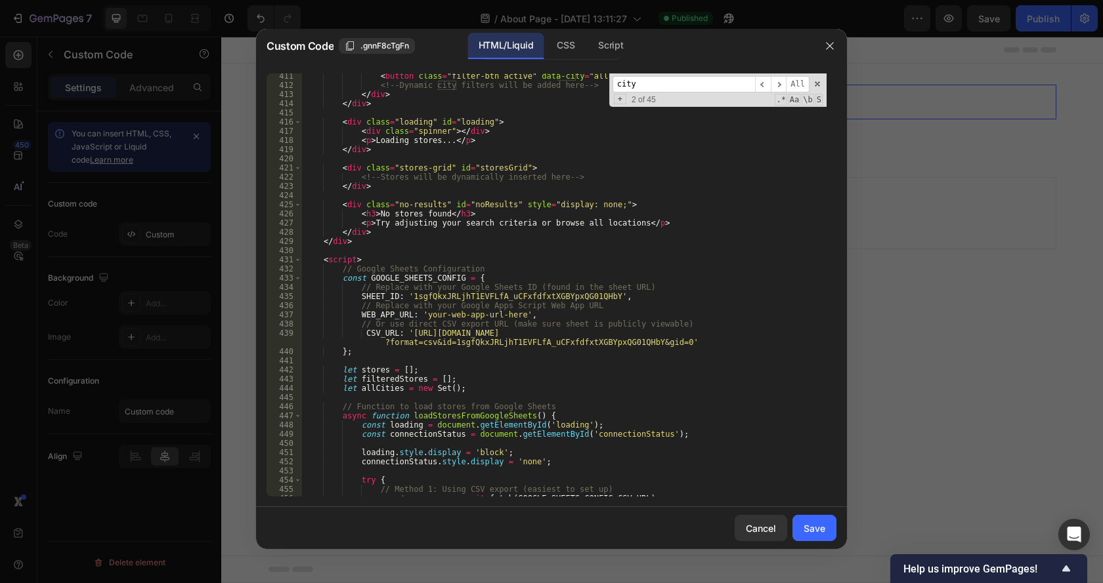
type input "city"
type textarea "WEB_APP_URL: 'your-web-app-url-here',"
click at [490, 318] on div "< button class = "filter-btn active" data-city = "all" > All Cities </ button >…" at bounding box center [564, 293] width 524 height 442
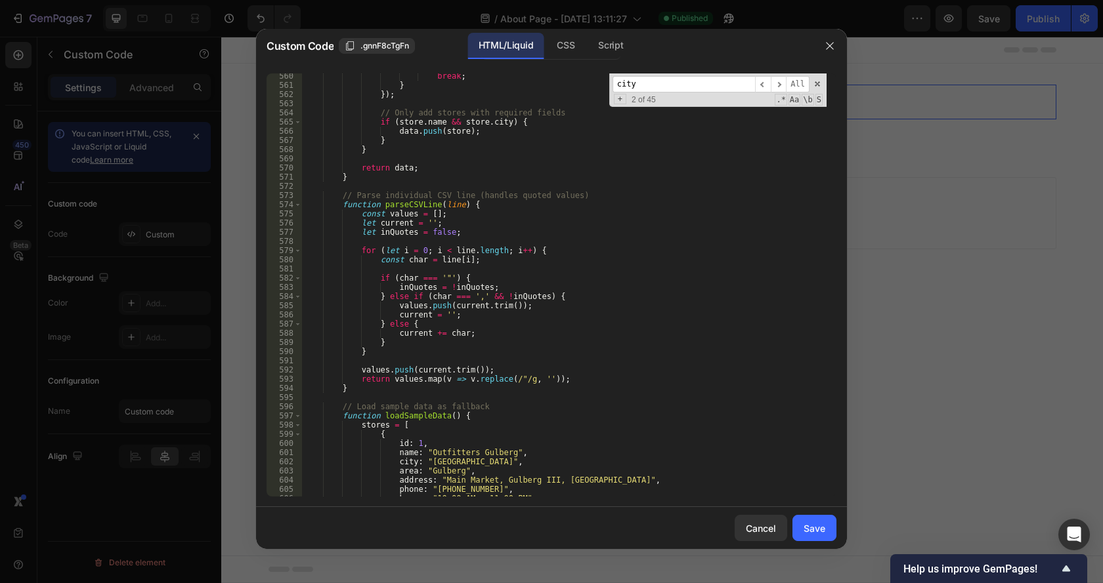
scroll to position [5215, 0]
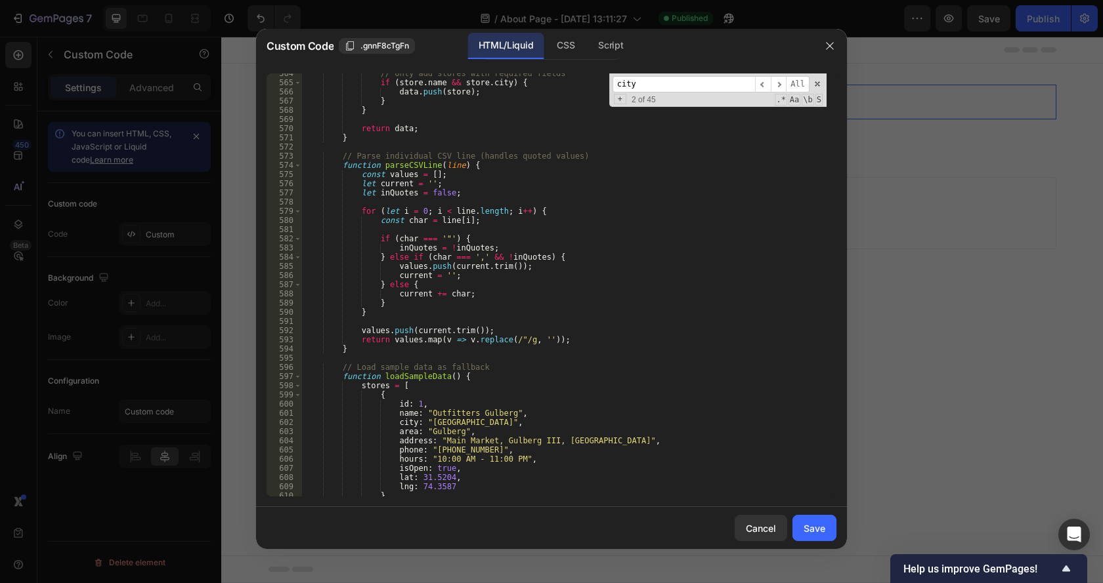
click at [539, 200] on div "// Only add stores with required fields if ( store . name && store . city ) { d…" at bounding box center [564, 290] width 524 height 442
paste input ".info-item"
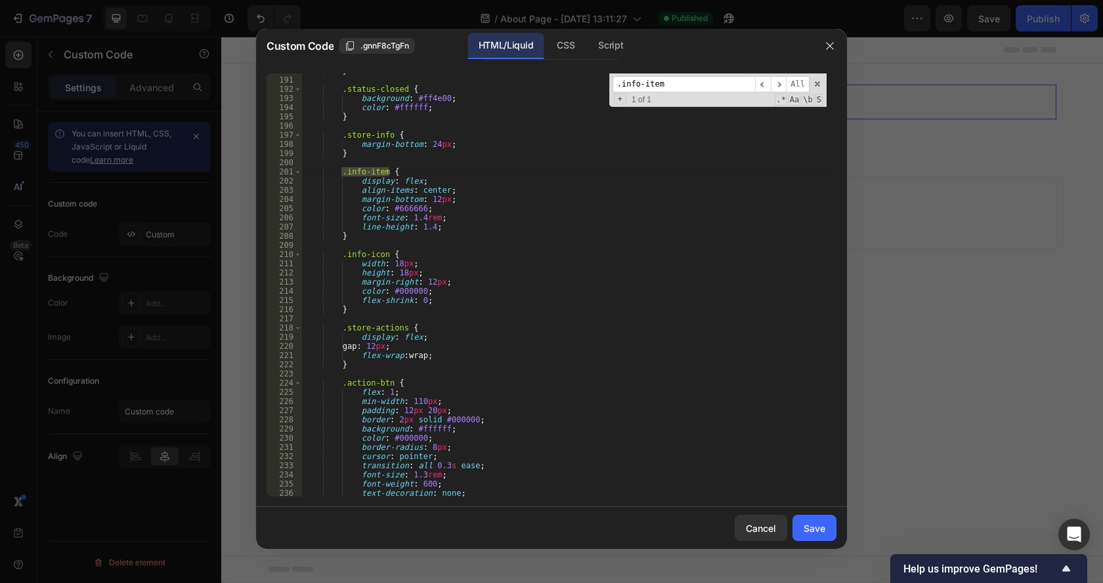
scroll to position [1744, 0]
type input ".info-item"
type textarea "line-height: 1.4;"
click at [458, 226] on div "} .status-closed { background : #ff4e00 ; color : #ffffff ; } .store-info { mar…" at bounding box center [564, 287] width 524 height 442
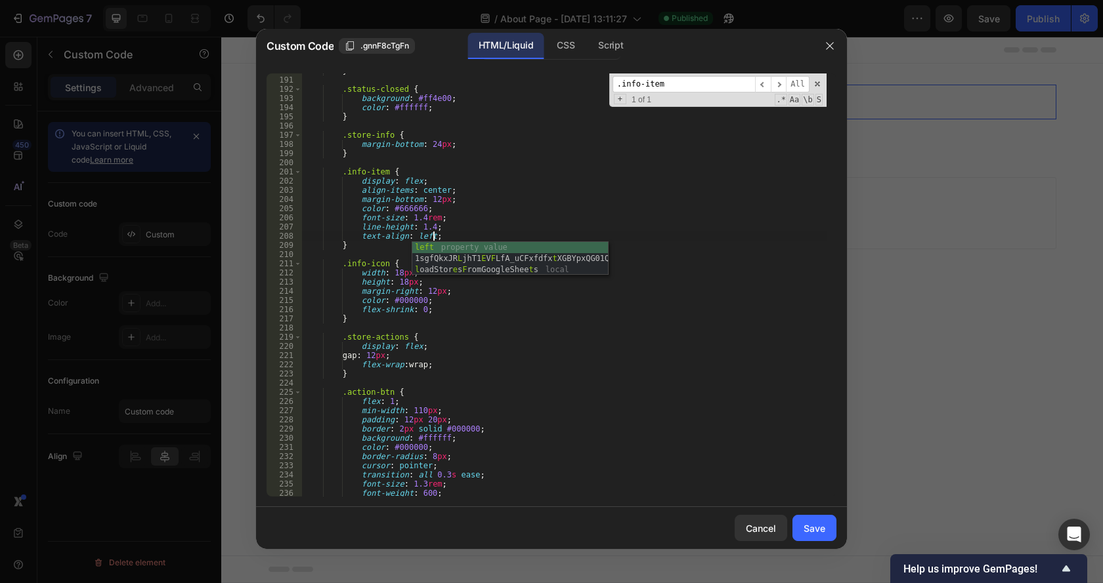
scroll to position [0, 19]
type textarea "text-align: left;;"
click at [817, 535] on div "Save" at bounding box center [814, 529] width 22 height 14
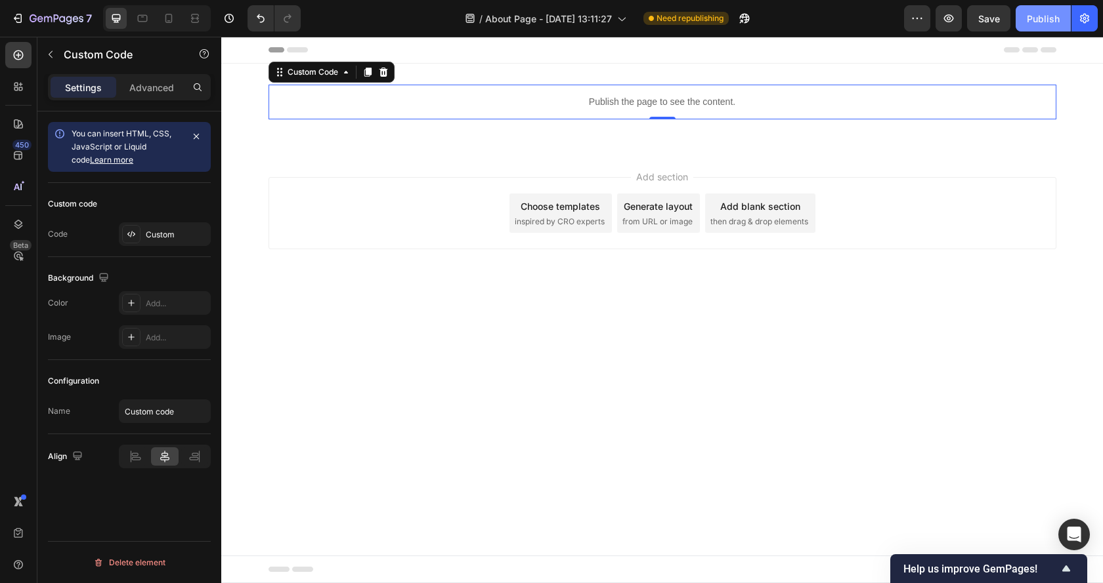
click at [1047, 16] on div "Publish" at bounding box center [1042, 19] width 33 height 14
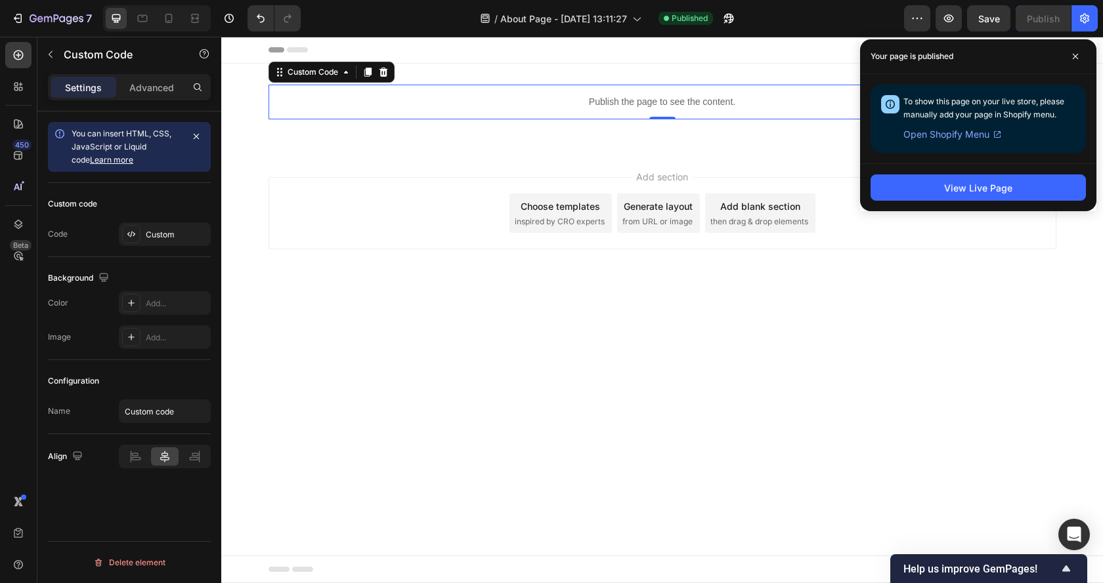
click at [566, 96] on p "Publish the page to see the content." at bounding box center [662, 102] width 788 height 14
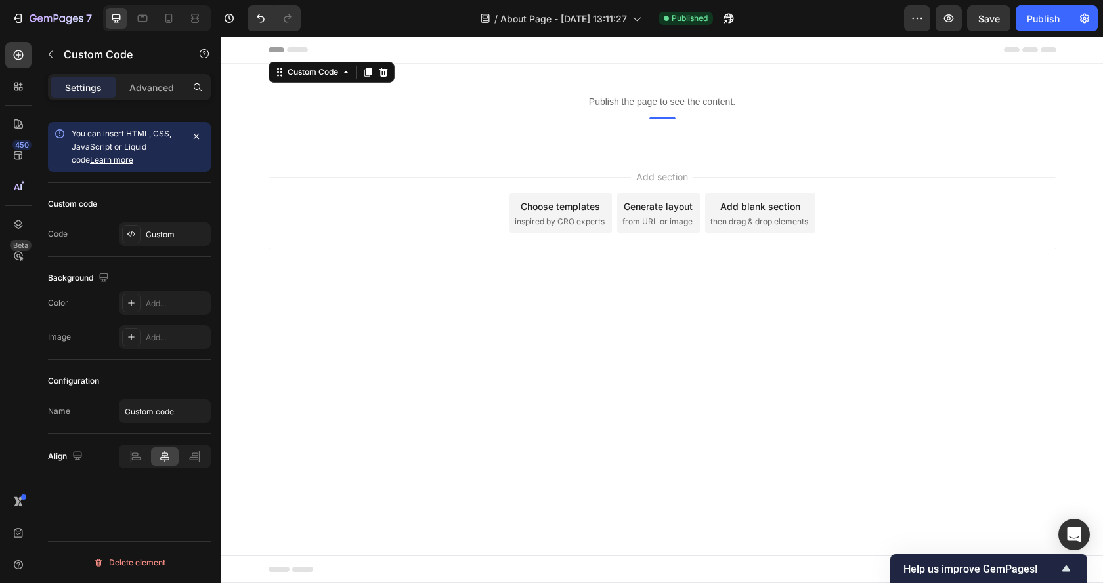
click at [570, 98] on p "Publish the page to see the content." at bounding box center [662, 102] width 788 height 14
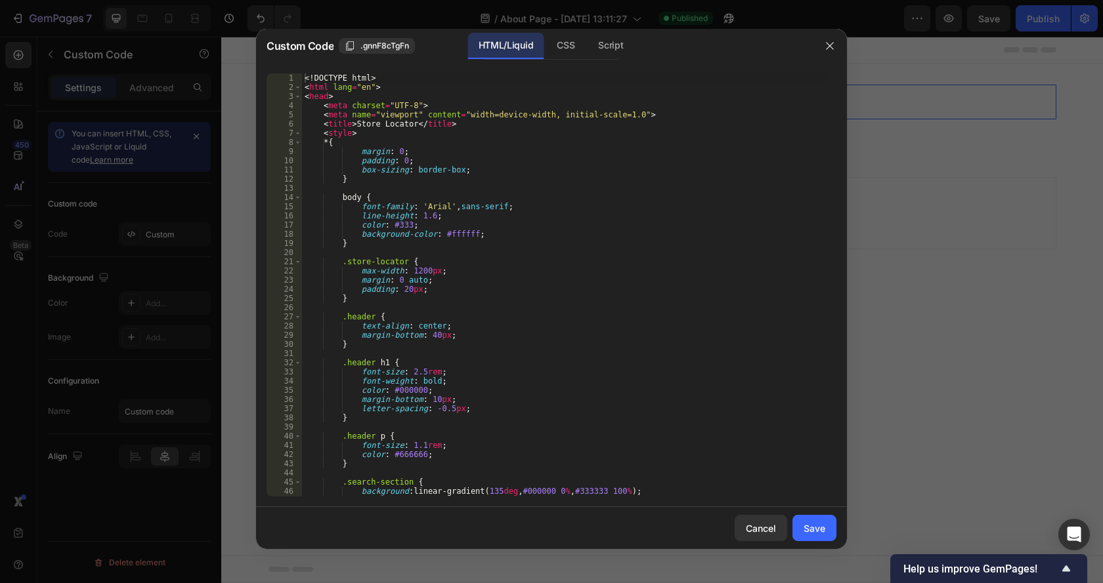
click at [511, 246] on div "<! DOCTYPE html > < html lang = "en" > < head > < meta charset = "UTF-8" > < me…" at bounding box center [564, 295] width 524 height 442
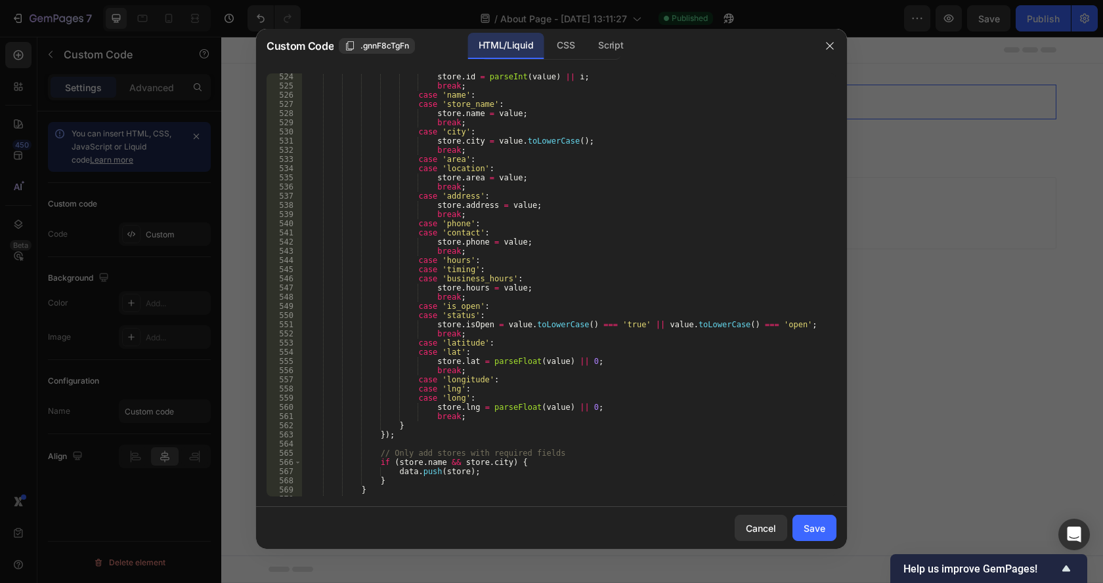
scroll to position [4922, 0]
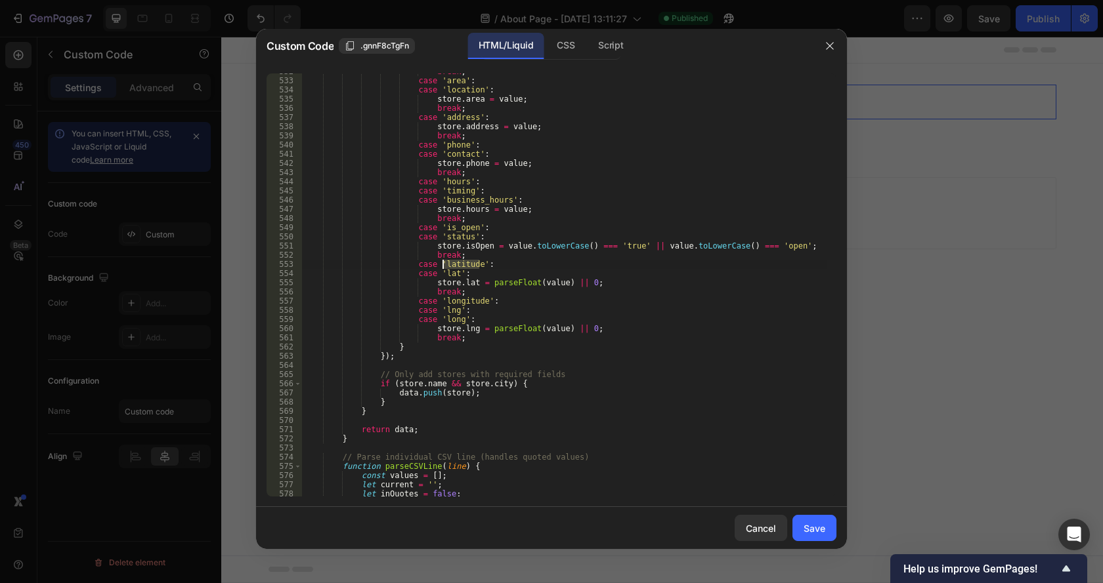
drag, startPoint x: 480, startPoint y: 265, endPoint x: 442, endPoint y: 263, distance: 37.5
click at [442, 263] on div "break ; case 'area' : case 'location' : store . area = value ; break ; case 'ad…" at bounding box center [564, 288] width 524 height 442
click at [533, 284] on div "break ; case 'area' : case 'location' : store . area = value ; break ; case 'ad…" at bounding box center [564, 288] width 524 height 442
type textarea "store.lnk = value;"
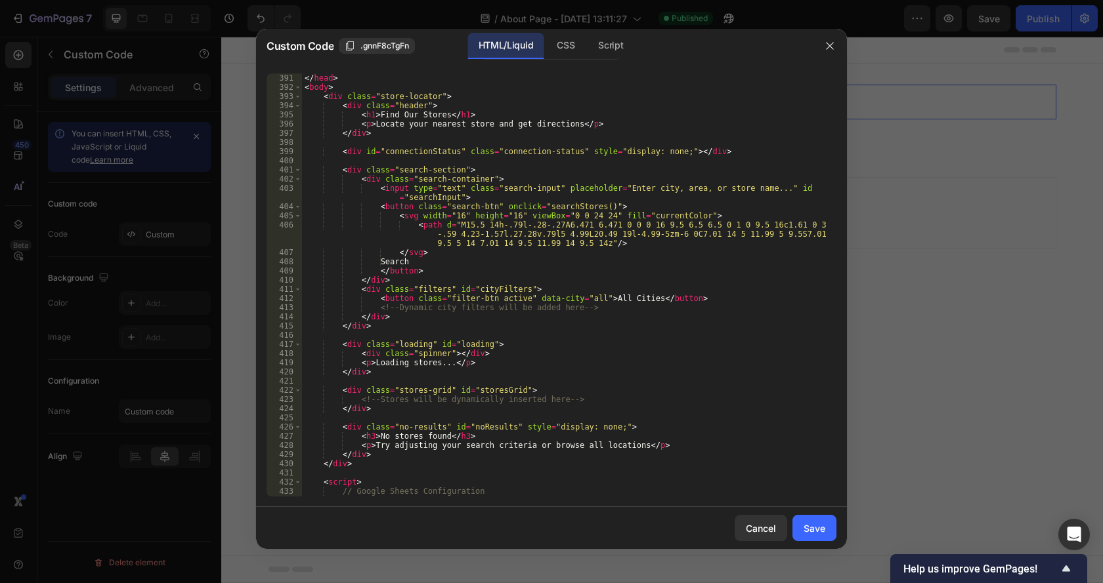
scroll to position [3662, 0]
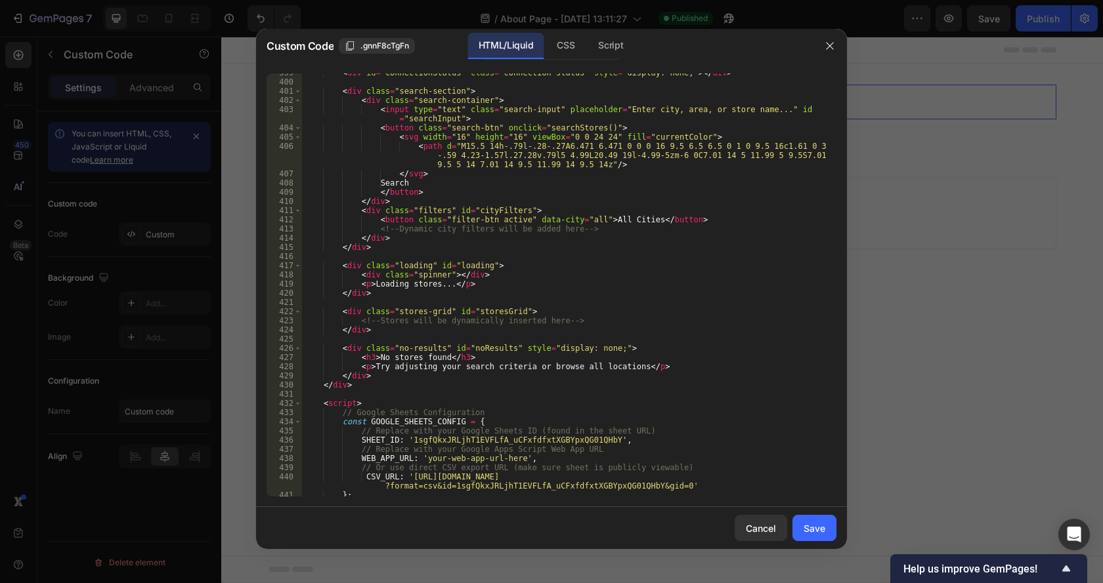
click at [550, 299] on div "< div id = "connectionStatus" class = "connection-status" style = "display: non…" at bounding box center [564, 289] width 524 height 442
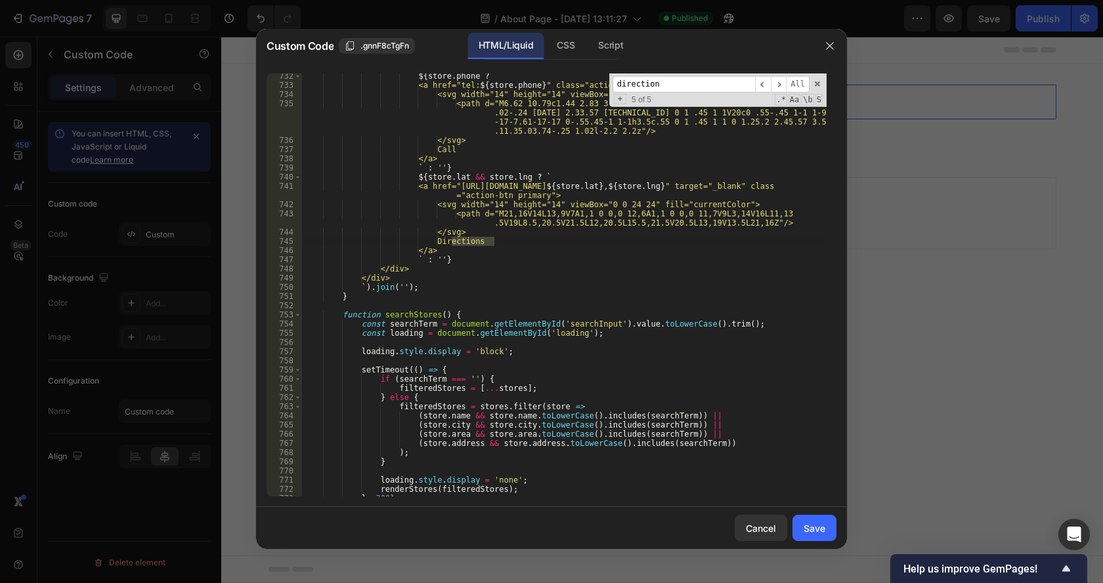
scroll to position [6887, 0]
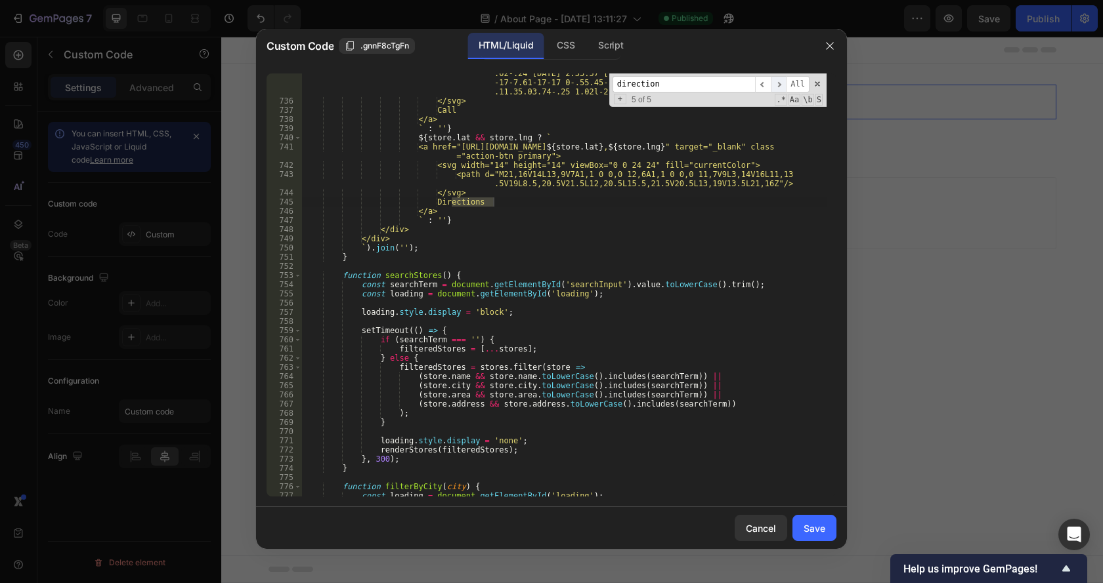
type input "direction"
click at [776, 85] on span "​" at bounding box center [778, 84] width 16 height 16
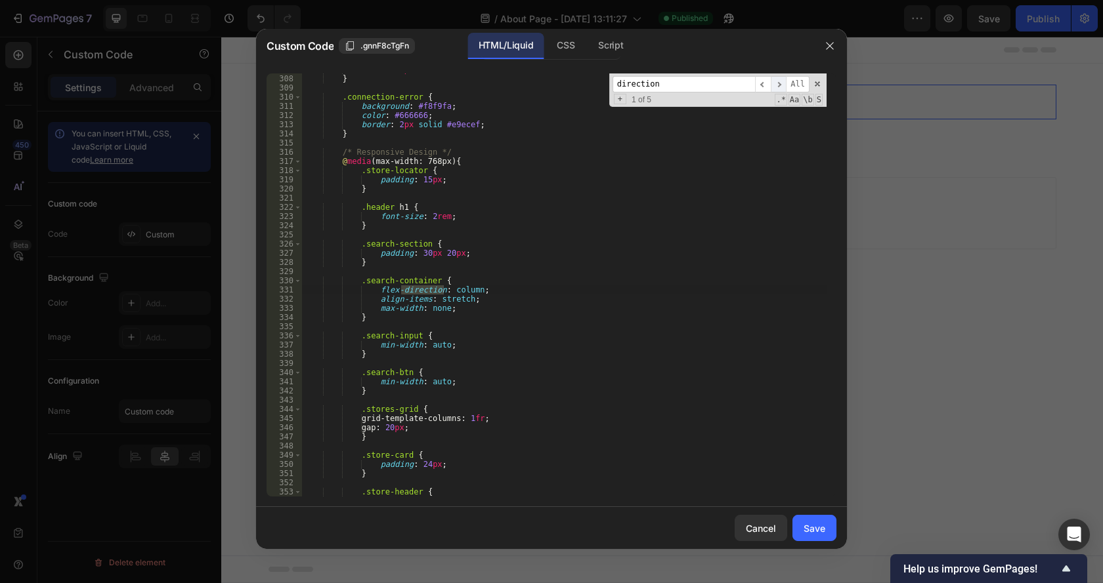
scroll to position [2821, 0]
click at [776, 85] on span "​" at bounding box center [778, 84] width 16 height 16
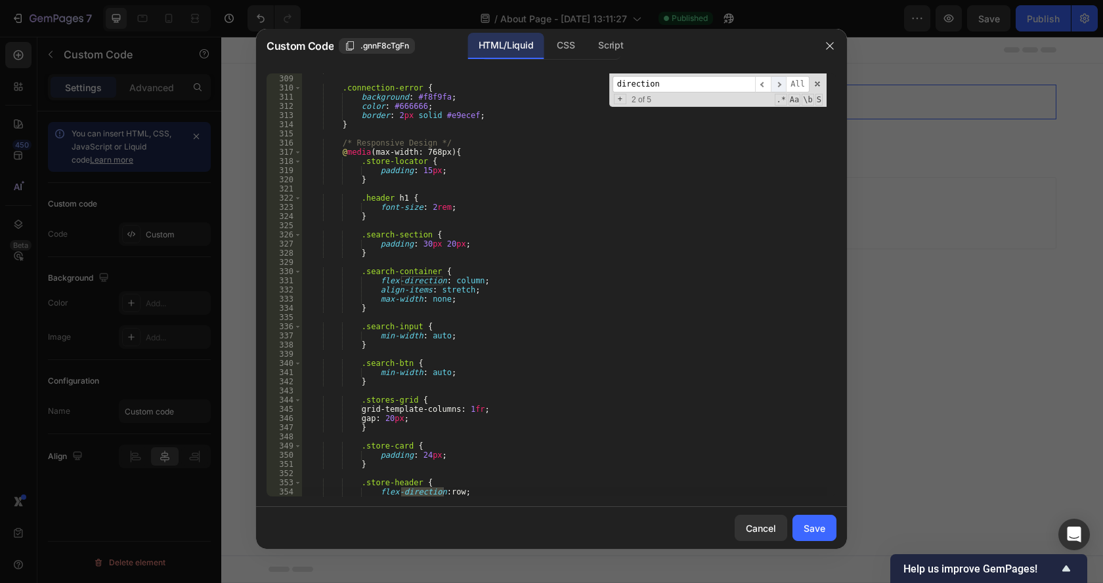
scroll to position [2829, 0]
click at [776, 85] on span "​" at bounding box center [778, 84] width 16 height 16
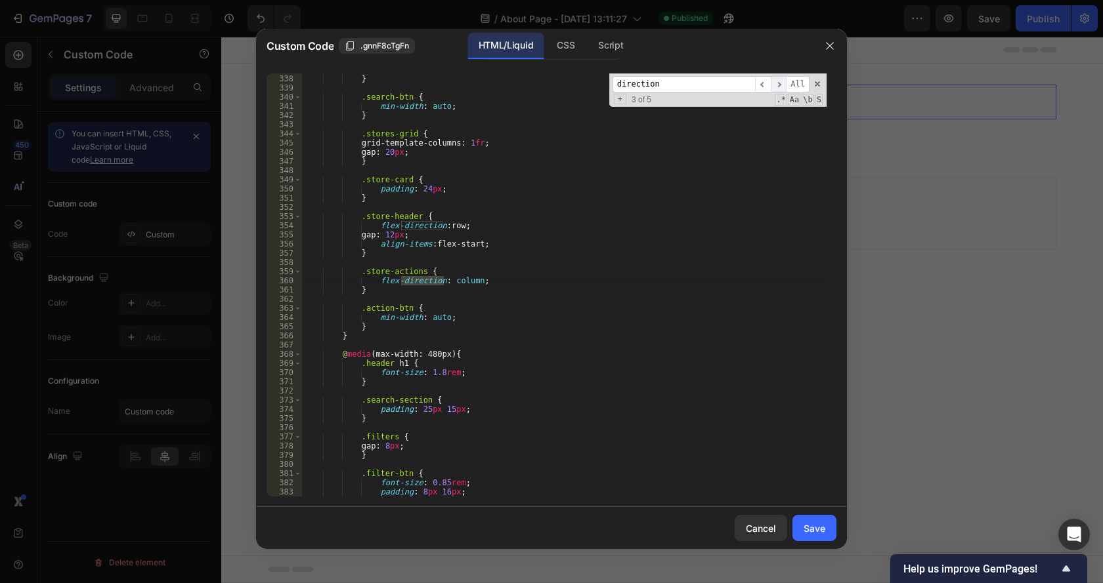
click at [776, 85] on span "​" at bounding box center [778, 84] width 16 height 16
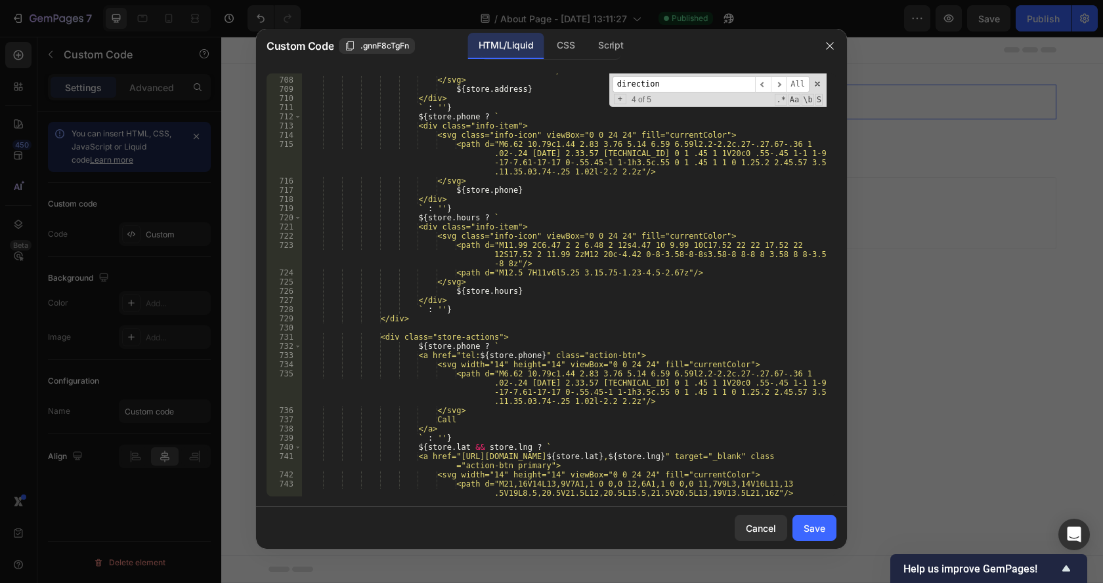
scroll to position [6616, 0]
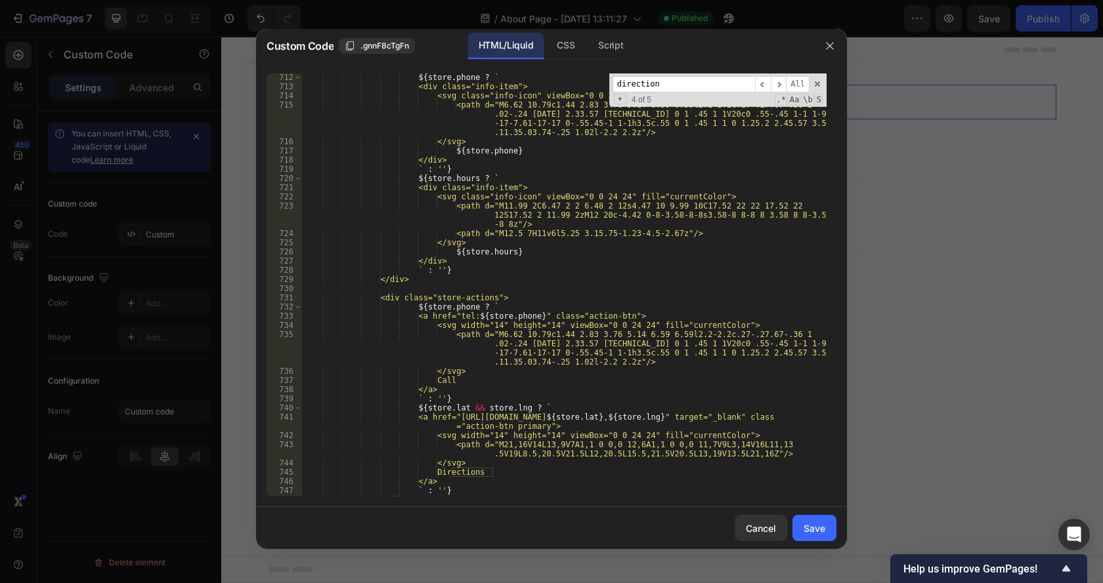
click at [459, 409] on div "${ store . phone ? ` <div class="info-item"> <svg class="info-icon" viewBox="0 …" at bounding box center [564, 294] width 524 height 442
drag, startPoint x: 602, startPoint y: 417, endPoint x: 474, endPoint y: 417, distance: 128.0
click at [474, 417] on div "${ store . phone ? ` <div class="info-item"> <svg class="info-icon" viewBox="0 …" at bounding box center [564, 294] width 524 height 442
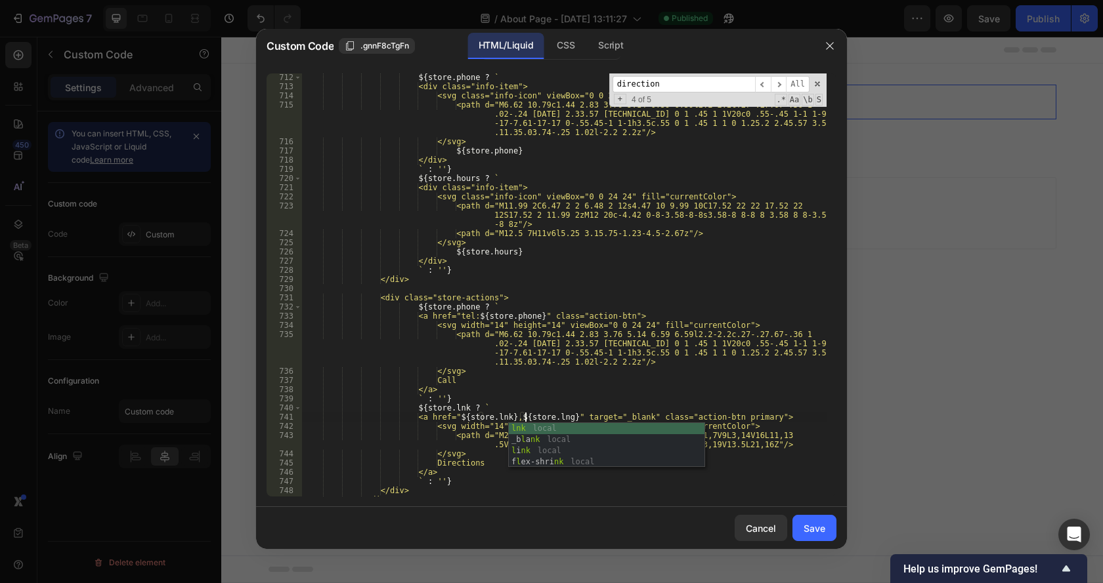
scroll to position [0, 32]
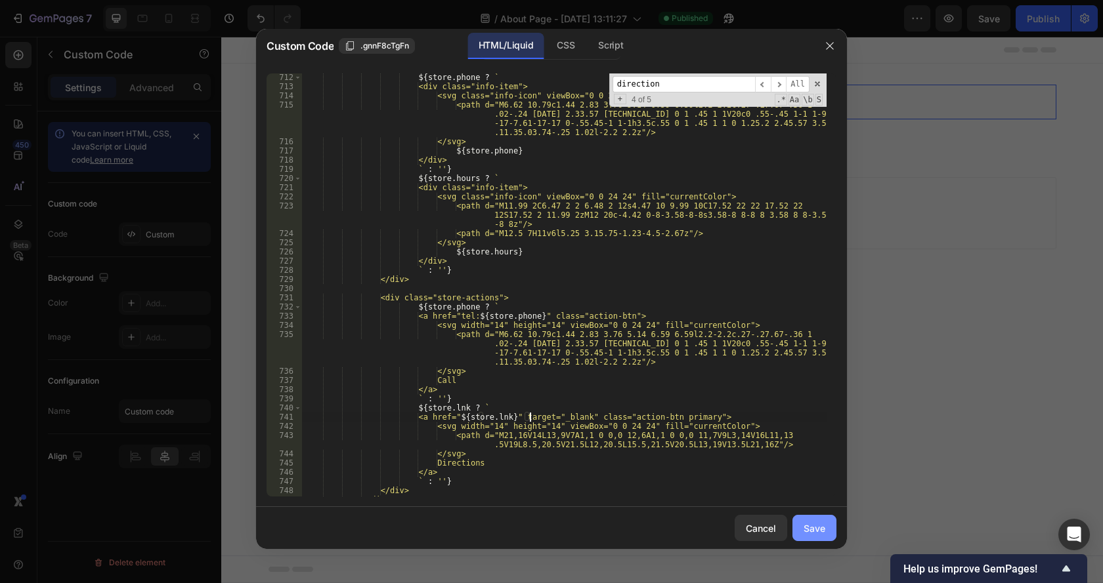
type textarea "<a href="${store.lnk}" target="_blank" class="action-btn primary">"
click at [809, 530] on div "Save" at bounding box center [814, 529] width 22 height 14
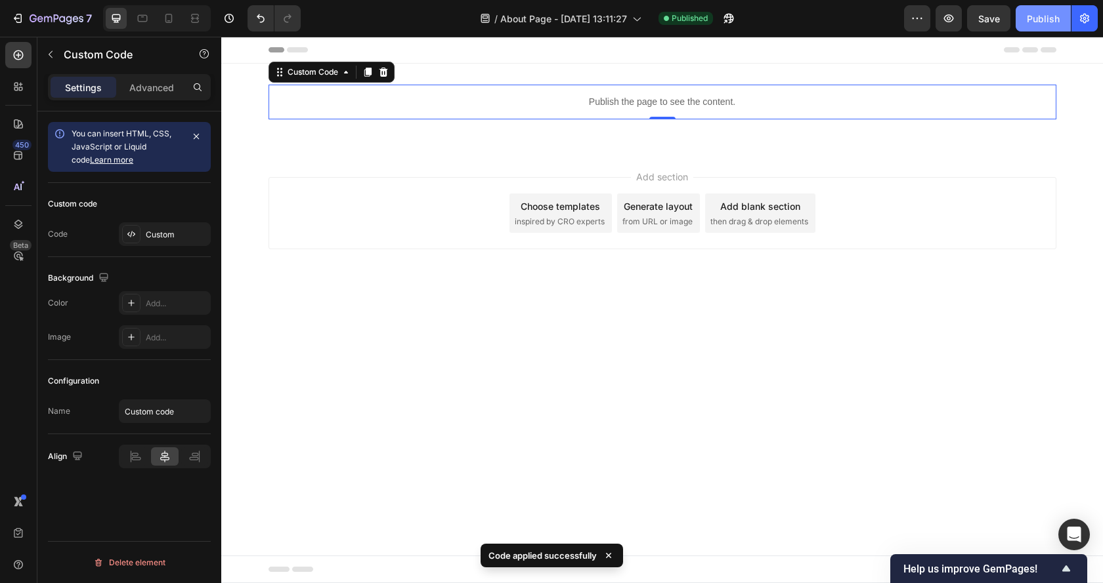
click at [1038, 16] on div "Publish" at bounding box center [1042, 19] width 33 height 14
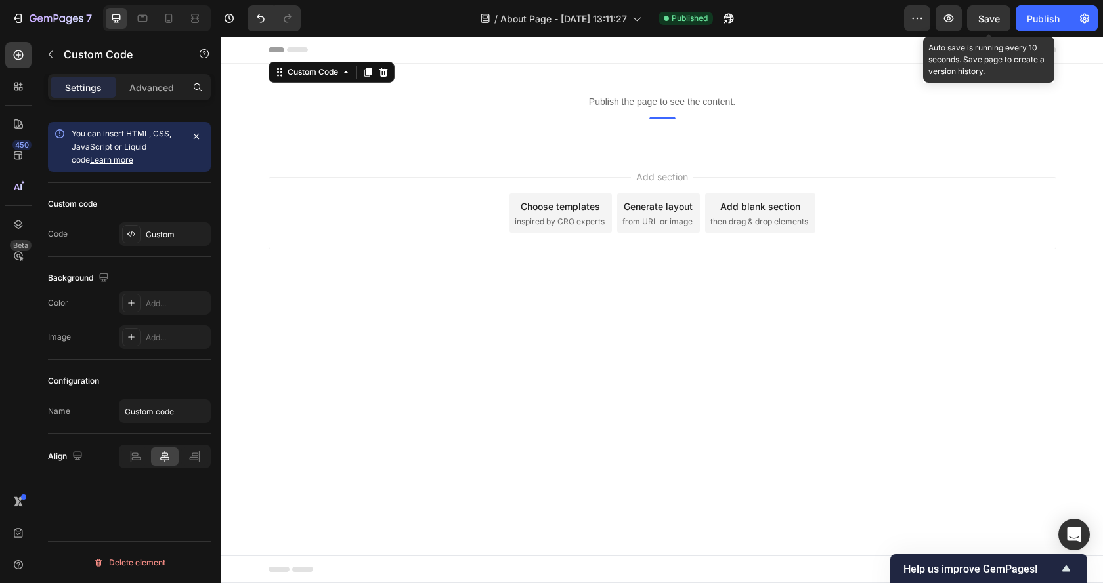
click at [989, 24] on div "Save" at bounding box center [989, 19] width 22 height 14
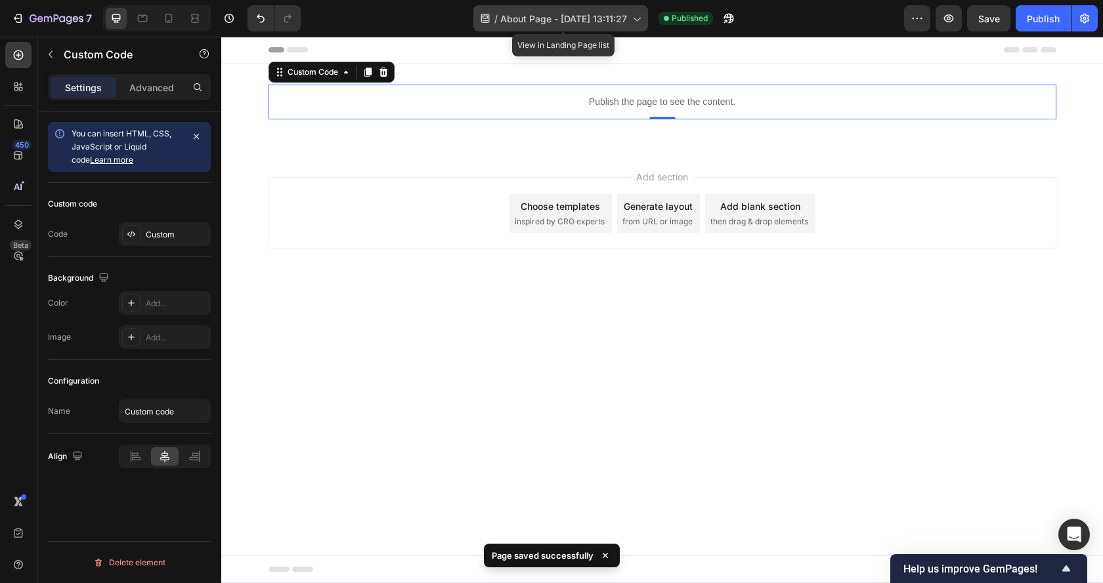
click at [537, 25] on span "About Page - [DATE] 13:11:27" at bounding box center [563, 19] width 127 height 14
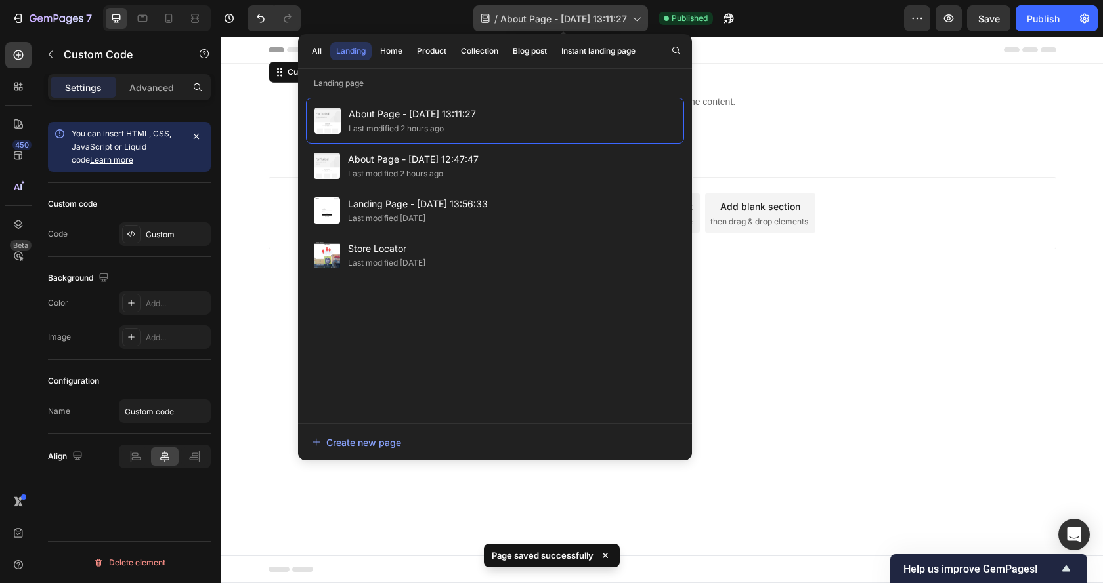
click at [537, 25] on span "About Page - [DATE] 13:11:27" at bounding box center [563, 19] width 127 height 14
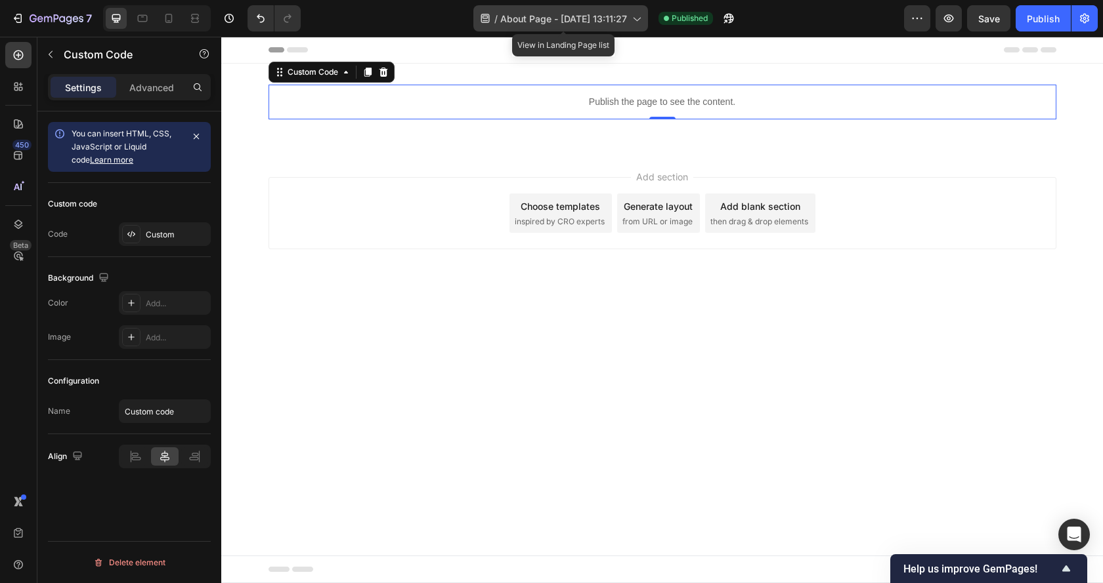
click at [559, 22] on span "About Page - [DATE] 13:11:27" at bounding box center [563, 19] width 127 height 14
